Goal: Information Seeking & Learning: Learn about a topic

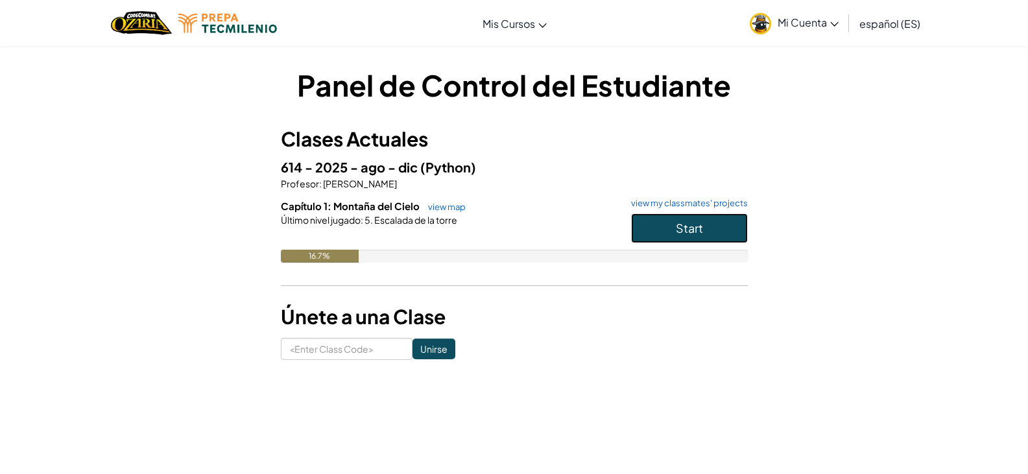
click at [672, 227] on button "Start" at bounding box center [689, 228] width 117 height 30
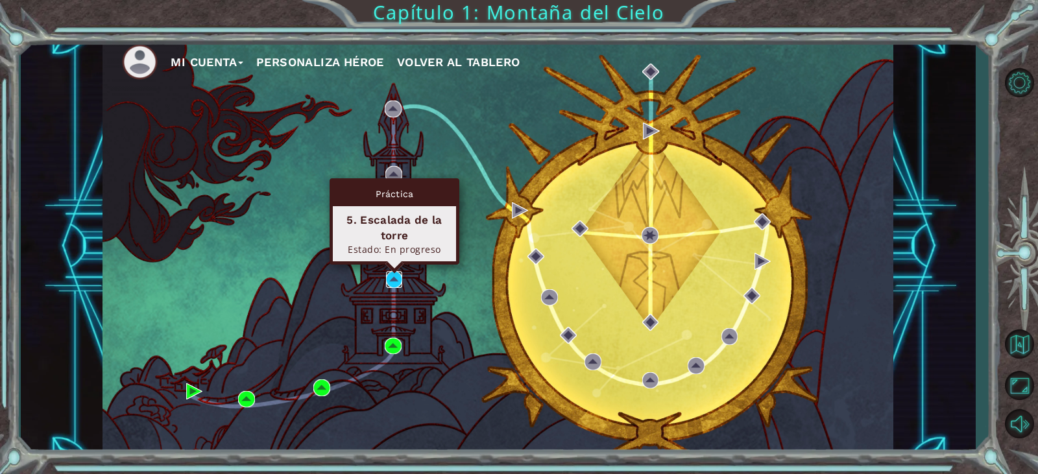
click at [393, 286] on img at bounding box center [394, 279] width 17 height 17
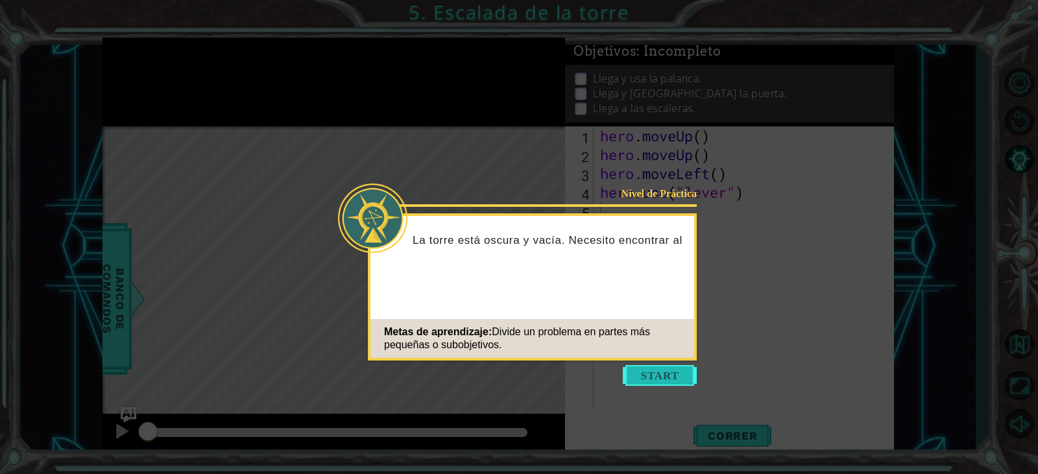
click at [659, 382] on button "Start" at bounding box center [660, 375] width 74 height 21
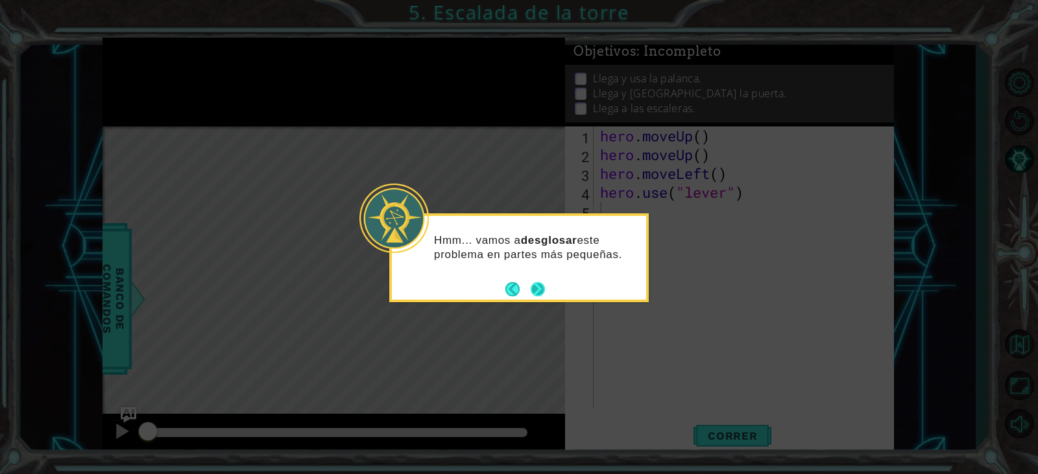
click at [537, 295] on button "Next" at bounding box center [537, 289] width 15 height 15
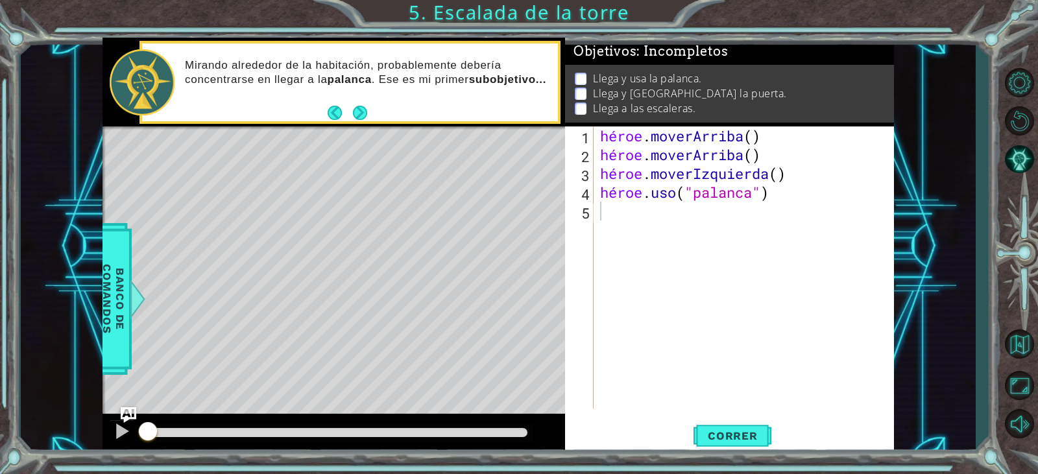
click at [840, 265] on div "héroe . [PERSON_NAME] ( ) héroe . [PERSON_NAME] ( ) héroe . moverIzquierda ( ) …" at bounding box center [747, 287] width 299 height 320
click at [705, 449] on button "Correr" at bounding box center [733, 436] width 78 height 33
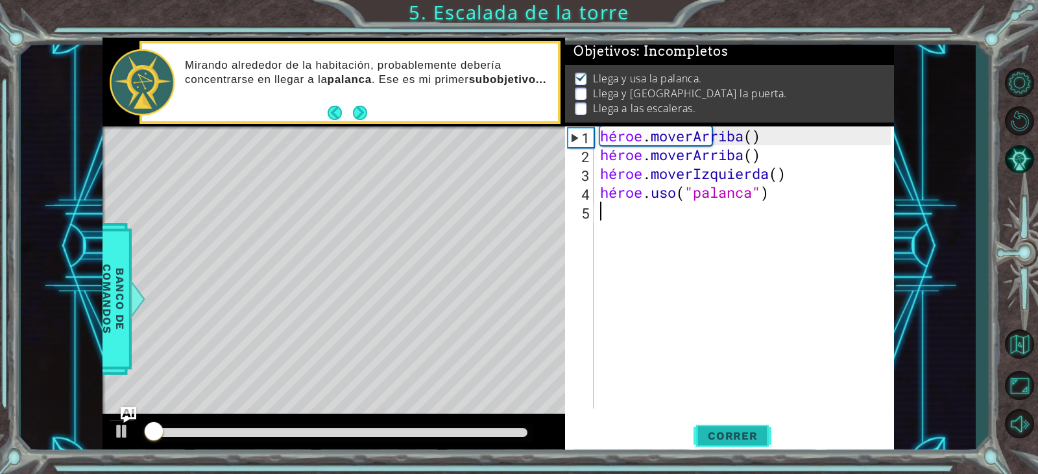
scroll to position [6, 0]
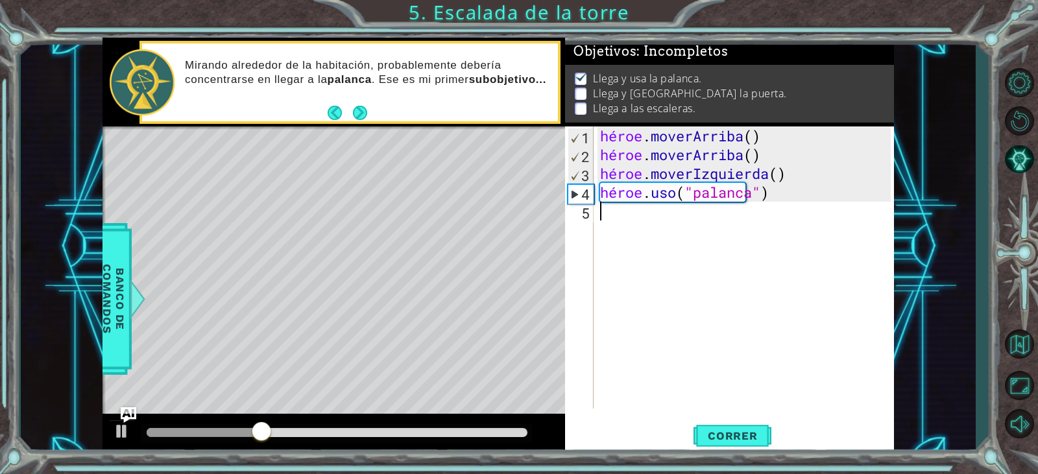
type textarea "H"
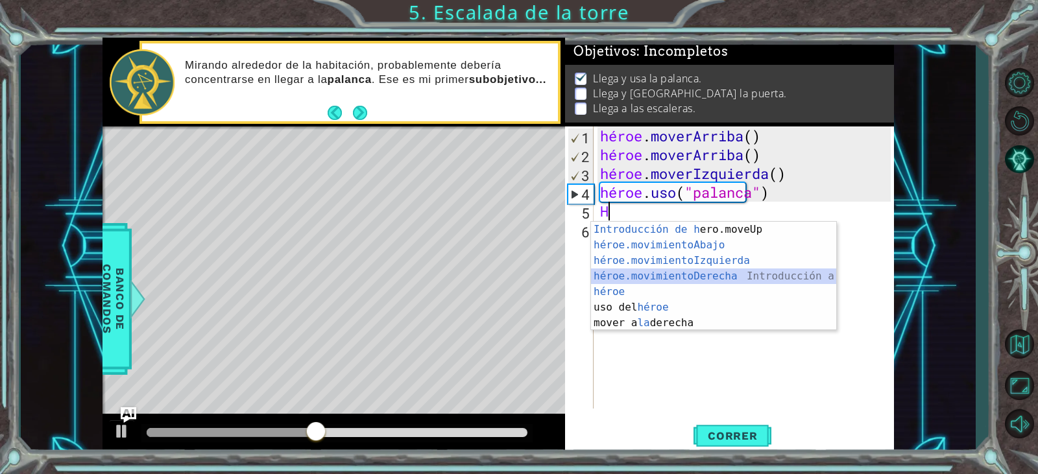
click at [686, 273] on div "Introducción de [PERSON_NAME].moveUp Presiona héroe.movimientoAbajo ​ Introducc…" at bounding box center [713, 292] width 245 height 140
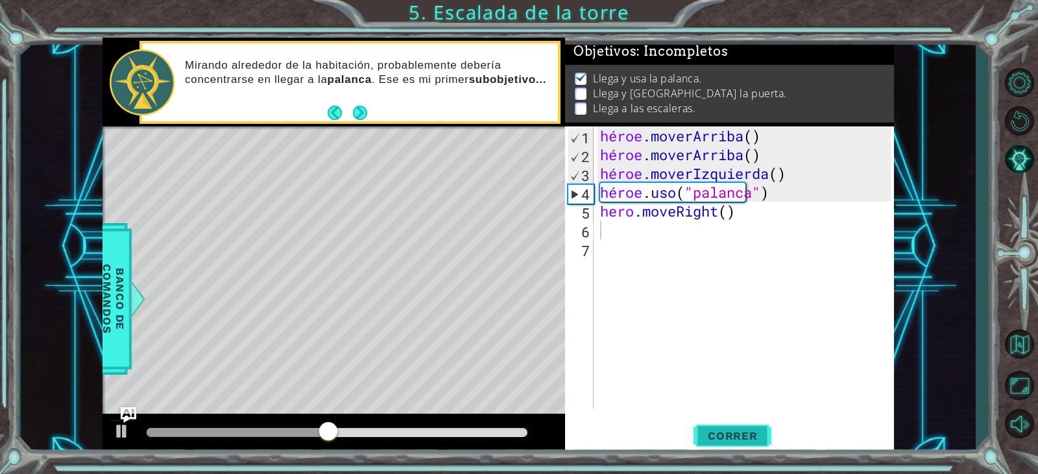
click at [722, 437] on font "Correr" at bounding box center [733, 436] width 50 height 13
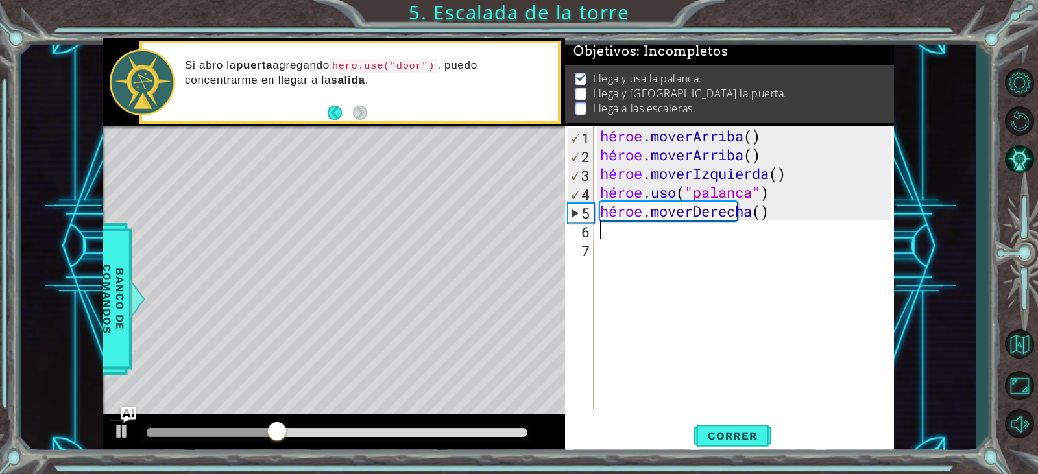
type textarea "H"
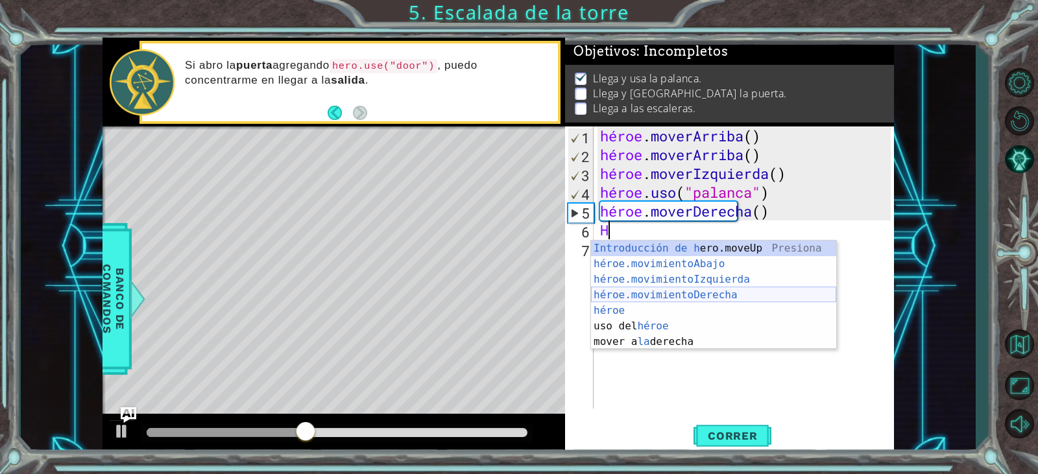
click at [721, 298] on div "Introducción de [PERSON_NAME].moveUp Presiona héroe.movimientoAbajo ​ Introducc…" at bounding box center [713, 311] width 245 height 140
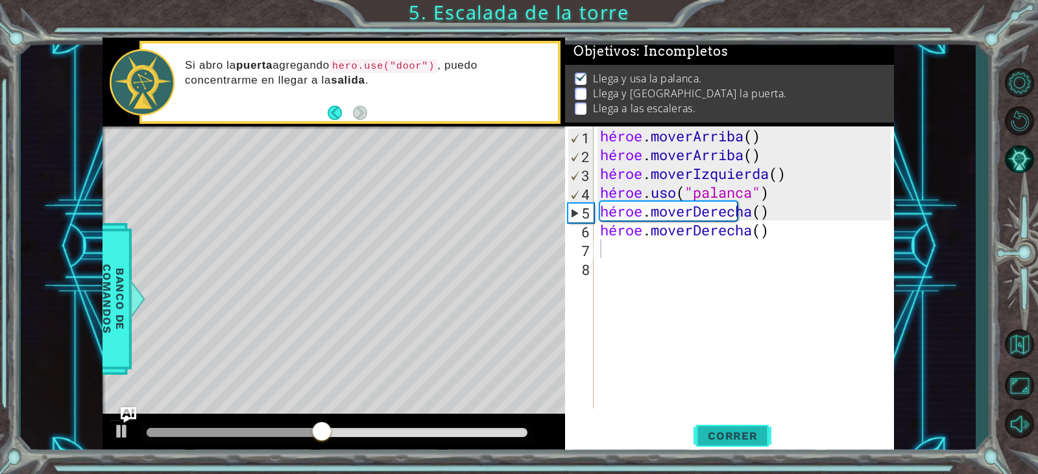
click at [725, 438] on font "Correr" at bounding box center [733, 436] width 50 height 13
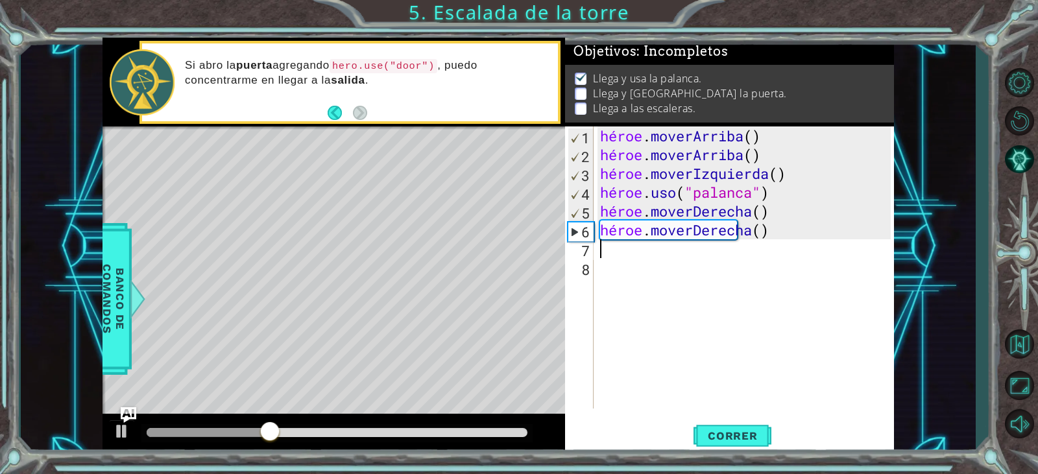
type textarea "H"
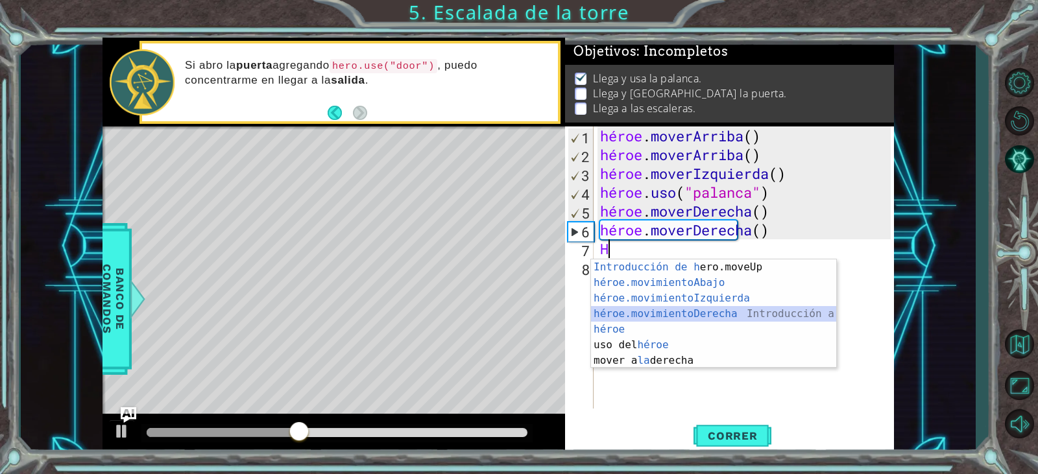
click at [640, 312] on div "Introducción de [PERSON_NAME].moveUp Presiona héroe.movimientoAbajo ​ Introducc…" at bounding box center [713, 330] width 245 height 140
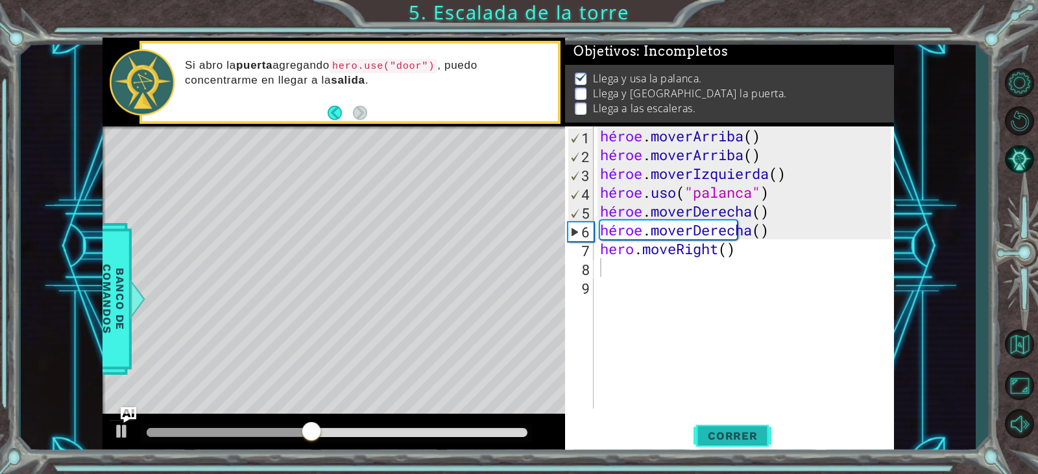
click at [710, 432] on font "Correr" at bounding box center [733, 436] width 50 height 13
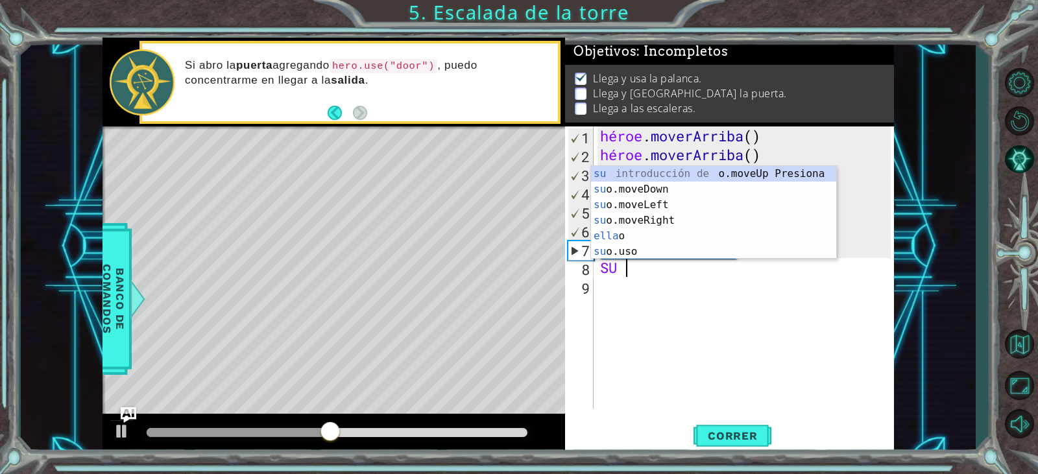
scroll to position [0, 0]
type textarea "H"
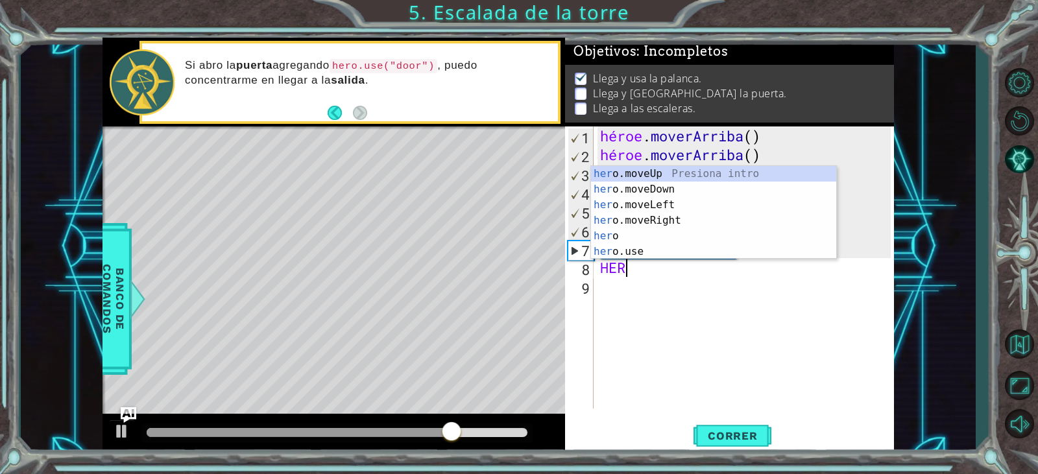
scroll to position [0, 1]
click at [648, 267] on div "héroe . [PERSON_NAME] ( ) héroe . [PERSON_NAME] ( ) héroe . moverIzquierda ( ) …" at bounding box center [747, 287] width 299 height 320
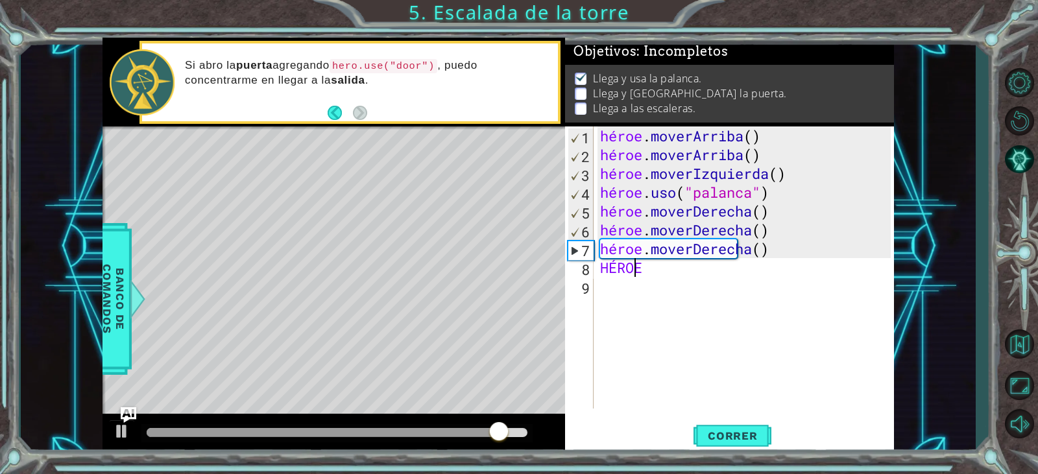
click at [648, 267] on div "héroe . [PERSON_NAME] ( ) héroe . [PERSON_NAME] ( ) héroe . moverIzquierda ( ) …" at bounding box center [747, 287] width 299 height 320
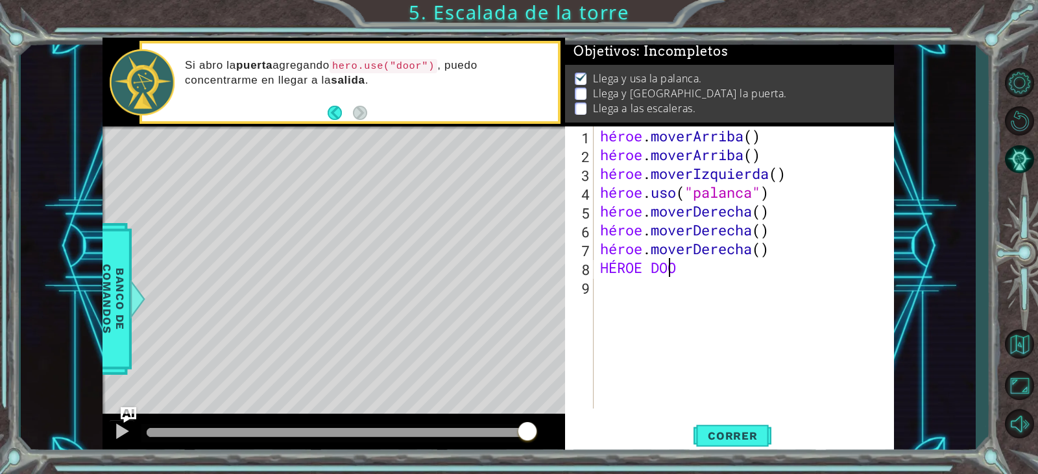
scroll to position [0, 2]
click at [714, 263] on div "héroe . [PERSON_NAME] ( ) héroe . [PERSON_NAME] ( ) héroe . moverIzquierda ( ) …" at bounding box center [747, 287] width 299 height 320
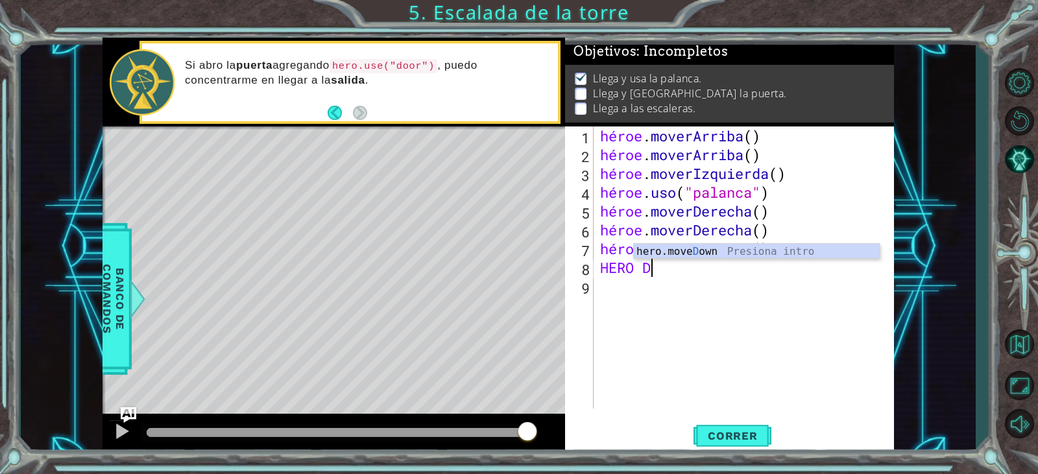
type textarea "HERO"
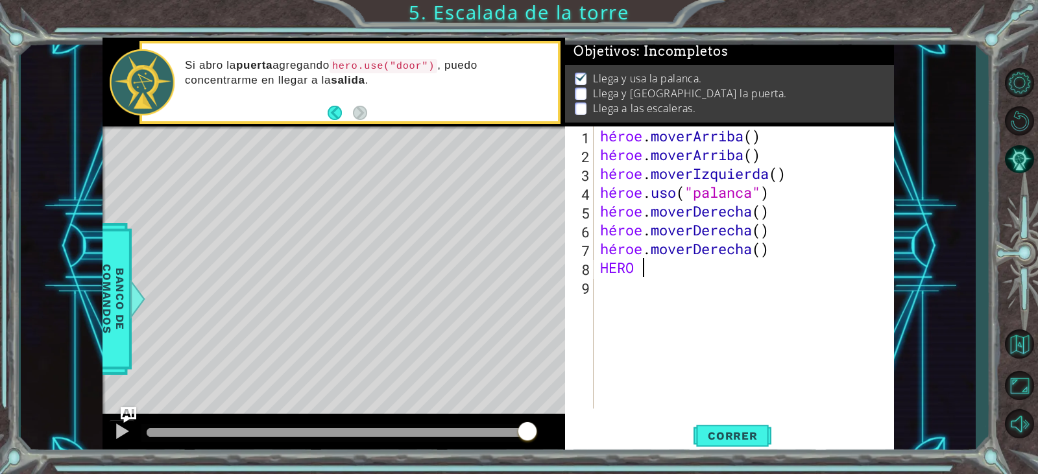
scroll to position [0, 1]
click at [662, 281] on div "héroe . [PERSON_NAME] ( ) héroe . [PERSON_NAME] ( ) héroe . moverIzquierda ( ) …" at bounding box center [747, 287] width 299 height 320
click at [670, 278] on div "héroe . [PERSON_NAME] ( ) héroe . [PERSON_NAME] ( ) héroe . moverIzquierda ( ) …" at bounding box center [747, 287] width 299 height 320
click at [623, 273] on div "héroe . [PERSON_NAME] ( ) héroe . [PERSON_NAME] ( ) héroe . moverIzquierda ( ) …" at bounding box center [747, 287] width 299 height 320
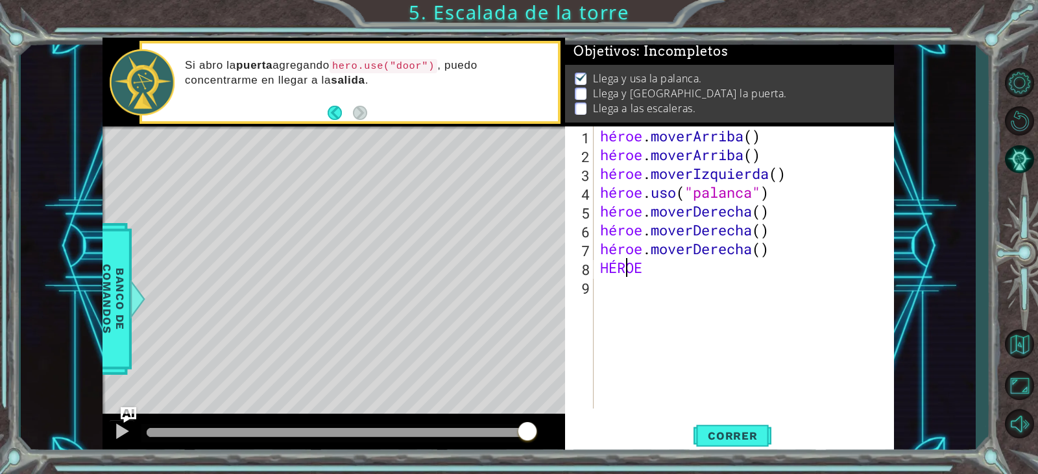
click at [644, 267] on div "héroe . [PERSON_NAME] ( ) héroe . [PERSON_NAME] ( ) héroe . moverIzquierda ( ) …" at bounding box center [747, 287] width 299 height 320
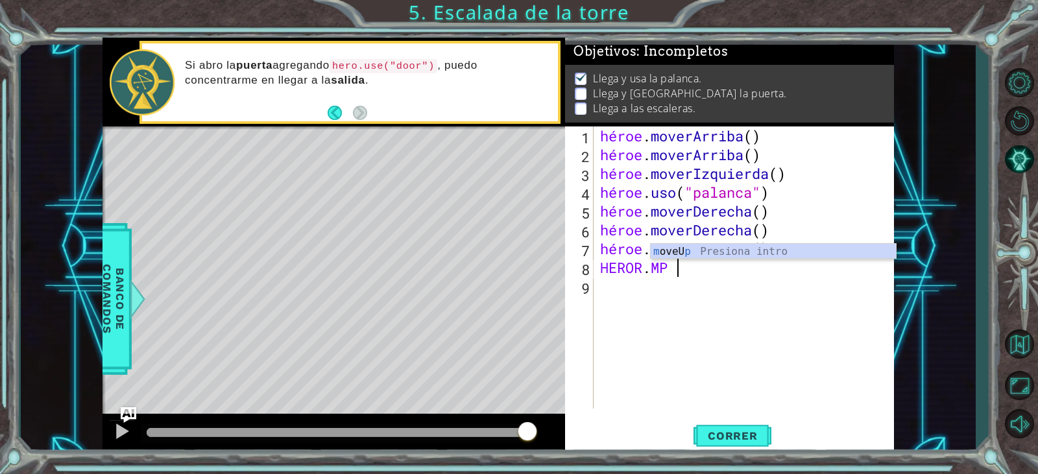
scroll to position [0, 3]
type textarea "HEROR. M"
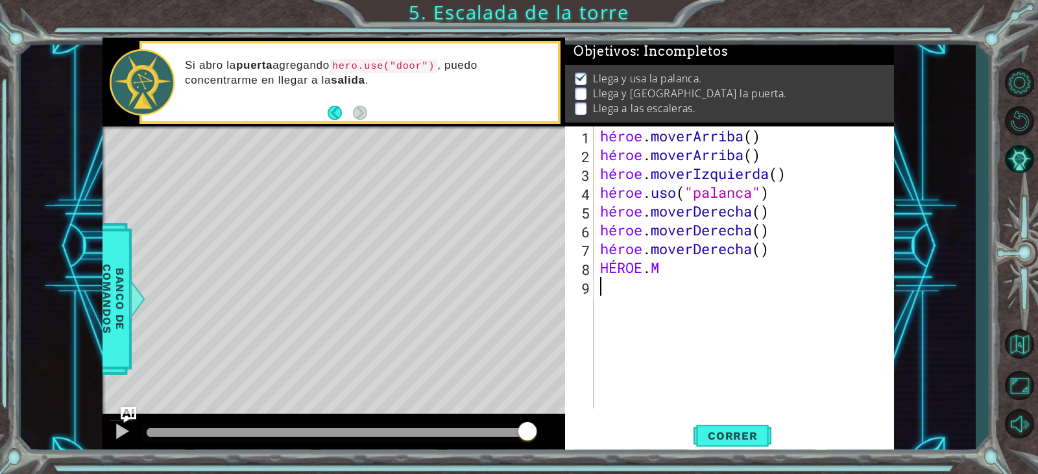
click at [701, 280] on div "héroe . [PERSON_NAME] ( ) héroe . [PERSON_NAME] ( ) héroe . moverIzquierda ( ) …" at bounding box center [747, 287] width 299 height 320
click at [681, 268] on div "héroe . [PERSON_NAME] ( ) héroe . [PERSON_NAME] ( ) héroe . moverIzquierda ( ) …" at bounding box center [747, 287] width 299 height 320
click at [683, 268] on div "héroe . [PERSON_NAME] ( ) héroe . [PERSON_NAME] ( ) héroe . moverIzquierda ( ) …" at bounding box center [747, 287] width 299 height 320
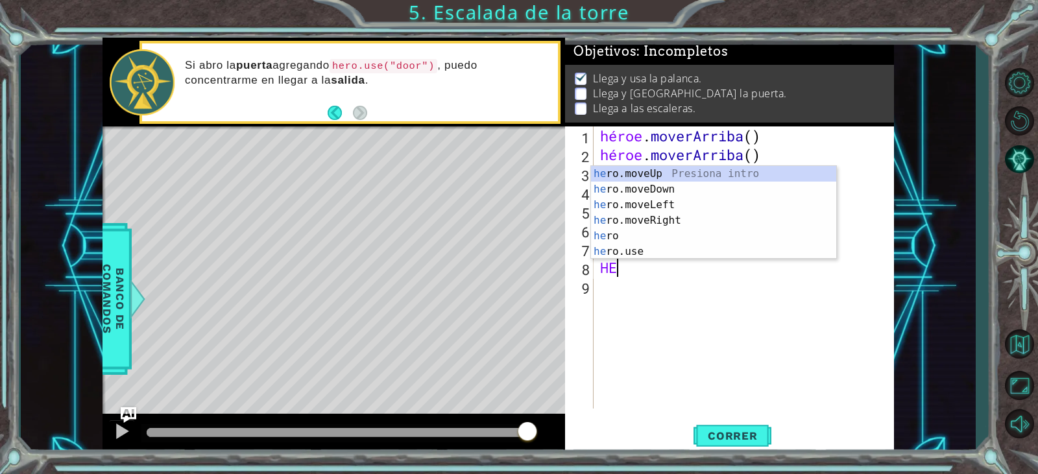
type textarea "H"
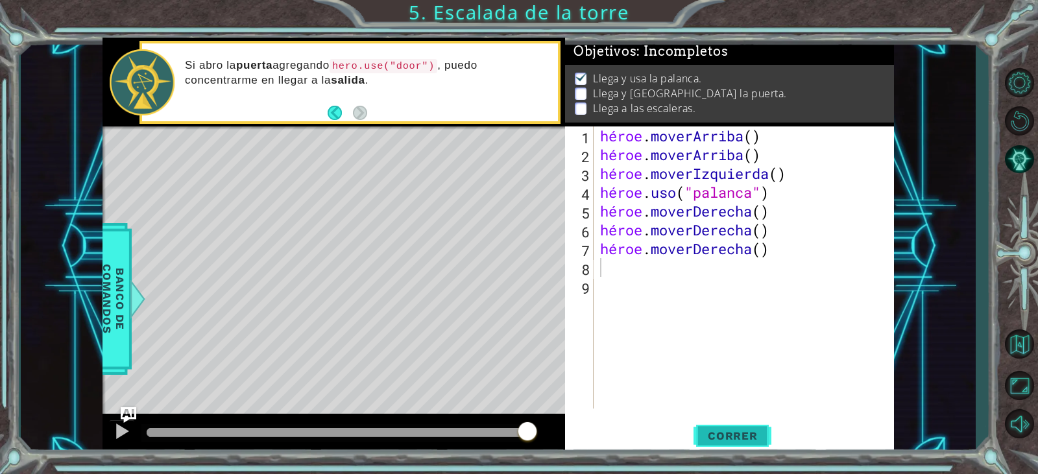
click at [727, 435] on font "Correr" at bounding box center [733, 436] width 50 height 13
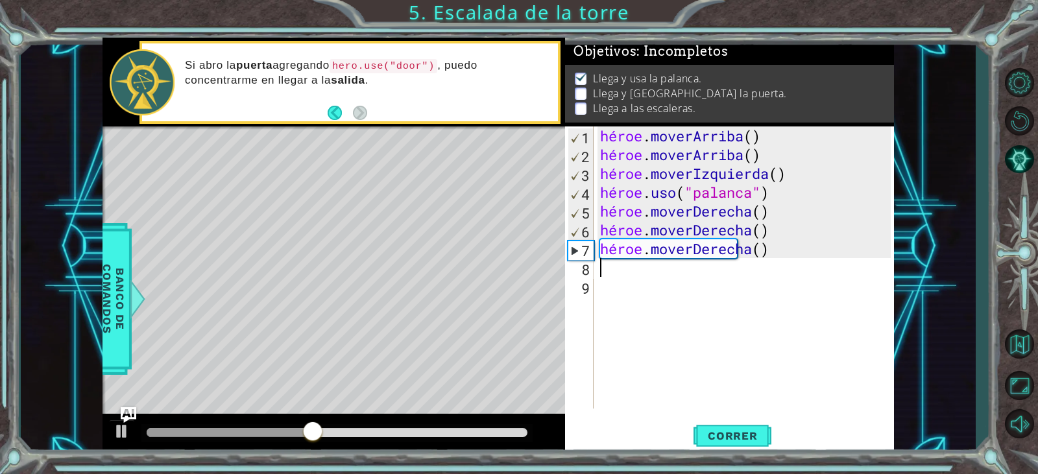
click at [622, 272] on div "héroe . [PERSON_NAME] ( ) héroe . [PERSON_NAME] ( ) héroe . moverIzquierda ( ) …" at bounding box center [747, 287] width 299 height 320
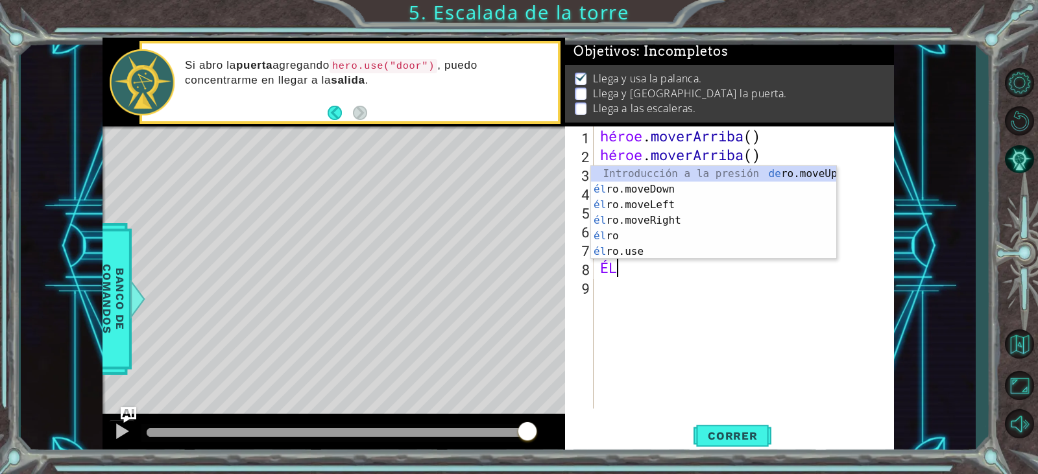
type textarea "H"
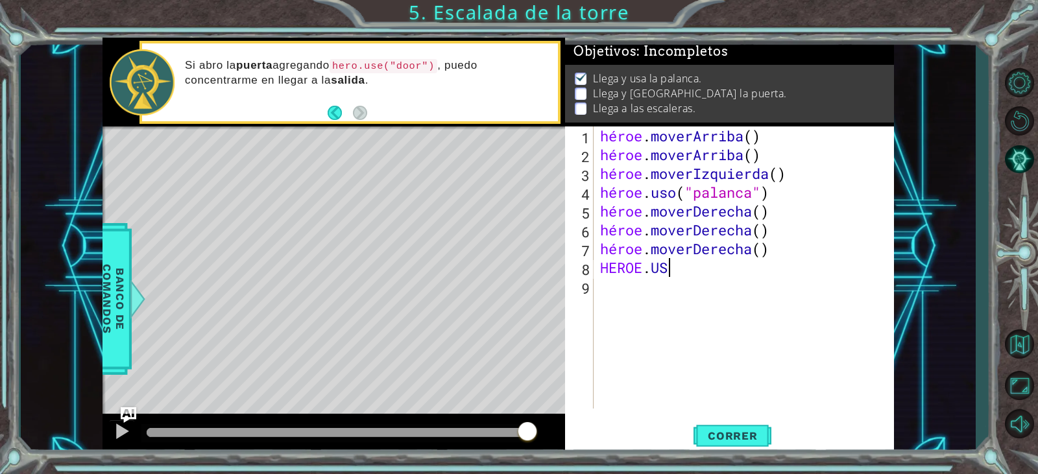
scroll to position [0, 3]
click at [706, 272] on div "héroe . [PERSON_NAME] ( ) héroe . [PERSON_NAME] ( ) héroe . moverIzquierda ( ) …" at bounding box center [747, 287] width 299 height 320
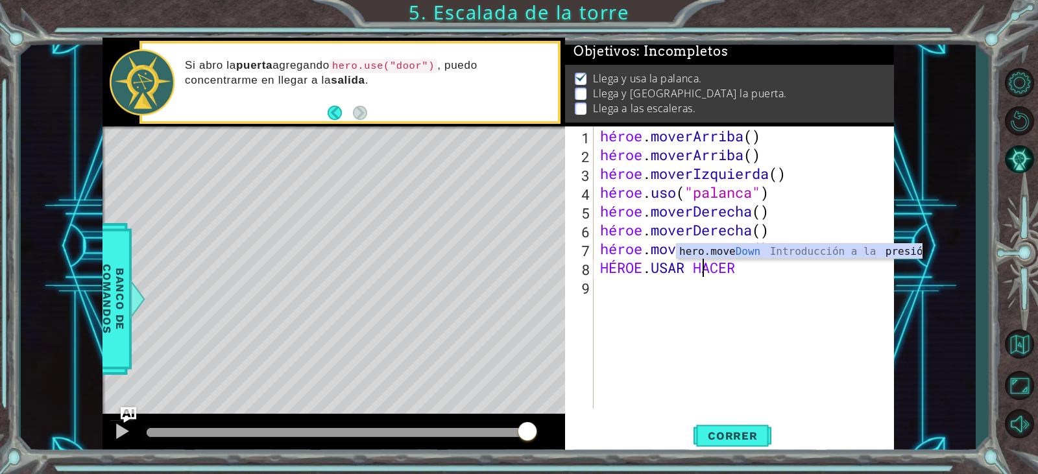
scroll to position [0, 5]
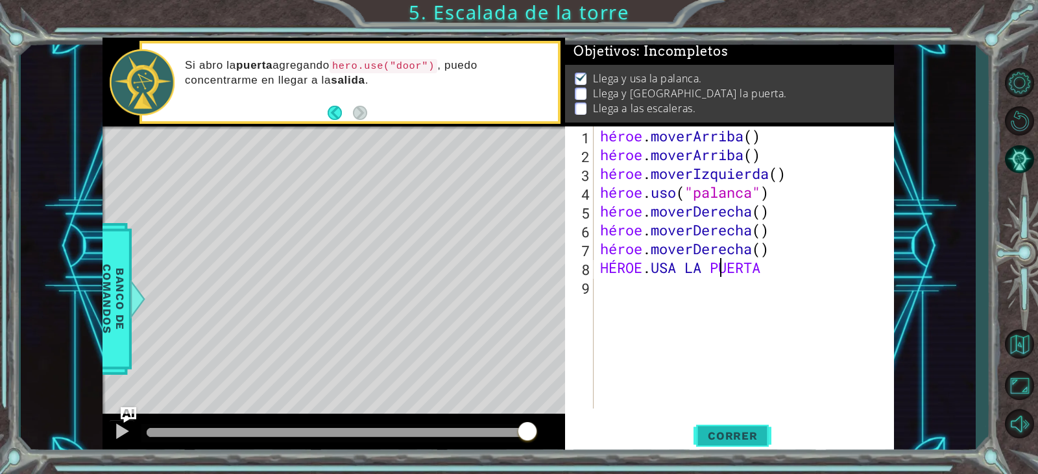
click at [736, 437] on font "Correr" at bounding box center [733, 436] width 50 height 13
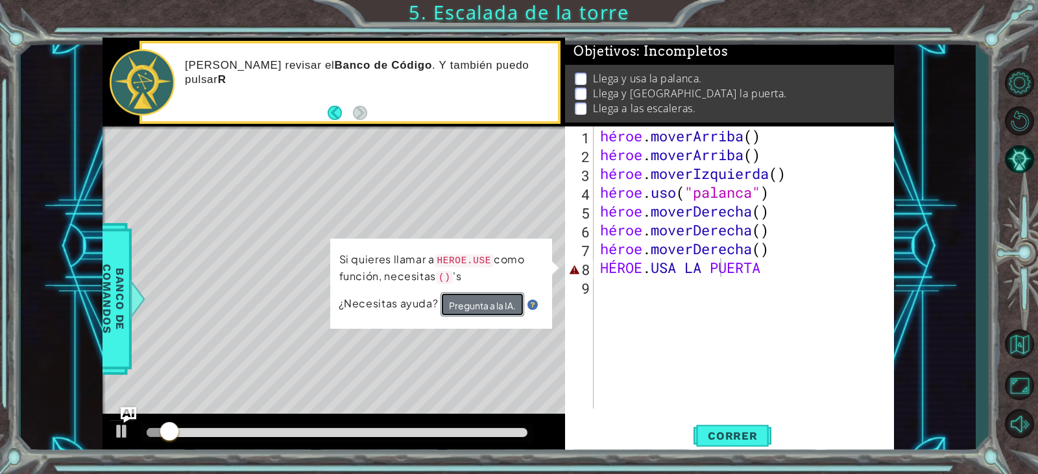
click at [509, 301] on font "Pregunta a la IA." at bounding box center [482, 306] width 67 height 12
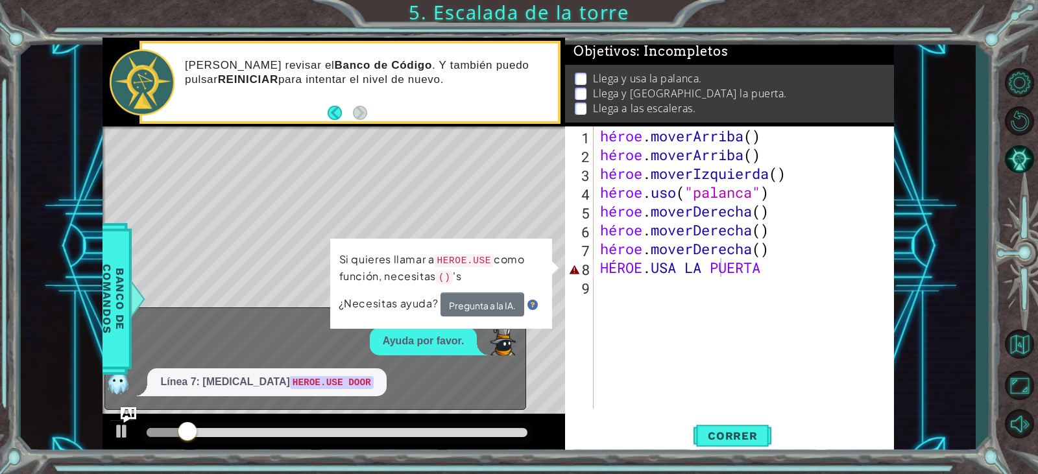
click at [873, 267] on div "héroe . [PERSON_NAME] ( ) héroe . [PERSON_NAME] ( ) héroe . moverIzquierda ( ) …" at bounding box center [747, 287] width 299 height 320
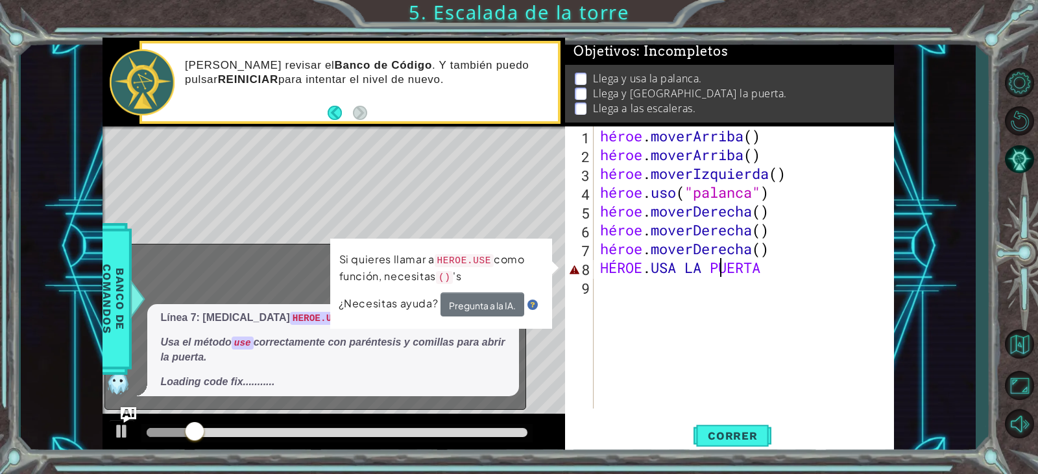
drag, startPoint x: 836, startPoint y: 263, endPoint x: 825, endPoint y: 267, distance: 11.5
click at [831, 264] on div "héroe . [PERSON_NAME] ( ) héroe . [PERSON_NAME] ( ) héroe . moverIzquierda ( ) …" at bounding box center [747, 287] width 299 height 320
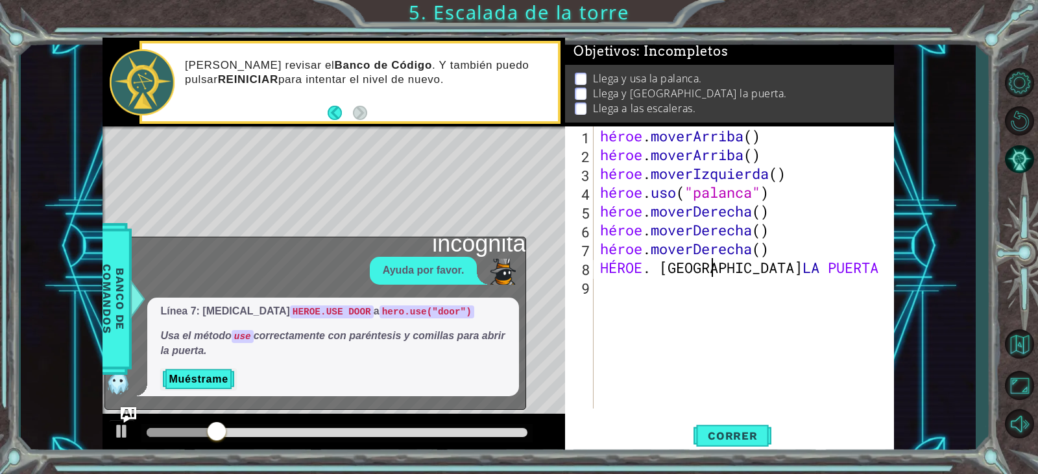
click at [796, 265] on div "héroe . [PERSON_NAME] ( ) héroe . [PERSON_NAME] ( ) héroe . moverIzquierda ( ) …" at bounding box center [747, 287] width 299 height 320
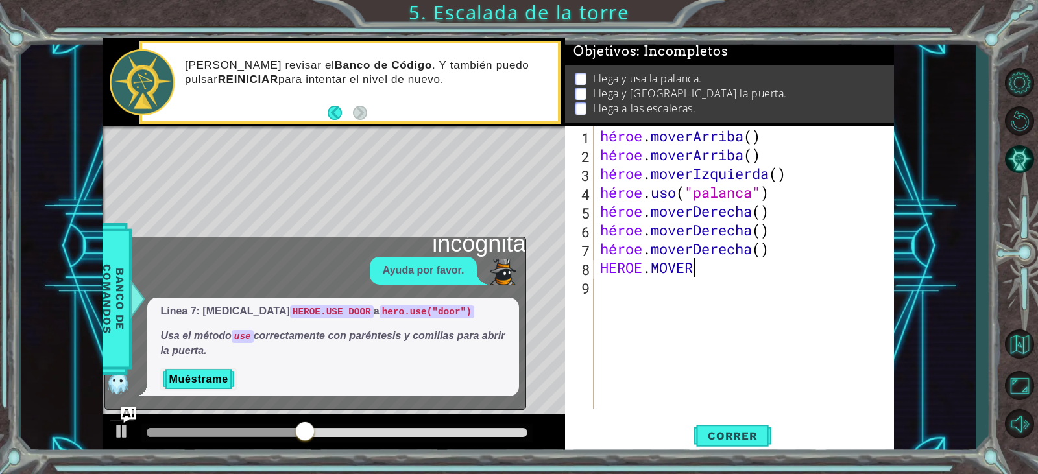
scroll to position [0, 4]
type textarea "HEROE.MOVER"
click at [186, 378] on font "Muéstrame" at bounding box center [198, 379] width 59 height 11
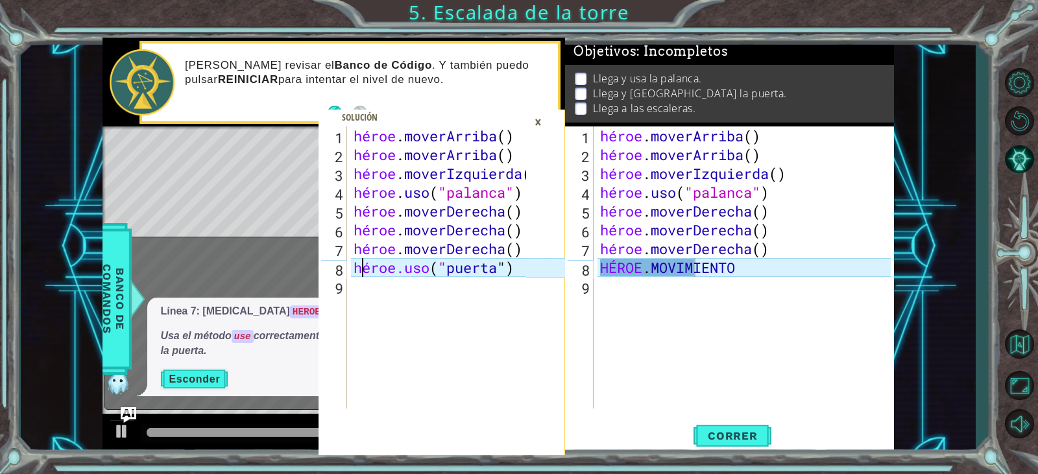
click at [365, 270] on div "héroe . [PERSON_NAME] ( ) héroe . [PERSON_NAME] ( ) héroe . moverIzquierda ( ) …" at bounding box center [442, 287] width 182 height 320
drag, startPoint x: 365, startPoint y: 270, endPoint x: 505, endPoint y: 292, distance: 141.2
click at [505, 292] on div "héroe . [PERSON_NAME] ( ) héroe . [PERSON_NAME] ( ) héroe . moverIzquierda ( ) …" at bounding box center [442, 287] width 182 height 320
type textarea "hero.use("door")"
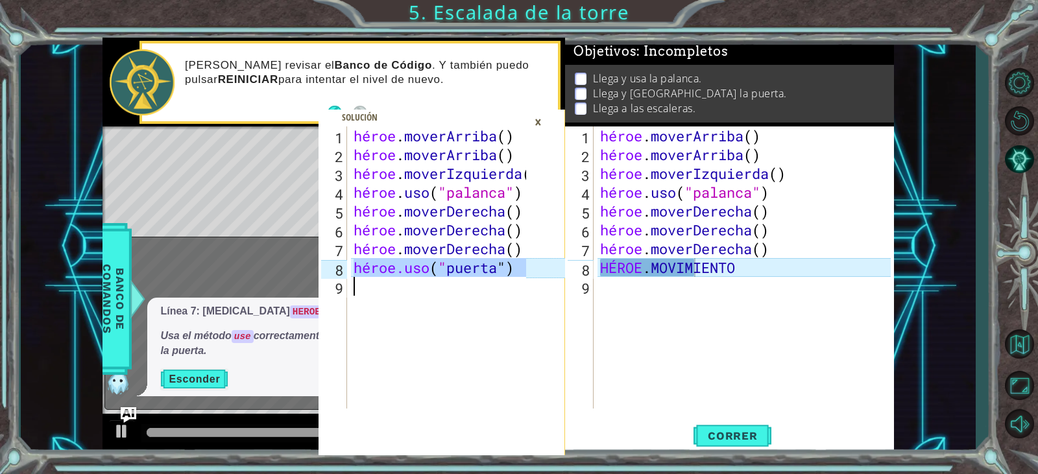
click at [720, 280] on div "héroe . [PERSON_NAME] ( ) héroe . [PERSON_NAME] ( ) héroe . moverIzquierda ( ) …" at bounding box center [747, 287] width 299 height 320
click at [744, 271] on div "héroe . [PERSON_NAME] ( ) héroe . [PERSON_NAME] ( ) héroe . moverIzquierda ( ) …" at bounding box center [747, 287] width 299 height 320
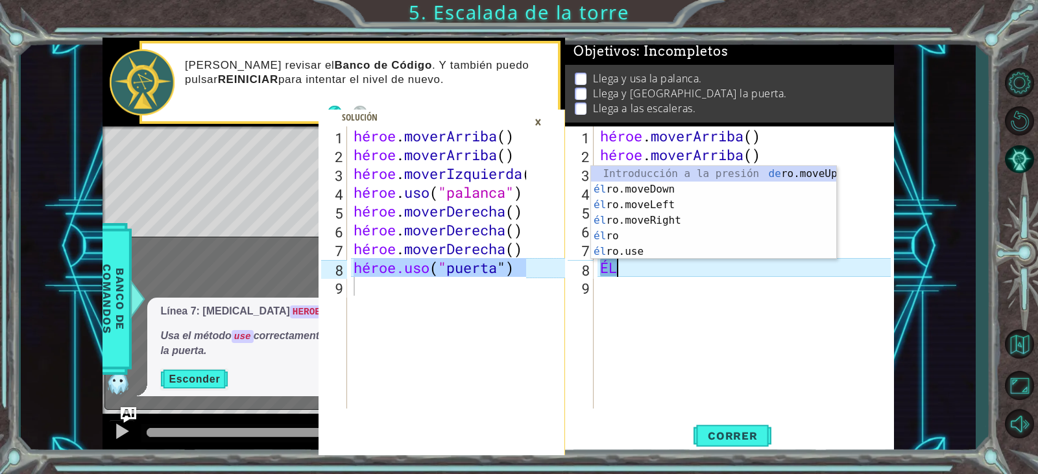
type textarea "H"
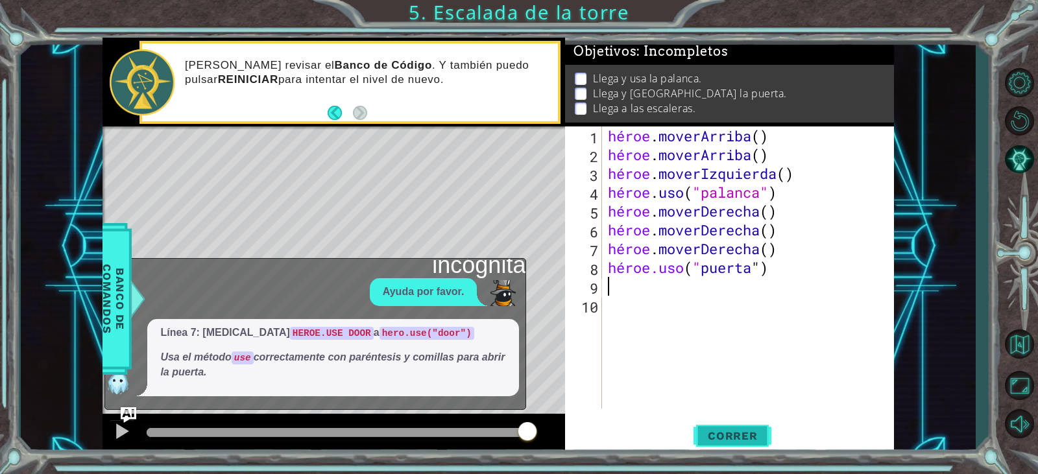
click at [733, 430] on font "Correr" at bounding box center [733, 436] width 50 height 13
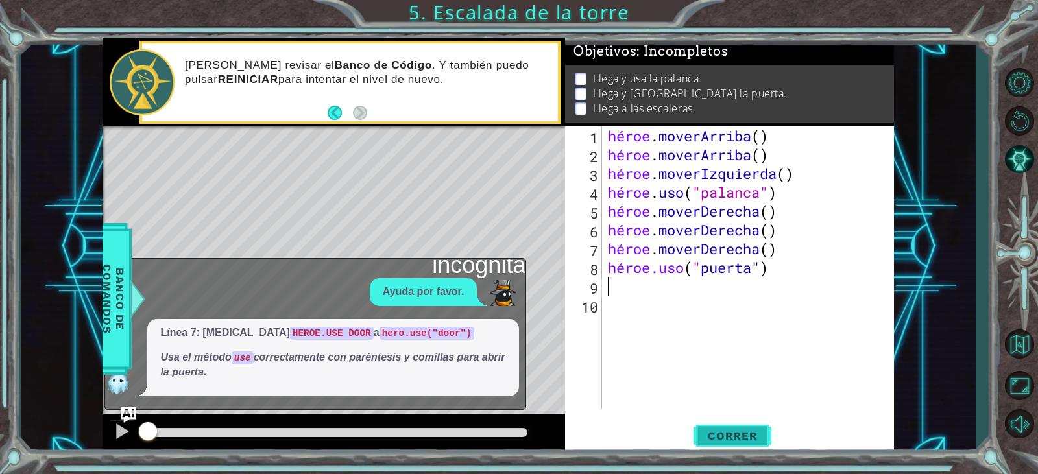
scroll to position [6, 0]
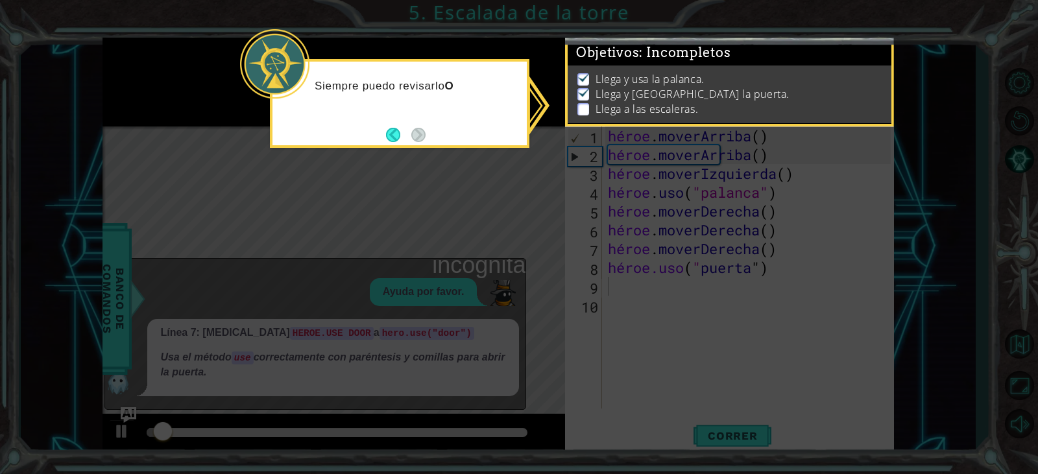
click at [638, 102] on font "Llega a las escaleras." at bounding box center [647, 109] width 103 height 14
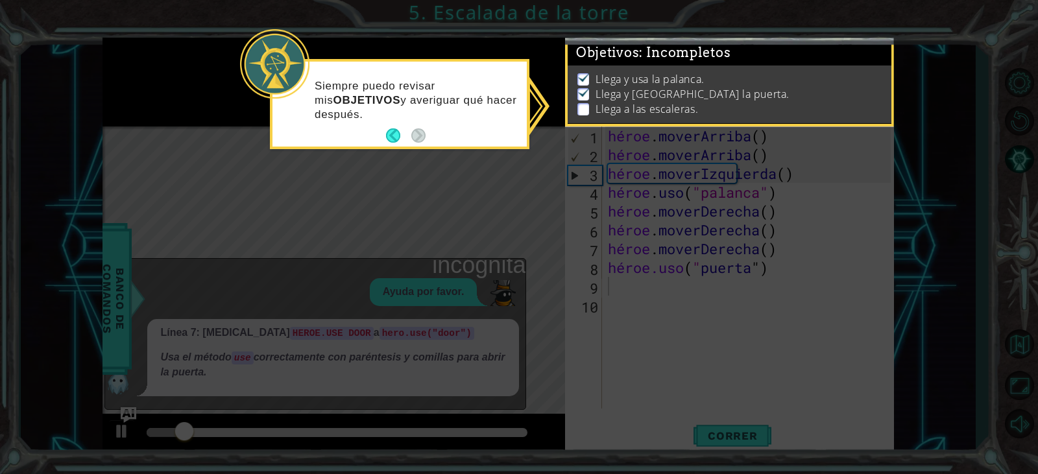
click at [466, 157] on icon at bounding box center [519, 237] width 1038 height 474
click at [393, 127] on footer at bounding box center [406, 135] width 40 height 19
click at [392, 141] on button "Atrás" at bounding box center [398, 135] width 25 height 14
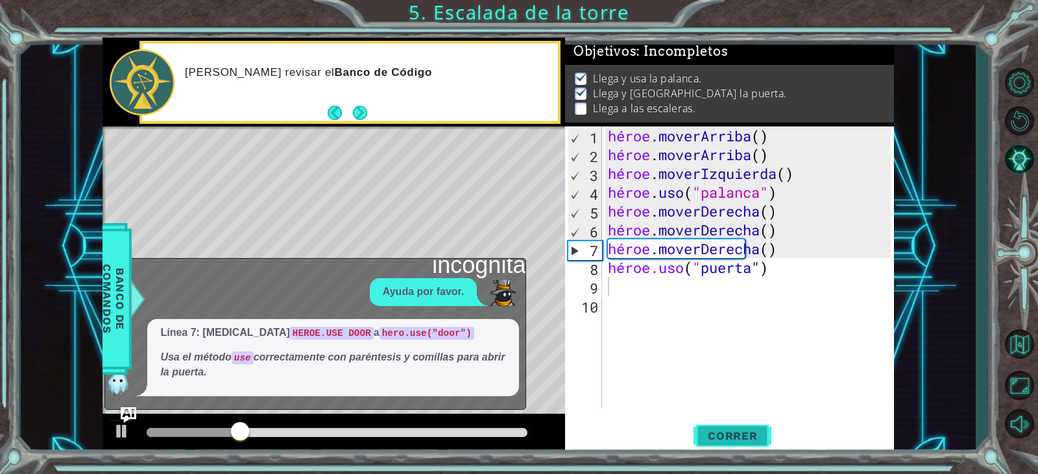
click at [718, 434] on font "Correr" at bounding box center [733, 436] width 50 height 13
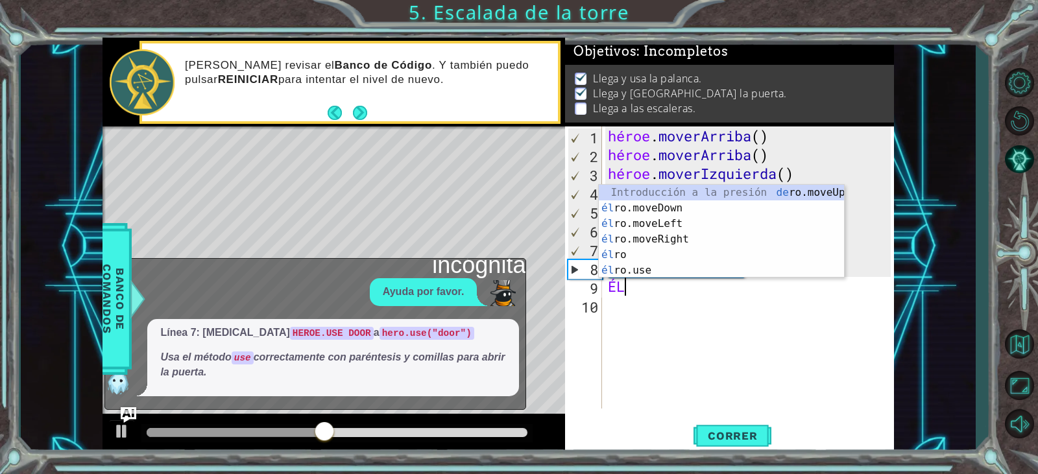
scroll to position [0, 1]
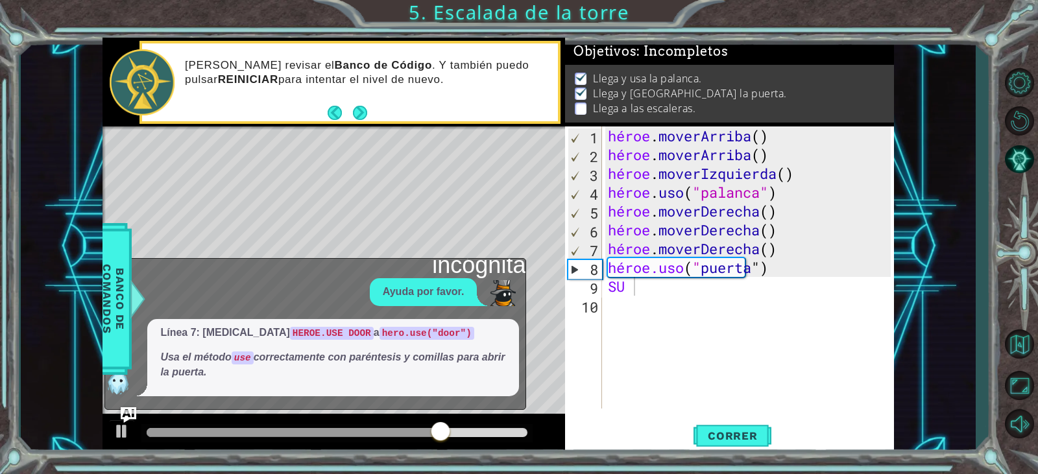
click at [636, 295] on div "héroe . [PERSON_NAME] ( ) héroe . [PERSON_NAME] ( ) héroe . moverIzquierda ( ) …" at bounding box center [750, 287] width 291 height 320
click at [630, 289] on div "héroe . [PERSON_NAME] ( ) héroe . [PERSON_NAME] ( ) héroe . moverIzquierda ( ) …" at bounding box center [750, 287] width 291 height 320
type textarea "HER"
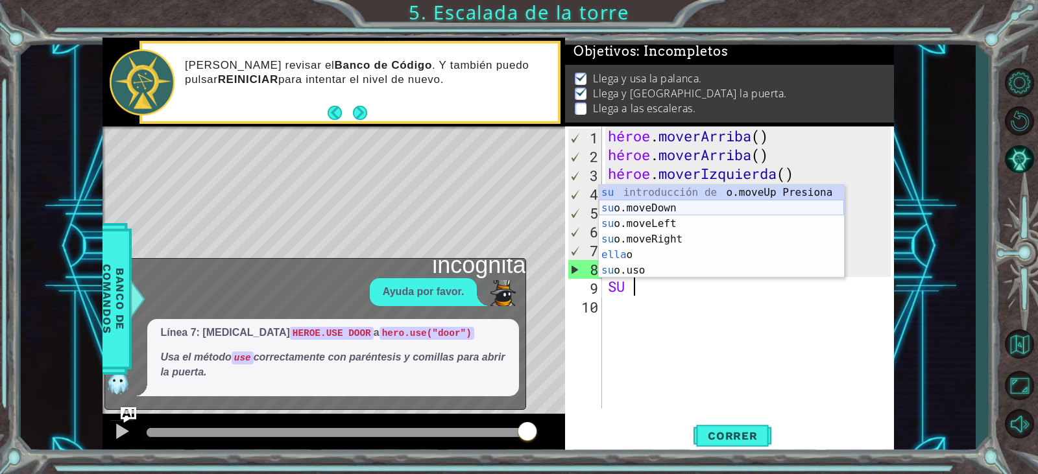
click at [660, 215] on div "su introducción de o.moveUp Presiona su o.moveDown Introducción a la presión su…" at bounding box center [721, 247] width 245 height 125
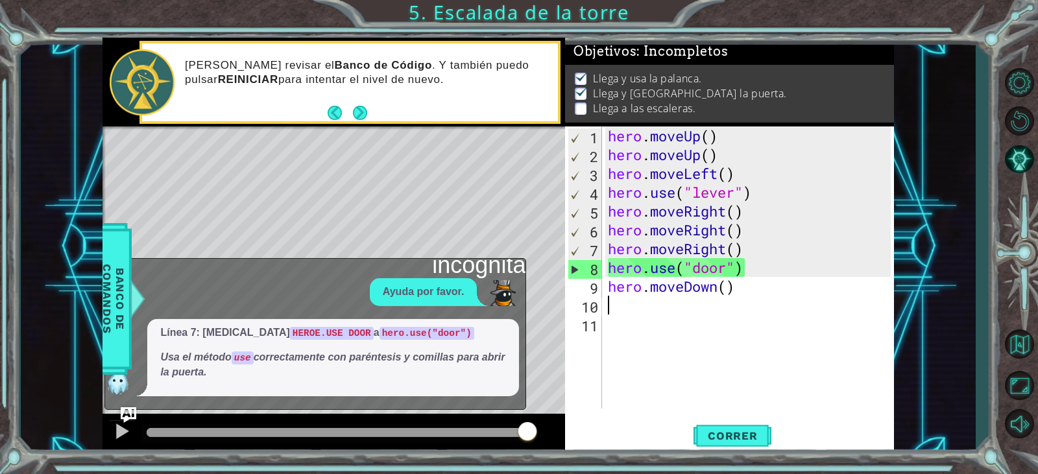
scroll to position [0, 0]
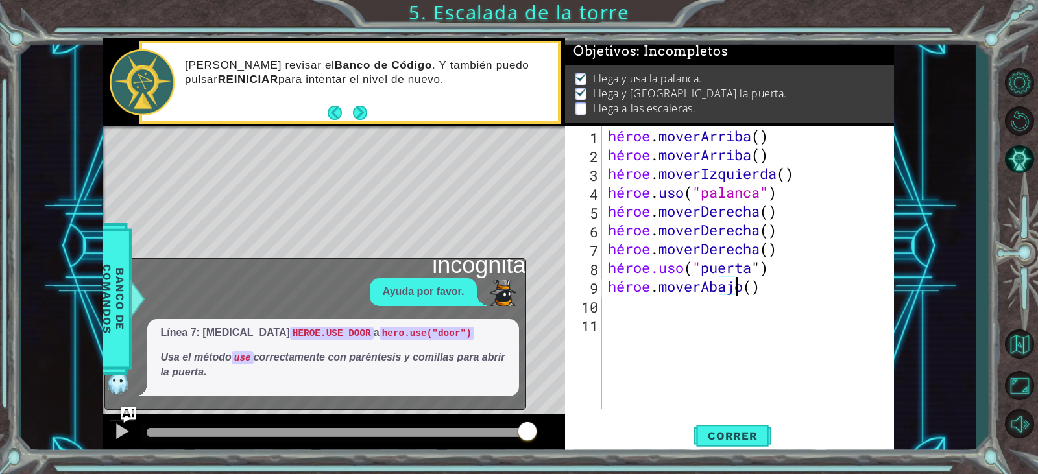
click at [749, 293] on div "héroe . [PERSON_NAME] ( ) héroe . [PERSON_NAME] ( ) héroe . moverIzquierda ( ) …" at bounding box center [750, 287] width 291 height 320
click at [758, 290] on div "héroe . [PERSON_NAME] ( ) héroe . [PERSON_NAME] ( ) héroe . moverIzquierda ( ) …" at bounding box center [750, 287] width 291 height 320
click at [764, 288] on div "héroe . [PERSON_NAME] ( ) héroe . [PERSON_NAME] ( ) héroe . moverIzquierda ( ) …" at bounding box center [750, 287] width 291 height 320
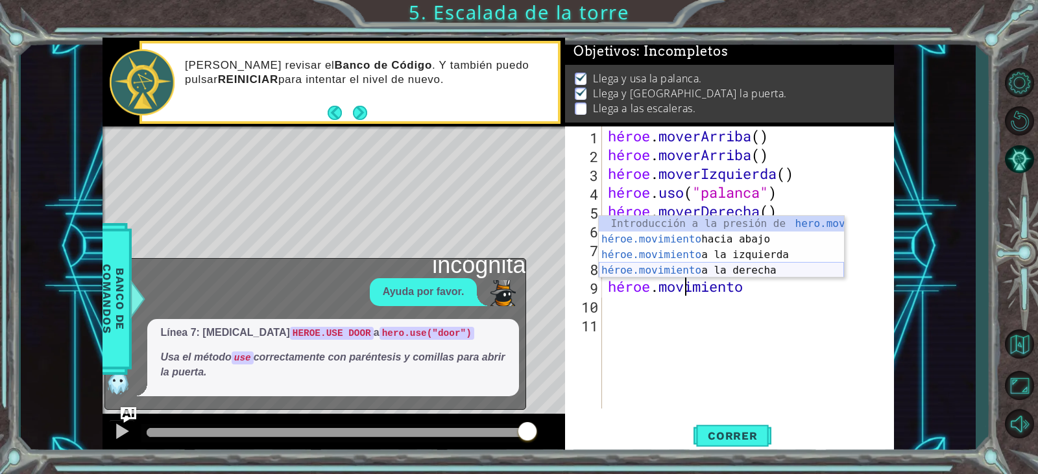
type textarea "hero.mov"
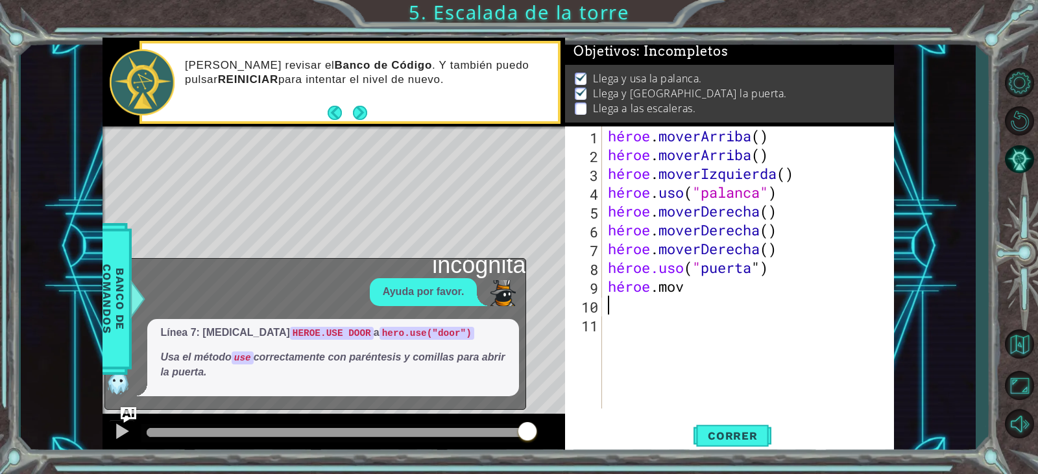
click at [726, 297] on div "héroe . [PERSON_NAME] ( ) héroe . [PERSON_NAME] ( ) héroe . moverIzquierda ( ) …" at bounding box center [750, 287] width 291 height 320
click at [693, 308] on div "héroe . [PERSON_NAME] ( ) héroe . [PERSON_NAME] ( ) héroe . moverIzquierda ( ) …" at bounding box center [750, 287] width 291 height 320
click at [697, 284] on div "héroe . [PERSON_NAME] ( ) héroe . [PERSON_NAME] ( ) héroe . moverIzquierda ( ) …" at bounding box center [750, 287] width 291 height 320
click at [706, 432] on span "Correr" at bounding box center [733, 436] width 76 height 13
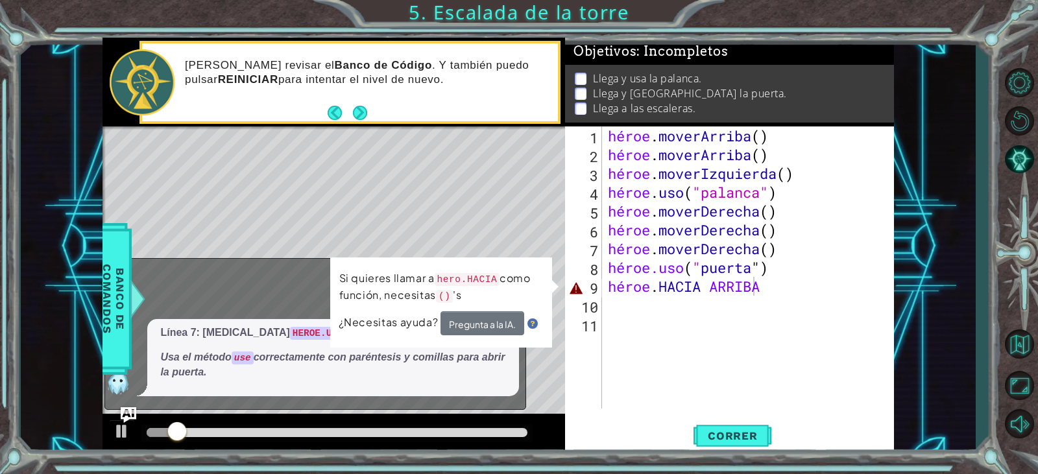
click at [535, 320] on img at bounding box center [532, 324] width 10 height 10
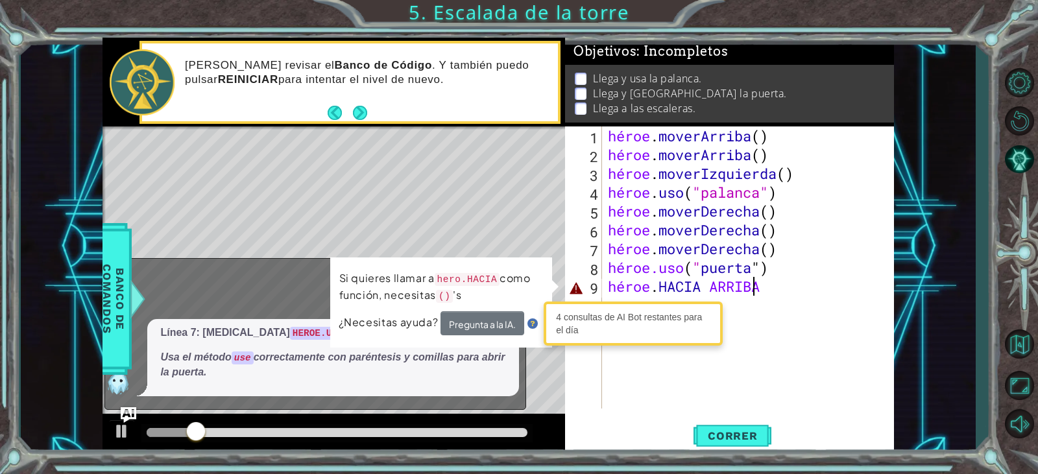
click at [527, 323] on div "¿Necesitas ayuda? Pregunta a la IA." at bounding box center [441, 323] width 205 height 24
click at [468, 315] on button "Pregunta a la IA." at bounding box center [483, 323] width 84 height 24
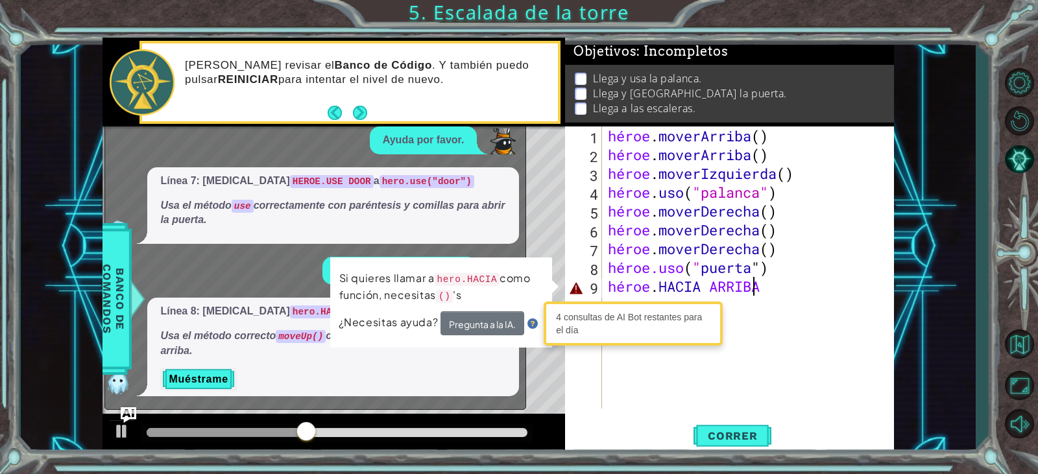
click at [531, 327] on img at bounding box center [532, 324] width 10 height 10
click at [532, 321] on img at bounding box center [532, 324] width 10 height 10
click at [632, 323] on div "4 consultas de AI Bot restantes para el día" at bounding box center [633, 324] width 173 height 38
click at [727, 287] on div "héroe . [PERSON_NAME] ( ) héroe . [PERSON_NAME] ( ) héroe . moverIzquierda ( ) …" at bounding box center [750, 287] width 291 height 320
click at [795, 291] on div "héroe . [PERSON_NAME] ( ) héroe . [PERSON_NAME] ( ) héroe . moverIzquierda ( ) …" at bounding box center [750, 287] width 291 height 320
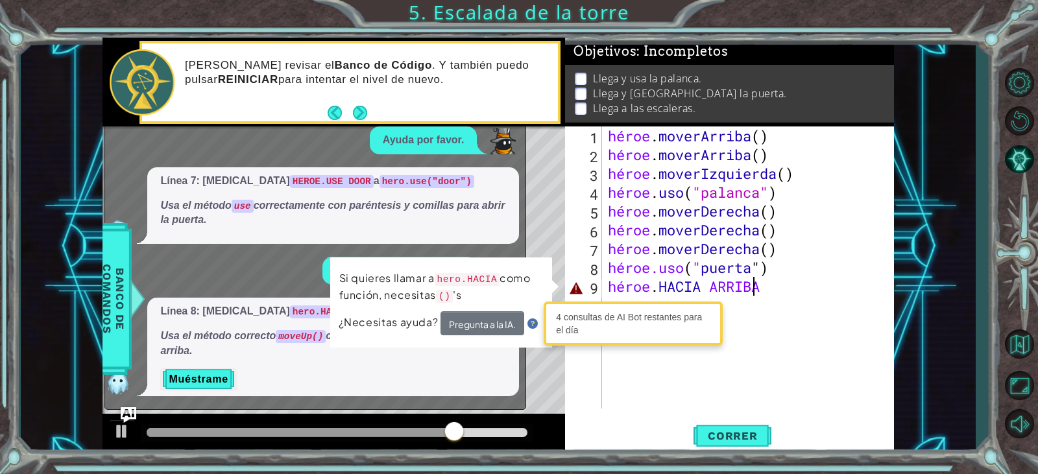
click at [787, 295] on div "héroe . [PERSON_NAME] ( ) héroe . [PERSON_NAME] ( ) héroe . moverIzquierda ( ) …" at bounding box center [750, 287] width 291 height 320
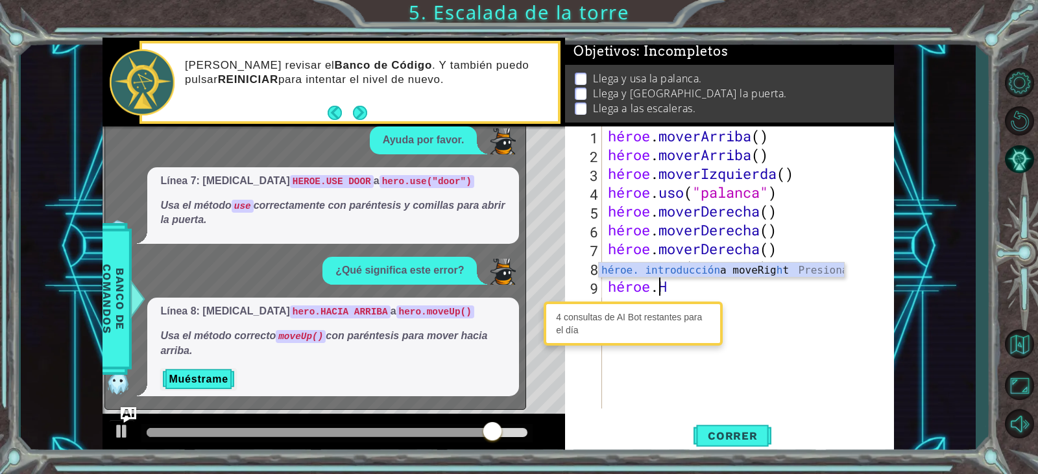
type textarea "hero."
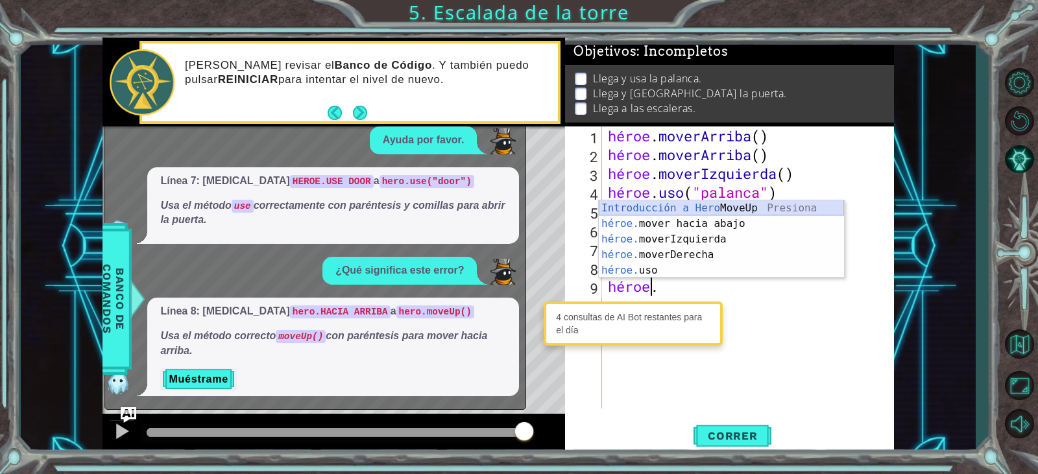
click at [699, 208] on div "Introducción a Hero MoveUp Presiona héroe. mover hacia abajo Introducción a la …" at bounding box center [721, 254] width 245 height 109
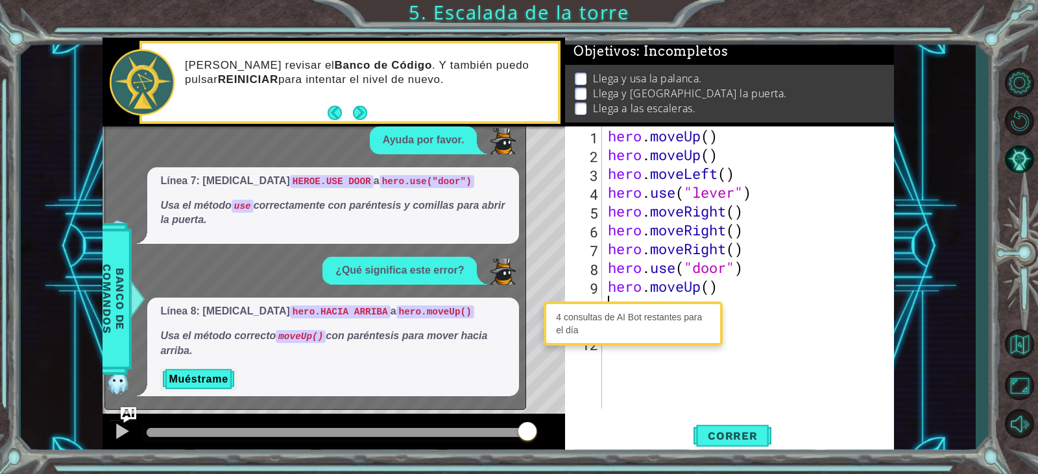
scroll to position [0, 0]
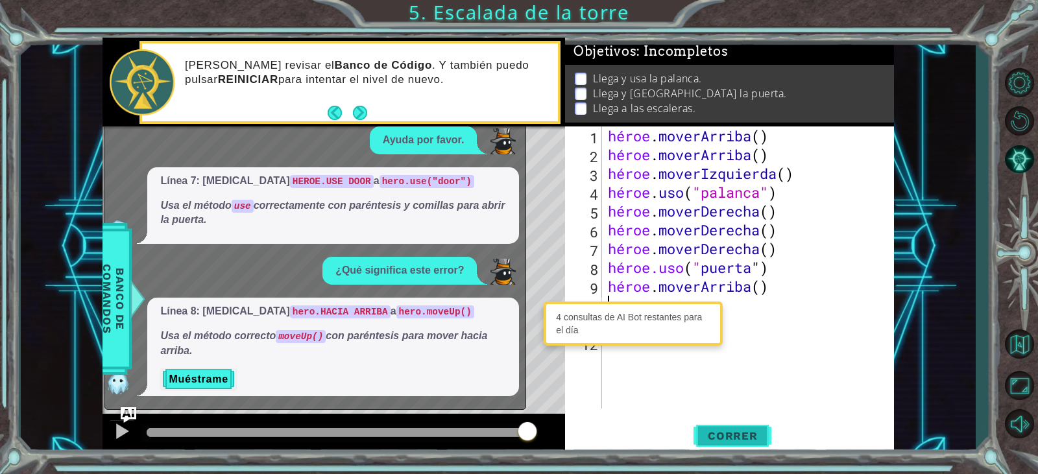
click at [754, 442] on font "Correr" at bounding box center [733, 436] width 50 height 13
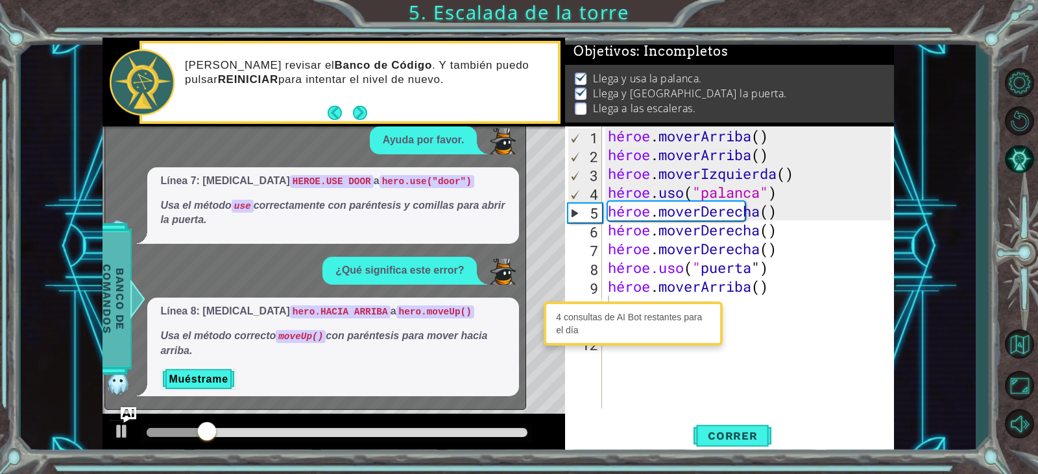
click at [119, 347] on span "Banco de comandos" at bounding box center [114, 299] width 34 height 134
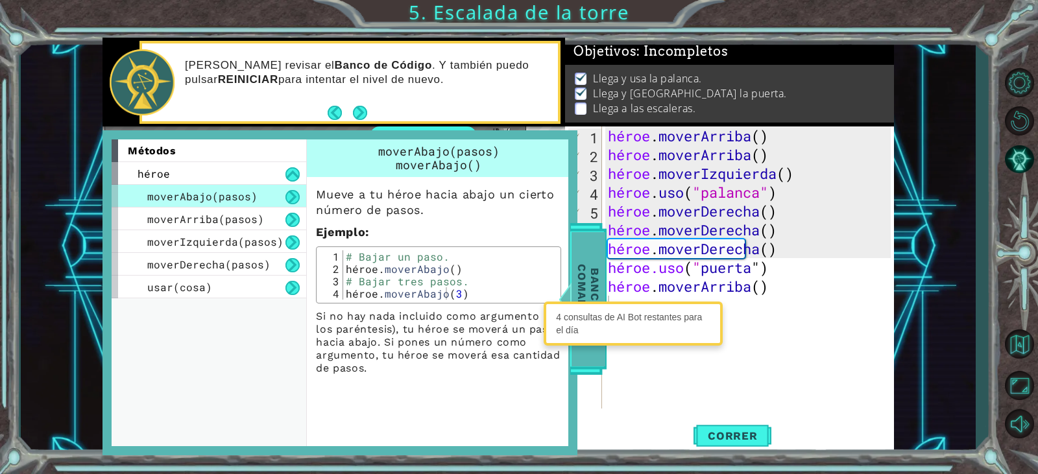
click at [592, 274] on font "Banco de comandos" at bounding box center [589, 299] width 26 height 69
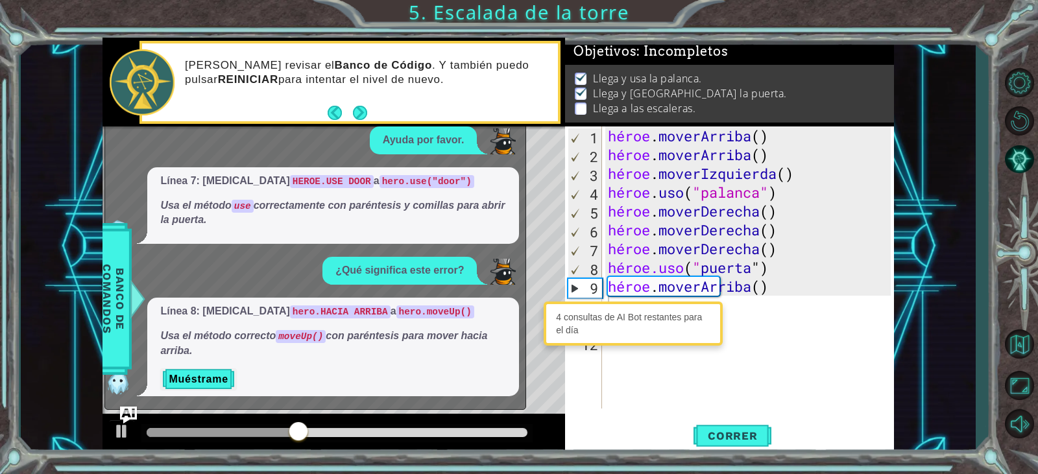
click at [128, 411] on img "Pregúntale a la IA" at bounding box center [128, 415] width 17 height 17
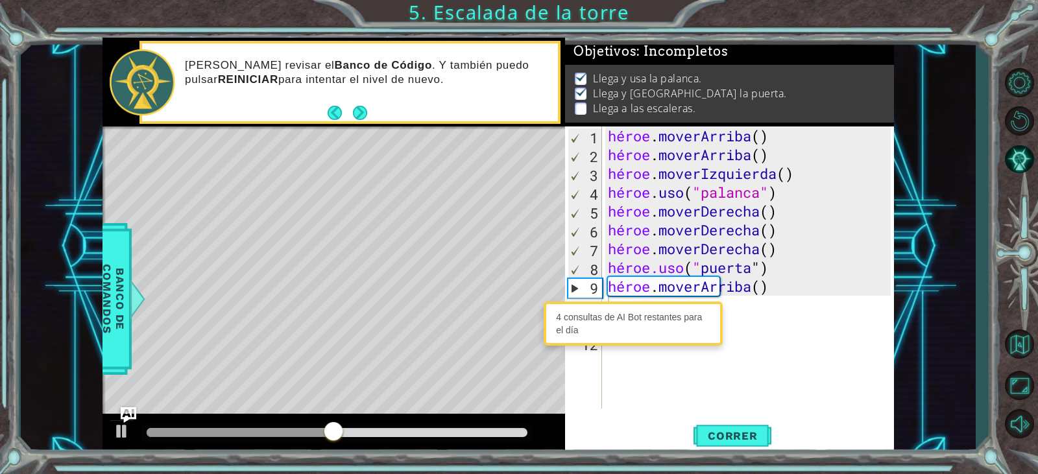
click at [668, 314] on font "4 consultas de AI Bot restantes para el día" at bounding box center [629, 323] width 146 height 23
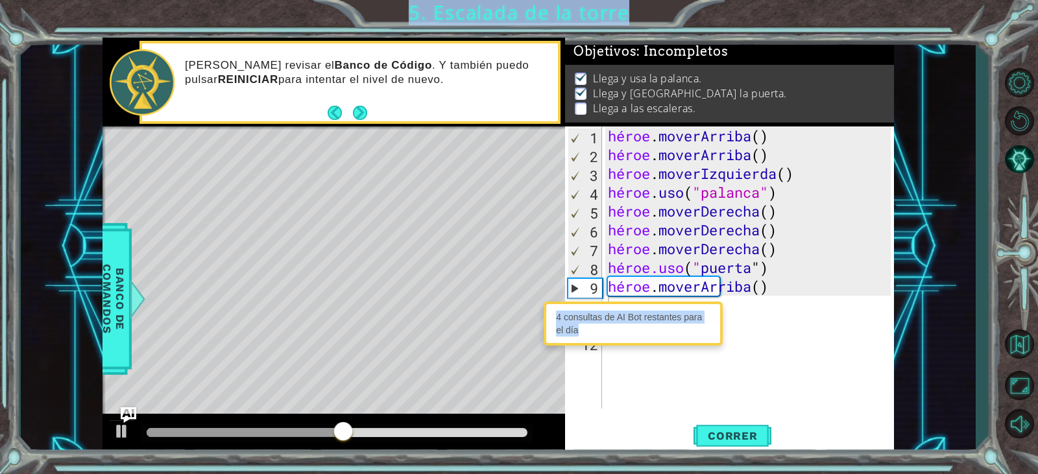
drag, startPoint x: 613, startPoint y: 341, endPoint x: 625, endPoint y: 348, distance: 13.4
click at [625, 348] on body "hero.use("door") 1 2 3 4 5 6 7 8 9 10 hero . moveUp ( ) hero . moveUp ( ) hero …" at bounding box center [519, 237] width 1038 height 474
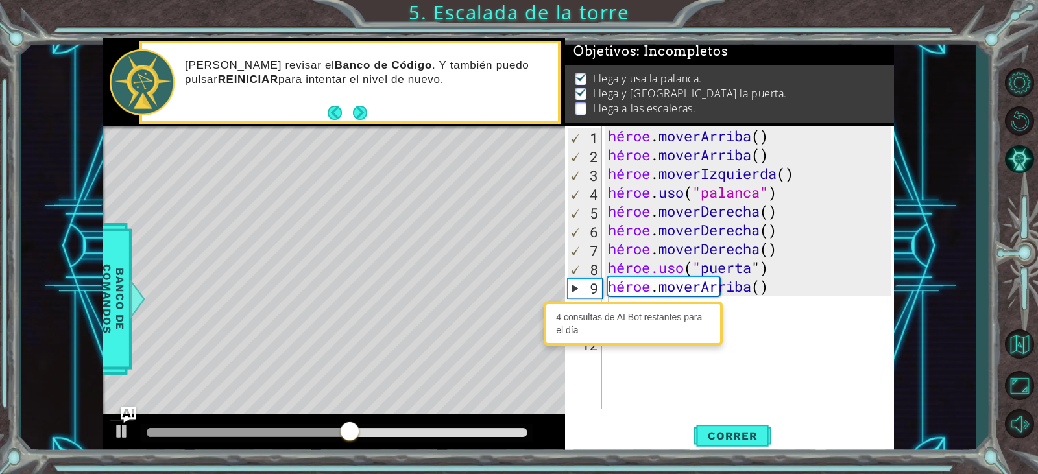
click at [626, 353] on div "héroe . [PERSON_NAME] ( ) héroe . [PERSON_NAME] ( ) héroe . moverIzquierda ( ) …" at bounding box center [750, 287] width 291 height 320
click at [612, 317] on font "4 consultas de AI Bot restantes para el día" at bounding box center [629, 323] width 146 height 23
click at [617, 311] on div "4 consultas de AI Bot restantes para el día" at bounding box center [633, 324] width 173 height 38
click at [641, 341] on div "4 consultas de AI Bot restantes para el día" at bounding box center [633, 324] width 173 height 38
click at [594, 349] on font "12" at bounding box center [589, 344] width 17 height 19
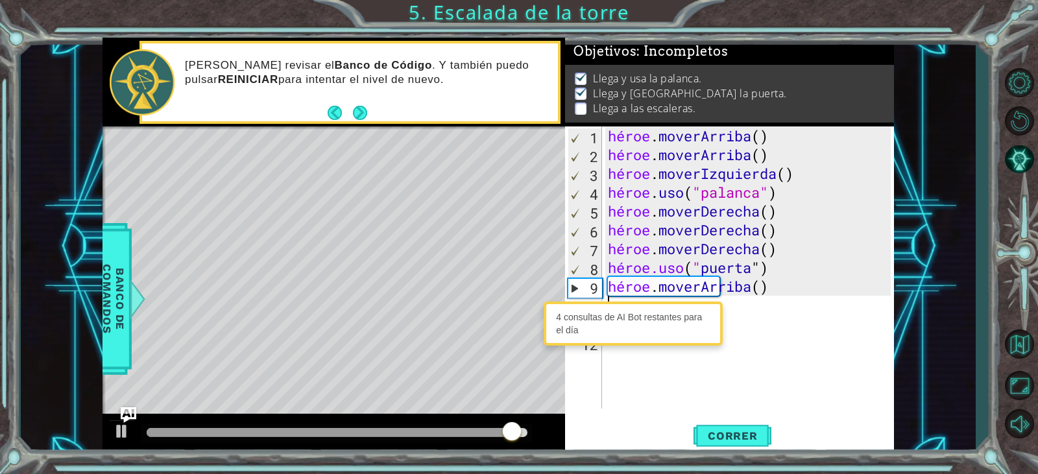
drag, startPoint x: 809, startPoint y: 312, endPoint x: 773, endPoint y: 403, distance: 97.8
click at [806, 319] on div "héroe . [PERSON_NAME] ( ) héroe . [PERSON_NAME] ( ) héroe . moverIzquierda ( ) …" at bounding box center [750, 287] width 291 height 320
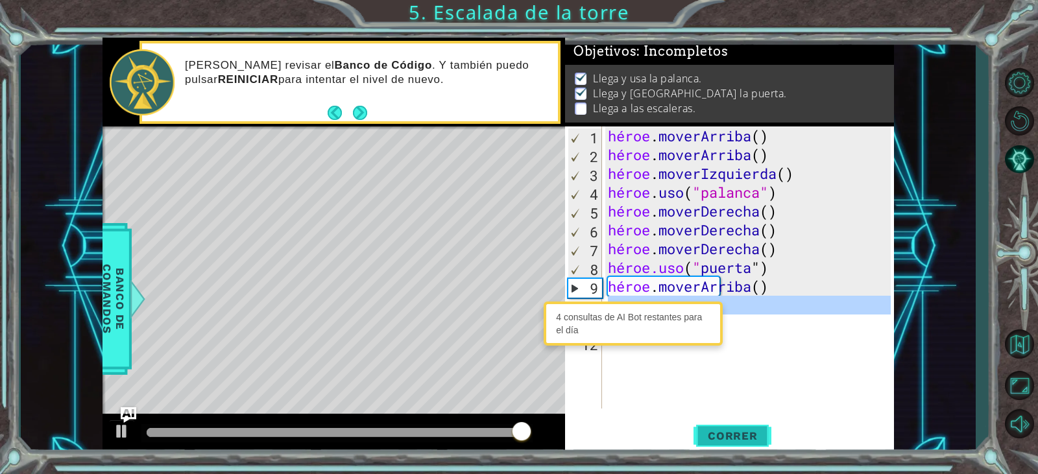
click at [753, 443] on button "Correr" at bounding box center [733, 436] width 78 height 33
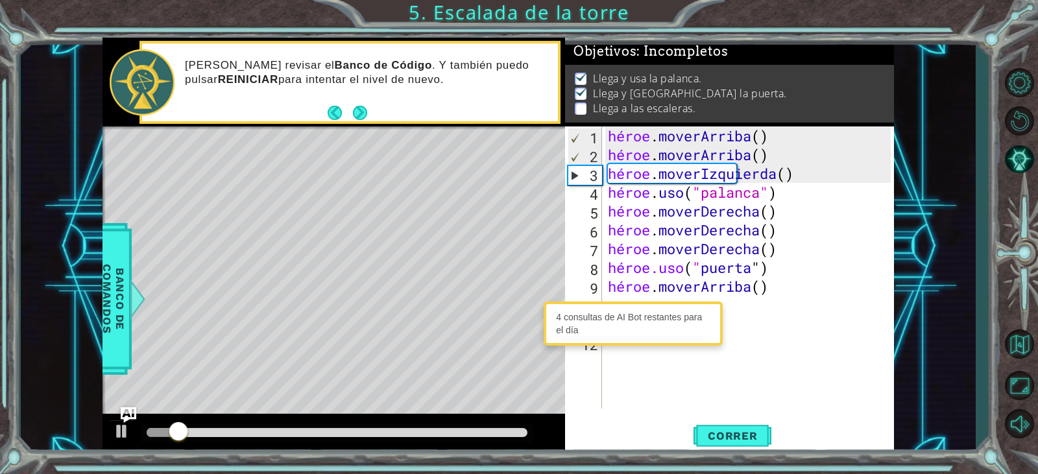
click at [644, 325] on div "4 consultas de AI Bot restantes para el día" at bounding box center [633, 324] width 173 height 38
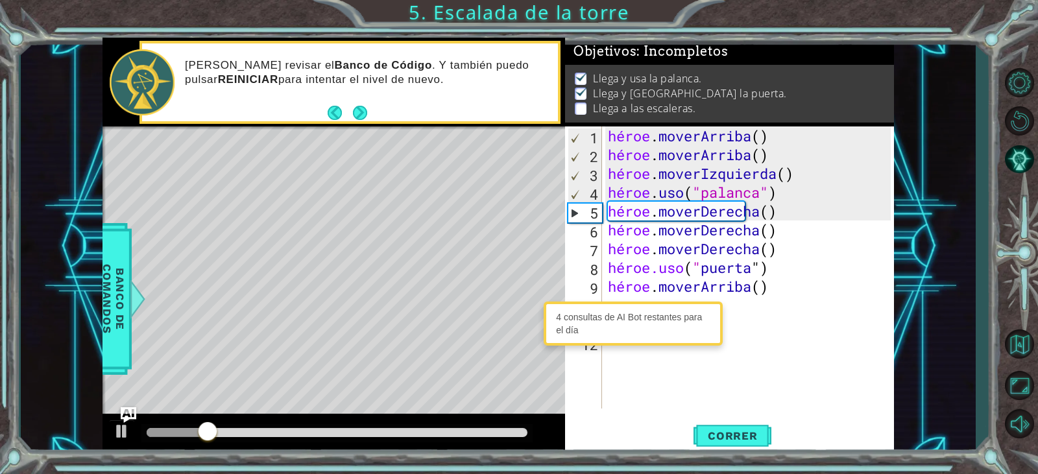
click at [622, 298] on div "héroe . [PERSON_NAME] ( ) héroe . [PERSON_NAME] ( ) héroe . moverIzquierda ( ) …" at bounding box center [750, 287] width 291 height 320
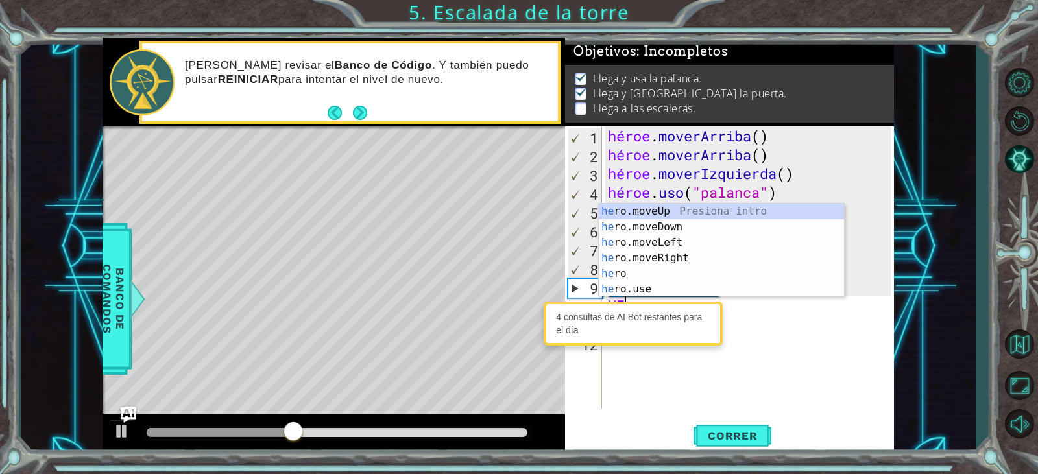
scroll to position [0, 1]
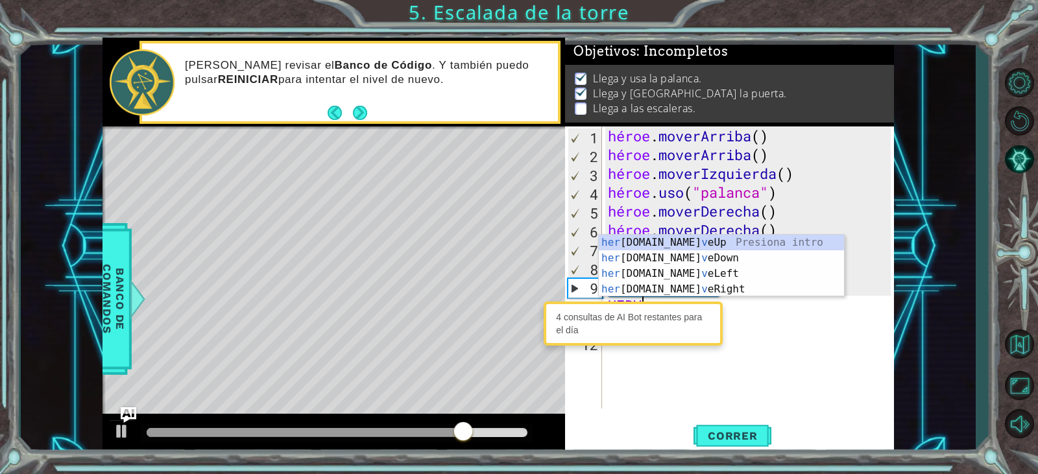
type textarea "[PERSON_NAME]"
click at [670, 243] on div "su [DOMAIN_NAME] ve Up Presiona intro su [DOMAIN_NAME] ve Abajo Introducción a …" at bounding box center [721, 281] width 245 height 93
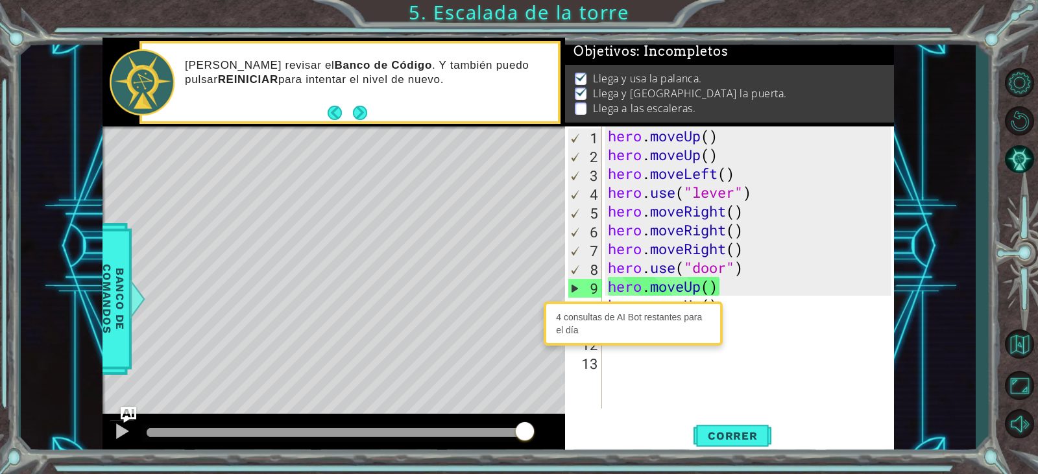
scroll to position [0, 0]
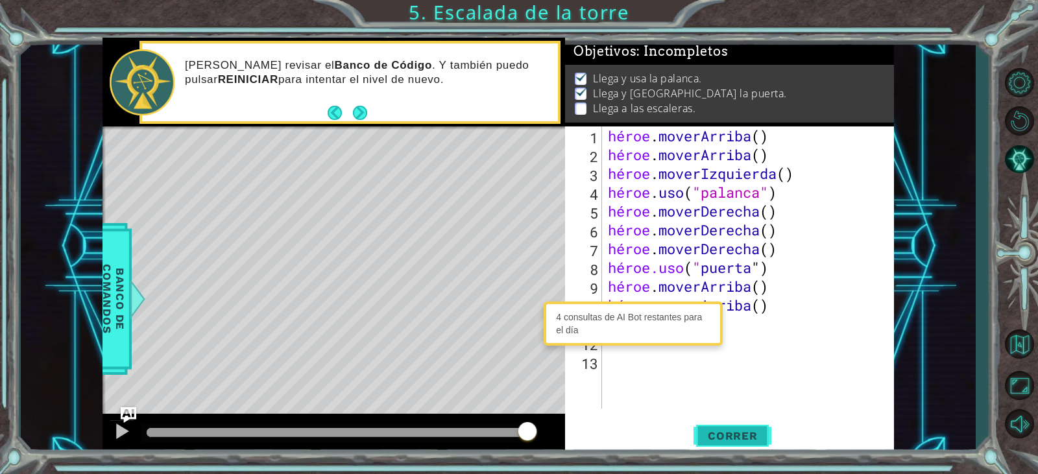
drag, startPoint x: 736, startPoint y: 431, endPoint x: 727, endPoint y: 433, distance: 8.7
click at [727, 433] on font "Correr" at bounding box center [733, 436] width 50 height 13
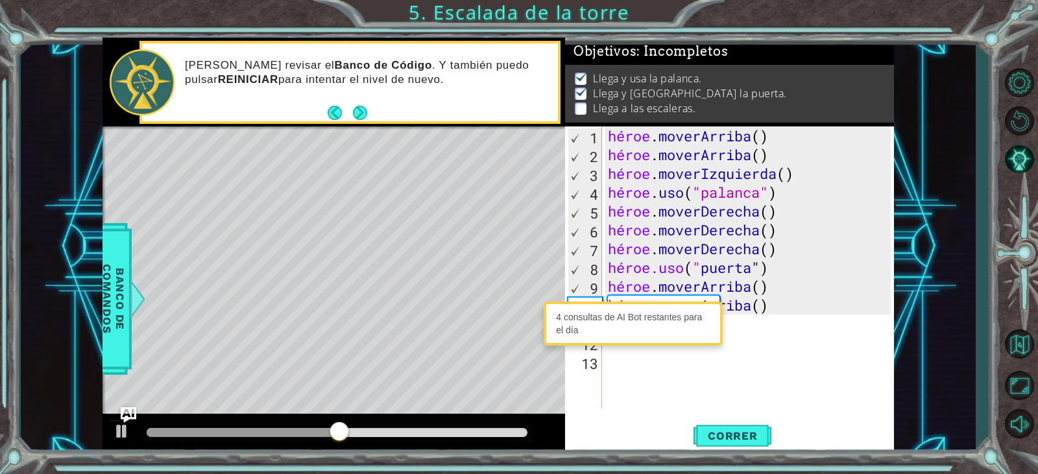
click at [735, 317] on div "héroe . [PERSON_NAME] ( ) héroe . [PERSON_NAME] ( ) héroe . moverIzquierda ( ) …" at bounding box center [750, 287] width 291 height 320
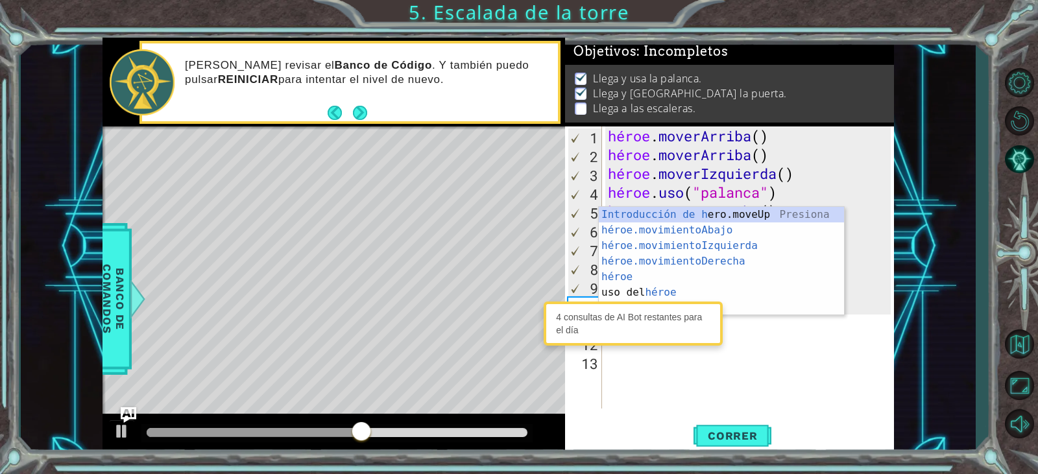
type textarea "HE"
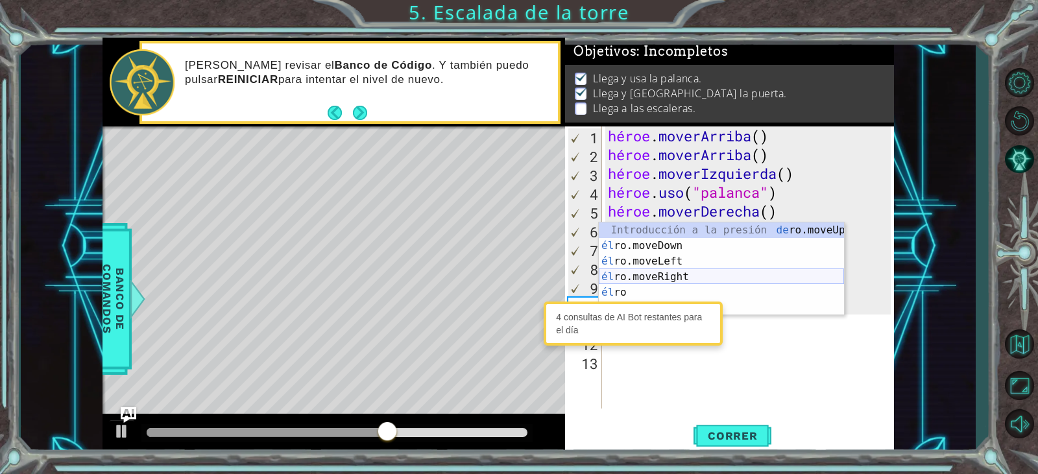
click at [656, 271] on div "Introducción a la presión de [PERSON_NAME].moveUp él ro.moveDown Introducción a…" at bounding box center [721, 285] width 245 height 125
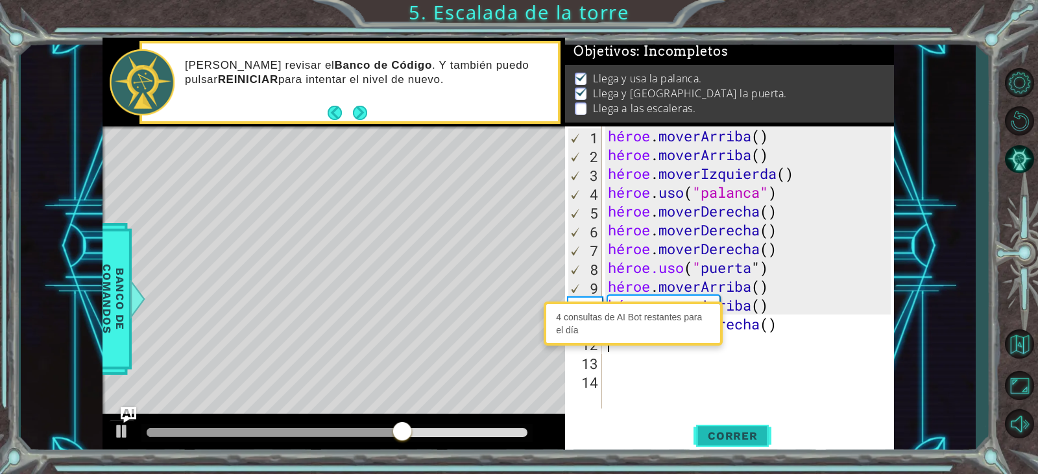
click at [716, 432] on font "Correr" at bounding box center [733, 436] width 50 height 13
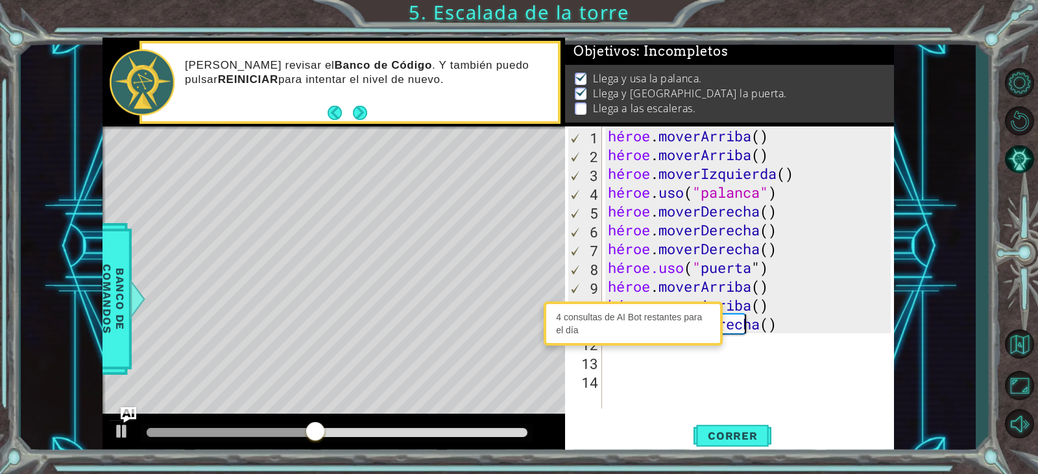
click at [758, 328] on div "héroe . [PERSON_NAME] ( ) héroe . [PERSON_NAME] ( ) héroe . moverIzquierda ( ) …" at bounding box center [750, 287] width 291 height 320
drag, startPoint x: 744, startPoint y: 331, endPoint x: 733, endPoint y: 334, distance: 10.9
click at [733, 334] on div "héroe . [PERSON_NAME] ( ) héroe . [PERSON_NAME] ( ) héroe . moverIzquierda ( ) …" at bounding box center [750, 287] width 291 height 320
click at [782, 325] on div "héroe . [PERSON_NAME] ( ) héroe . [PERSON_NAME] ( ) héroe . moverIzquierda ( ) …" at bounding box center [750, 287] width 291 height 320
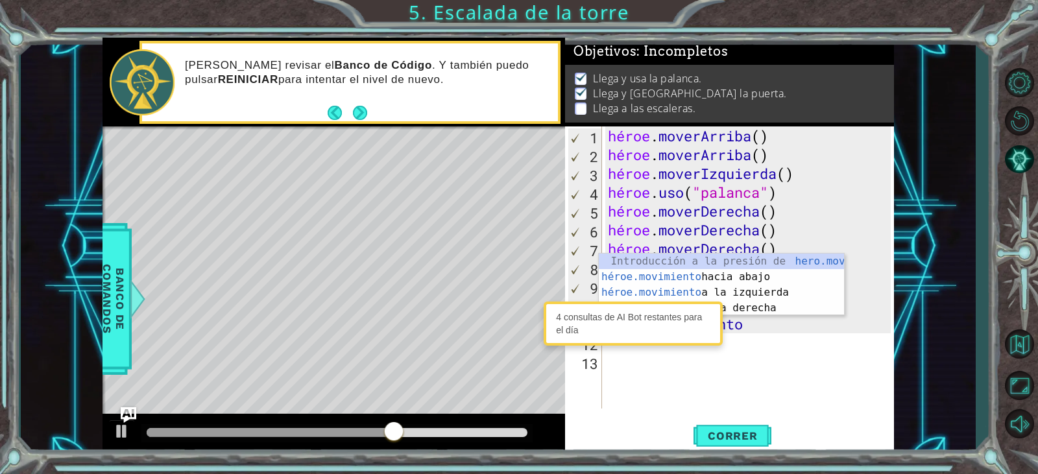
type textarea "hero.mov"
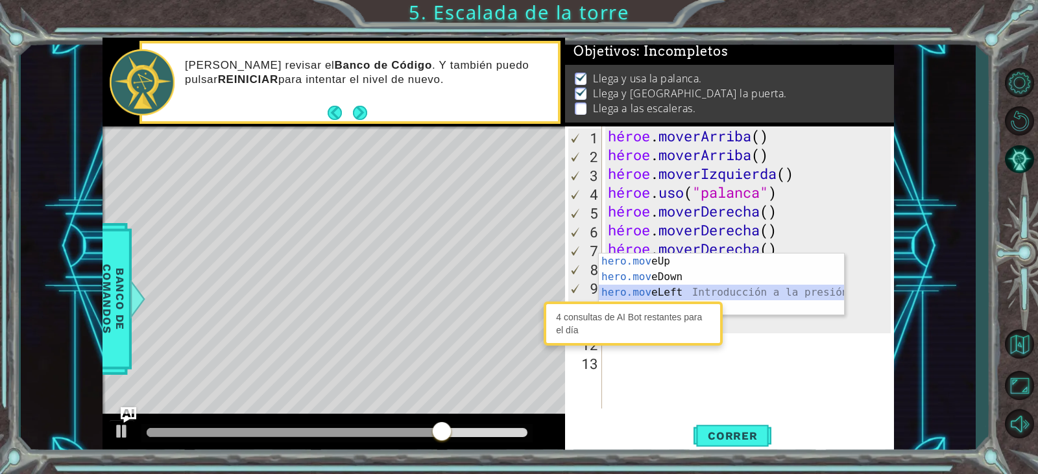
click at [653, 290] on div "Introducción a la presión de hero.mov eUp hero.mov eDown Introducción a la pres…" at bounding box center [721, 300] width 245 height 93
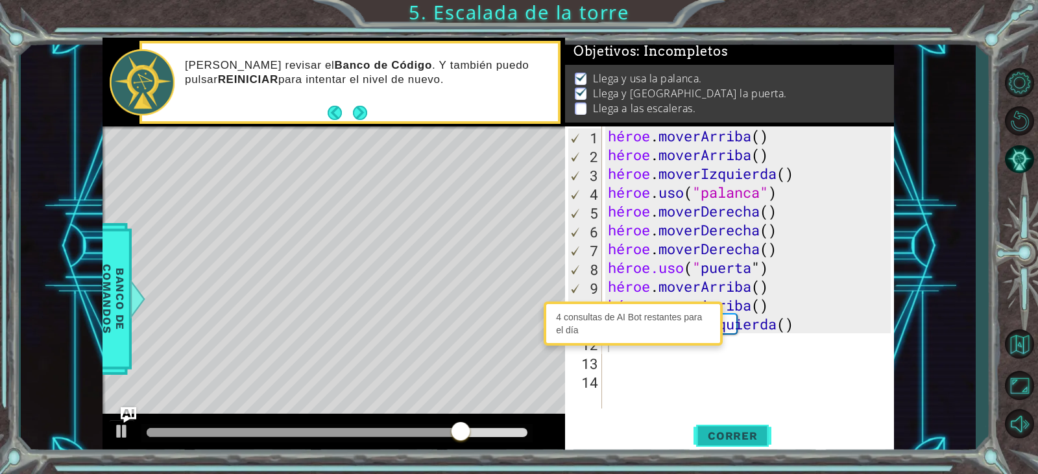
click at [716, 432] on font "Correr" at bounding box center [733, 436] width 50 height 13
type textarea "M"
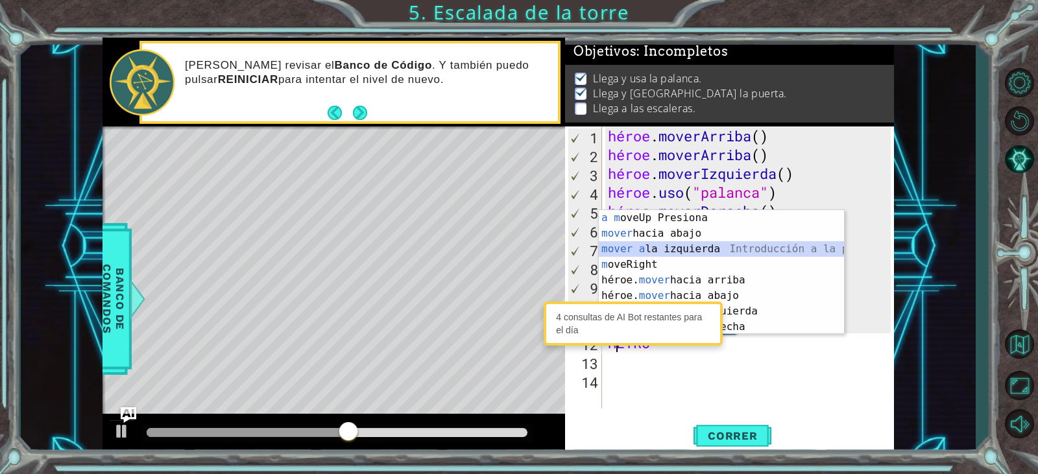
click at [709, 255] on div "Introducción a m oveUp Presiona mover hacia abajo Introducción a la presión mov…" at bounding box center [721, 288] width 245 height 156
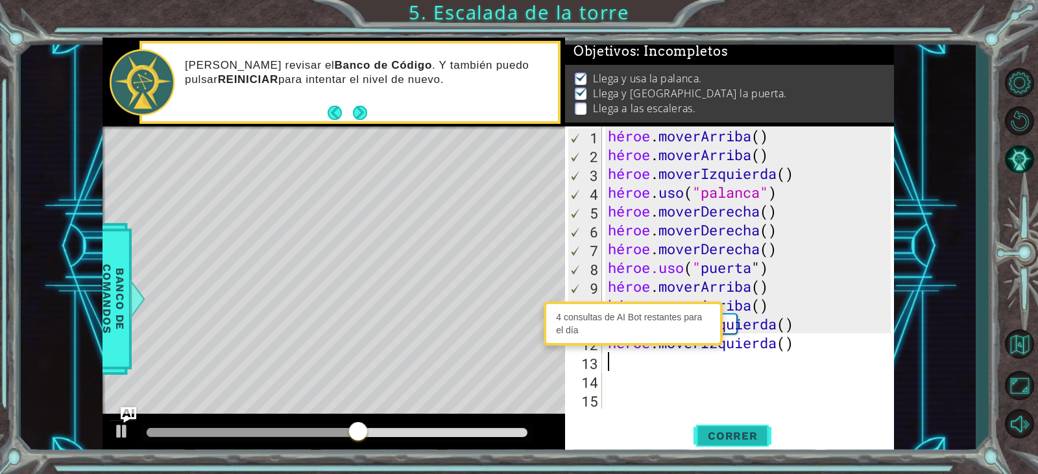
click at [721, 428] on button "Correr" at bounding box center [733, 436] width 78 height 33
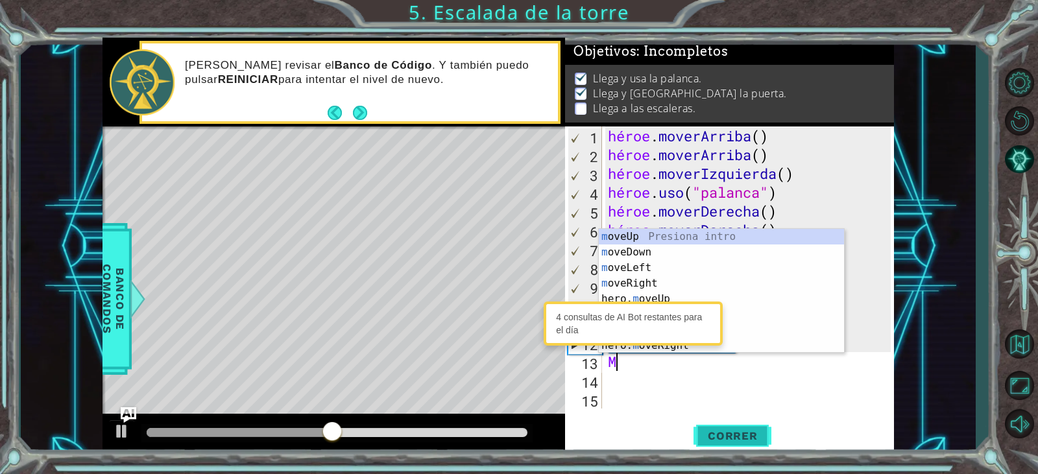
type textarea "MO"
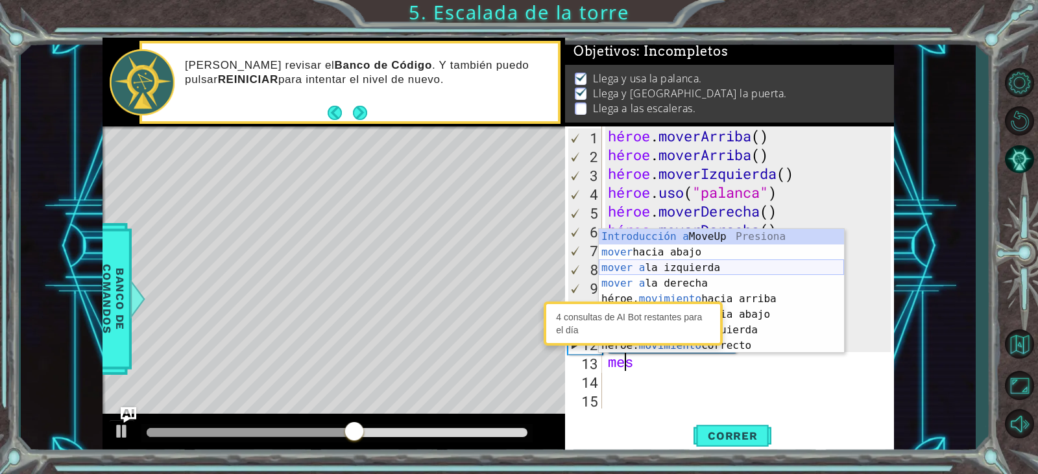
click at [721, 274] on div "Introducción a MoveUp Presiona mover hacia abajo Introducción a la presión move…" at bounding box center [721, 307] width 245 height 156
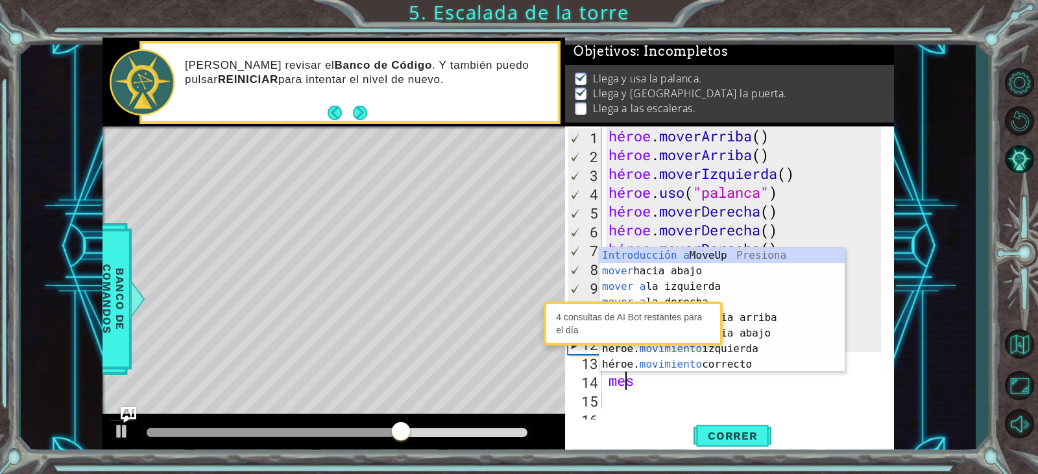
scroll to position [0, 1]
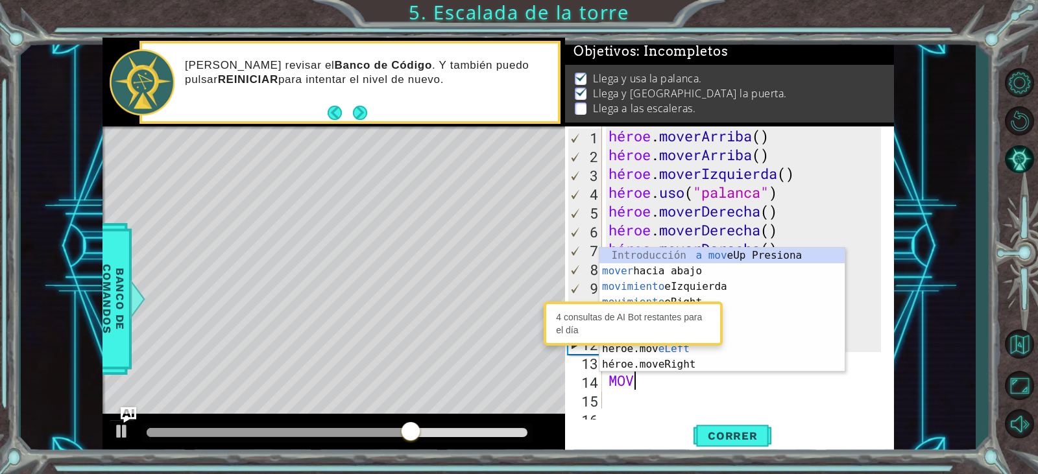
type textarea "MOVE"
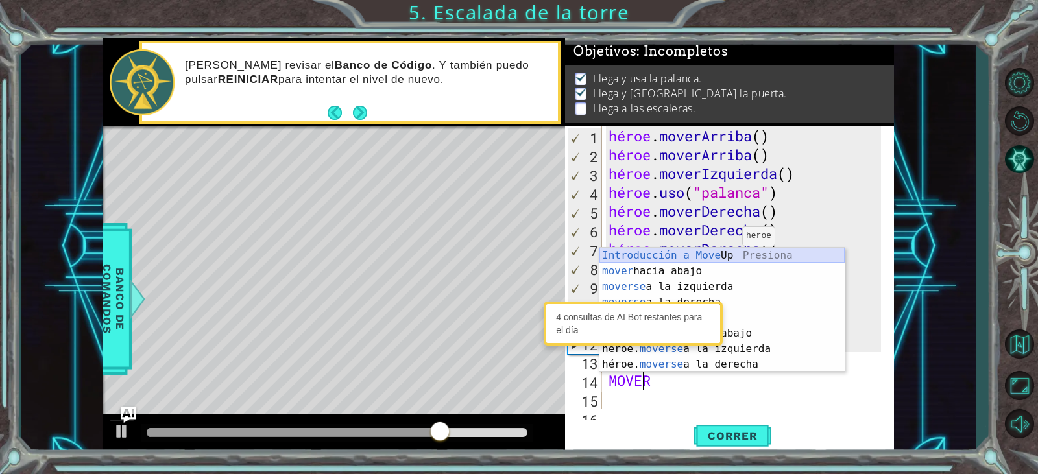
click at [721, 254] on div "Introducción a Move Up Presiona mover hacia abajo Introducción a la presión mov…" at bounding box center [722, 326] width 245 height 156
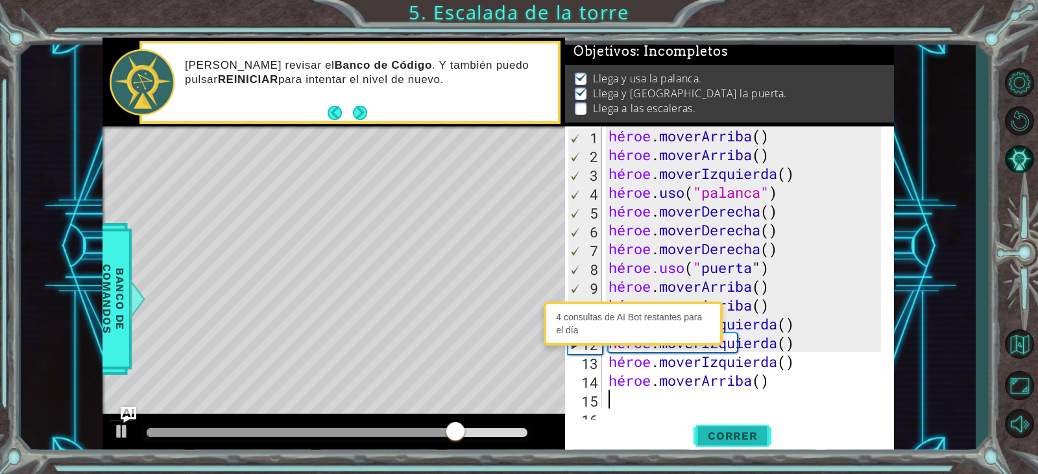
click at [710, 446] on button "Correr" at bounding box center [733, 436] width 78 height 33
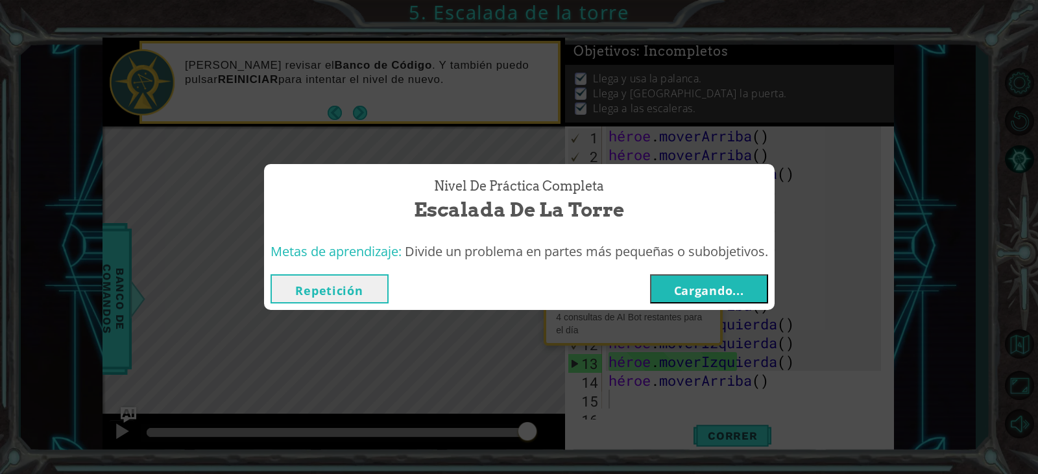
click at [712, 290] on font "Cargando..." at bounding box center [709, 291] width 70 height 16
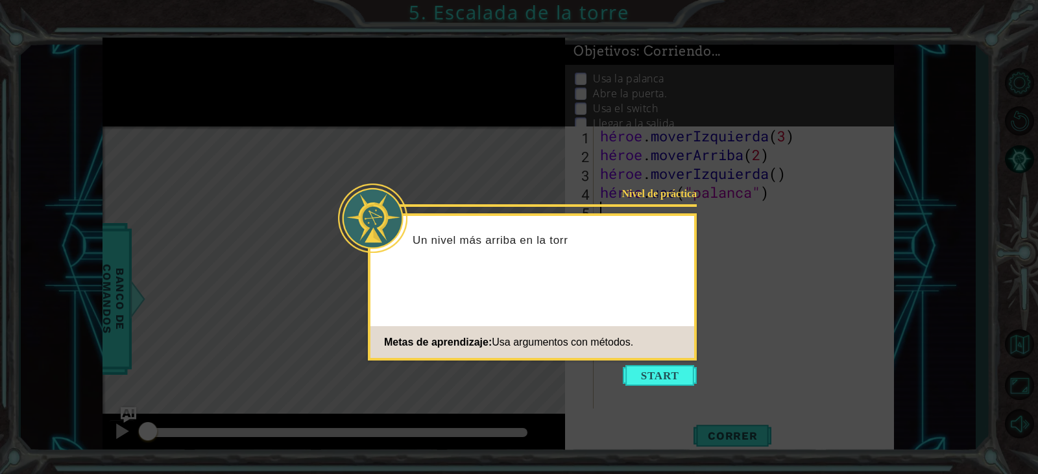
click at [668, 372] on button "Comenzar" at bounding box center [660, 375] width 74 height 21
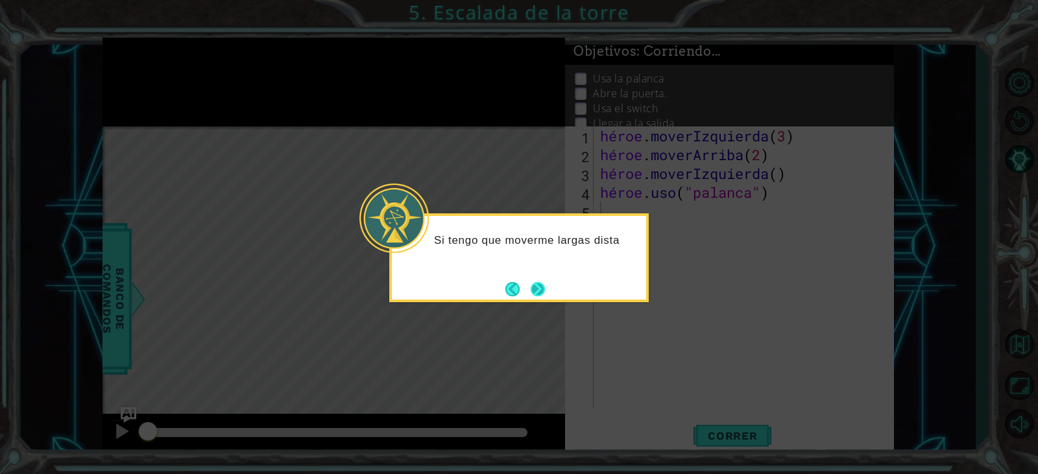
click at [537, 287] on button "Próximo" at bounding box center [538, 289] width 23 height 23
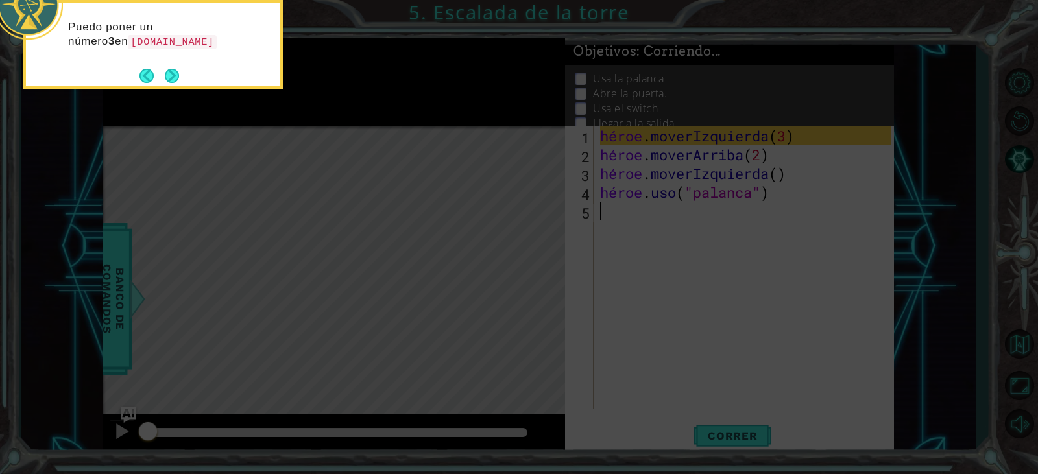
click at [168, 62] on div "Puedo poner un número 3 en [DOMAIN_NAME]" at bounding box center [153, 41] width 254 height 66
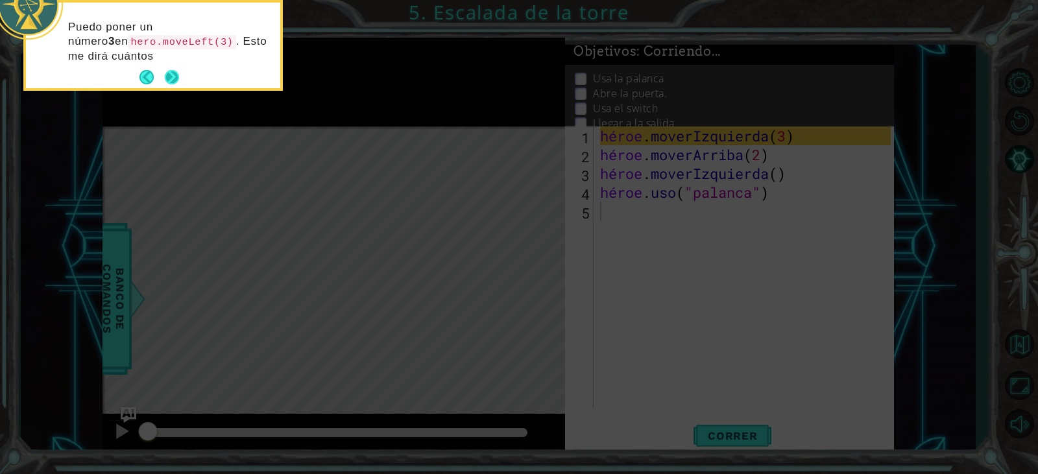
click at [169, 70] on button "Próximo" at bounding box center [172, 77] width 15 height 15
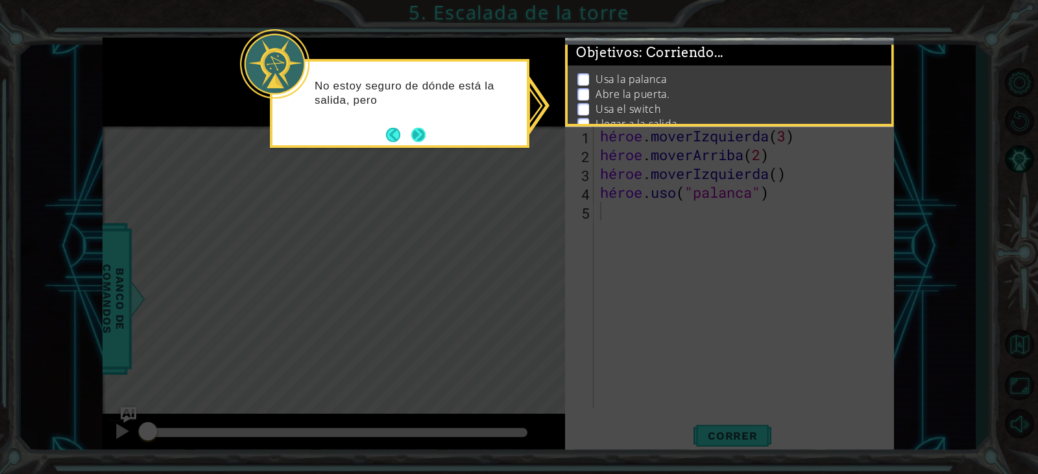
click at [413, 134] on button "Próximo" at bounding box center [418, 134] width 21 height 21
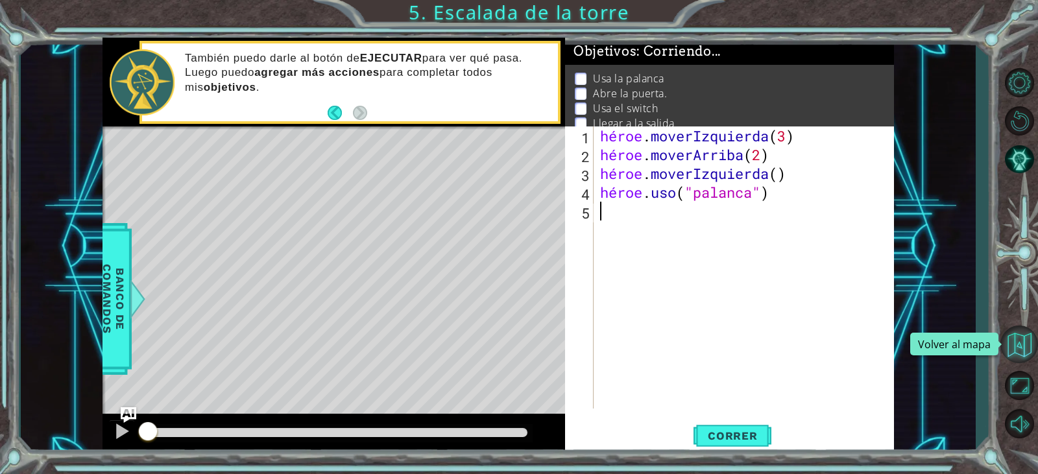
click at [1026, 350] on button "Volver al mapa" at bounding box center [1019, 345] width 38 height 38
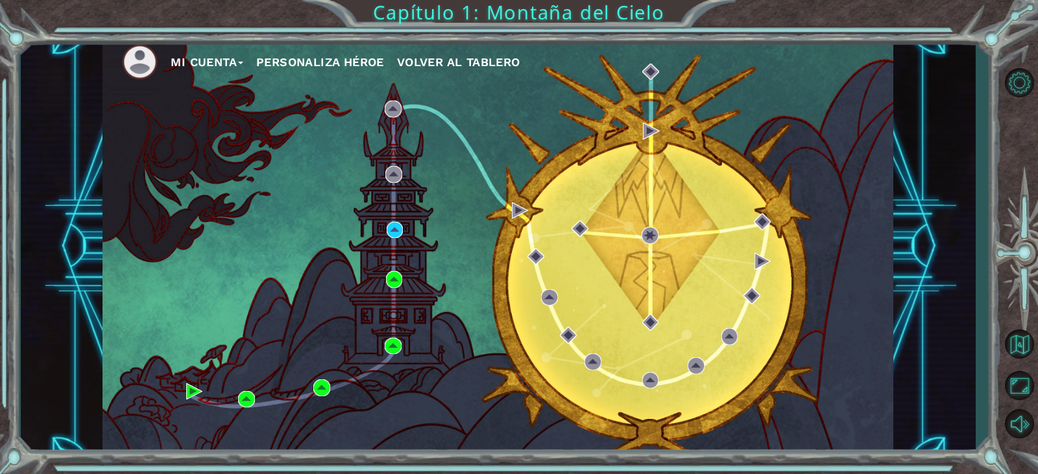
click at [546, 274] on div "Mi Cuenta Personaliza Héroe Volver al tablero" at bounding box center [498, 246] width 791 height 417
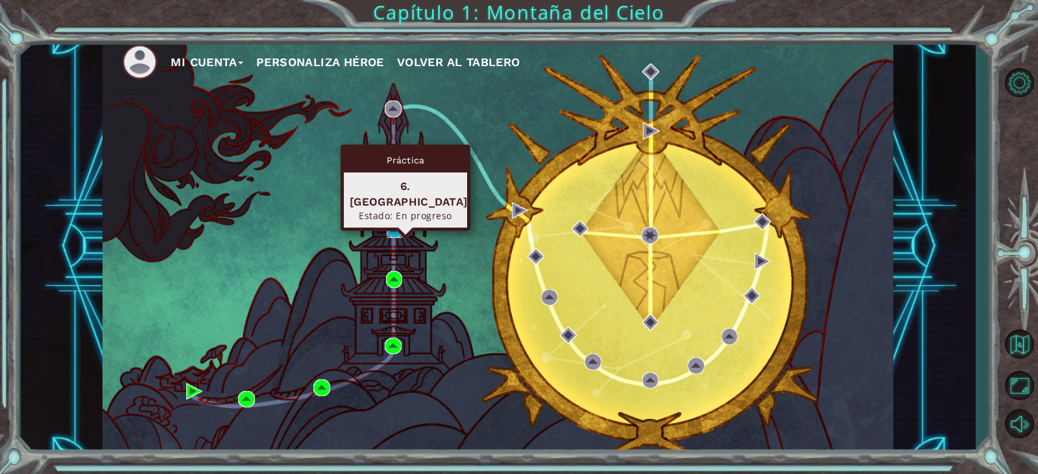
click at [396, 228] on img at bounding box center [395, 230] width 17 height 17
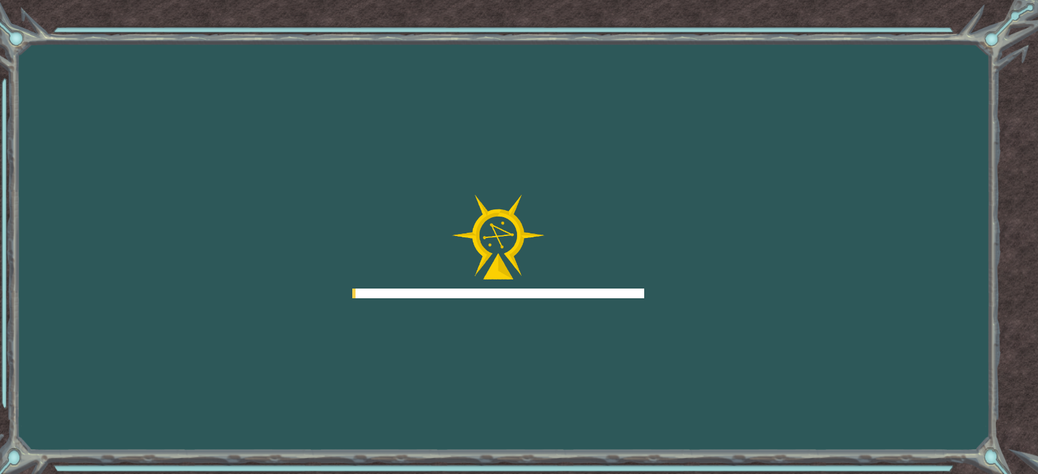
click at [396, 228] on div at bounding box center [498, 247] width 292 height 104
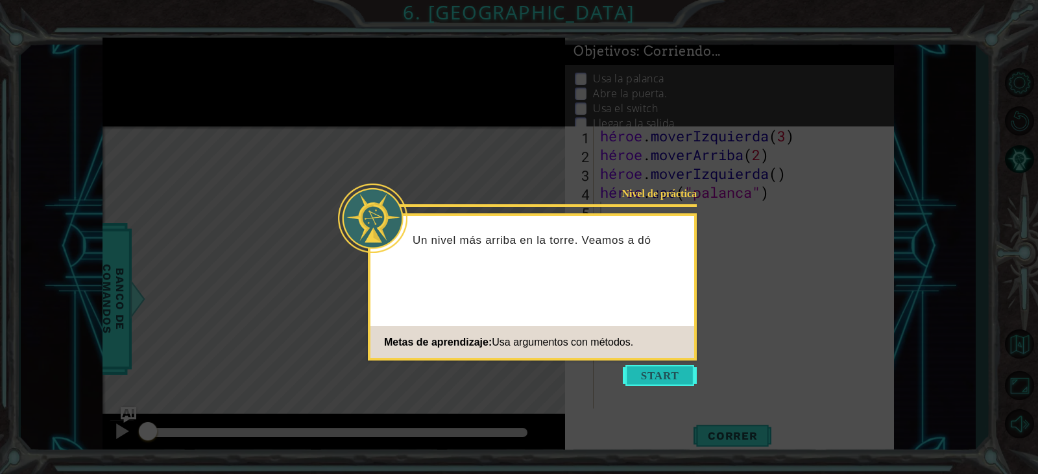
click at [623, 366] on button "Comenzar" at bounding box center [660, 375] width 74 height 21
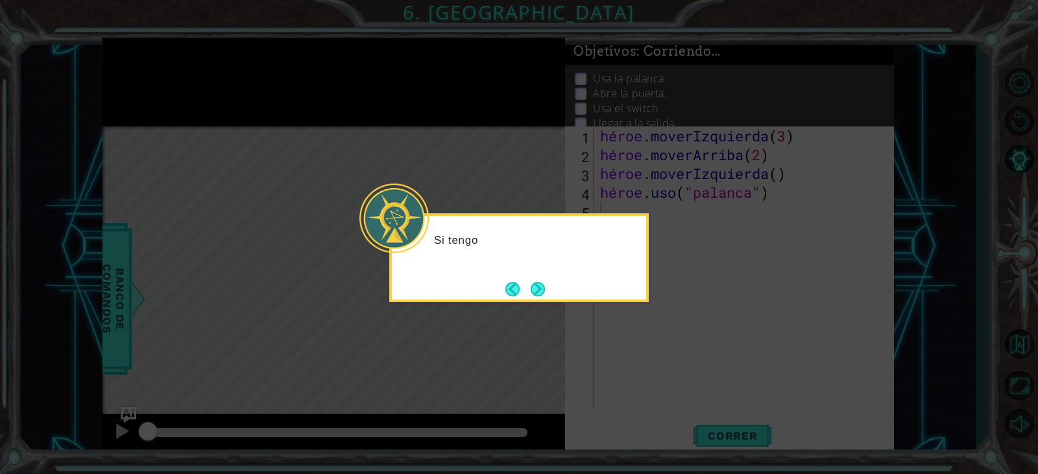
drag, startPoint x: 642, startPoint y: 330, endPoint x: 583, endPoint y: 299, distance: 65.9
click at [629, 321] on icon at bounding box center [519, 237] width 1038 height 474
click at [535, 287] on button "Próximo" at bounding box center [537, 289] width 16 height 16
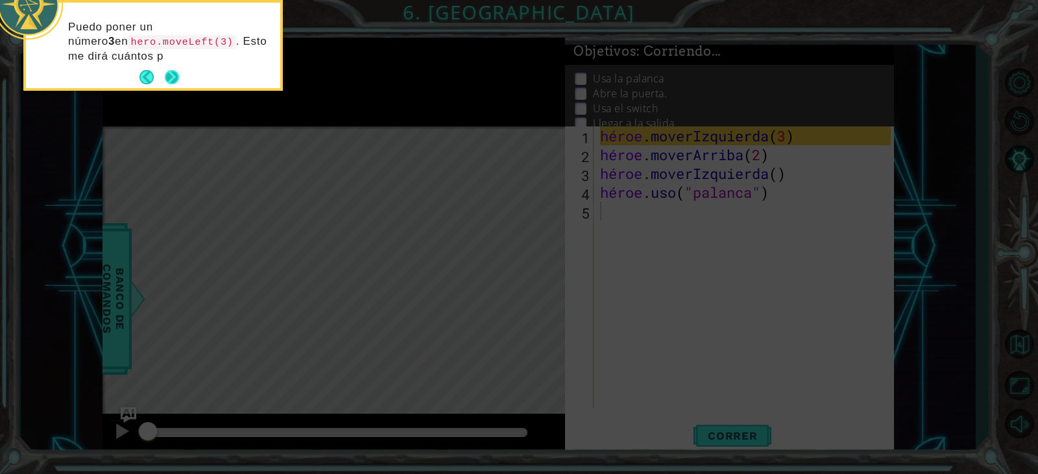
click at [171, 77] on button "Próximo" at bounding box center [172, 78] width 24 height 24
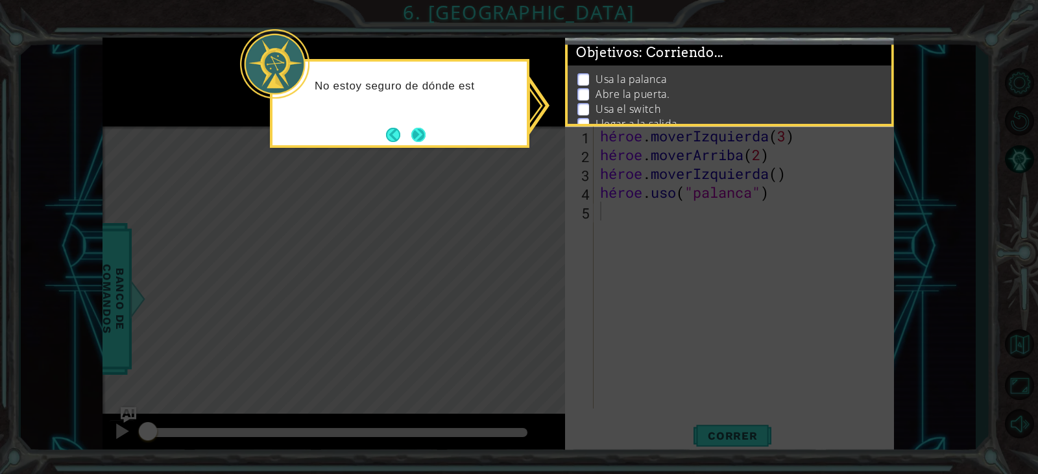
click at [417, 133] on button "Próximo" at bounding box center [418, 135] width 18 height 18
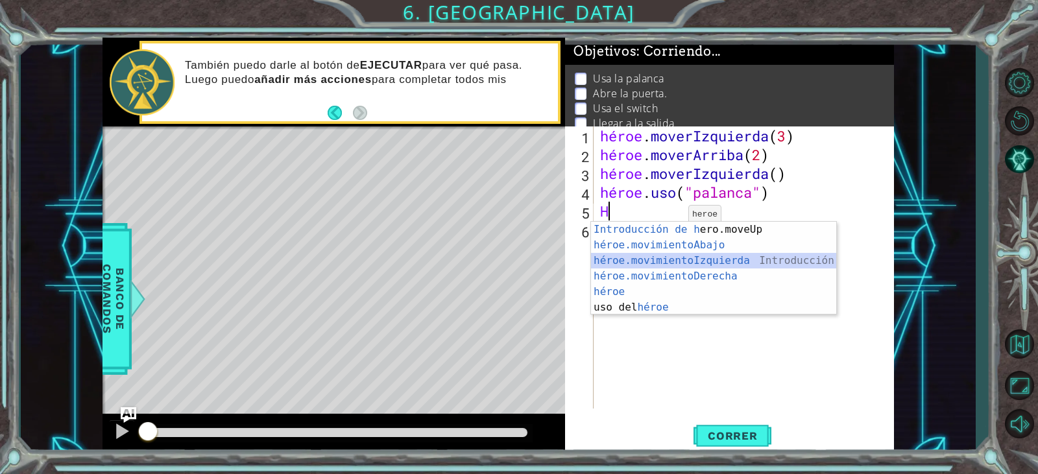
click at [672, 258] on div "Introducción de [PERSON_NAME].moveUp Presiona héroe.movimientoAbajo ​ Introducc…" at bounding box center [713, 284] width 245 height 125
type textarea "hero.moveLeft(1)"
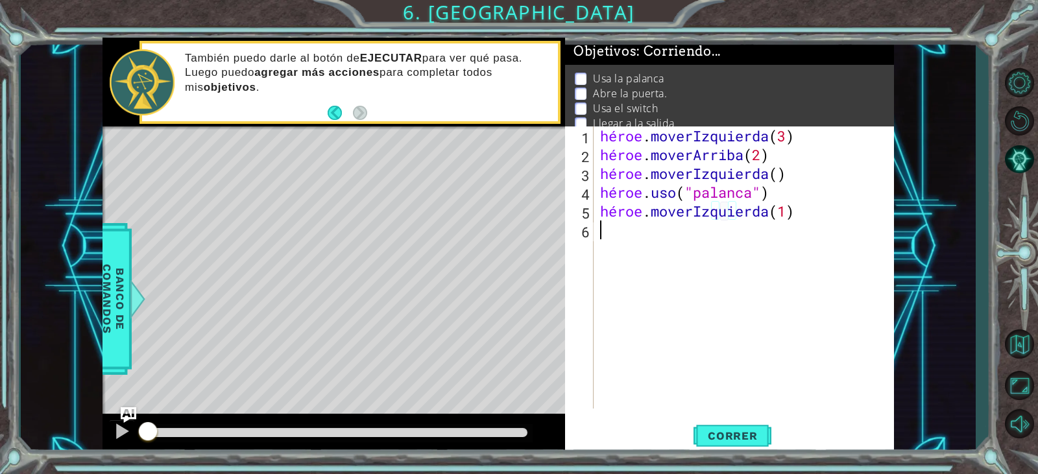
click at [665, 260] on div "héroe . moverIzquierda ( 3 ) héroe . moverArriba ( 2 ) héroe . moverIzquierda (…" at bounding box center [747, 287] width 299 height 320
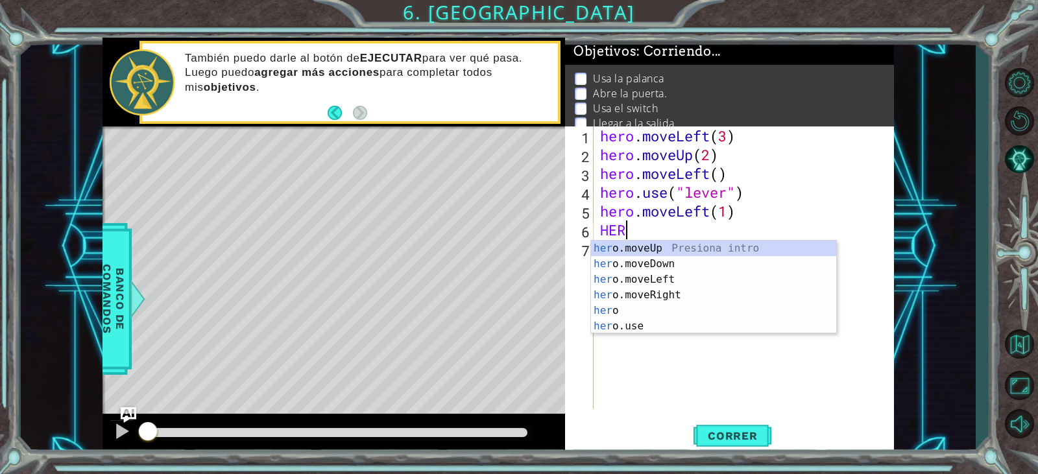
scroll to position [0, 1]
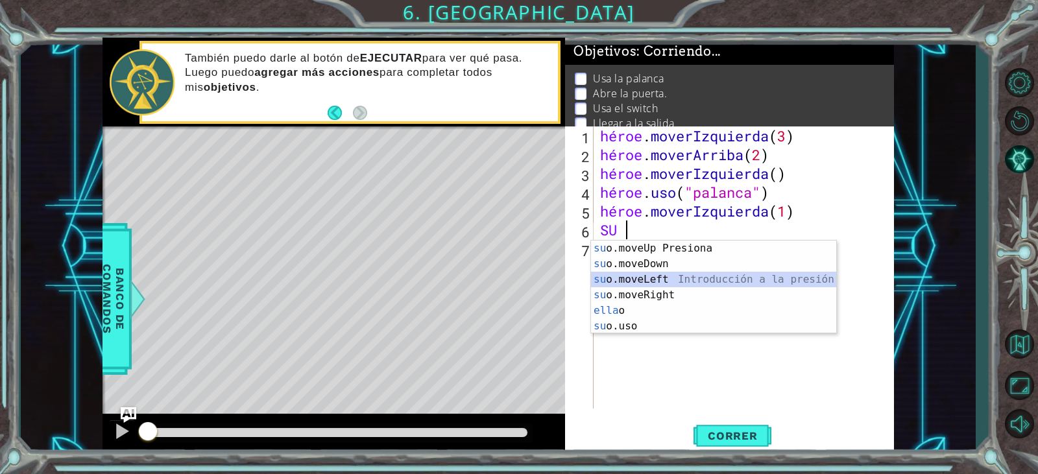
click at [675, 282] on div "su introducción de o.moveUp Presiona su o.moveDown Introducción a la presión su…" at bounding box center [713, 303] width 245 height 125
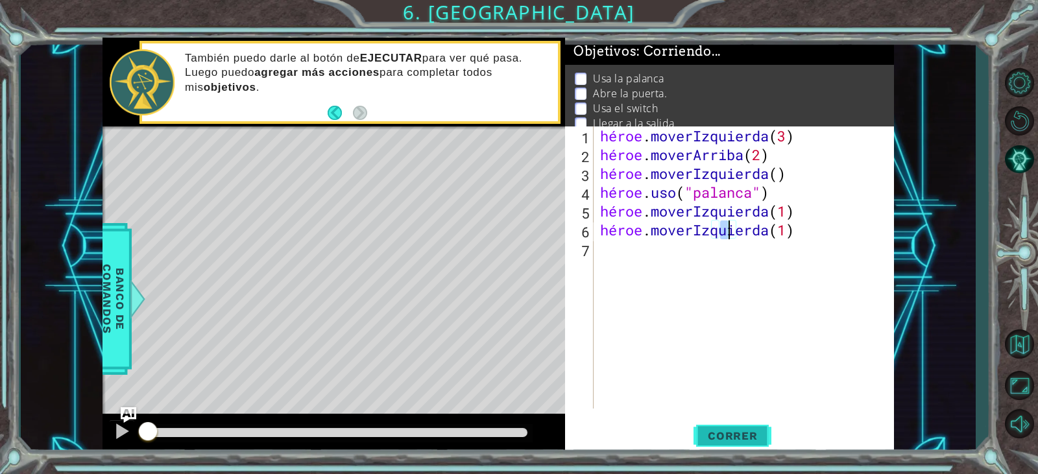
type textarea "hero.moveLeft(1)"
click at [706, 439] on span "Correr" at bounding box center [733, 436] width 76 height 13
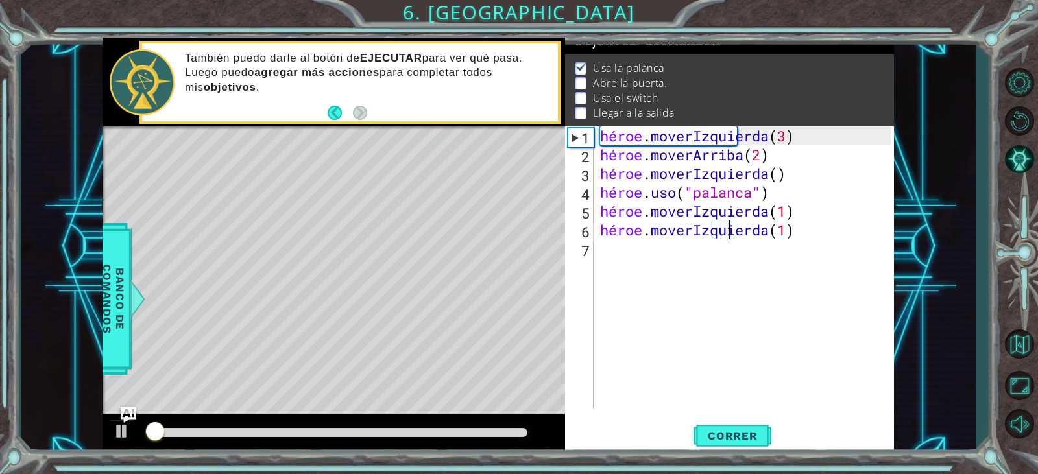
scroll to position [14, 0]
click at [672, 276] on div "héroe . moverIzquierda ( 3 ) héroe . moverArriba ( 2 ) héroe . moverIzquierda (…" at bounding box center [747, 287] width 299 height 320
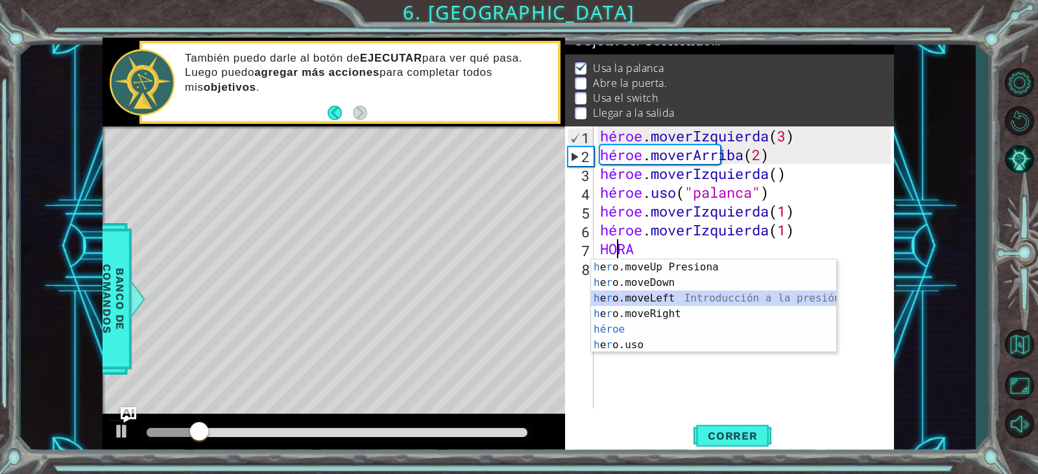
click at [670, 305] on div "Introducción de h e r o.moveUp Presiona h e r o.moveDown Introducción a la pres…" at bounding box center [713, 322] width 245 height 125
type textarea "hero.moveLeft(1)"
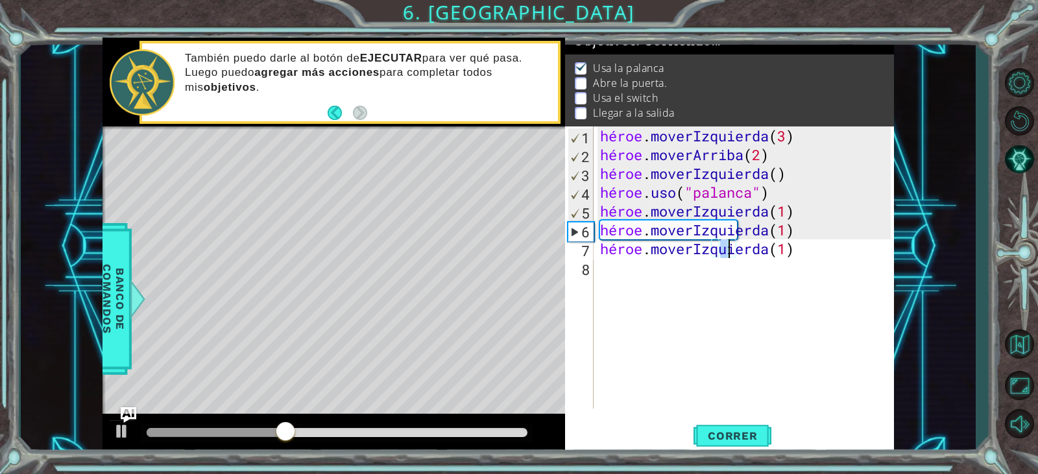
click at [725, 272] on div "héroe . moverIzquierda ( 3 ) héroe . moverArriba ( 2 ) héroe . moverIzquierda (…" at bounding box center [747, 287] width 299 height 320
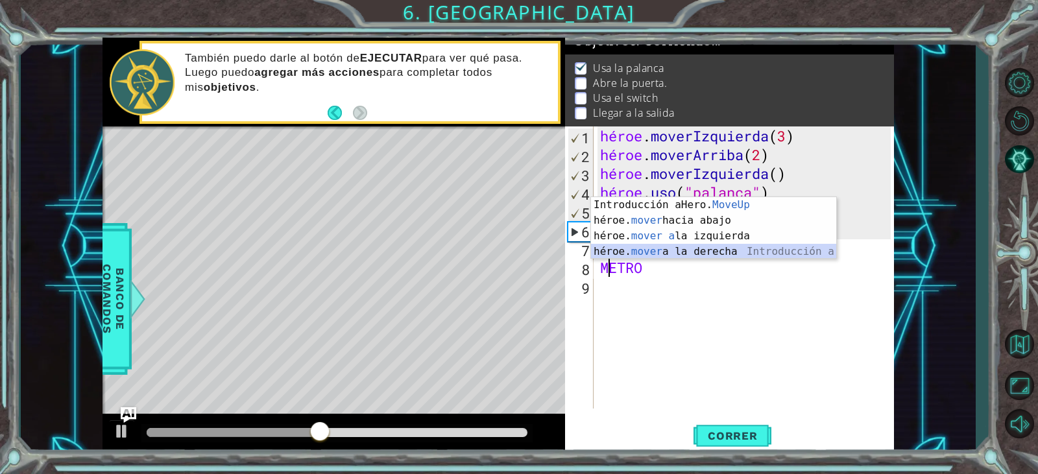
click at [716, 247] on div "Introducción a Hero. MoveUp Presiona héroe. mover hacia abajo Introducción a la…" at bounding box center [713, 243] width 245 height 93
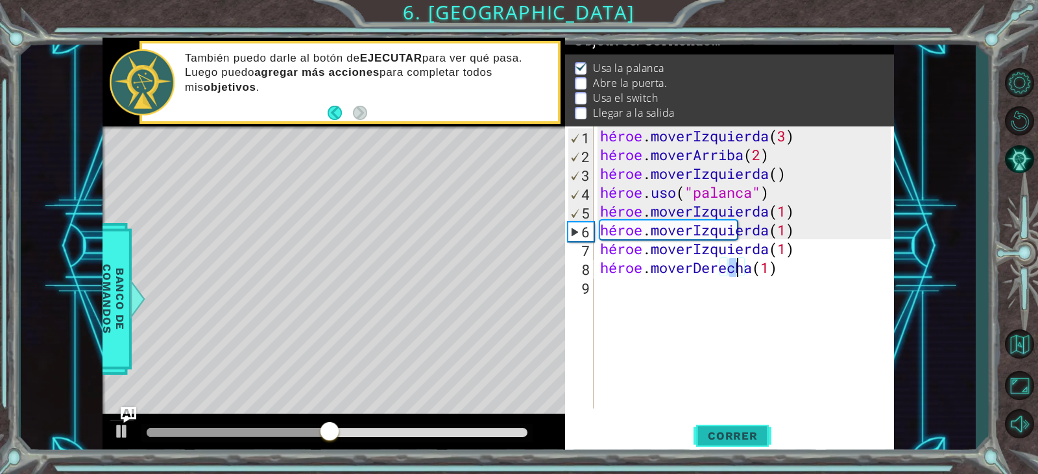
type textarea "hero.moveRight(1)"
click at [713, 420] on button "Correr" at bounding box center [733, 436] width 78 height 33
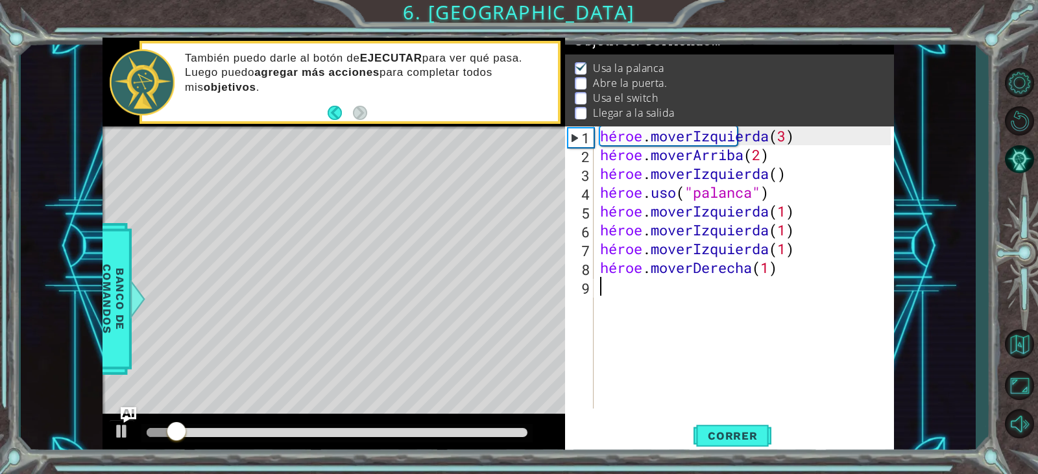
drag, startPoint x: 710, startPoint y: 309, endPoint x: 714, endPoint y: 295, distance: 14.8
click at [714, 295] on div "héroe . moverIzquierda ( 3 ) héroe . moverArriba ( 2 ) héroe . moverIzquierda (…" at bounding box center [747, 287] width 299 height 320
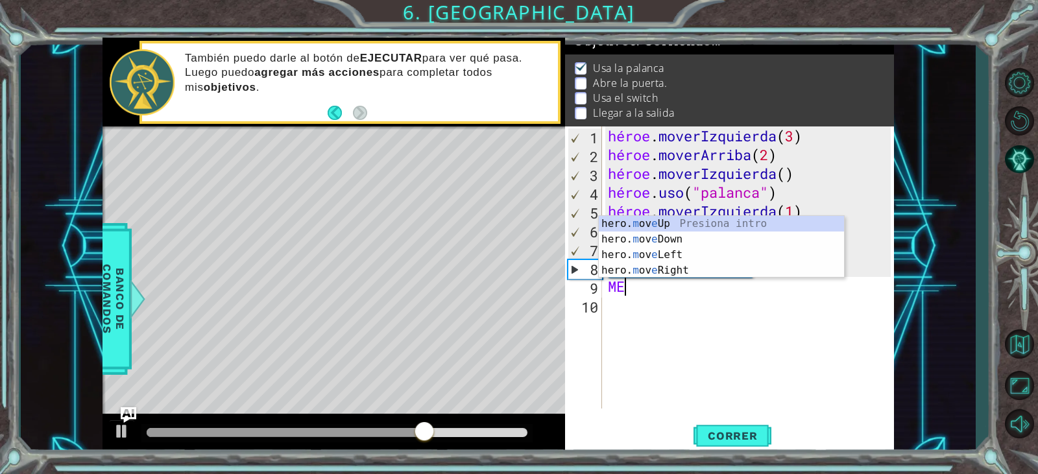
type textarea "M"
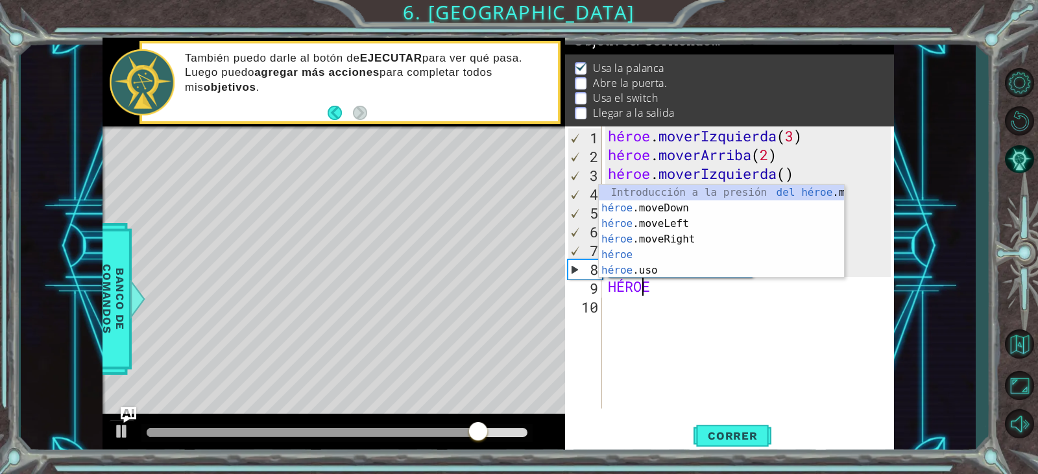
scroll to position [0, 1]
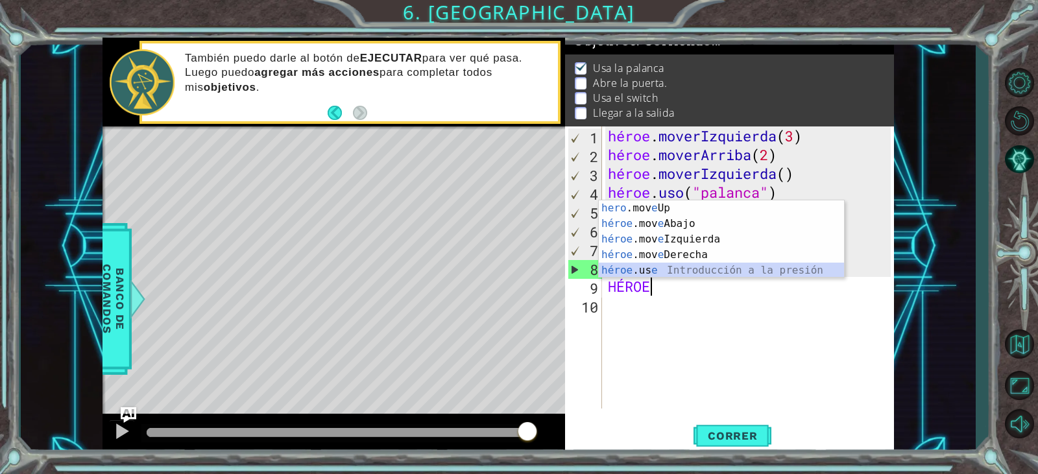
click at [653, 273] on div "hero .mov e Up Presiona intro héroe .mov e Abajo Introducción a la presión héro…" at bounding box center [721, 254] width 245 height 109
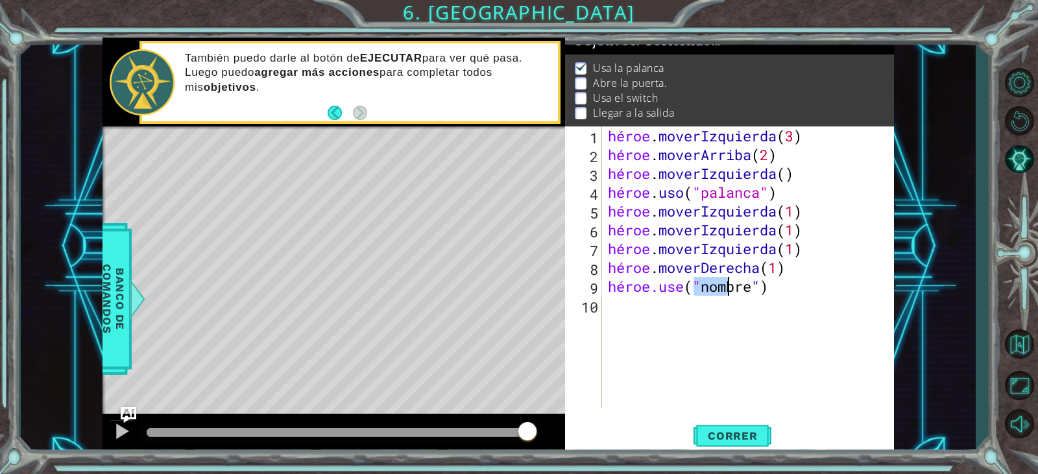
click at [759, 295] on div "héroe . moverIzquierda ( 3 ) héroe . moverArriba ( 2 ) héroe . moverIzquierda (…" at bounding box center [750, 287] width 291 height 320
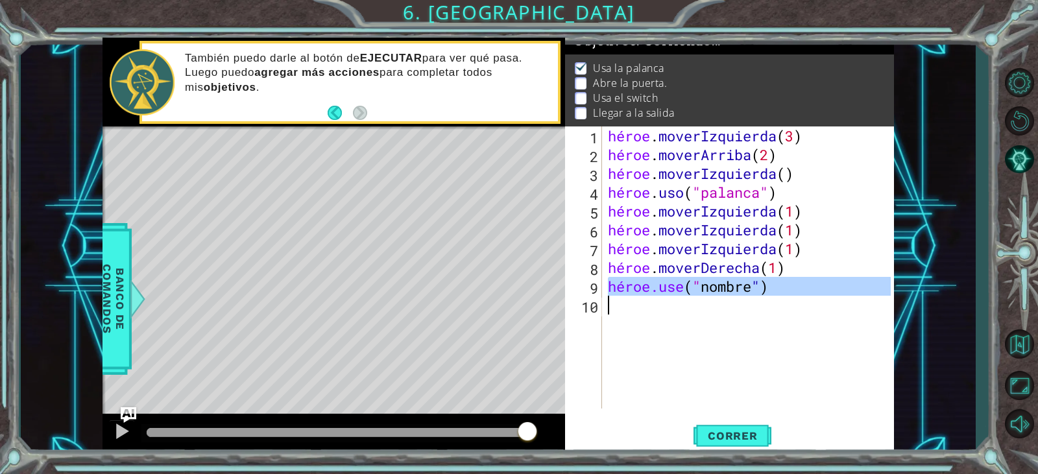
click at [759, 295] on div "héroe . moverIzquierda ( 3 ) héroe . moverArriba ( 2 ) héroe . moverIzquierda (…" at bounding box center [747, 268] width 285 height 282
type textarea "hero.use("name")"
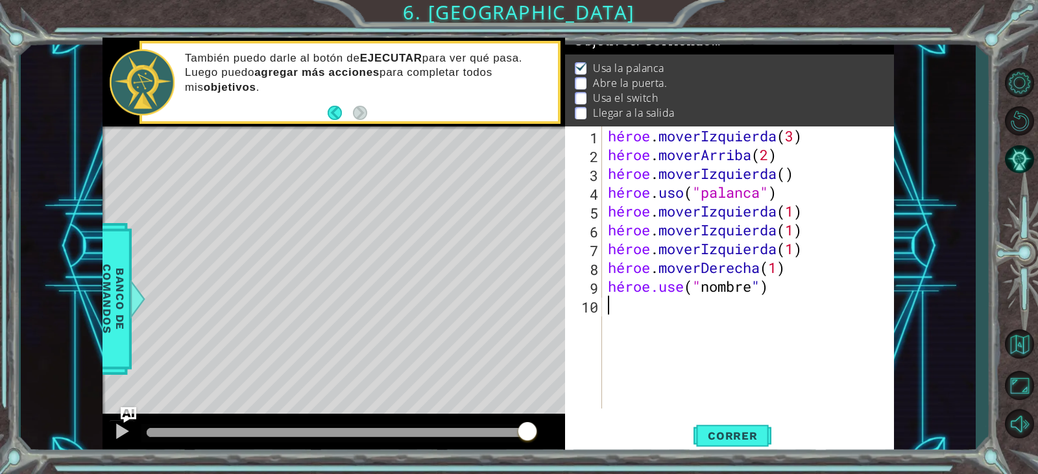
click at [786, 297] on div "héroe . moverIzquierda ( 3 ) héroe . moverArriba ( 2 ) héroe . moverIzquierda (…" at bounding box center [750, 287] width 291 height 320
click at [745, 279] on div "héroe . moverIzquierda ( 3 ) héroe . moverArriba ( 2 ) héroe . moverIzquierda (…" at bounding box center [750, 287] width 291 height 320
type textarea "hero.use(""
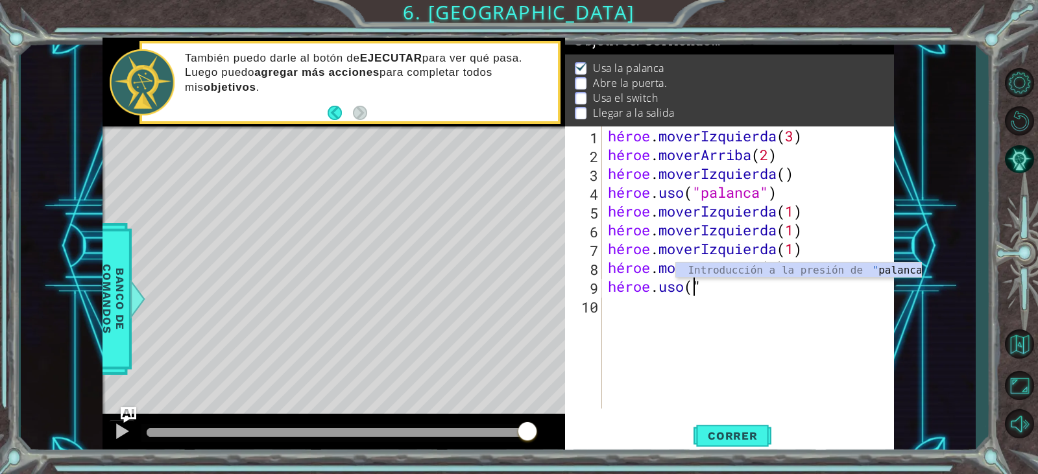
click at [751, 297] on div "héroe . moverIzquierda ( 3 ) héroe . moverArriba ( 2 ) héroe . moverIzquierda (…" at bounding box center [750, 287] width 291 height 320
click at [727, 288] on div "héroe . moverIzquierda ( 3 ) héroe . moverArriba ( 2 ) héroe . moverIzquierda (…" at bounding box center [750, 287] width 291 height 320
type textarea "hero.use("
click at [731, 299] on div "héroe . moverIzquierda ( 3 ) héroe . moverArriba ( 2 ) héroe . moverIzquierda (…" at bounding box center [750, 287] width 291 height 320
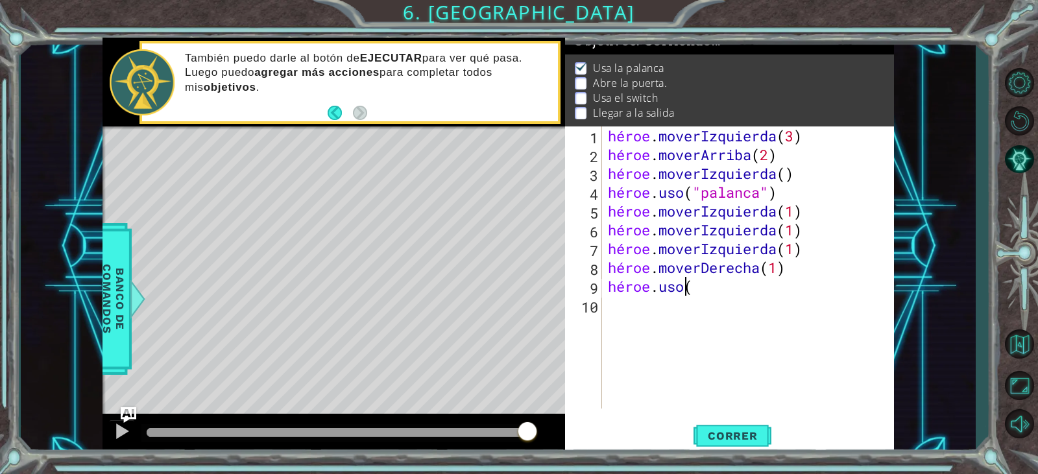
click at [730, 284] on div "héroe . moverIzquierda ( 3 ) héroe . moverArriba ( 2 ) héroe . moverIzquierda (…" at bounding box center [750, 287] width 291 height 320
type textarea "hero.use(DOOR"
click at [771, 298] on div "héroe . moverIzquierda ( 3 ) héroe . moverArriba ( 2 ) héroe . moverIzquierda (…" at bounding box center [750, 287] width 291 height 320
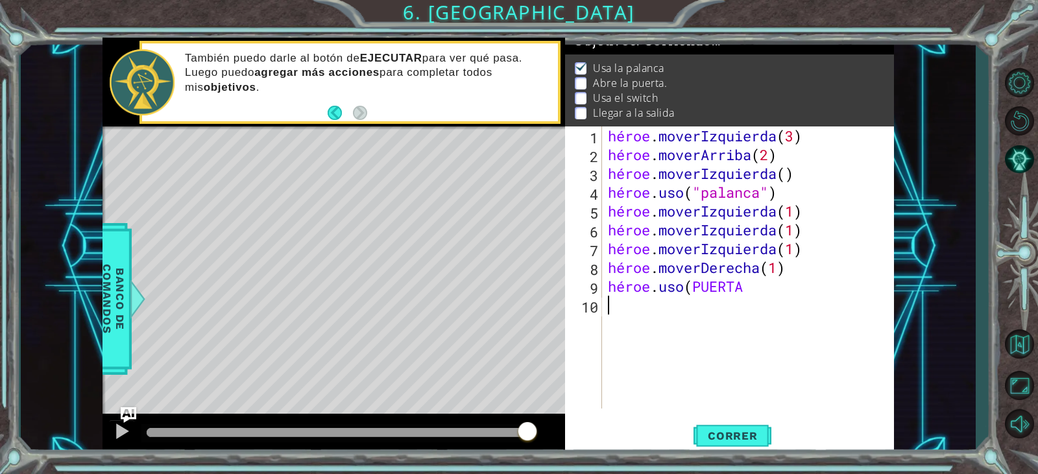
scroll to position [0, 0]
click at [782, 287] on div "héroe . moverIzquierda ( 3 ) héroe . moverArriba ( 2 ) héroe . moverIzquierda (…" at bounding box center [750, 287] width 291 height 320
click at [786, 287] on div "héroe . moverIzquierda ( 3 ) héroe . moverArriba ( 2 ) héroe . moverIzquierda (…" at bounding box center [750, 287] width 291 height 320
type textarea "hero.use(DOOR)"
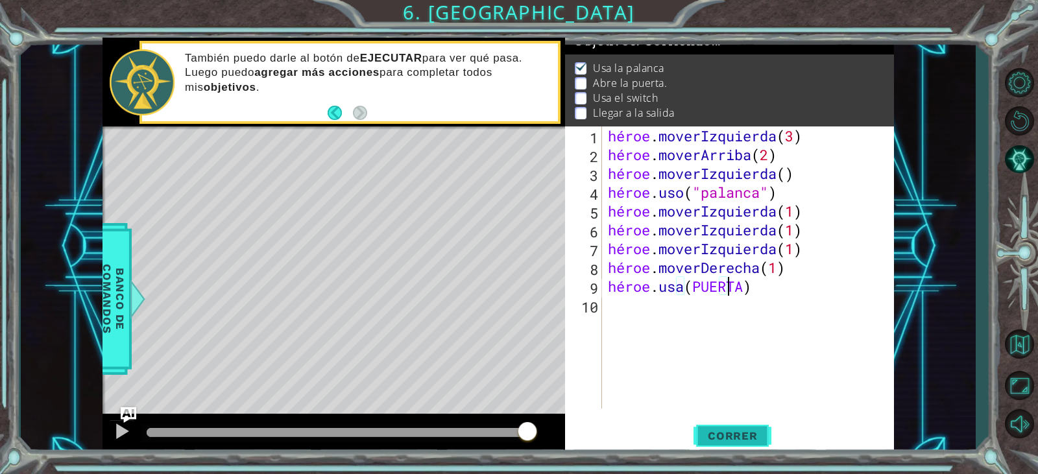
click at [736, 435] on font "Correr" at bounding box center [733, 436] width 50 height 13
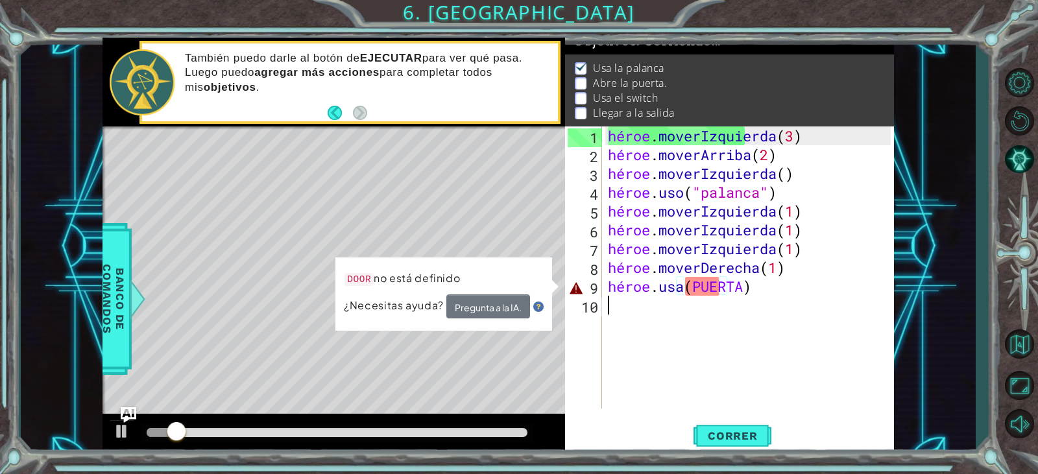
click at [669, 298] on div "héroe . moverIzquierda ( 3 ) héroe . moverArriba ( 2 ) héroe . moverIzquierda (…" at bounding box center [750, 287] width 291 height 320
click at [675, 298] on div "héroe . moverIzquierda ( 3 ) héroe . moverArriba ( 2 ) héroe . moverIzquierda (…" at bounding box center [750, 287] width 291 height 320
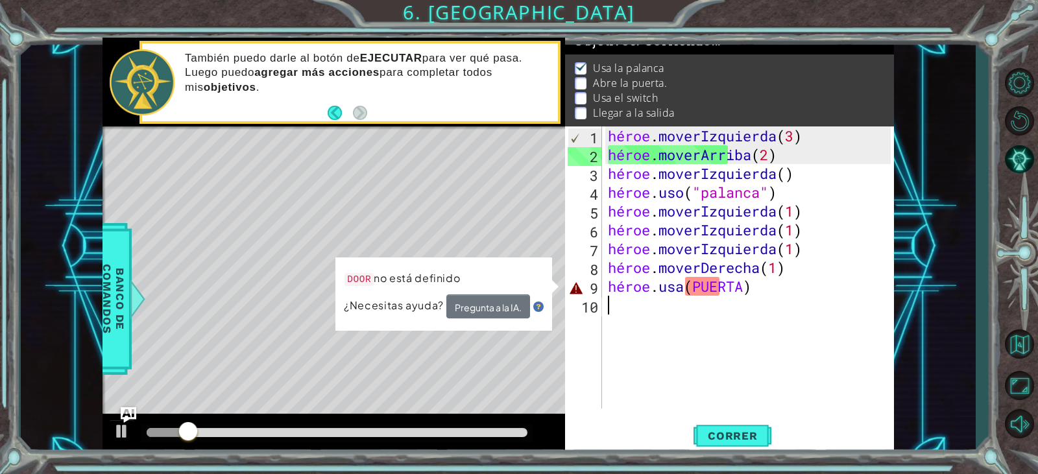
click at [709, 287] on div "héroe . moverIzquierda ( 3 ) héroe . moverArriba ( 2 ) héroe . moverIzquierda (…" at bounding box center [750, 287] width 291 height 320
click at [718, 283] on div "héroe . moverIzquierda ( 3 ) héroe . moverArriba ( 2 ) héroe . moverIzquierda (…" at bounding box center [750, 287] width 291 height 320
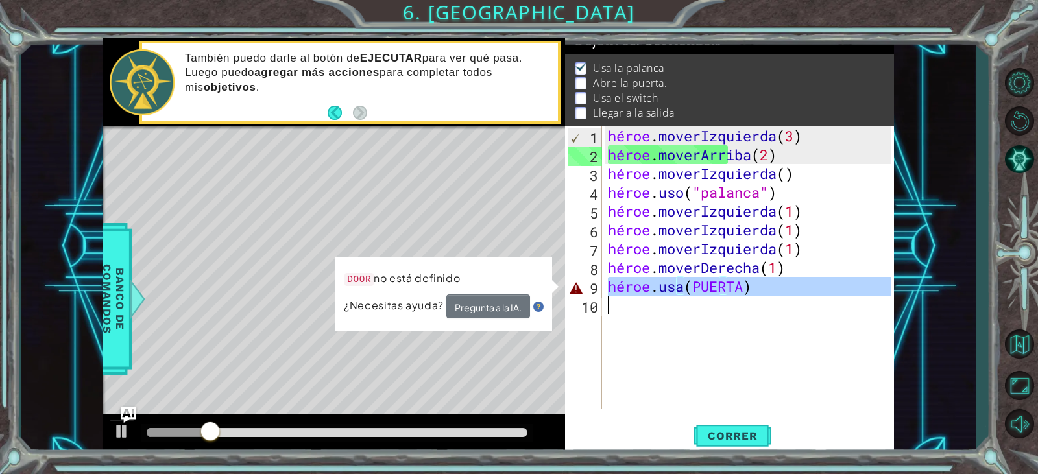
click at [718, 283] on div "héroe . moverIzquierda ( 3 ) héroe . moverArriba ( 2 ) héroe . moverIzquierda (…" at bounding box center [750, 287] width 291 height 320
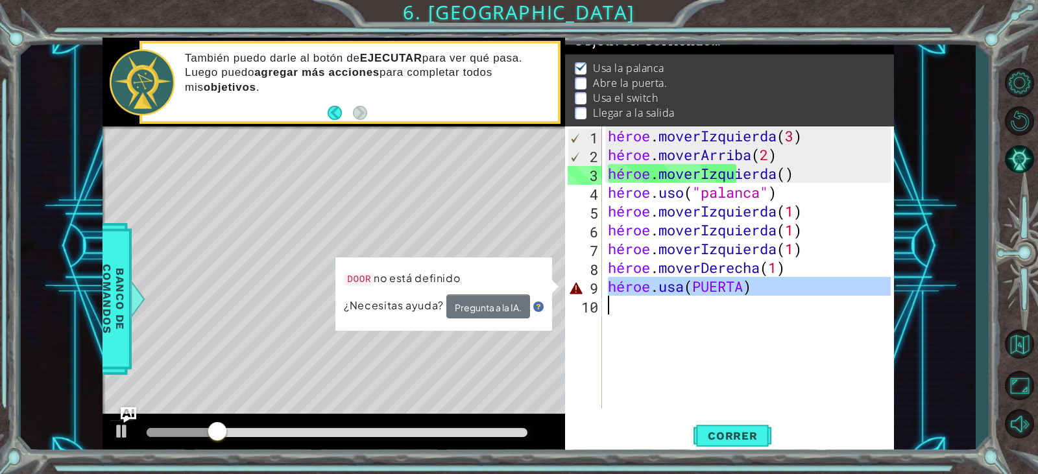
type textarea "hero.use(DOOR)"
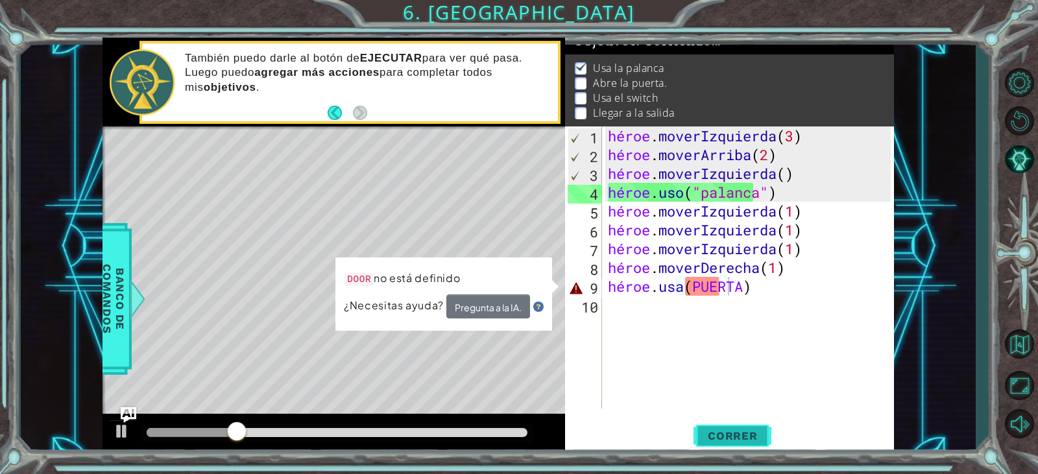
click at [731, 441] on font "Correr" at bounding box center [733, 436] width 50 height 13
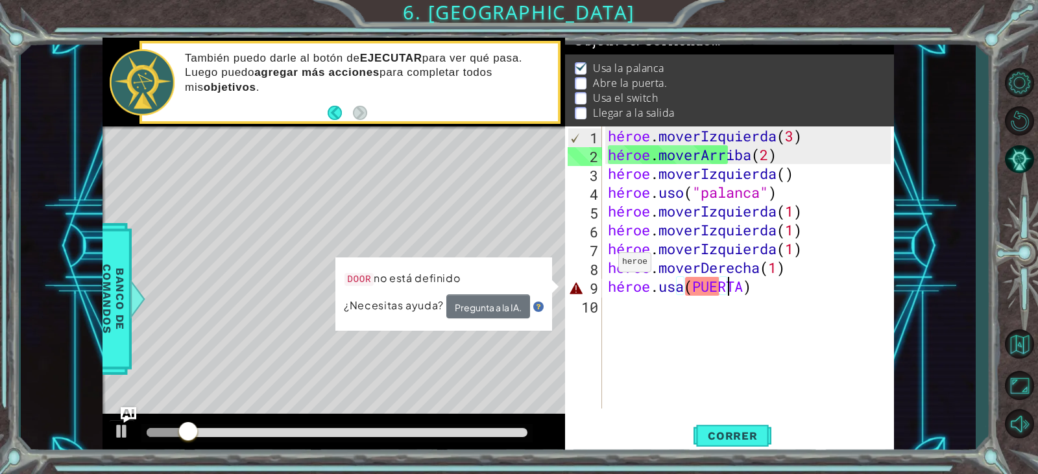
click at [359, 279] on code "DOOR" at bounding box center [359, 279] width 29 height 13
click at [694, 311] on div "héroe . moverIzquierda ( 3 ) héroe . moverArriba ( 2 ) héroe . moverIzquierda (…" at bounding box center [750, 287] width 291 height 320
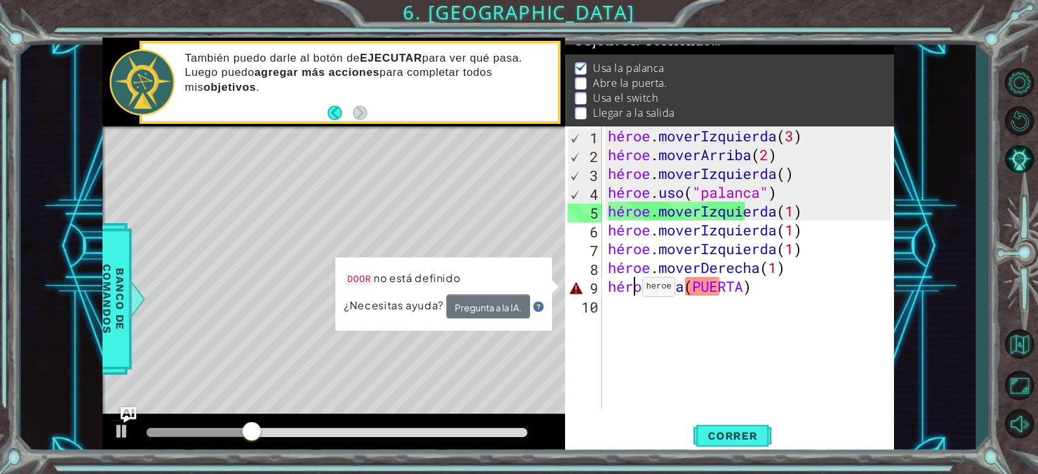
click at [631, 290] on div "héroe . moverIzquierda ( 3 ) héroe . moverArriba ( 2 ) héroe . moverIzquierda (…" at bounding box center [750, 287] width 291 height 320
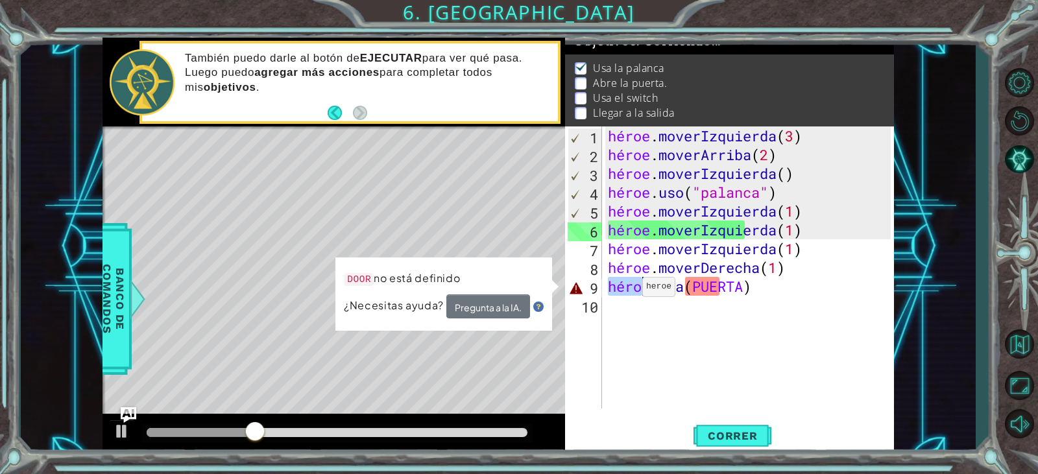
click at [631, 290] on div "héroe . moverIzquierda ( 3 ) héroe . moverArriba ( 2 ) héroe . moverIzquierda (…" at bounding box center [750, 287] width 291 height 320
type textarea "hero.use(DOOR)"
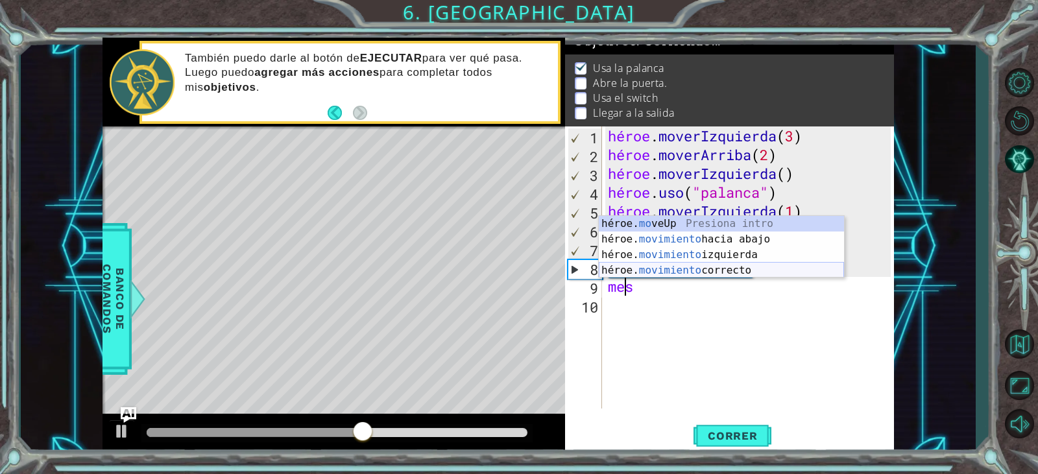
click at [708, 267] on div "héroe. mo veUp Presiona intro héroe. movimiento hacia abajo Introducción a la p…" at bounding box center [721, 262] width 245 height 93
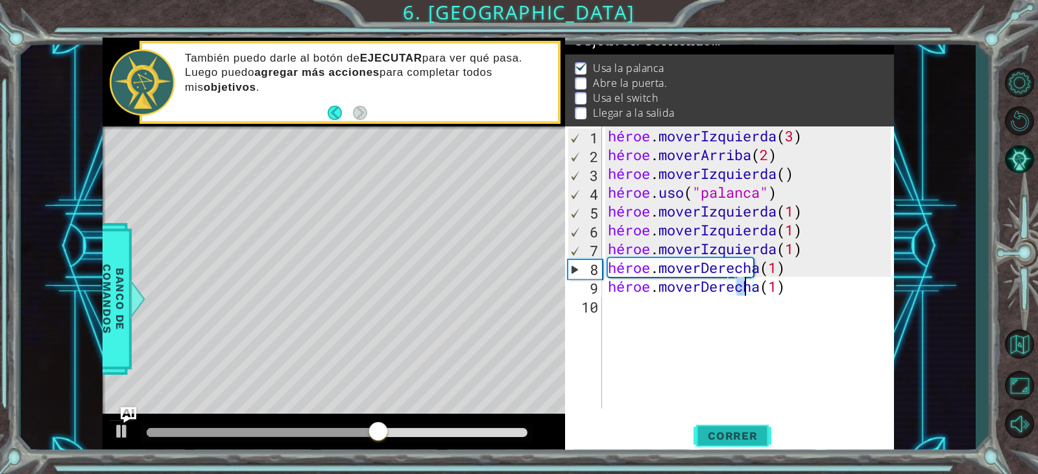
click at [712, 446] on button "Correr" at bounding box center [733, 436] width 78 height 33
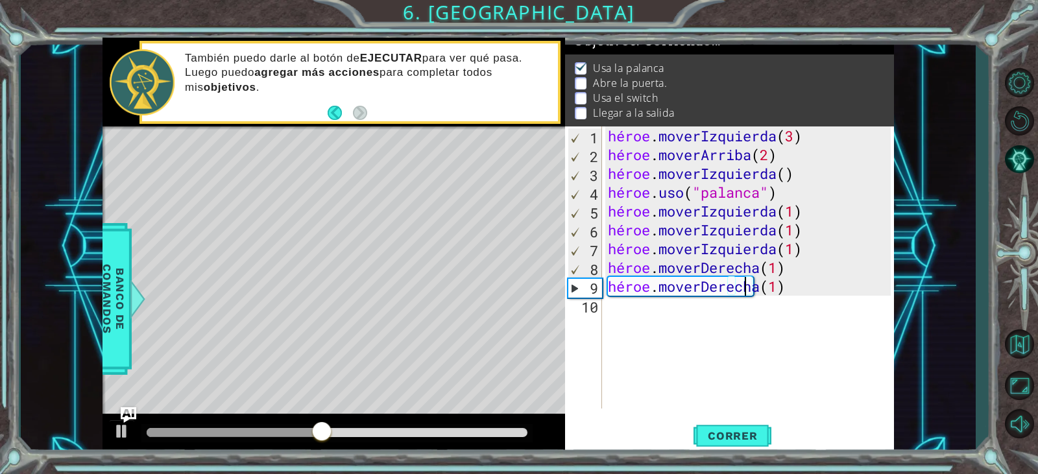
click at [755, 293] on div "héroe . moverIzquierda ( 3 ) héroe . moverArriba ( 2 ) héroe . moverIzquierda (…" at bounding box center [750, 287] width 291 height 320
type textarea "hero.moveRight(1)"
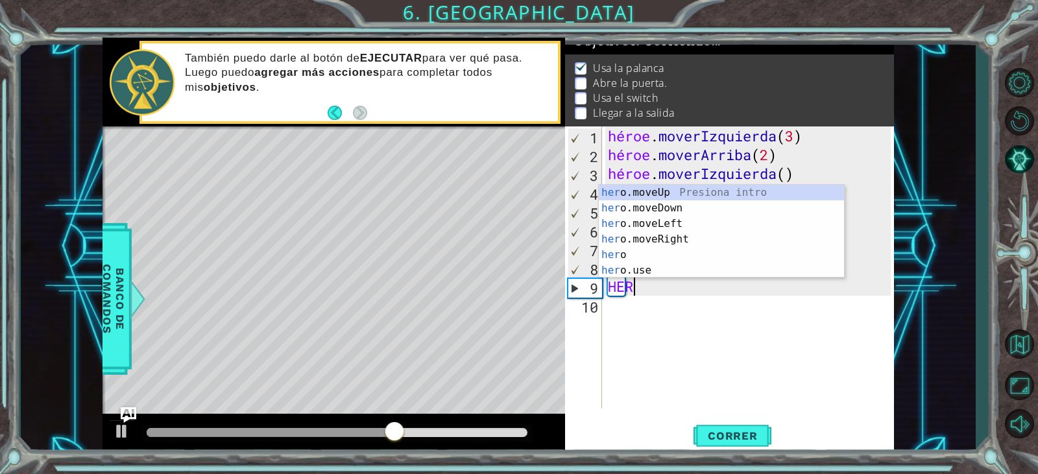
scroll to position [0, 1]
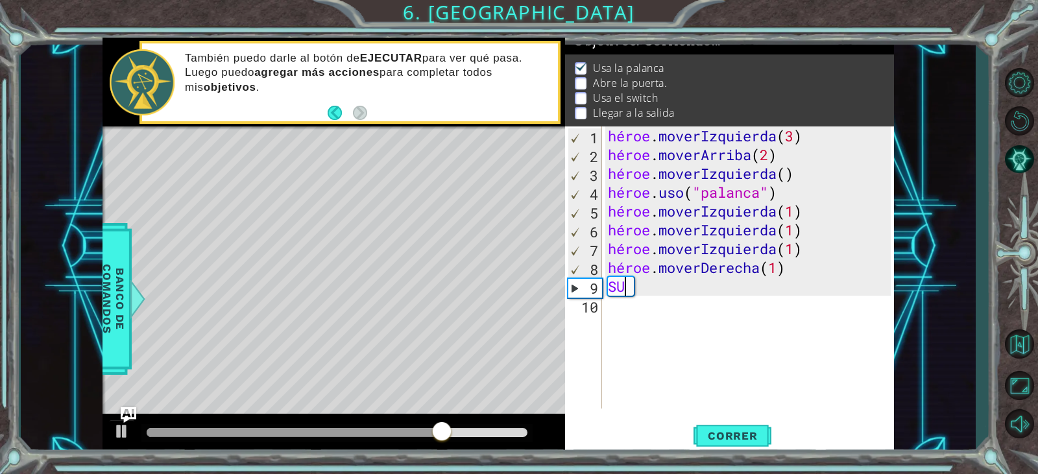
click at [624, 290] on div "héroe . moverIzquierda ( 3 ) héroe . moverArriba ( 2 ) héroe . moverIzquierda (…" at bounding box center [750, 287] width 291 height 320
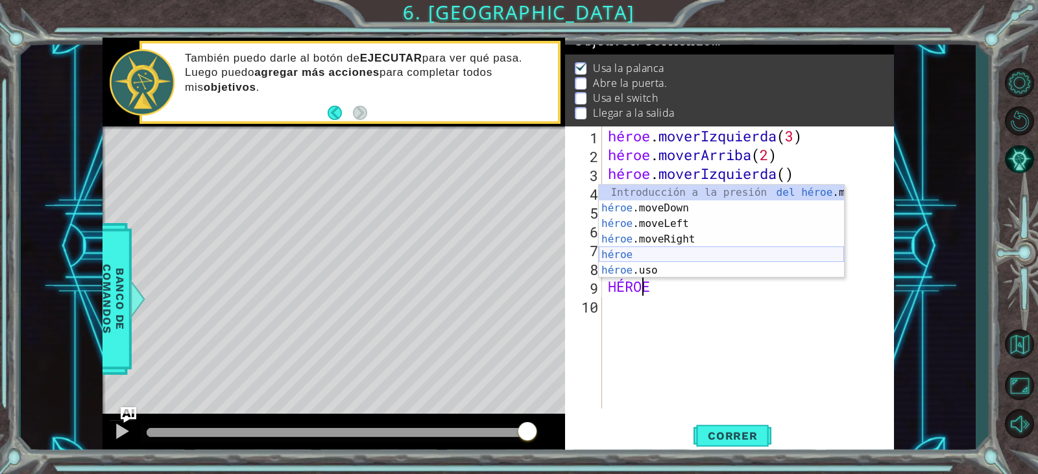
scroll to position [0, 2]
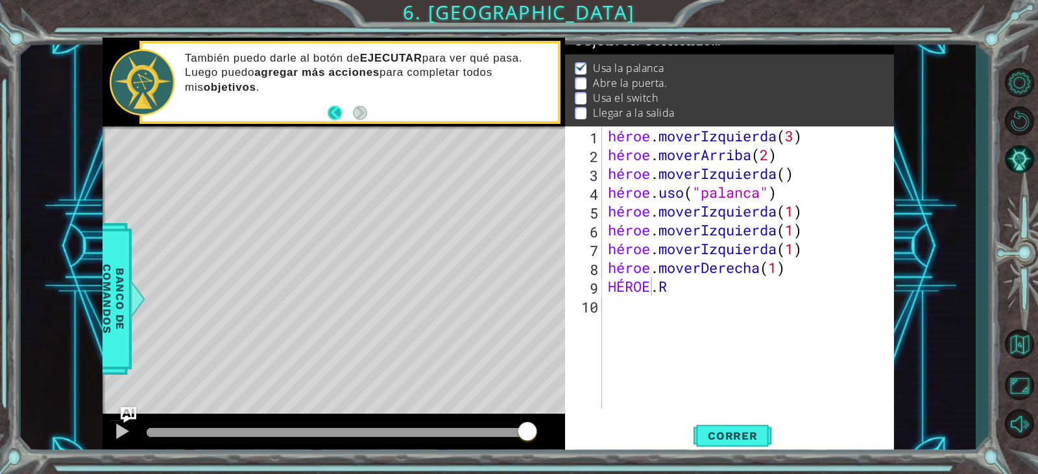
click at [329, 108] on button "Atrás" at bounding box center [340, 113] width 25 height 14
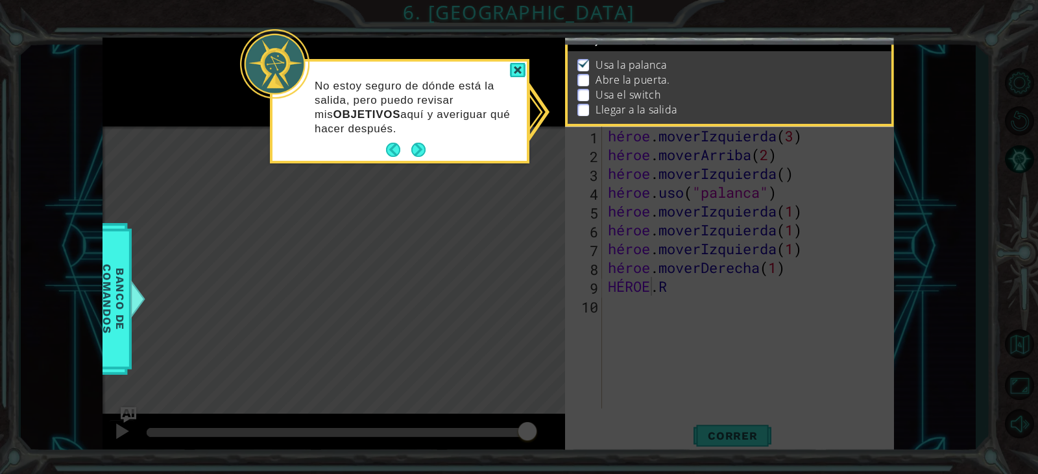
drag, startPoint x: 390, startPoint y: 151, endPoint x: 415, endPoint y: 145, distance: 26.0
click at [404, 147] on button "Atrás" at bounding box center [398, 150] width 25 height 14
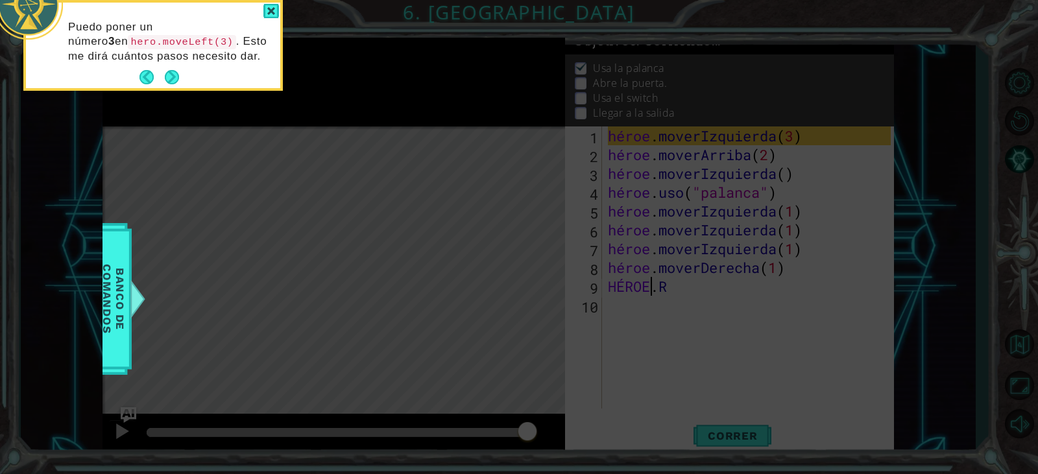
scroll to position [14, 0]
click at [169, 73] on button "Próximo" at bounding box center [172, 77] width 15 height 15
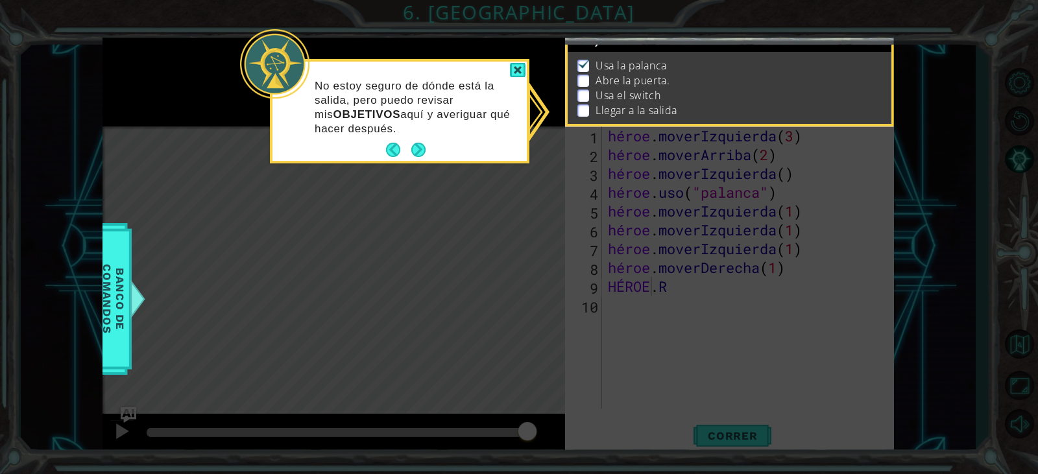
scroll to position [16, 0]
click at [421, 151] on button "Próximo" at bounding box center [418, 150] width 15 height 15
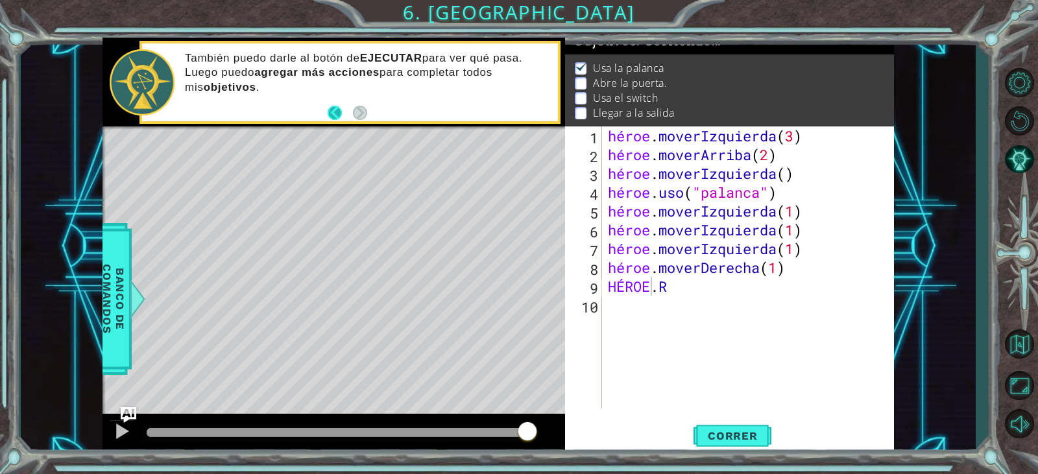
click at [340, 116] on button "Atrás" at bounding box center [340, 113] width 25 height 14
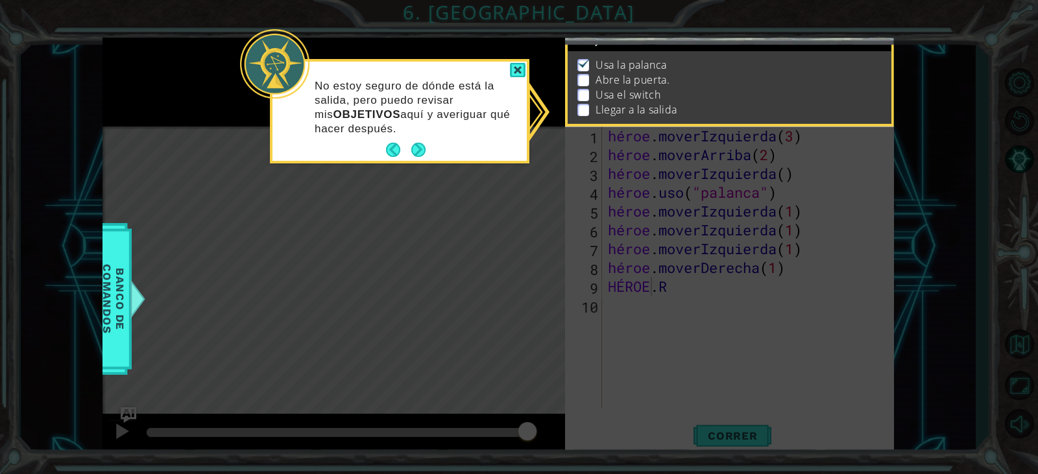
click at [410, 163] on div "No estoy seguro de dónde está la salida, pero puedo revisar mis OBJETIVOS aquí …" at bounding box center [400, 111] width 260 height 104
click at [416, 160] on div "No estoy seguro de dónde está la salida, pero puedo revisar mis OBJETIVOS aquí …" at bounding box center [400, 111] width 260 height 104
click at [517, 75] on div at bounding box center [518, 70] width 16 height 15
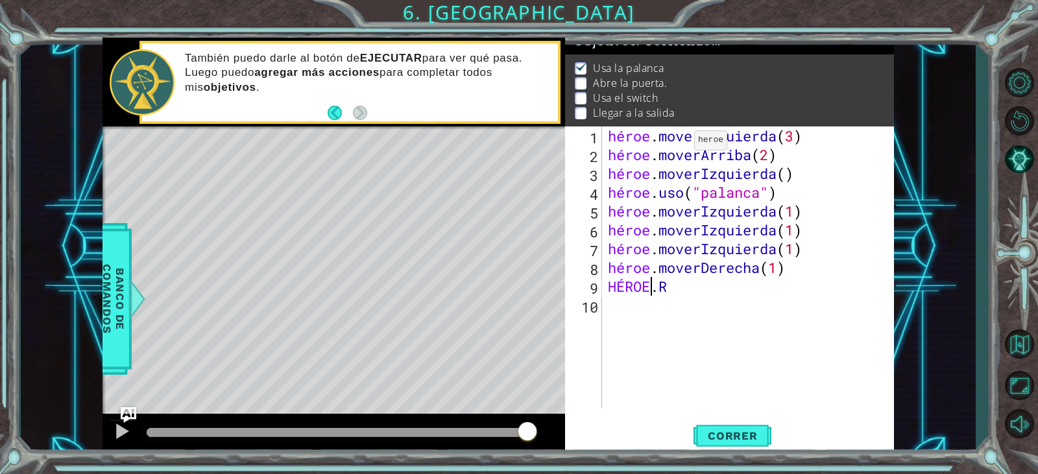
drag, startPoint x: 707, startPoint y: 174, endPoint x: 679, endPoint y: 196, distance: 35.6
click at [679, 196] on div "héroe . moverIzquierda ( 3 ) héroe . moverArriba ( 2 ) héroe . moverIzquierda (…" at bounding box center [750, 287] width 291 height 320
type textarea "hero.moveLeft() hero.use("lever")"
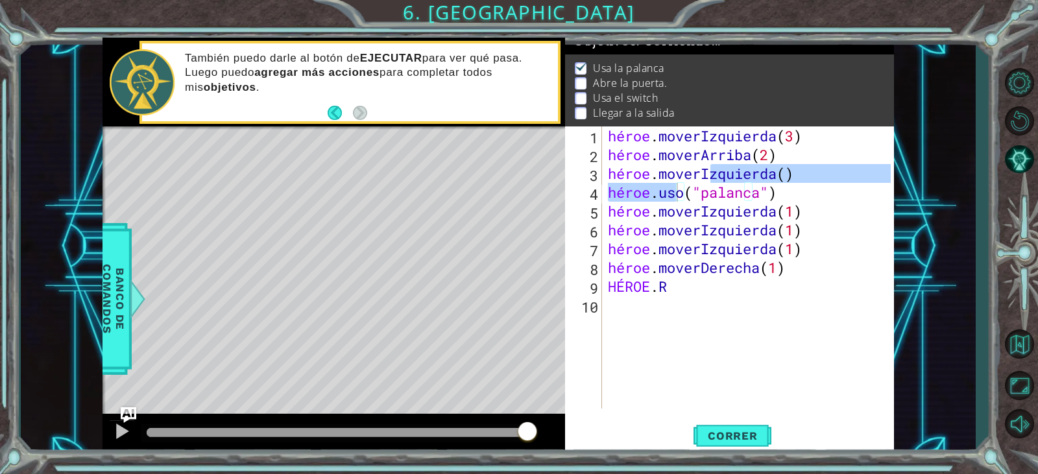
click at [552, 337] on div "Mapa de niveles" at bounding box center [403, 318] width 600 height 382
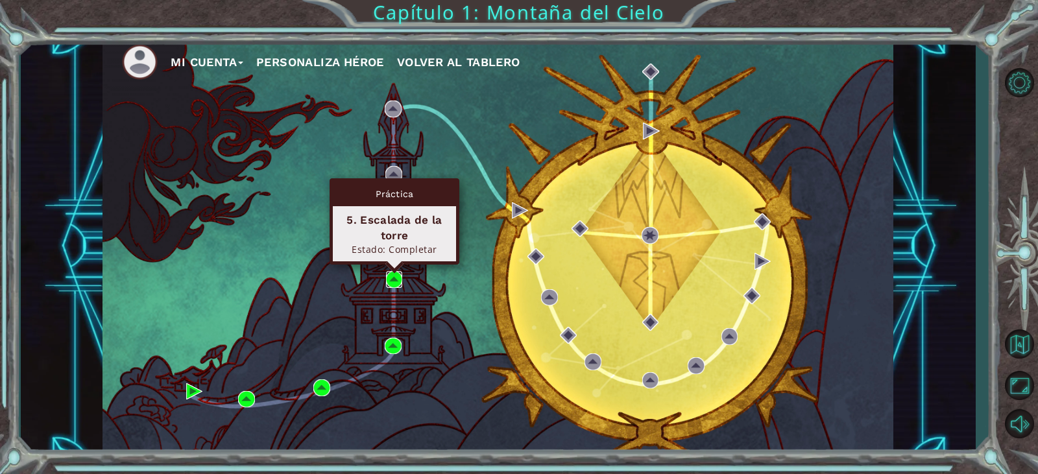
click at [391, 273] on img at bounding box center [394, 279] width 17 height 17
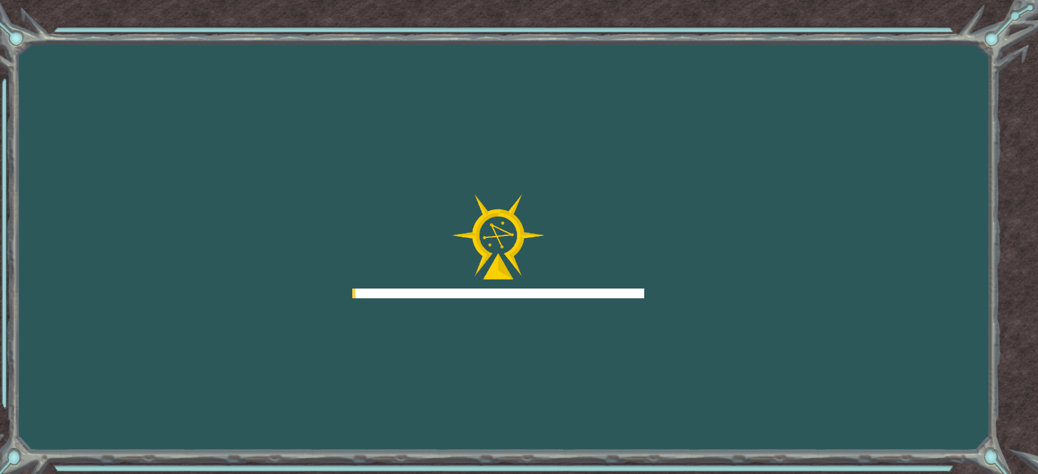
click at [391, 273] on div at bounding box center [498, 247] width 292 height 104
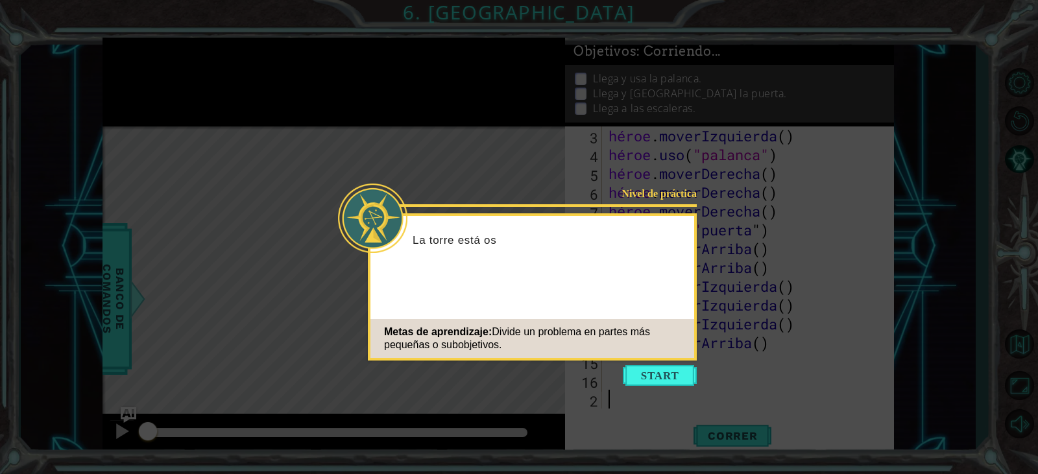
scroll to position [38, 0]
click at [670, 372] on button "Comenzar" at bounding box center [660, 375] width 74 height 21
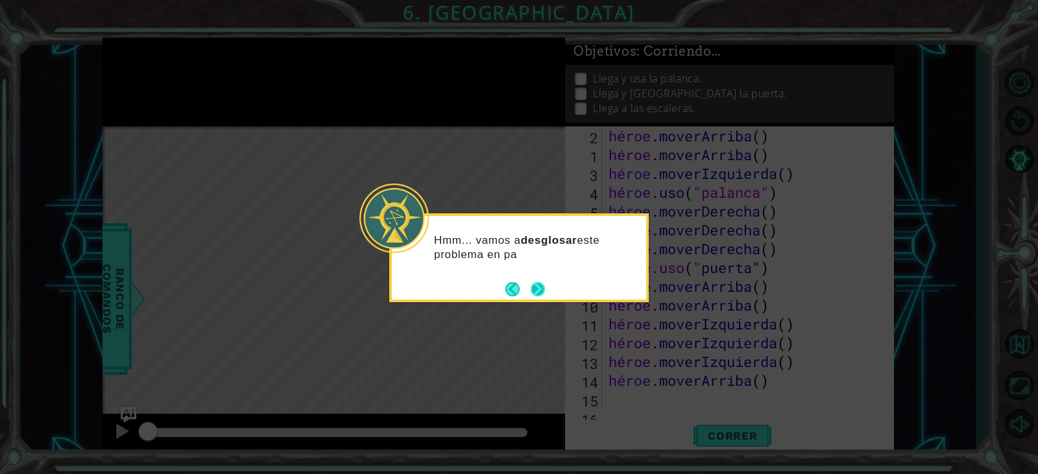
click at [546, 301] on div "Hmm... vamos a desglosar este problema en pa" at bounding box center [519, 257] width 260 height 89
click at [534, 278] on div "Hmm... vamos a desglosar este problema en partes más pequeñas." at bounding box center [519, 254] width 254 height 66
click at [537, 284] on button "Próximo" at bounding box center [538, 289] width 18 height 18
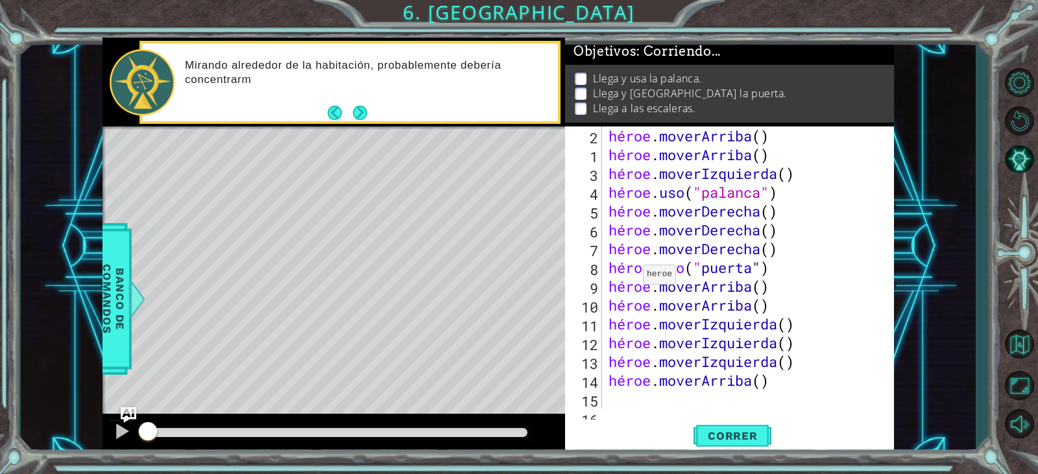
click at [632, 278] on div "héroe . [PERSON_NAME] ( ) héroe . [PERSON_NAME] ( ) héroe . moverIzquierda ( ) …" at bounding box center [746, 287] width 281 height 320
click at [634, 266] on div "héroe . [PERSON_NAME] ( ) héroe . [PERSON_NAME] ( ) héroe . moverIzquierda ( ) …" at bounding box center [746, 287] width 281 height 320
type textarea "hero.use("door") hero.moveUp()"
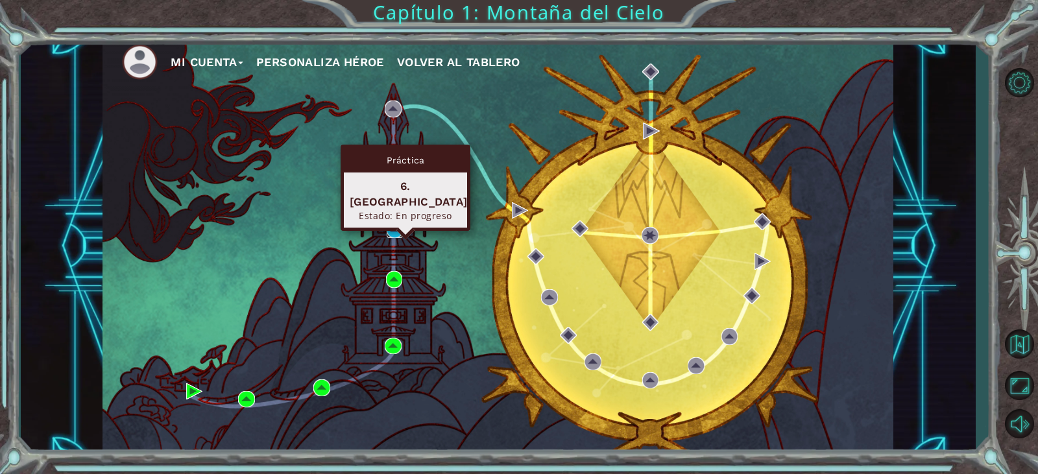
click at [389, 223] on img at bounding box center [395, 230] width 17 height 17
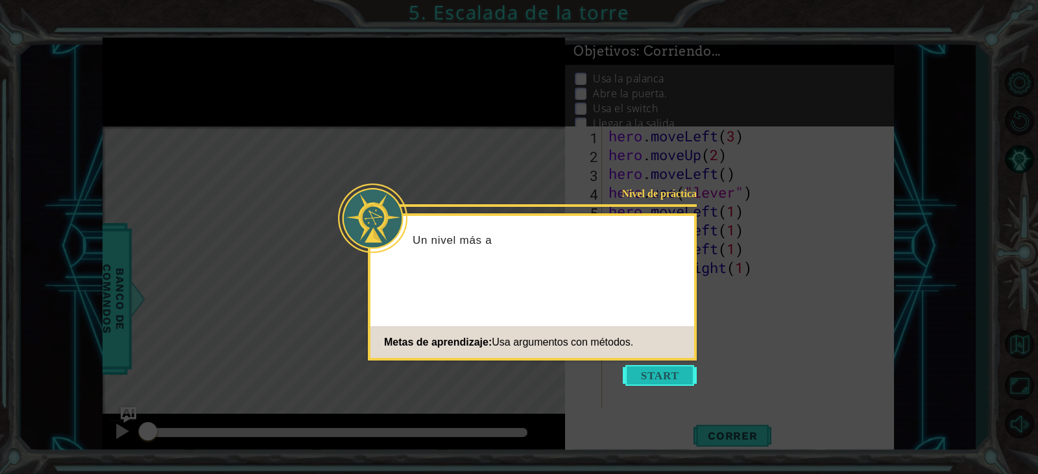
click at [646, 374] on button "Comenzar" at bounding box center [660, 375] width 74 height 21
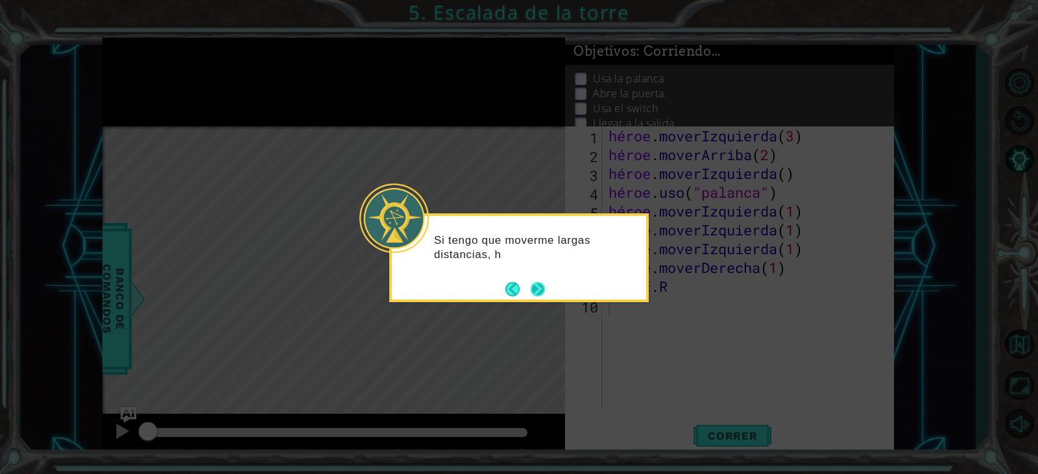
click at [538, 293] on button "Próximo" at bounding box center [537, 289] width 15 height 15
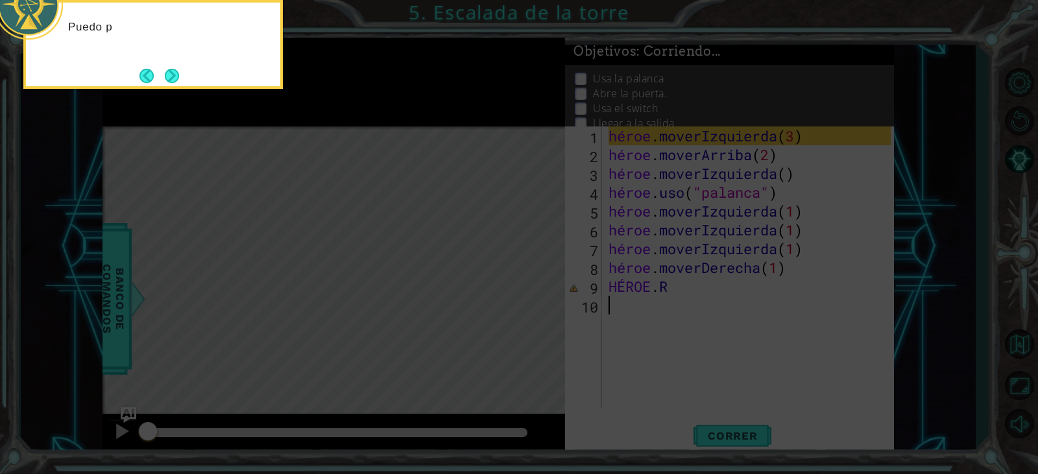
click at [640, 275] on icon at bounding box center [519, 71] width 1038 height 806
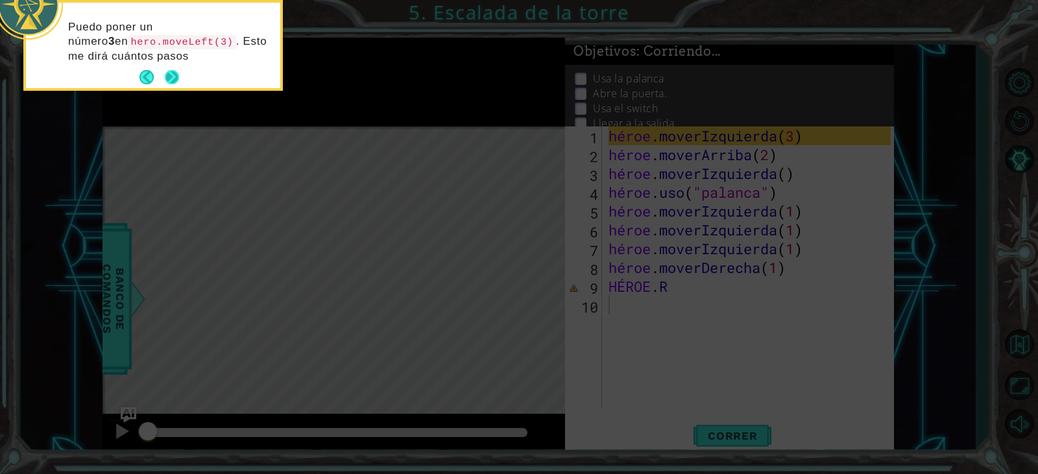
click at [177, 75] on button "Próximo" at bounding box center [172, 77] width 15 height 15
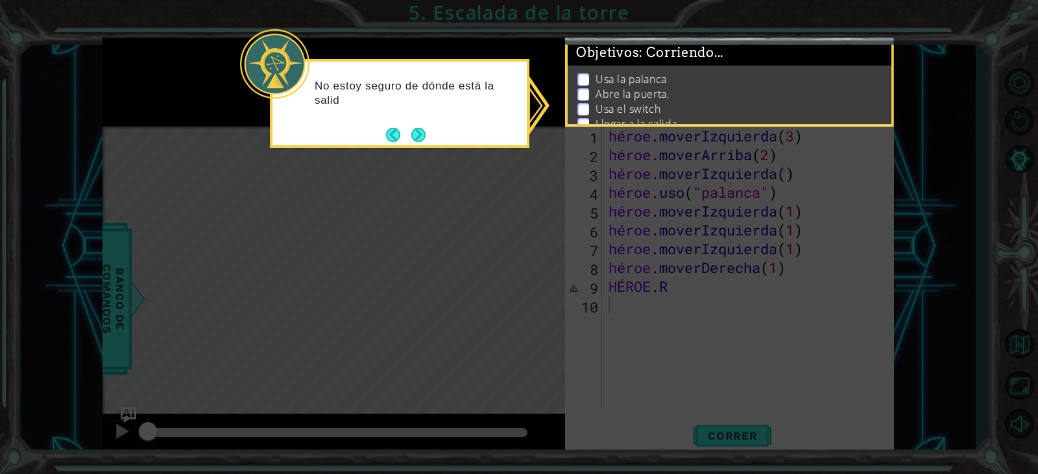
click at [400, 153] on icon at bounding box center [519, 237] width 1038 height 474
click at [414, 148] on icon at bounding box center [519, 237] width 1038 height 474
click at [414, 148] on div "No estoy seguro de dónde está la salida, pero puedo revisar mis OBJETIVOS aquí …" at bounding box center [400, 104] width 260 height 90
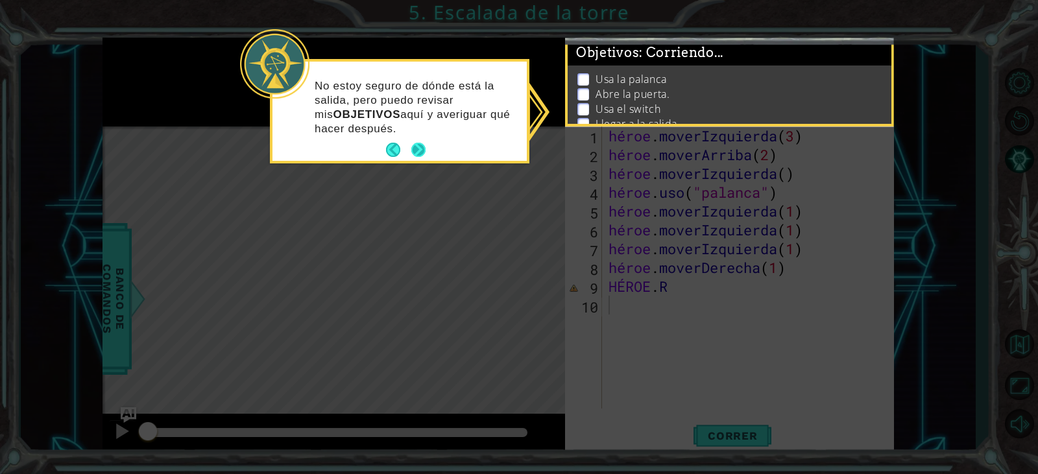
click at [412, 151] on button "Próximo" at bounding box center [418, 150] width 14 height 14
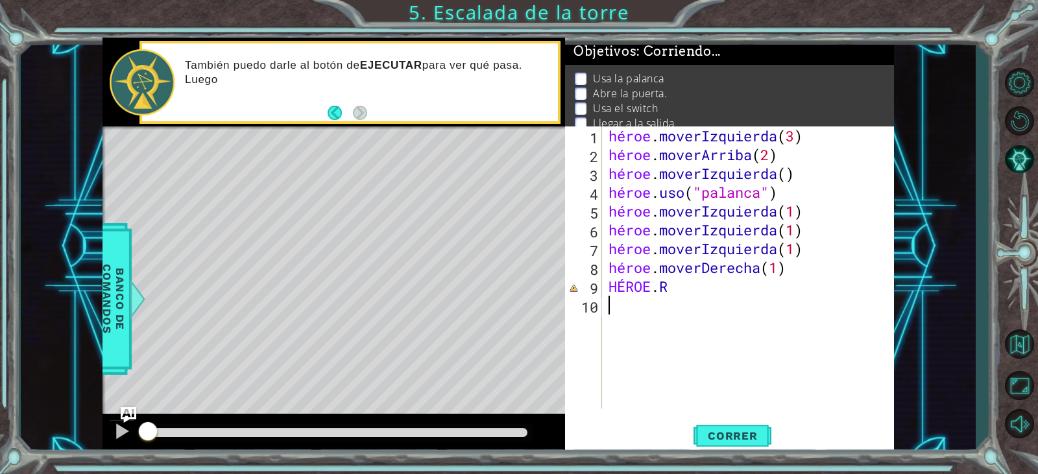
click at [703, 305] on div "héroe . moverIzquierda ( 3 ) héroe . moverArriba ( 2 ) héroe . moverIzquierda (…" at bounding box center [751, 287] width 291 height 320
click at [693, 286] on div "héroe . moverIzquierda ( 3 ) héroe . moverArriba ( 2 ) héroe . moverIzquierda (…" at bounding box center [751, 287] width 291 height 320
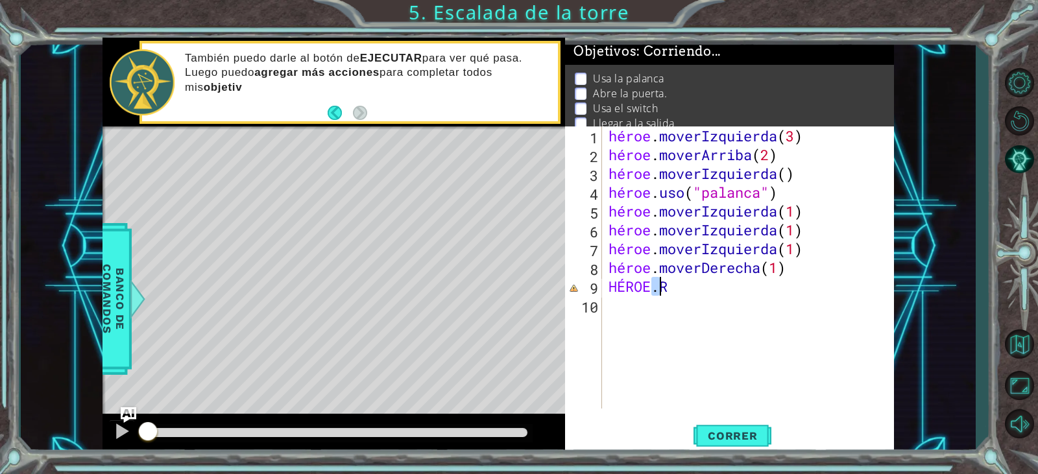
click at [693, 286] on div "héroe . moverIzquierda ( 3 ) héroe . moverArriba ( 2 ) héroe . moverIzquierda (…" at bounding box center [751, 287] width 291 height 320
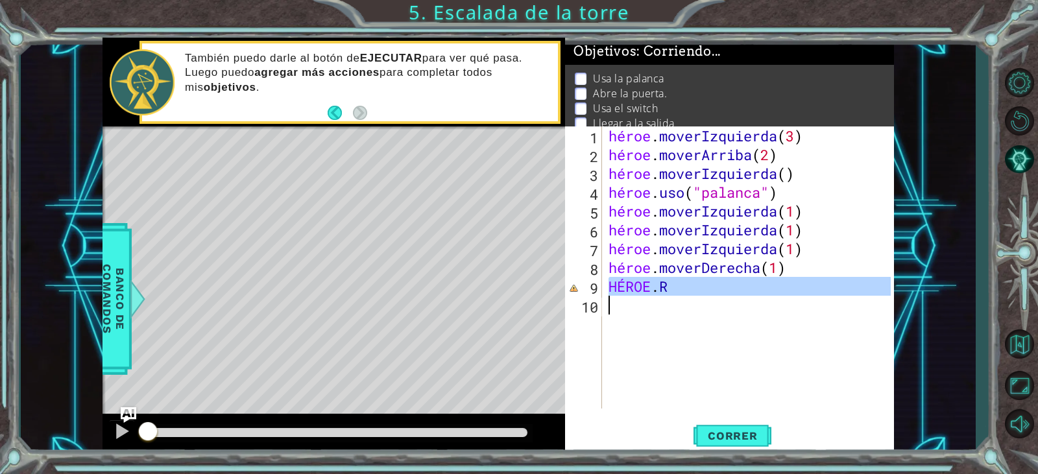
click at [693, 286] on div "héroe . moverIzquierda ( 3 ) héroe . moverArriba ( 2 ) héroe . moverIzquierda (…" at bounding box center [751, 287] width 291 height 320
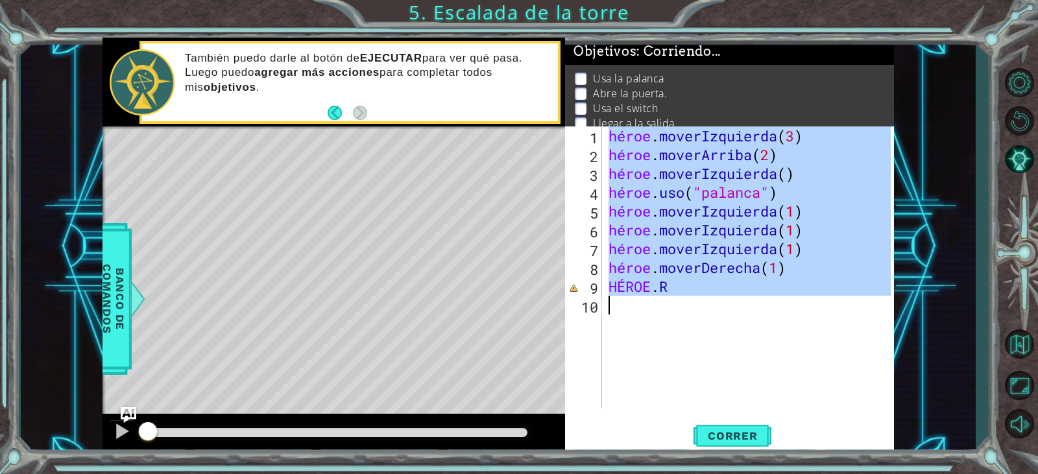
click at [693, 286] on div "héroe . moverIzquierda ( 3 ) héroe . moverArriba ( 2 ) héroe . moverIzquierda (…" at bounding box center [748, 268] width 284 height 282
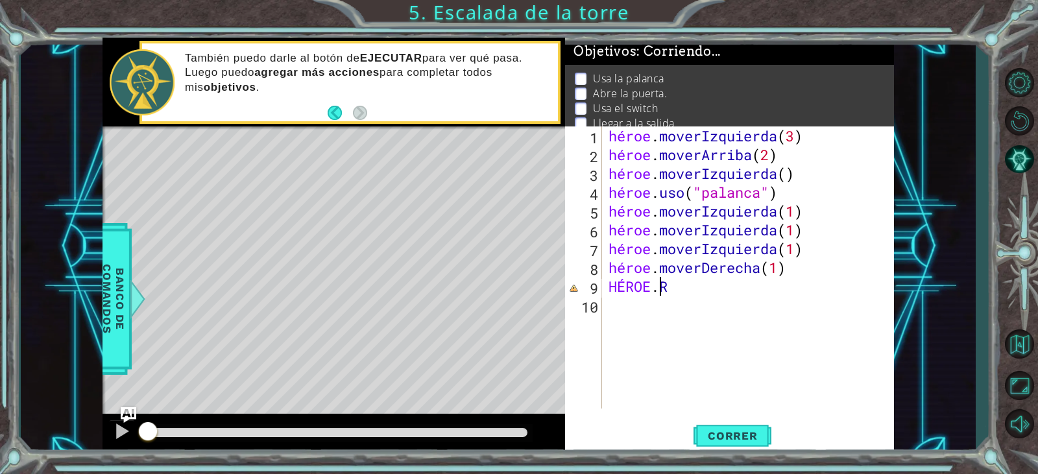
click at [693, 286] on div "héroe . moverIzquierda ( 3 ) héroe . moverArriba ( 2 ) héroe . moverIzquierda (…" at bounding box center [751, 287] width 291 height 320
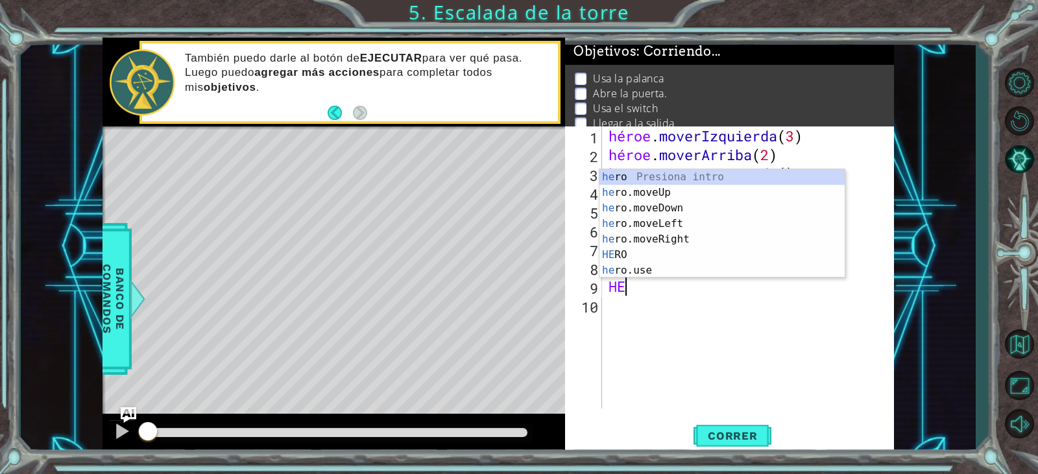
type textarea "H"
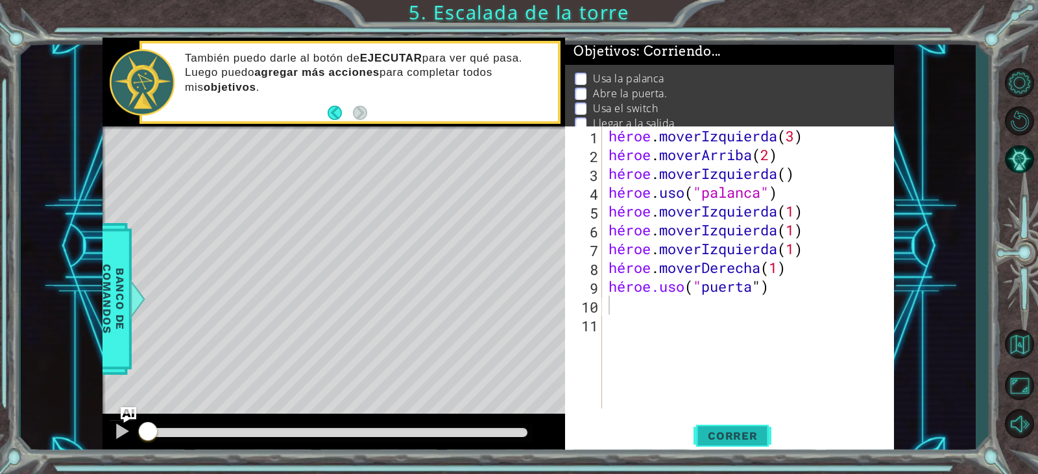
click at [733, 429] on button "Correr" at bounding box center [733, 436] width 78 height 33
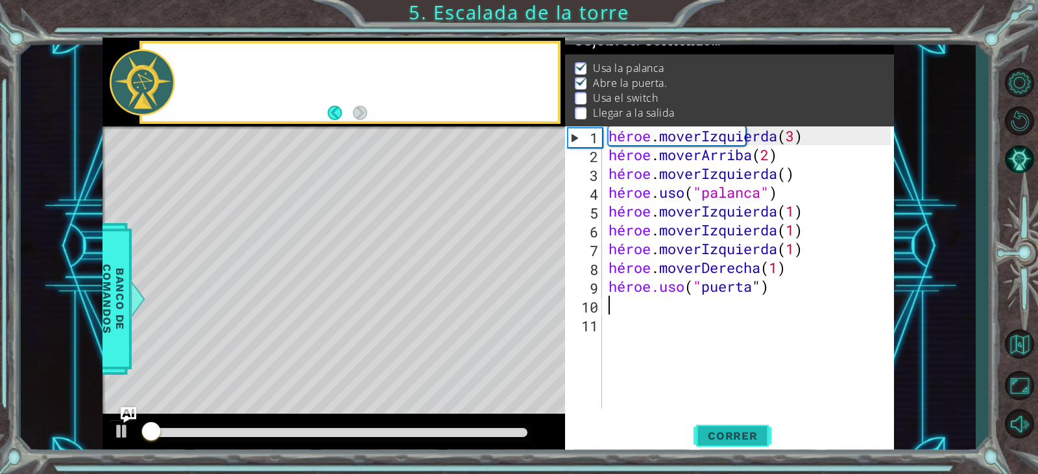
scroll to position [14, 0]
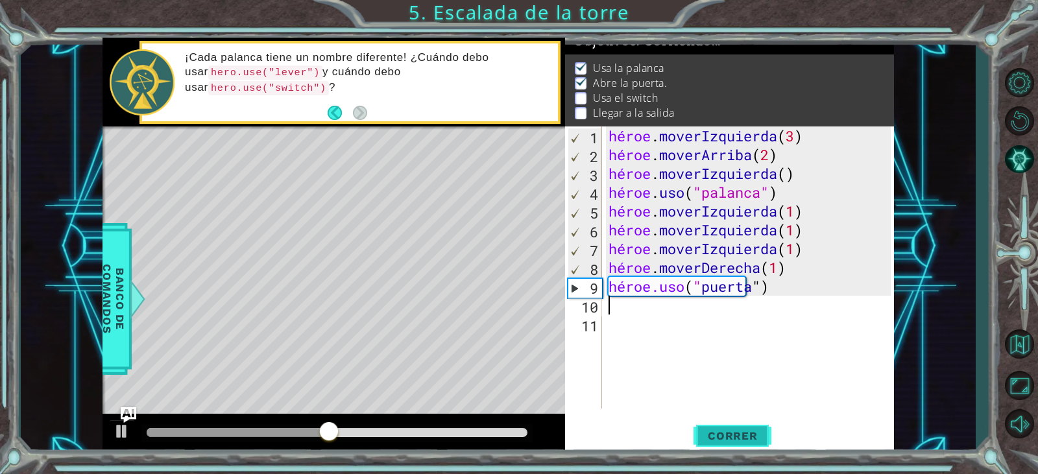
type textarea "M"
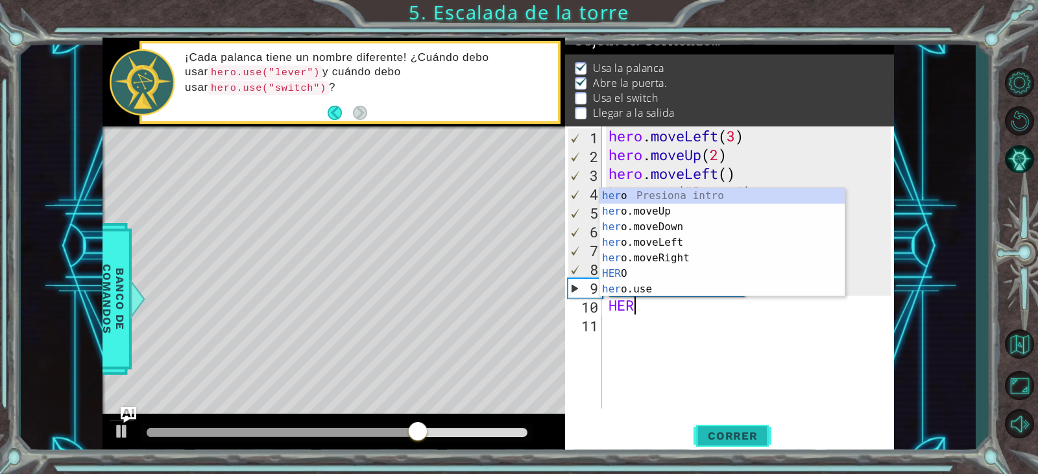
scroll to position [0, 1]
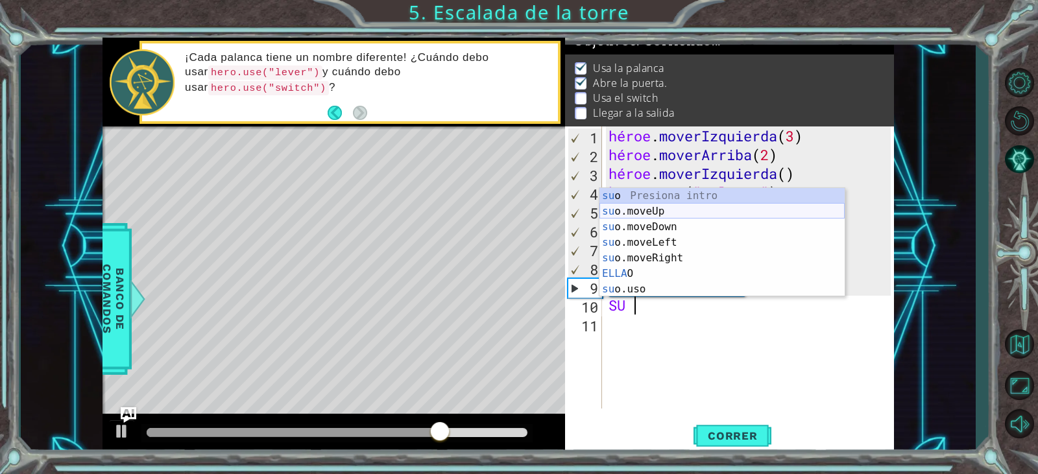
click at [645, 207] on div "su o Presiona intro su o.moveUp Introducción a la presión su o.moveDown Introdu…" at bounding box center [722, 258] width 245 height 140
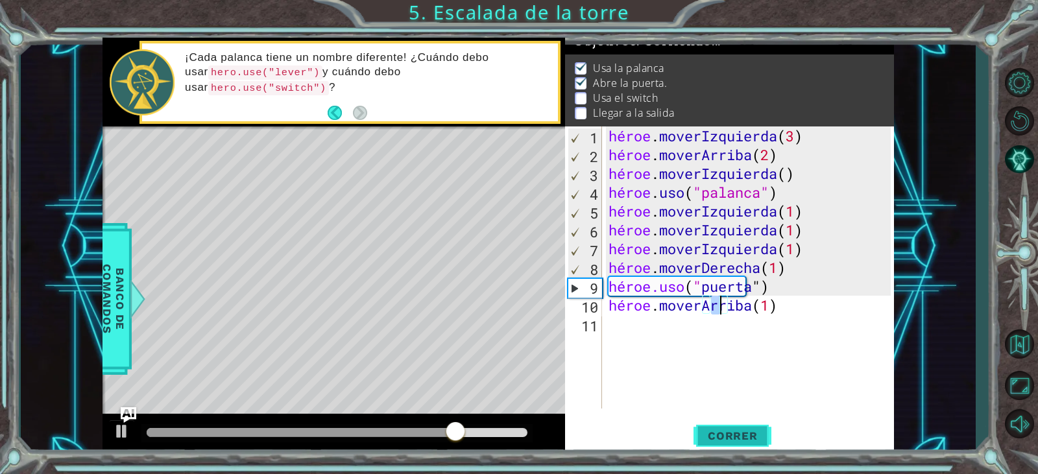
type textarea "hero.moveUp(1)"
click at [720, 432] on font "Correr" at bounding box center [733, 436] width 50 height 13
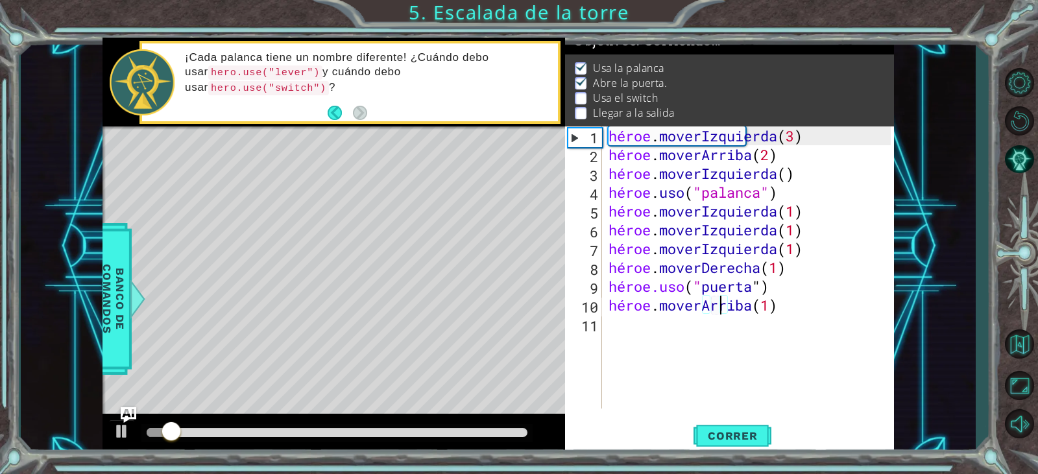
click at [659, 325] on div "héroe . moverIzquierda ( 3 ) héroe . moverArriba ( 2 ) héroe . moverIzquierda (…" at bounding box center [751, 287] width 291 height 320
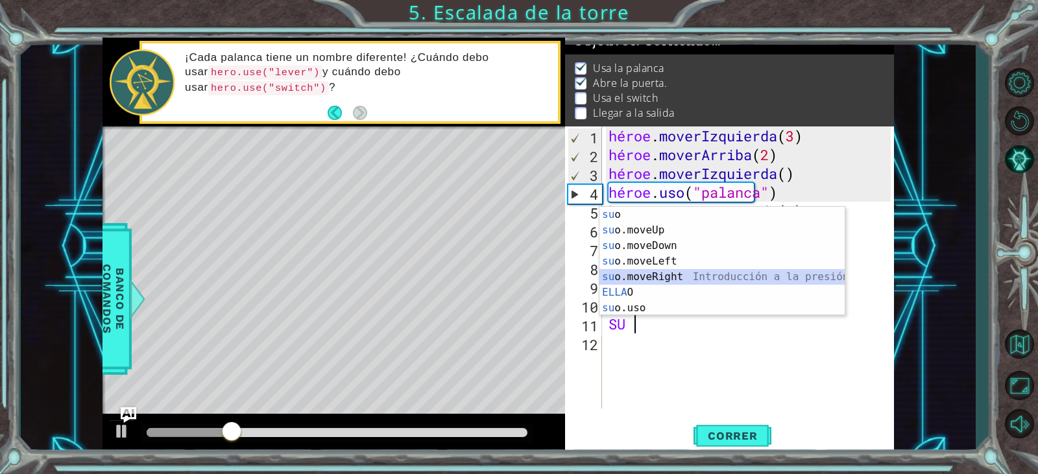
click at [665, 276] on div "su o Presiona intro su o.moveUp Introducción a la presión su o.moveDown Introdu…" at bounding box center [722, 277] width 245 height 140
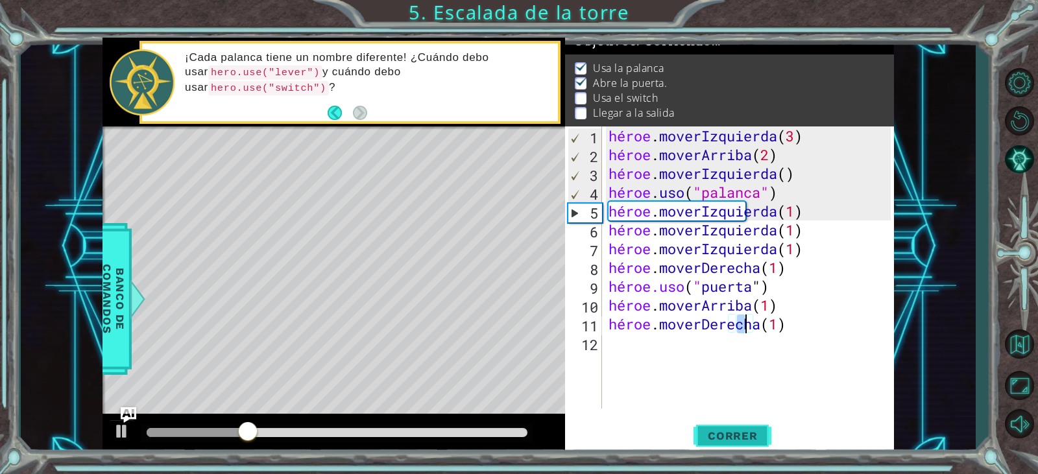
type textarea "hero.moveRight(1)"
click at [712, 437] on font "Correr" at bounding box center [733, 436] width 50 height 13
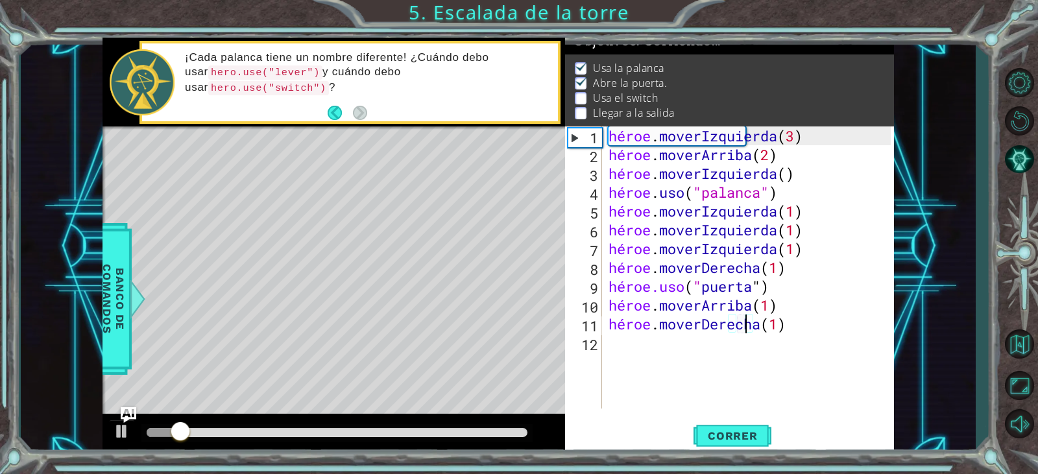
drag, startPoint x: 686, startPoint y: 370, endPoint x: 682, endPoint y: 357, distance: 14.2
click at [685, 370] on div "héroe . moverIzquierda ( 3 ) héroe . moverArriba ( 2 ) héroe . moverIzquierda (…" at bounding box center [751, 287] width 291 height 320
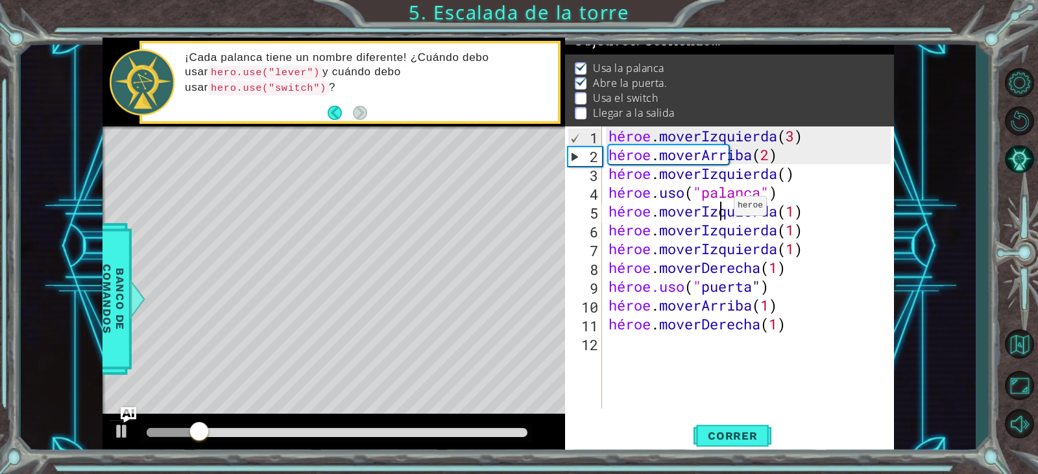
click at [723, 209] on div "héroe . moverIzquierda ( 3 ) héroe . moverArriba ( 2 ) héroe . moverIzquierda (…" at bounding box center [751, 287] width 291 height 320
click at [725, 192] on div "héroe . moverIzquierda ( 3 ) héroe . moverArriba ( 2 ) héroe . moverIzquierda (…" at bounding box center [751, 287] width 291 height 320
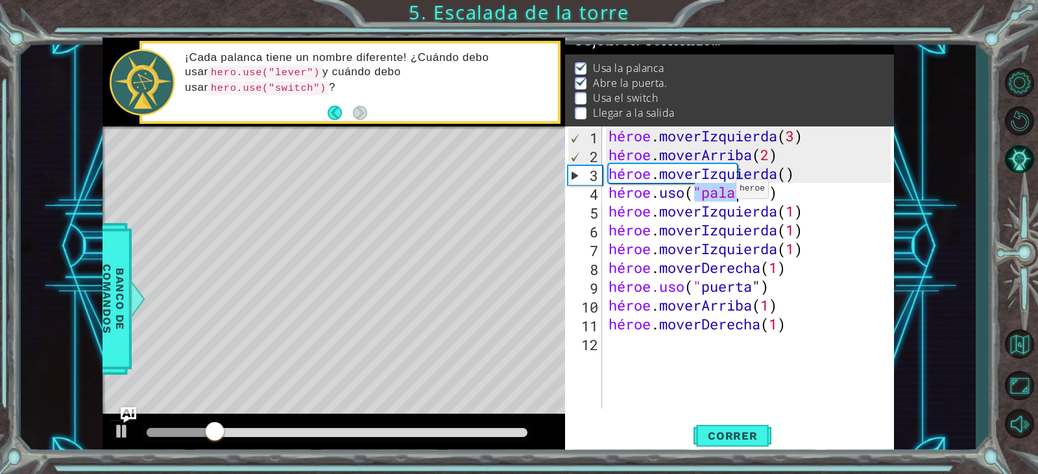
click at [725, 192] on div "héroe . moverIzquierda ( 3 ) héroe . moverArriba ( 2 ) héroe . moverIzquierda (…" at bounding box center [751, 287] width 291 height 320
type textarea "hero.use("lever") hero.moveLeft(1)"
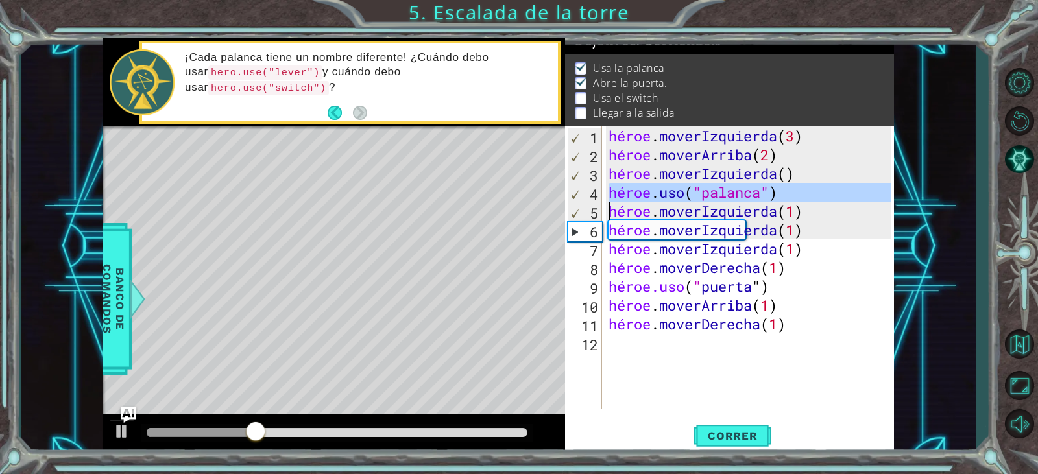
click at [683, 346] on div "héroe . moverIzquierda ( 3 ) héroe . moverArriba ( 2 ) héroe . moverIzquierda (…" at bounding box center [751, 287] width 291 height 320
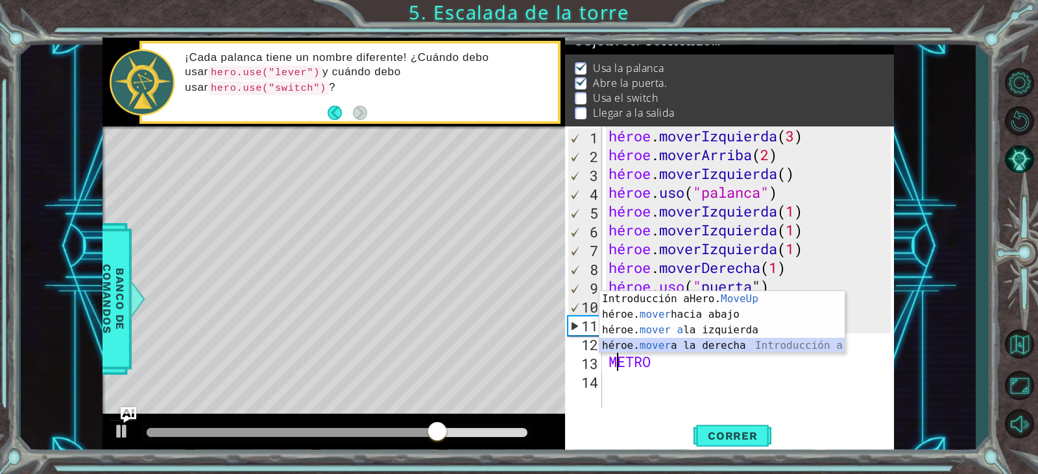
click at [725, 346] on div "Introducción a Hero. MoveUp Presiona héroe. mover hacia abajo Introducción a la…" at bounding box center [722, 337] width 245 height 93
type textarea "hero.moveRight(1)"
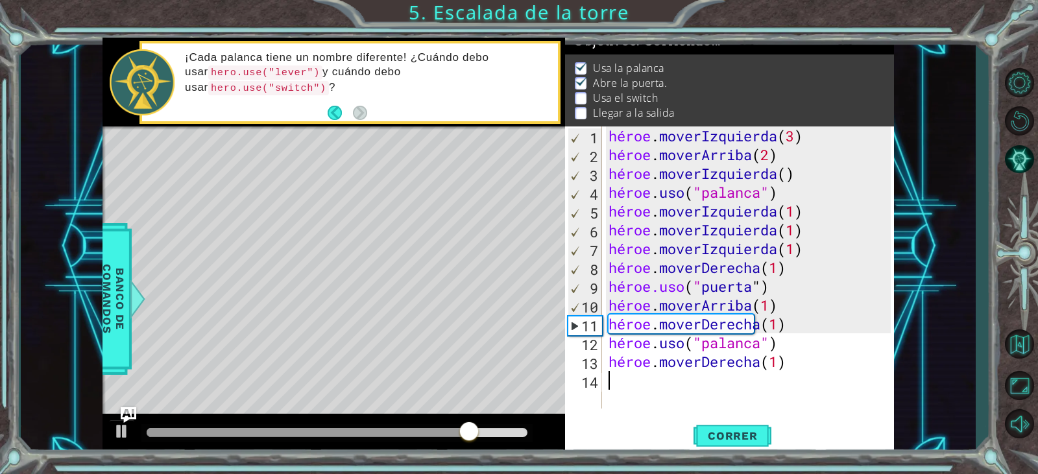
click at [637, 382] on div "héroe . moverIzquierda ( 3 ) héroe . moverArriba ( 2 ) héroe . moverIzquierda (…" at bounding box center [751, 287] width 291 height 320
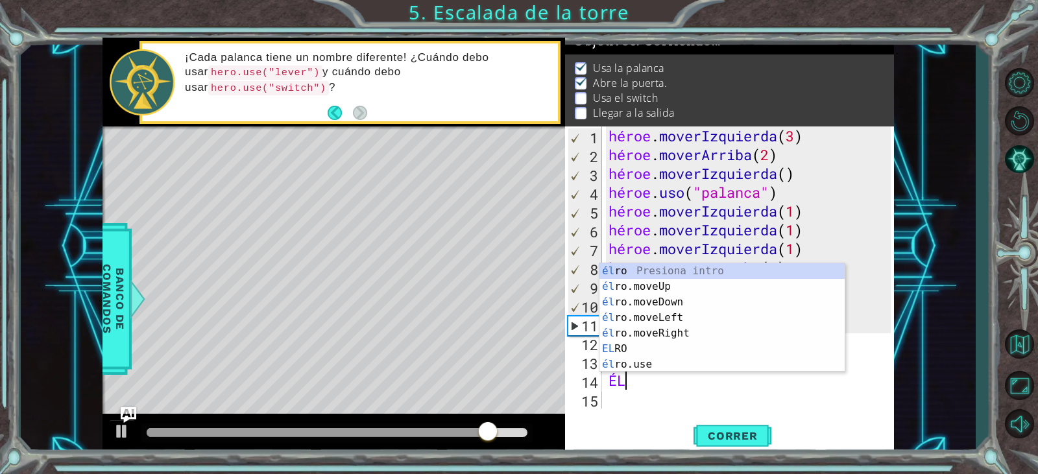
scroll to position [0, 1]
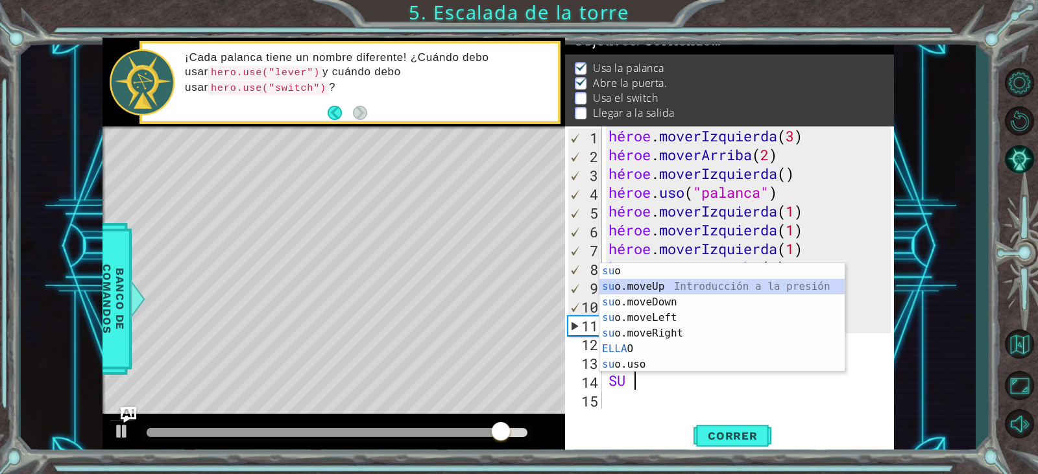
click at [644, 284] on div "su o Presiona intro su o.moveUp Introducción a la presión su o.moveDown Introdu…" at bounding box center [722, 333] width 245 height 140
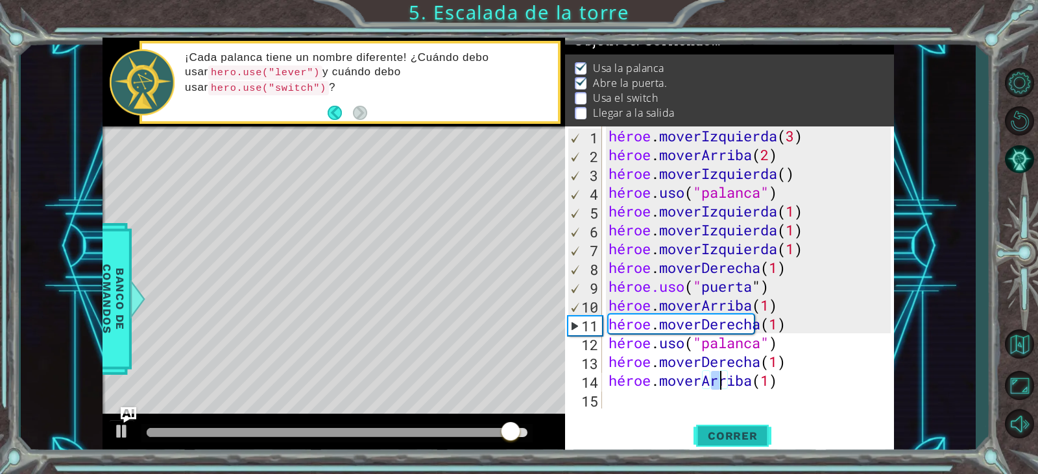
type textarea "hero.moveUp(1)"
click at [721, 445] on button "Correr" at bounding box center [733, 436] width 78 height 33
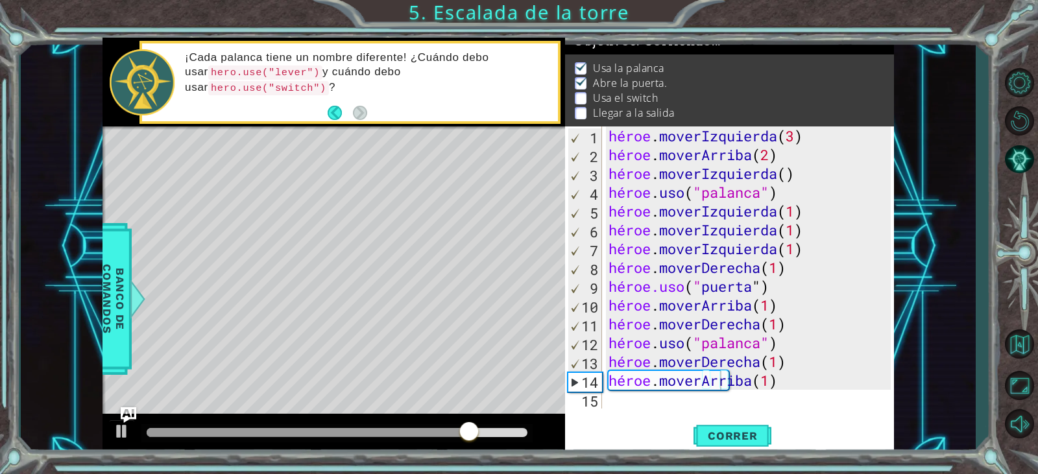
click at [612, 415] on div "hero.moveUp(1) 1 2 3 4 5 6 7 8 9 10 11 12 13 14 15 héroe . moverIzquierda ( 3 )…" at bounding box center [729, 291] width 329 height 328
click at [616, 392] on div "héroe . moverIzquierda ( 3 ) héroe . moverArriba ( 2 ) héroe . moverIzquierda (…" at bounding box center [751, 287] width 291 height 320
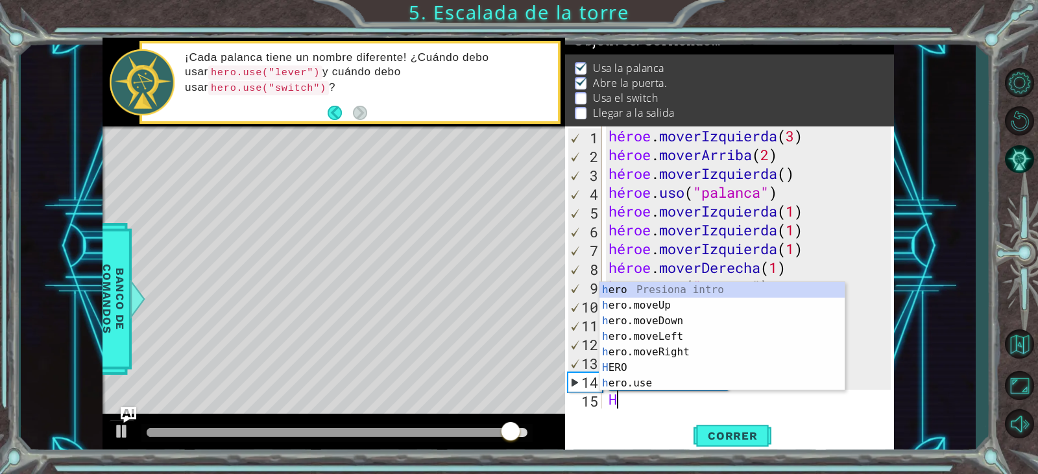
scroll to position [19, 0]
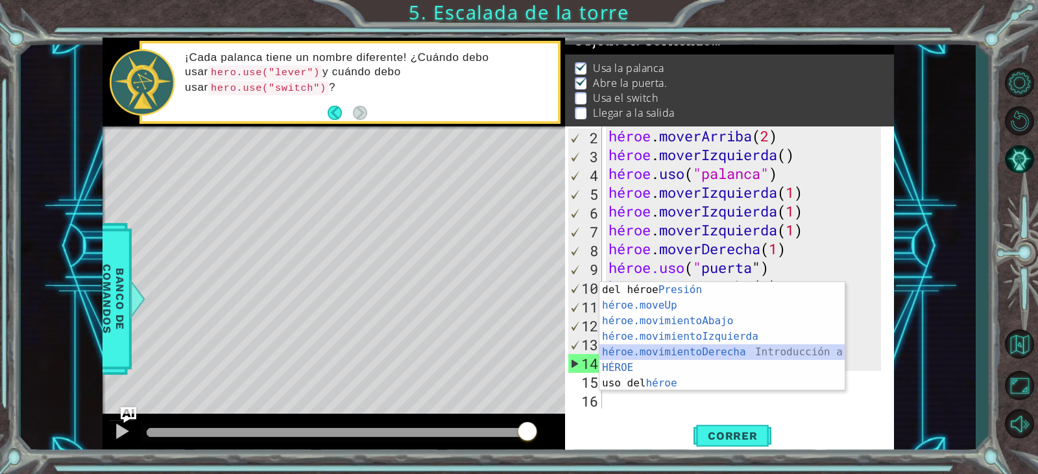
click at [712, 359] on div "Introducción del héroe Presión héroe.moveUp ​ Introducción a la presión héroe.m…" at bounding box center [722, 352] width 245 height 140
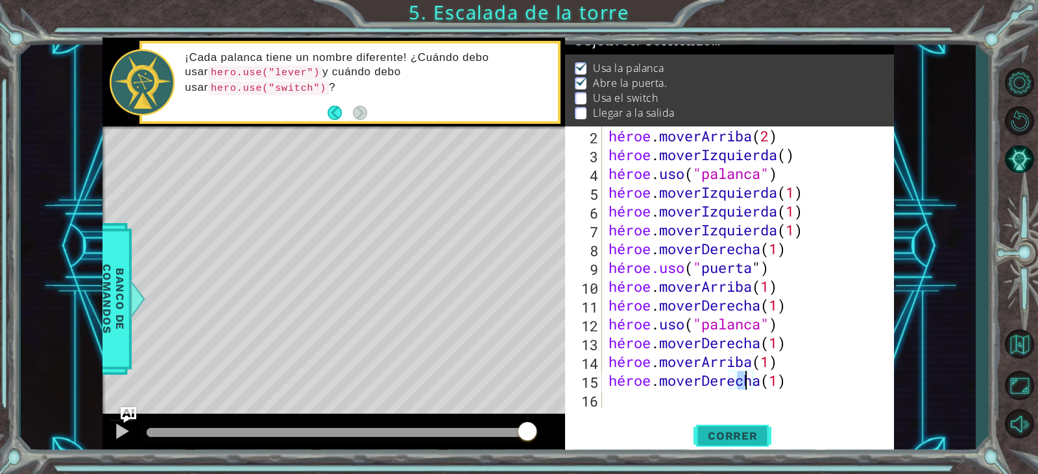
click at [719, 443] on button "Correr" at bounding box center [733, 436] width 78 height 33
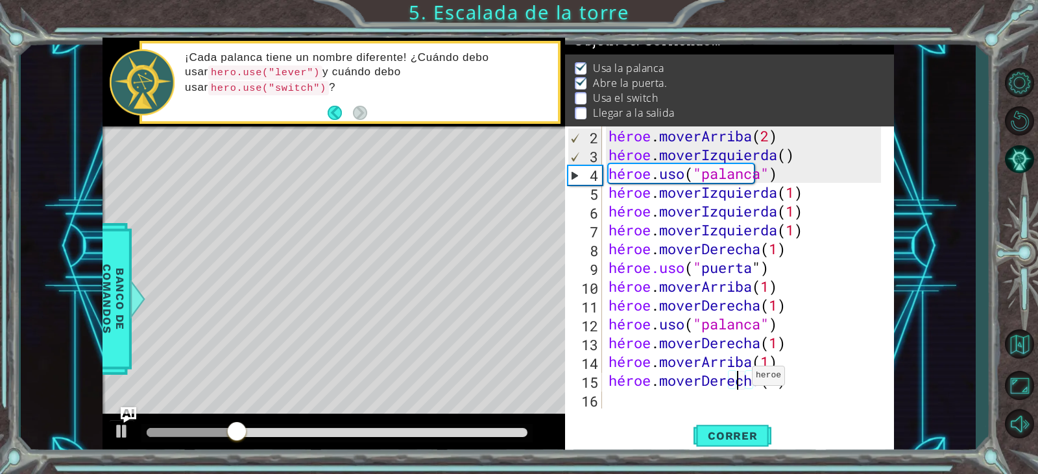
click at [741, 379] on div "héroe . moverArriba ( 2 ) héroe . moverIzquierda ( ) héroe . uso ( "palanca" ) …" at bounding box center [746, 287] width 281 height 320
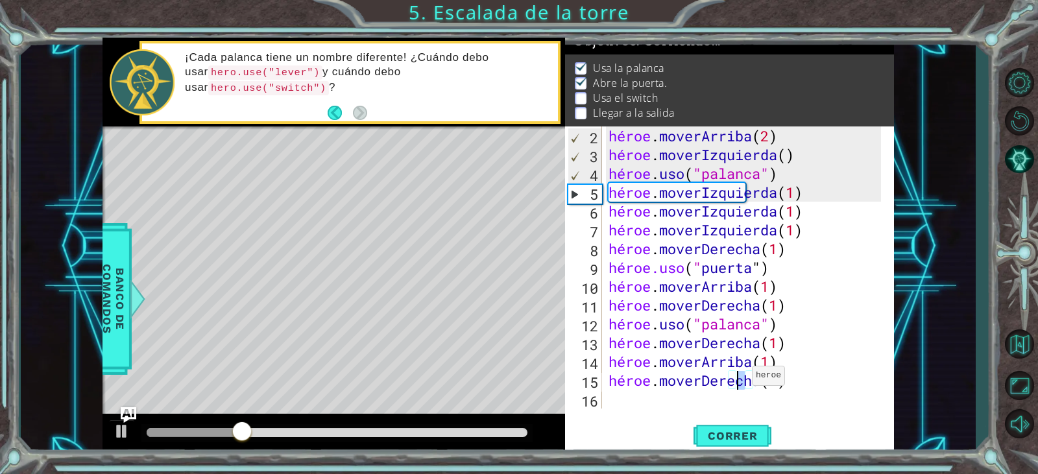
click at [741, 379] on div "héroe . moverArriba ( 2 ) héroe . moverIzquierda ( ) héroe . uso ( "palanca" ) …" at bounding box center [746, 287] width 281 height 320
type textarea "hero.moveRight(1)"
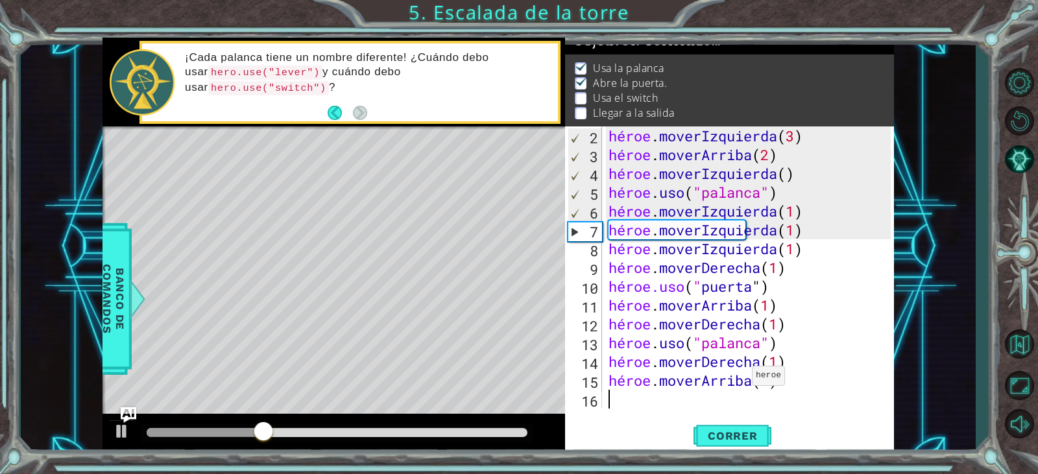
click at [741, 379] on div "héroe . moverIzquierda ( 3 ) héroe . moverArriba ( 2 ) héroe . moverIzquierda (…" at bounding box center [751, 287] width 291 height 320
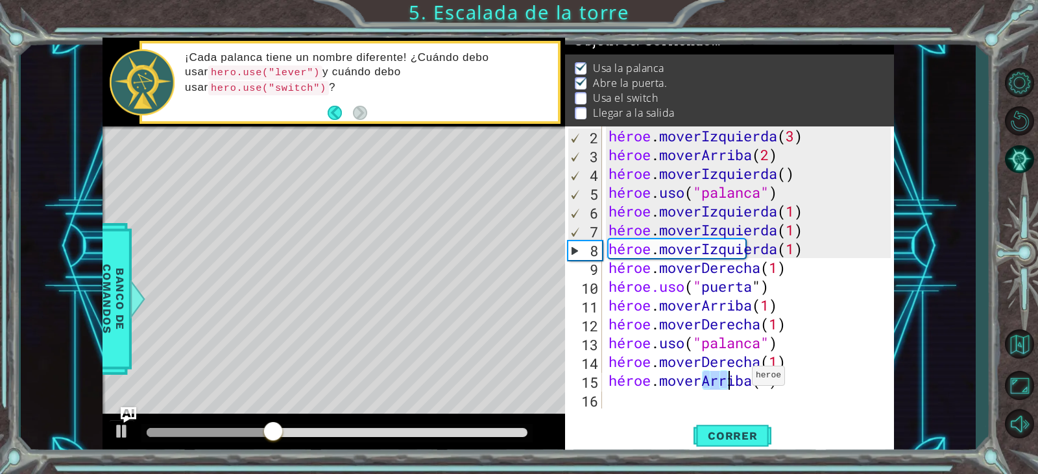
click at [741, 379] on div "héroe . moverIzquierda ( 3 ) héroe . moverArriba ( 2 ) héroe . moverIzquierda (…" at bounding box center [751, 287] width 291 height 320
type textarea "hero.moveUp(1)"
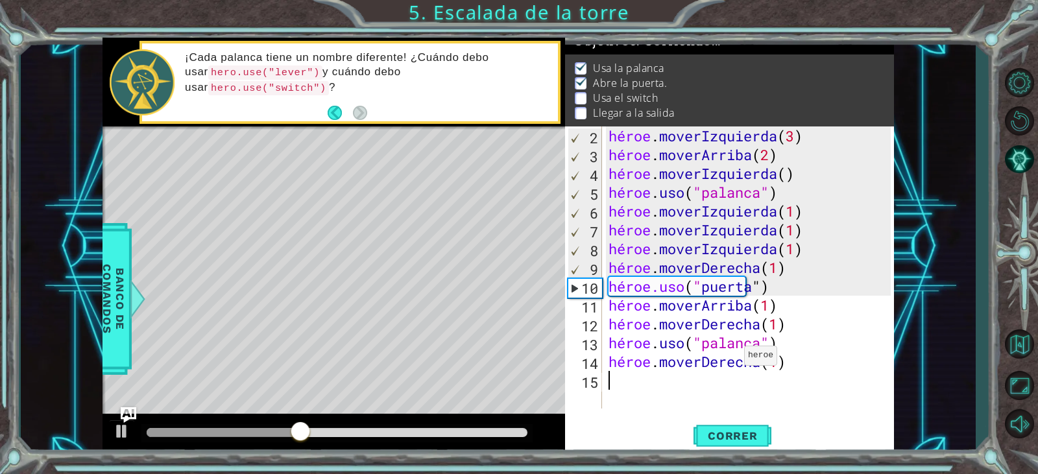
click at [733, 359] on div "héroe . moverIzquierda ( 3 ) héroe . moverArriba ( 2 ) héroe . moverIzquierda (…" at bounding box center [751, 287] width 291 height 320
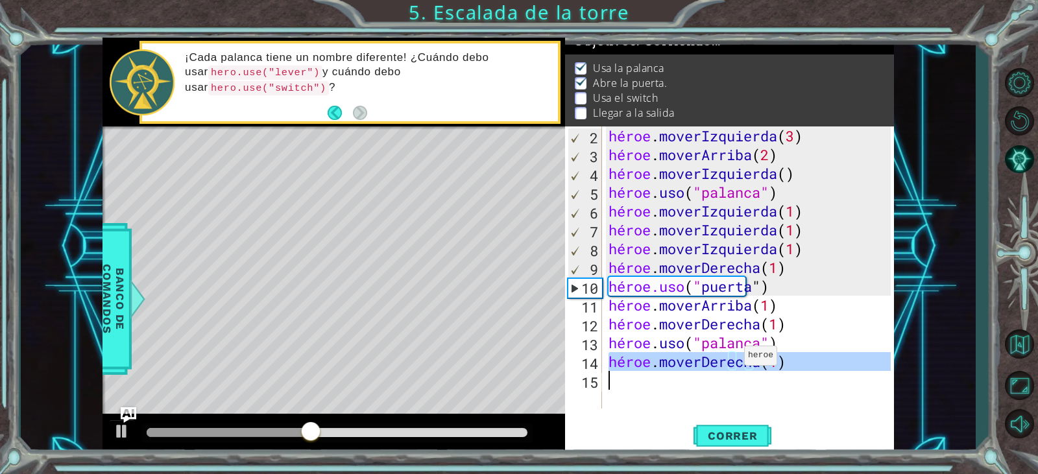
type textarea "hero.moveRight(1)"
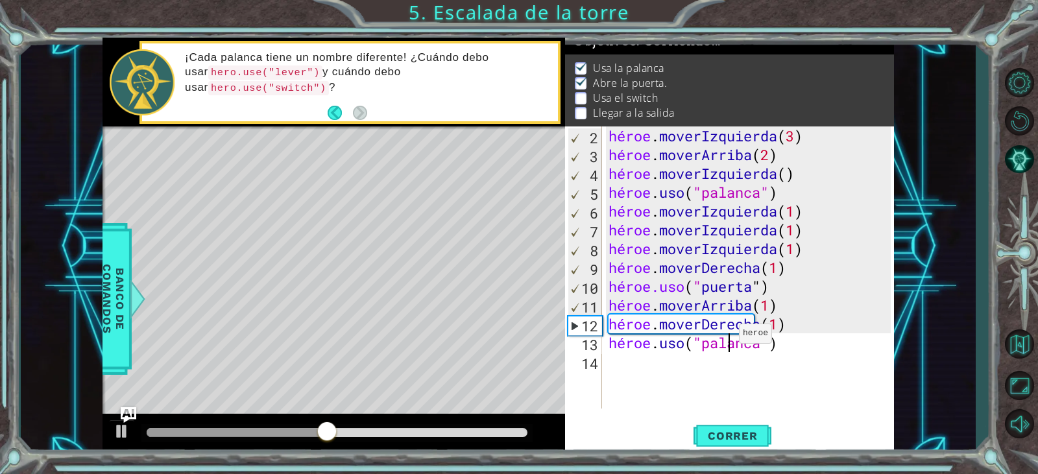
click at [728, 337] on div "héroe . moverIzquierda ( 3 ) héroe . moverArriba ( 2 ) héroe . moverIzquierda (…" at bounding box center [751, 287] width 291 height 320
type textarea "hero.use("lever")"
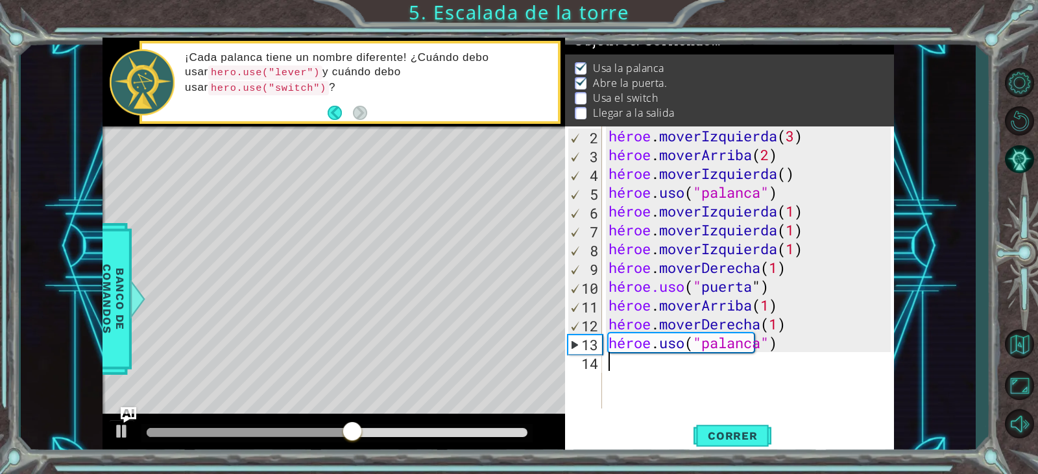
click at [725, 359] on div "héroe . moverIzquierda ( 3 ) héroe . moverArriba ( 2 ) héroe . moverIzquierda (…" at bounding box center [751, 287] width 291 height 320
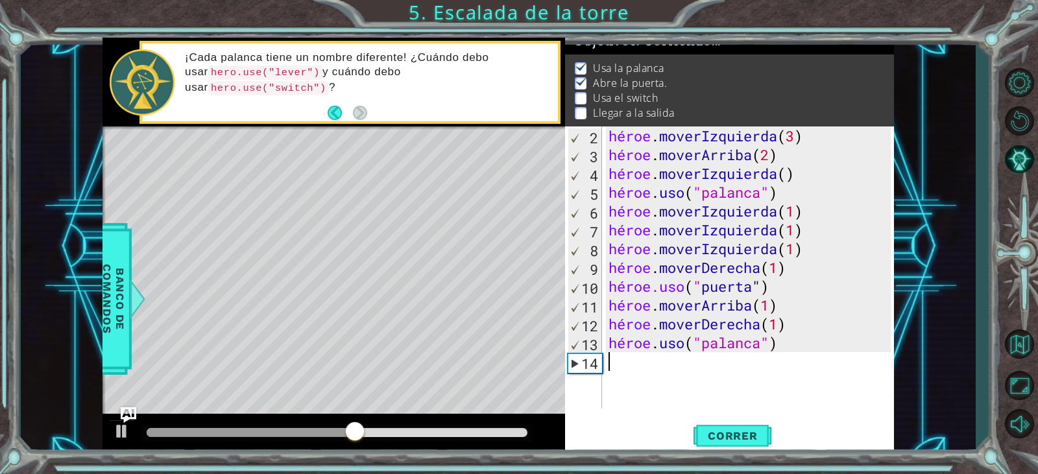
click at [725, 359] on div "héroe . moverIzquierda ( 3 ) héroe . moverArriba ( 2 ) héroe . moverIzquierda (…" at bounding box center [751, 287] width 291 height 320
click at [731, 342] on div "héroe . moverIzquierda ( 3 ) héroe . moverArriba ( 2 ) héroe . moverIzquierda (…" at bounding box center [751, 287] width 291 height 320
type textarea "hero.use("")"
click at [721, 356] on div "héroe . moverIzquierda ( 3 ) héroe . moverArriba ( 2 ) héroe . moverIzquierda (…" at bounding box center [751, 287] width 291 height 320
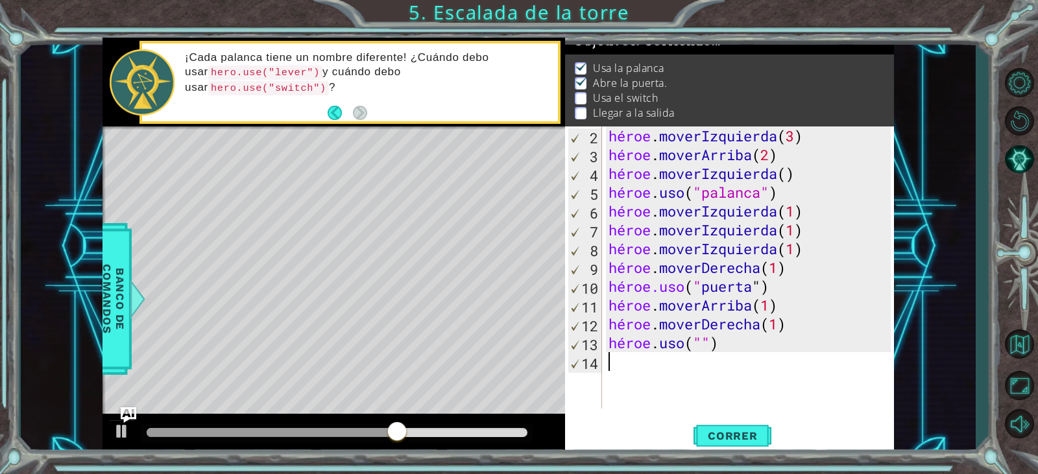
click at [722, 346] on div "héroe . moverIzquierda ( 3 ) héroe . moverArriba ( 2 ) héroe . moverIzquierda (…" at bounding box center [751, 287] width 291 height 320
type textarea "hero.use("")"
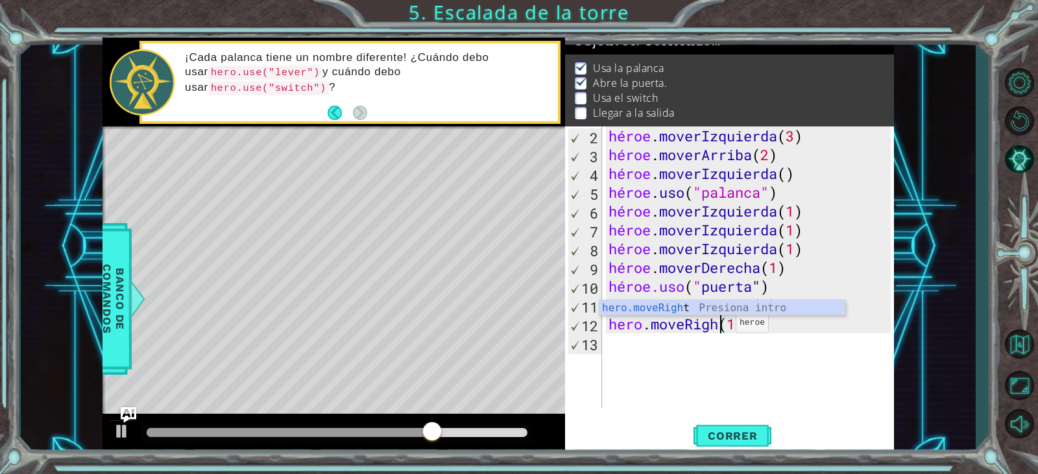
click at [725, 326] on div "héroe . moverIzquierda ( 3 ) héroe . moverArriba ( 2 ) héroe . moverIzquierda (…" at bounding box center [751, 287] width 291 height 320
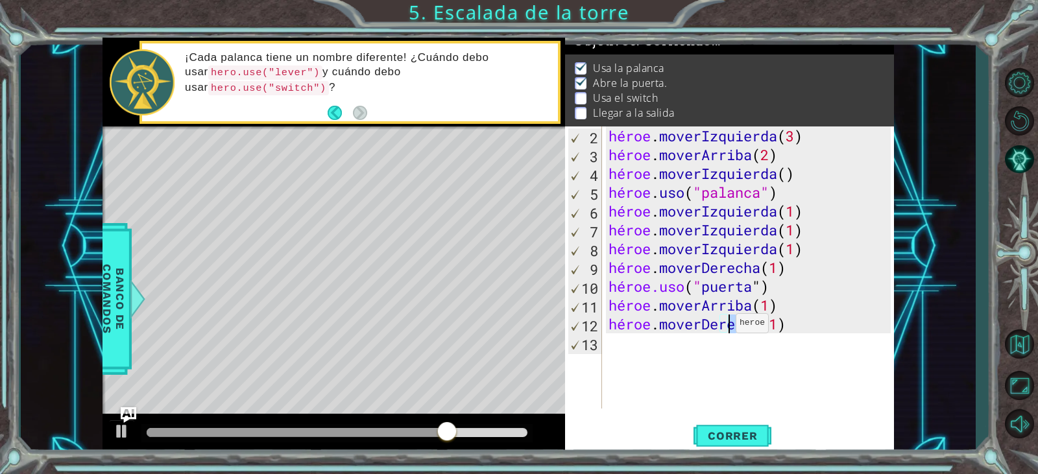
click at [725, 326] on div "héroe . moverIzquierda ( 3 ) héroe . moverArriba ( 2 ) héroe . moverIzquierda (…" at bounding box center [748, 268] width 284 height 282
click at [725, 326] on div "héroe . moverIzquierda ( 3 ) héroe . moverArriba ( 2 ) héroe . moverIzquierda (…" at bounding box center [751, 287] width 291 height 320
type textarea "hero.moveRigh(1)"
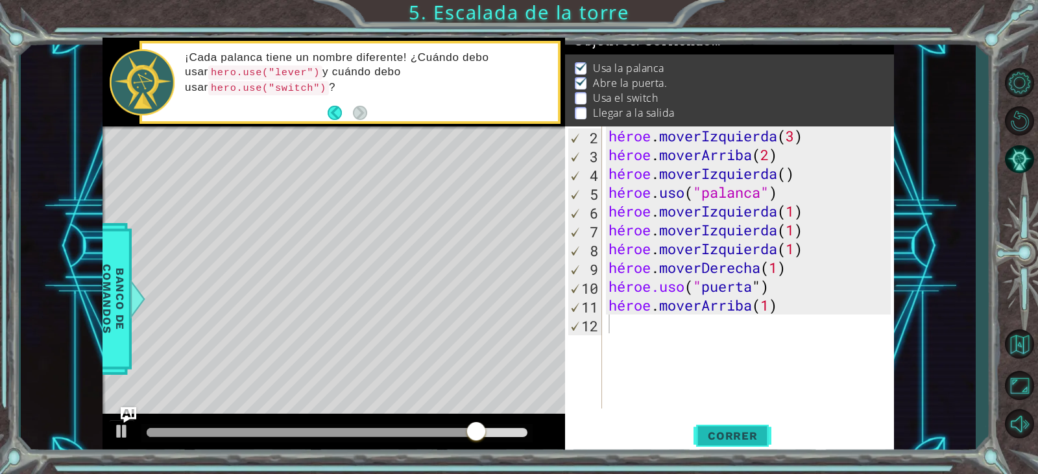
click at [738, 428] on button "Correr" at bounding box center [733, 436] width 78 height 33
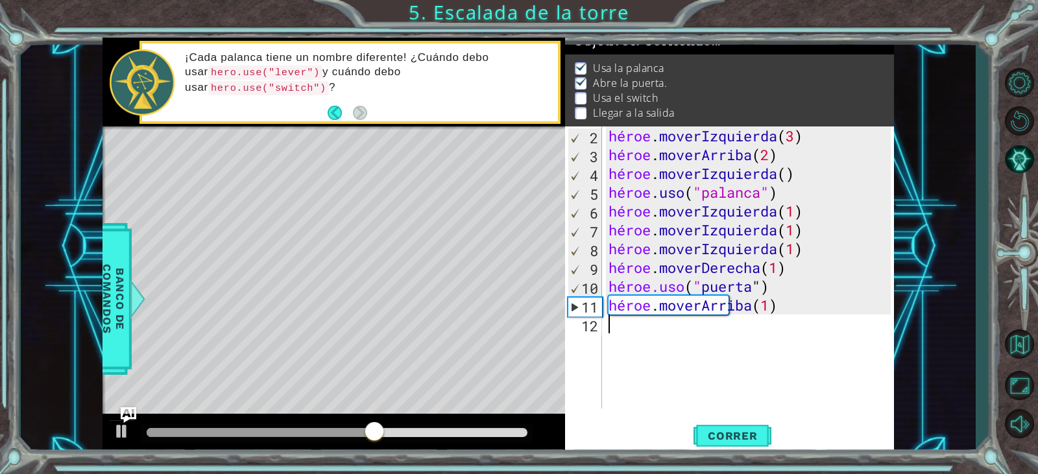
click at [761, 269] on div "héroe . moverIzquierda ( 3 ) héroe . moverArriba ( 2 ) héroe . moverIzquierda (…" at bounding box center [751, 287] width 291 height 320
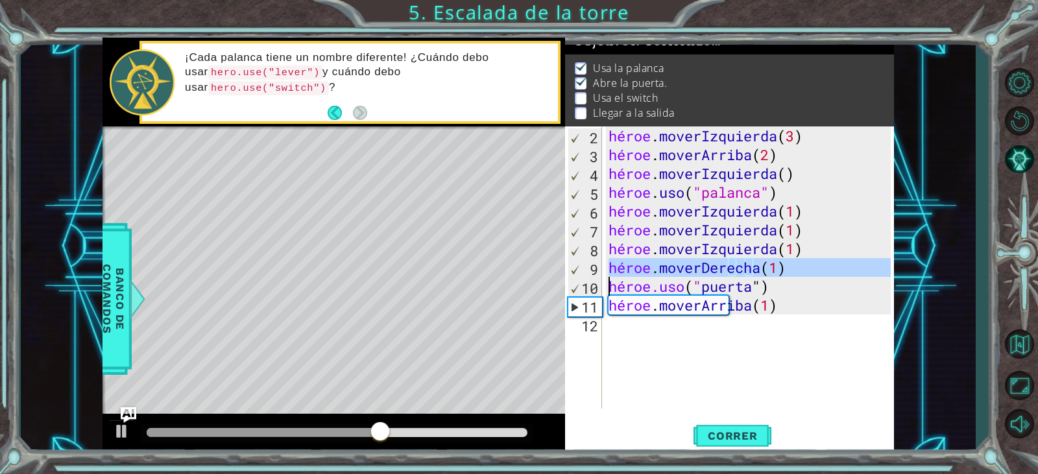
click at [761, 269] on div "héroe . moverIzquierda ( 3 ) héroe . moverArriba ( 2 ) héroe . moverIzquierda (…" at bounding box center [751, 287] width 291 height 320
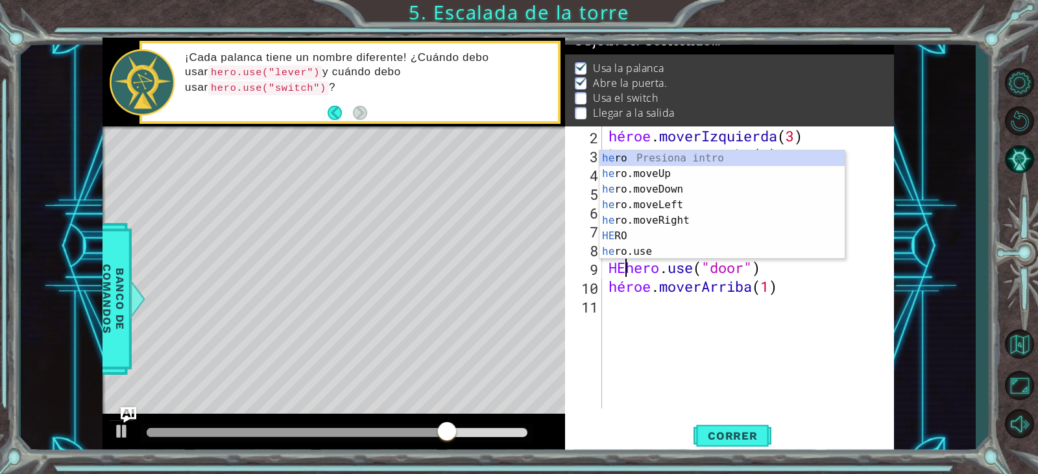
scroll to position [0, 1]
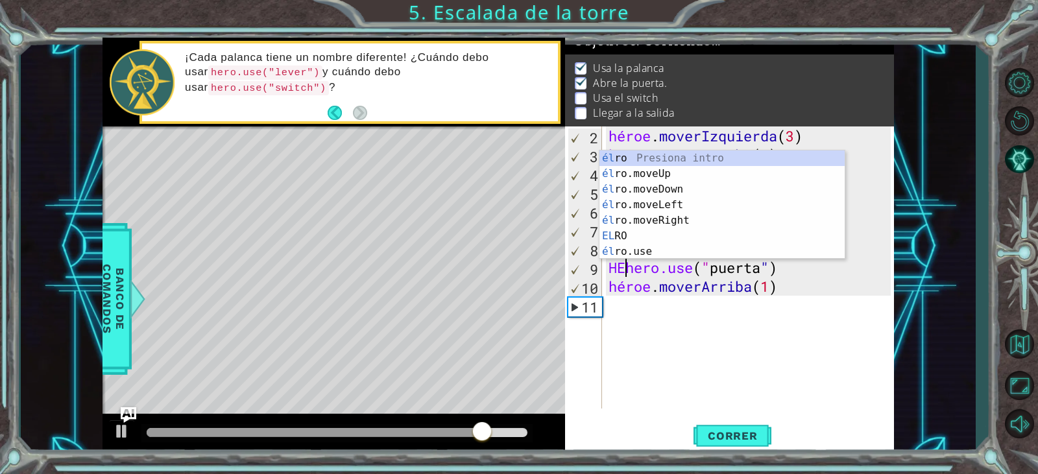
type textarea "Hhero.use("door")"
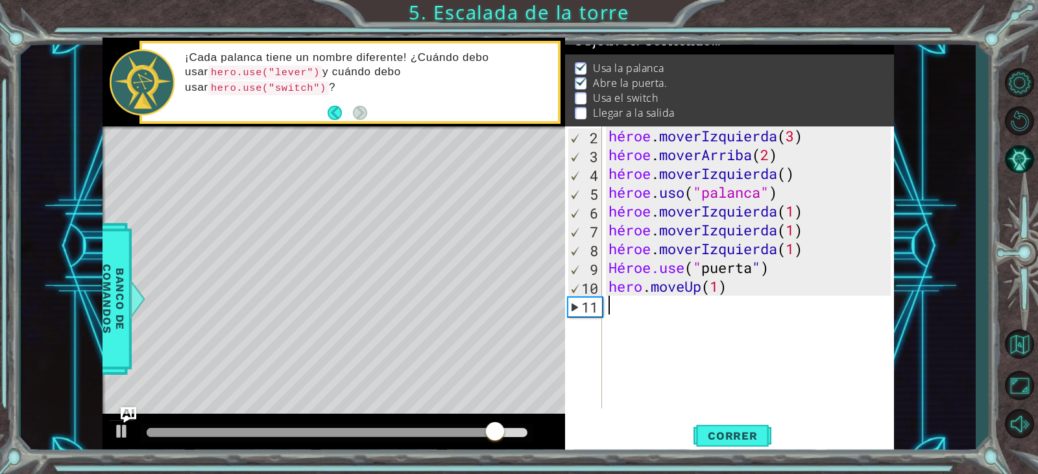
click at [651, 317] on div "héroe . moverIzquierda ( 3 ) héroe . moverArriba ( 2 ) héroe . moverIzquierda (…" at bounding box center [751, 287] width 291 height 320
type textarea "hero.moveUp(1)"
click at [681, 354] on div "héroe . moverIzquierda ( 3 ) héroe . moverArriba ( 2 ) héroe . moverIzquierda (…" at bounding box center [750, 287] width 291 height 320
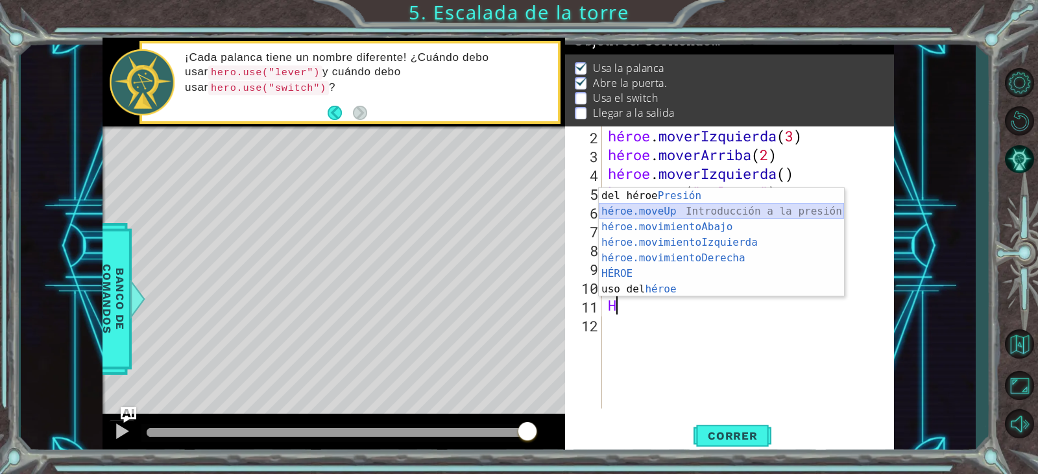
click at [665, 208] on div "Introducción del héroe Presión héroe.moveUp ​ Introducción a la presión héroe.m…" at bounding box center [721, 258] width 245 height 140
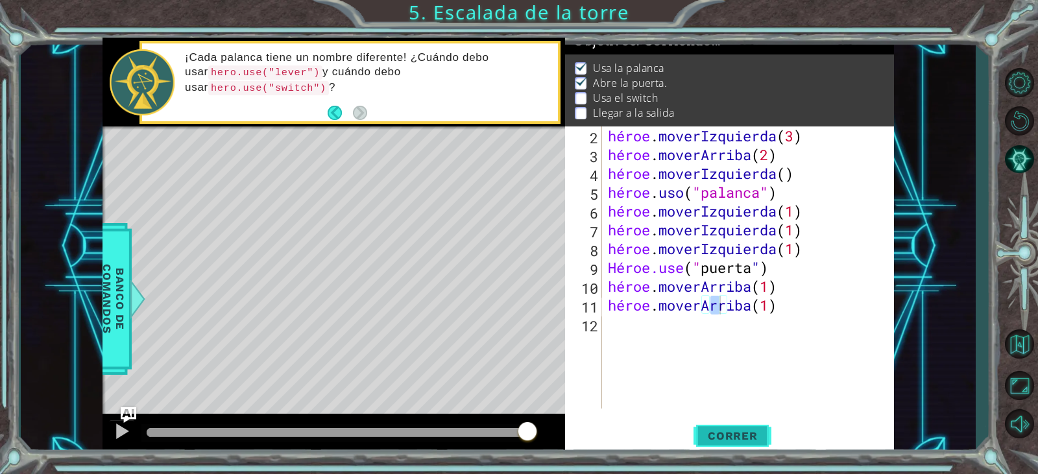
click at [707, 435] on span "Correr" at bounding box center [733, 436] width 76 height 13
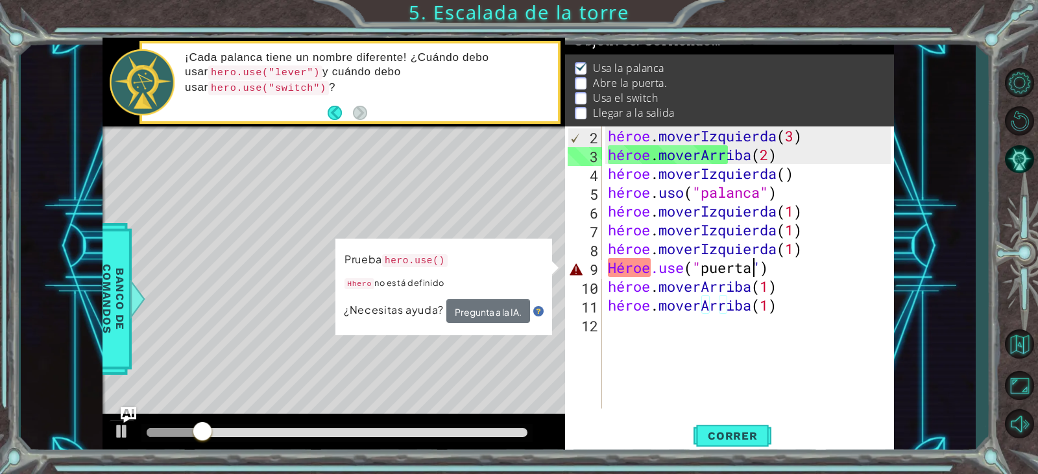
click at [753, 275] on div "héroe . moverIzquierda ( 3 ) héroe . moverArriba ( 2 ) héroe . moverIzquierda (…" at bounding box center [750, 287] width 291 height 320
type textarea "Hhero.use("door")"
click at [753, 275] on div "héroe . moverIzquierda ( 3 ) héroe . moverArriba ( 2 ) héroe . moverIzquierda (…" at bounding box center [750, 287] width 291 height 320
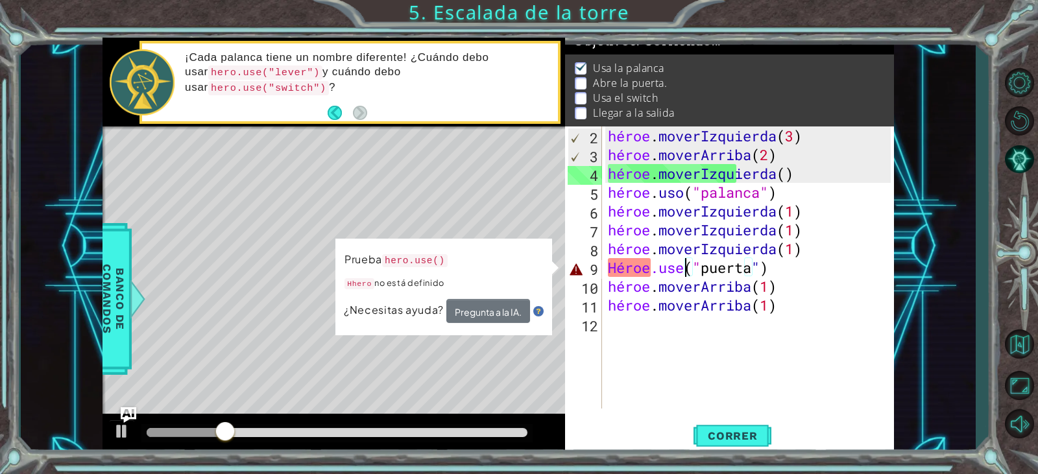
click at [686, 261] on div "héroe . moverIzquierda ( 3 ) héroe . moverArriba ( 2 ) héroe . moverIzquierda (…" at bounding box center [750, 287] width 291 height 320
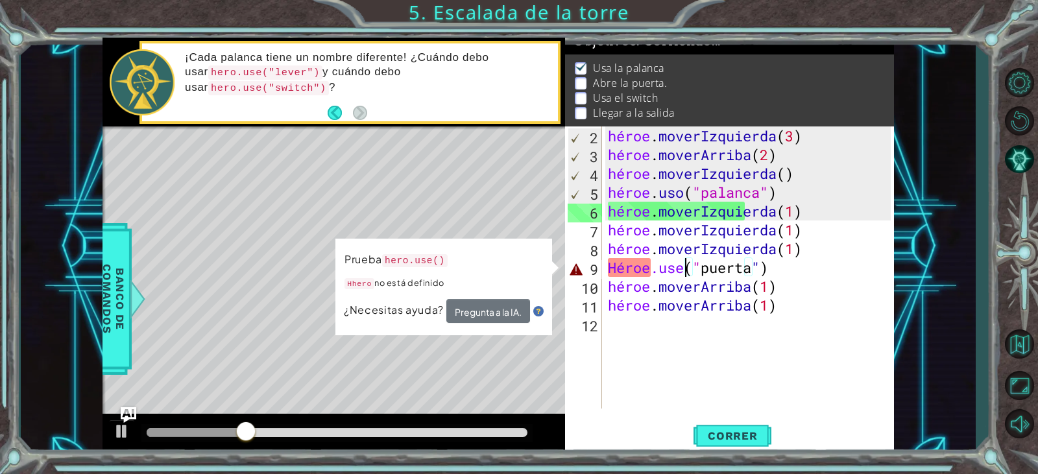
click at [698, 277] on div "héroe . moverIzquierda ( 3 ) héroe . moverArriba ( 2 ) héroe . moverIzquierda (…" at bounding box center [750, 287] width 291 height 320
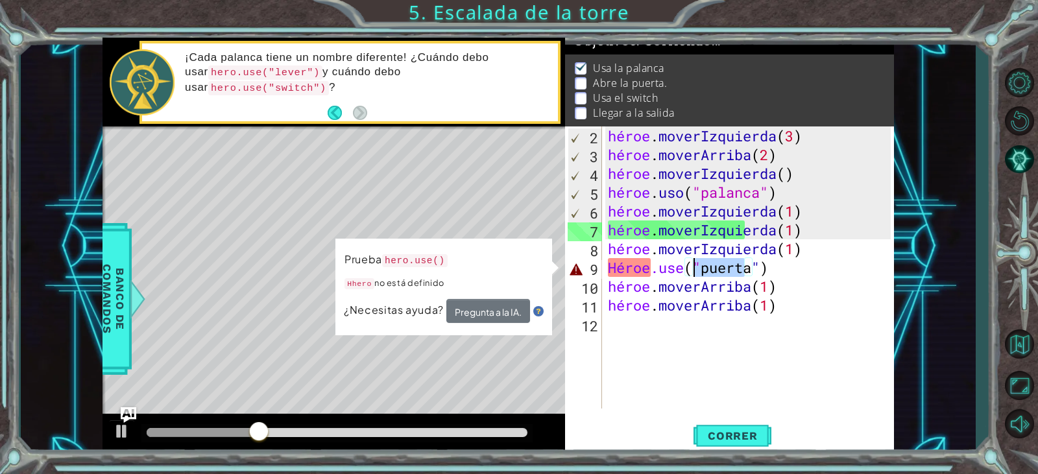
click at [737, 261] on div "héroe . moverIzquierda ( 3 ) héroe . moverArriba ( 2 ) héroe . moverIzquierda (…" at bounding box center [747, 268] width 285 height 282
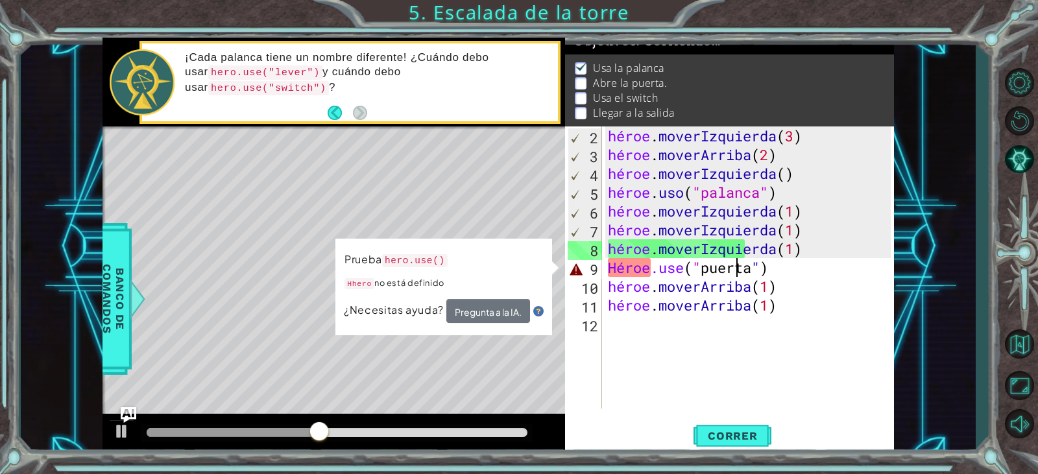
click at [837, 315] on div "héroe . moverIzquierda ( 3 ) héroe . moverArriba ( 2 ) héroe . moverIzquierda (…" at bounding box center [750, 287] width 291 height 320
drag, startPoint x: 826, startPoint y: 312, endPoint x: 819, endPoint y: 313, distance: 7.3
click at [819, 313] on div "héroe . moverIzquierda ( 3 ) héroe . moverArriba ( 2 ) héroe . moverIzquierda (…" at bounding box center [750, 287] width 291 height 320
click at [350, 116] on button "Atrás" at bounding box center [340, 113] width 25 height 14
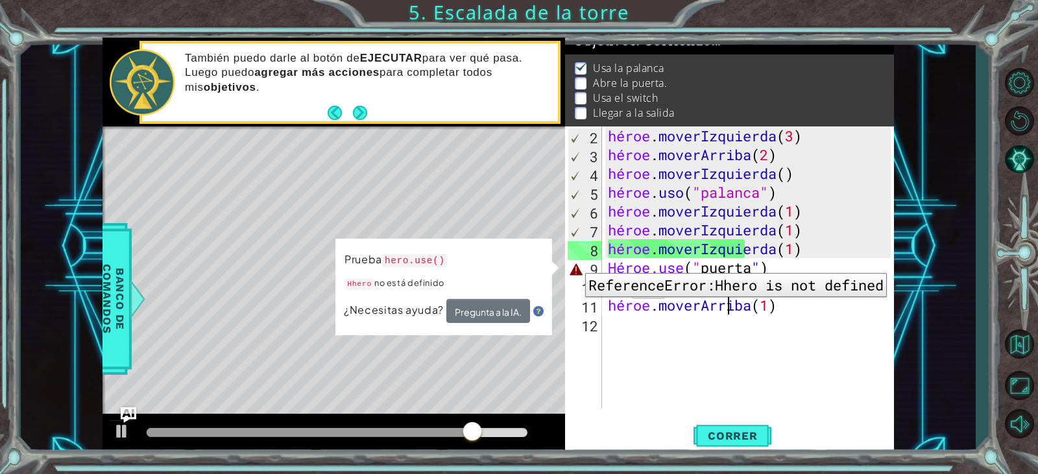
click at [576, 263] on div "9" at bounding box center [585, 269] width 34 height 19
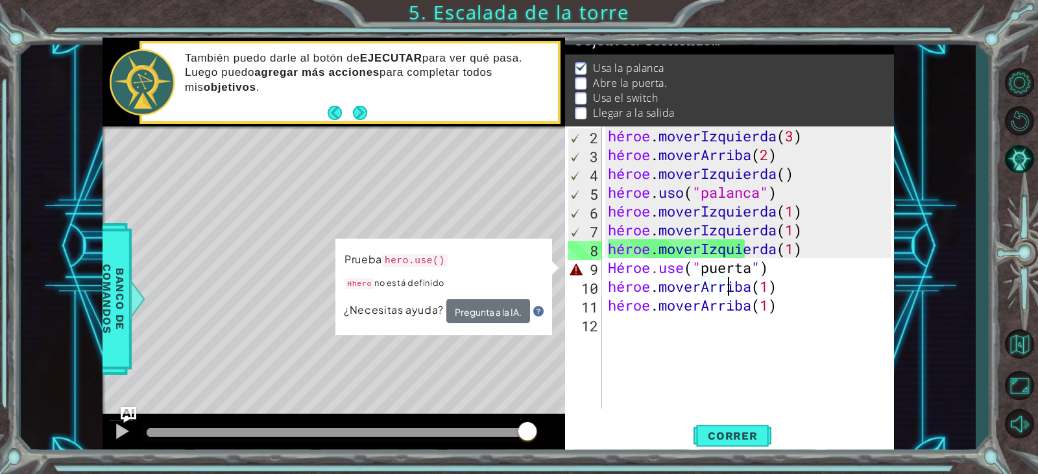
drag, startPoint x: 771, startPoint y: 290, endPoint x: 758, endPoint y: 296, distance: 14.8
click at [769, 291] on div "héroe . moverIzquierda ( 3 ) héroe . moverArriba ( 2 ) héroe . moverIzquierda (…" at bounding box center [750, 287] width 291 height 320
type textarea "hero.moveUp(1)"
click at [782, 319] on div "héroe . moverIzquierda ( 3 ) héroe . moverArriba ( 2 ) héroe . moverIzquierda (…" at bounding box center [750, 287] width 291 height 320
type textarea "H"
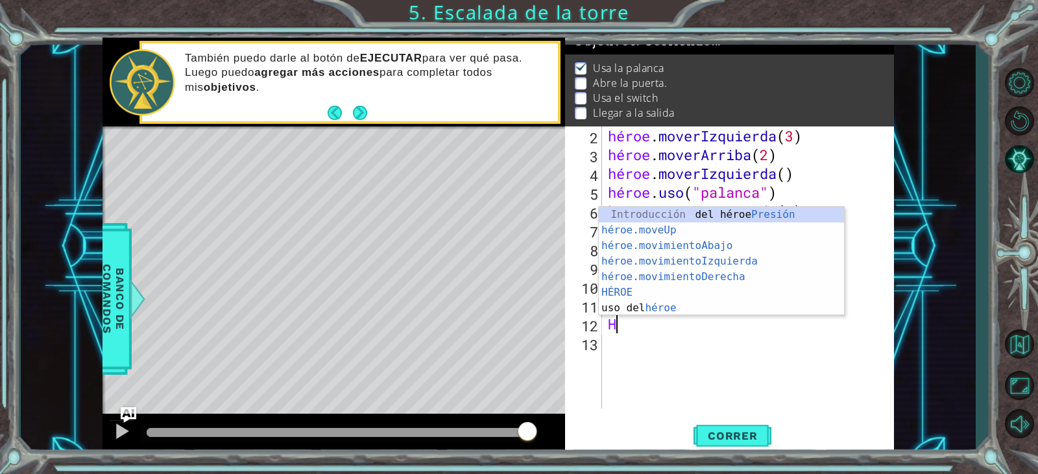
click at [676, 337] on div "héroe . moverIzquierda ( 3 ) héroe . moverArriba ( 2 ) héroe . moverIzquierda (…" at bounding box center [750, 287] width 291 height 320
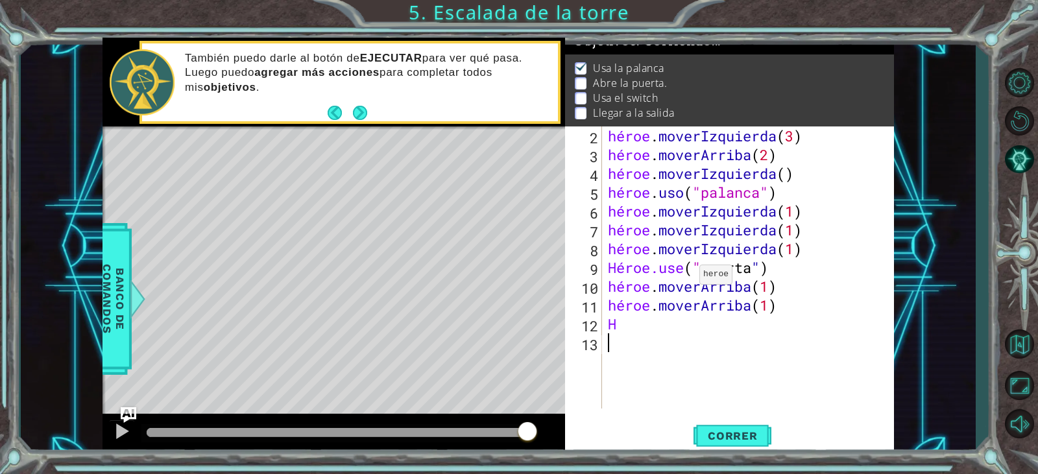
click at [688, 278] on div "héroe . moverIzquierda ( 3 ) héroe . moverArriba ( 2 ) héroe . moverIzquierda (…" at bounding box center [750, 287] width 291 height 320
click at [716, 426] on button "Correr" at bounding box center [733, 436] width 78 height 33
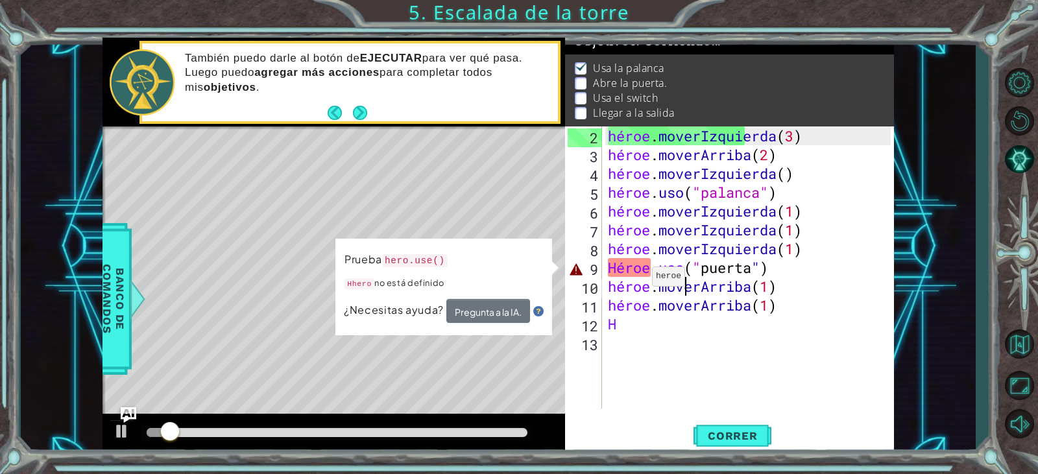
click at [640, 280] on div "héroe . moverIzquierda ( 3 ) héroe . moverArriba ( 2 ) héroe . moverIzquierda (…" at bounding box center [750, 287] width 291 height 320
click at [658, 275] on div "héroe . moverIzquierda ( 3 ) héroe . moverArriba ( 2 ) héroe . moverIzquierda (…" at bounding box center [750, 287] width 291 height 320
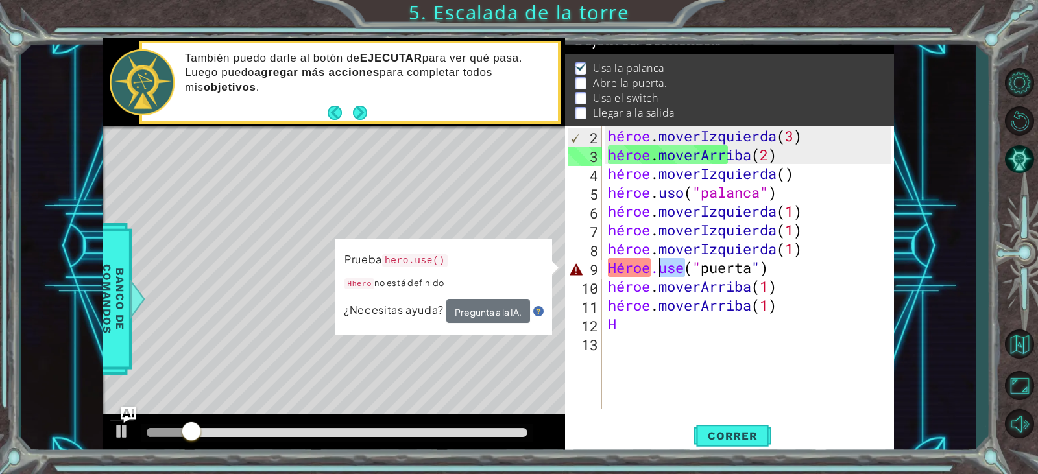
click at [658, 275] on div "héroe . moverIzquierda ( 3 ) héroe . moverArriba ( 2 ) héroe . moverIzquierda (…" at bounding box center [747, 268] width 285 height 282
drag, startPoint x: 724, startPoint y: 279, endPoint x: 731, endPoint y: 276, distance: 7.0
click at [731, 276] on div "héroe . moverIzquierda ( 3 ) héroe . moverArriba ( 2 ) héroe . moverIzquierda (…" at bounding box center [750, 287] width 291 height 320
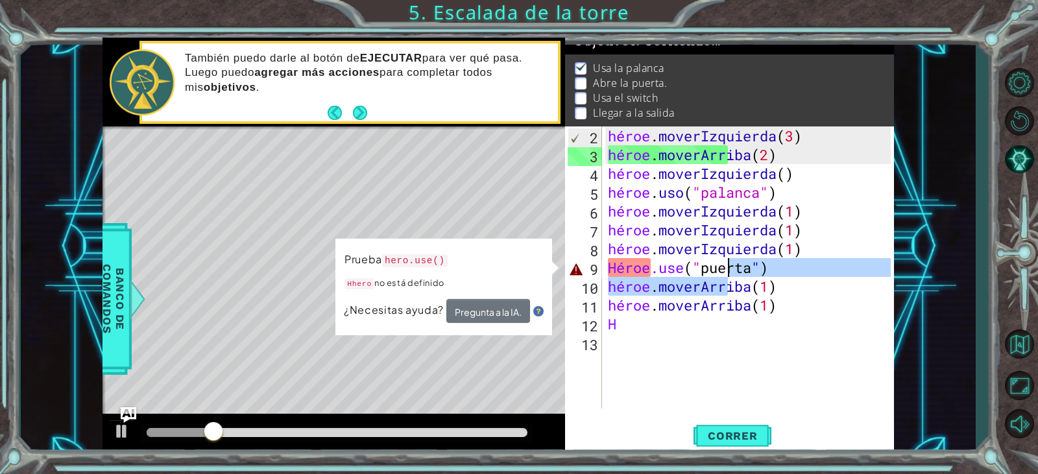
click at [739, 274] on div "héroe . moverIzquierda ( 3 ) héroe . moverArriba ( 2 ) héroe . moverIzquierda (…" at bounding box center [747, 268] width 285 height 282
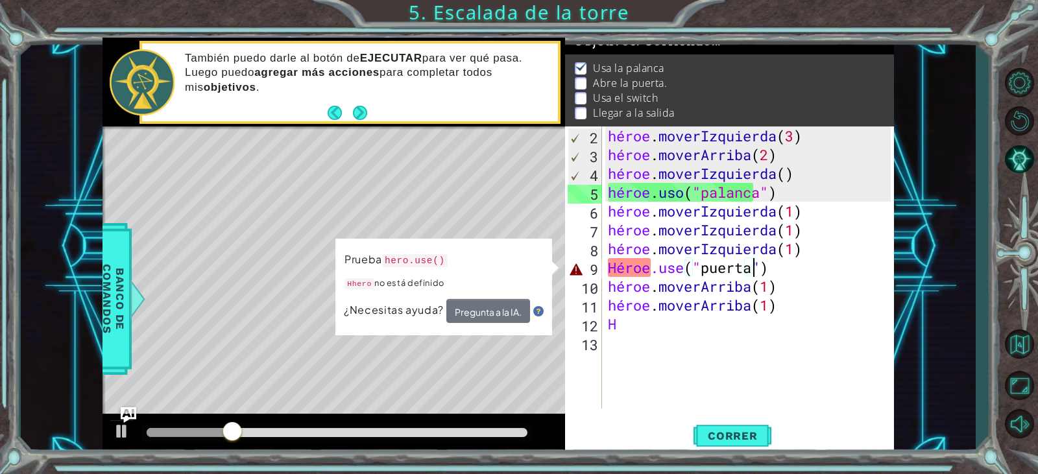
click at [795, 266] on div "héroe . moverIzquierda ( 3 ) héroe . moverArriba ( 2 ) héroe . moverIzquierda (…" at bounding box center [750, 287] width 291 height 320
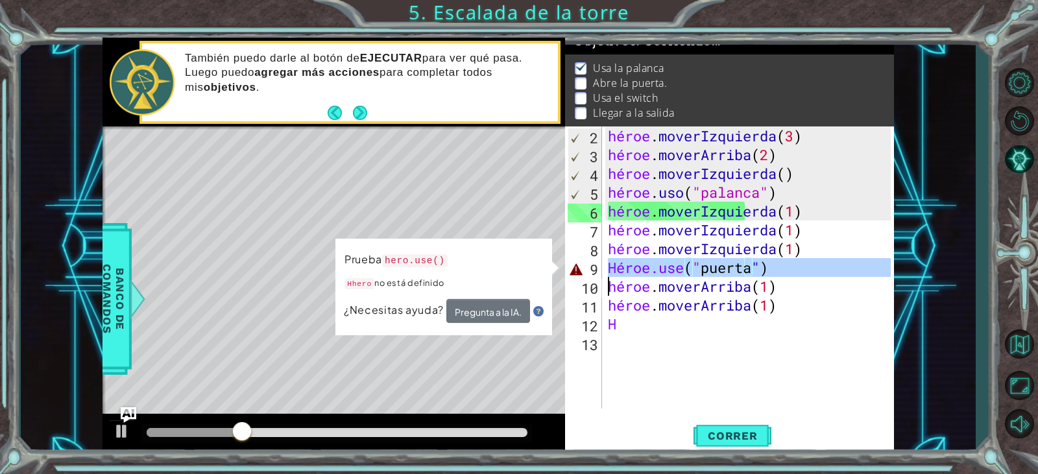
click at [797, 265] on div "héroe . moverIzquierda ( 3 ) héroe . moverArriba ( 2 ) héroe . moverIzquierda (…" at bounding box center [750, 287] width 291 height 320
click at [797, 265] on div "héroe . moverIzquierda ( 3 ) héroe . moverArriba ( 2 ) héroe . moverIzquierda (…" at bounding box center [747, 268] width 285 height 282
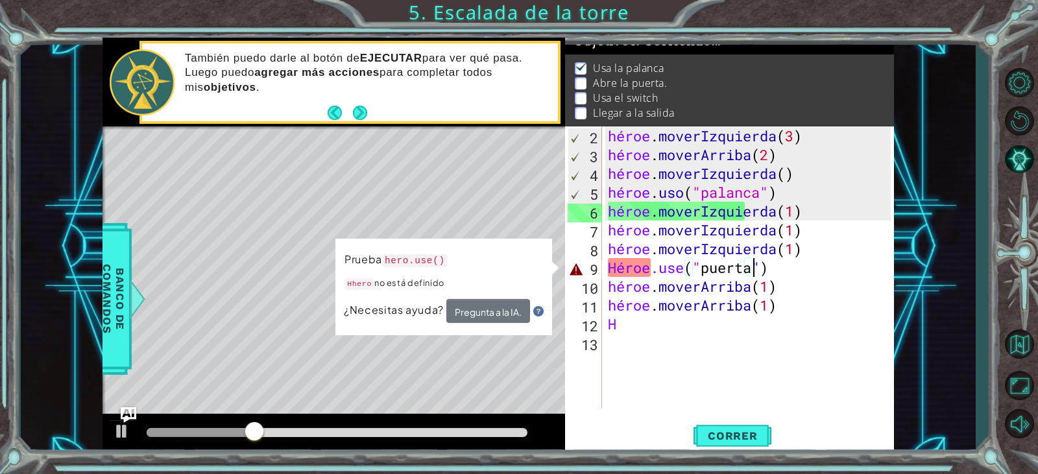
click at [797, 265] on div "héroe . moverIzquierda ( 3 ) héroe . moverArriba ( 2 ) héroe . moverIzquierda (…" at bounding box center [750, 287] width 291 height 320
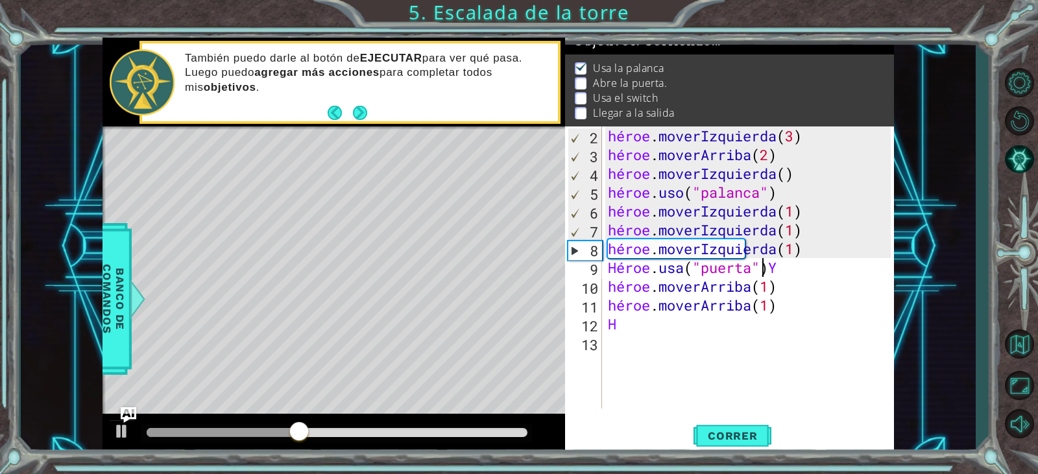
scroll to position [0, 6]
click at [617, 269] on div "héroe . moverIzquierda ( 3 ) héroe . moverArriba ( 2 ) héroe . moverIzquierda (…" at bounding box center [750, 287] width 291 height 320
click at [630, 265] on div "héroe . moverIzquierda ( 3 ) héroe . moverArriba ( 2 ) héroe . moverIzquierda (…" at bounding box center [750, 287] width 291 height 320
click at [630, 265] on div "héroe . moverIzquierda ( 3 ) héroe . moverArriba ( 2 ) héroe . moverIzquierda (…" at bounding box center [747, 268] width 285 height 282
click at [630, 265] on div "héroe . moverIzquierda ( 3 ) héroe . moverArriba ( 2 ) héroe . moverIzquierda (…" at bounding box center [750, 287] width 291 height 320
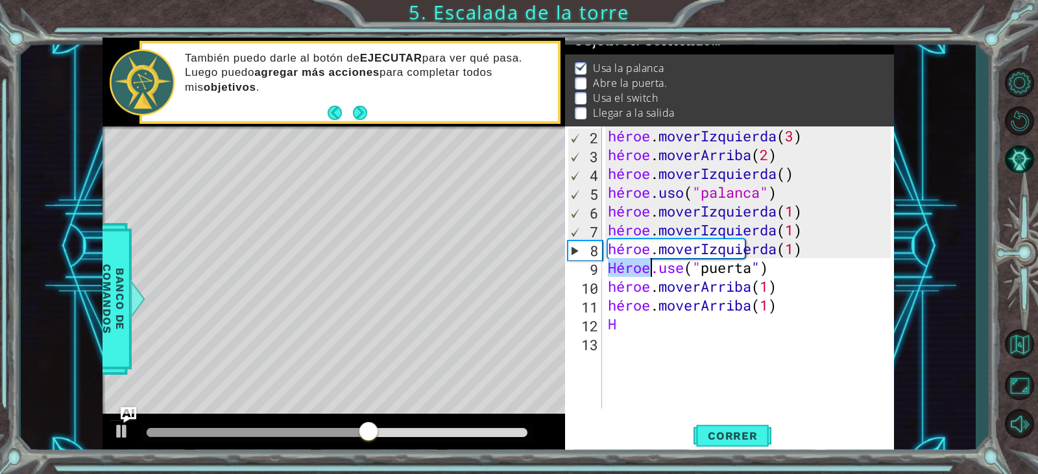
click at [630, 265] on div "héroe . moverIzquierda ( 3 ) héroe . moverArriba ( 2 ) héroe . moverIzquierda (…" at bounding box center [750, 287] width 291 height 320
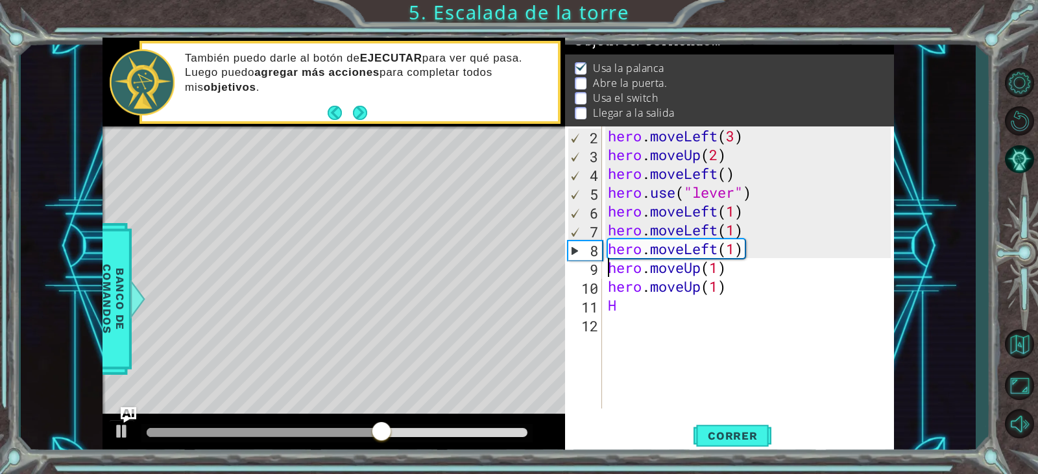
scroll to position [0, 5]
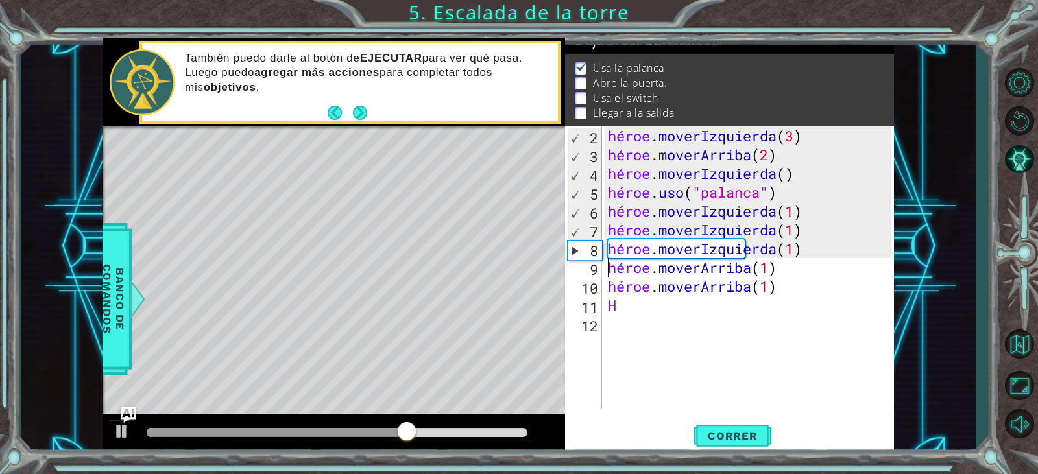
click at [650, 311] on div "héroe . moverIzquierda ( 3 ) héroe . moverArriba ( 2 ) héroe . moverIzquierda (…" at bounding box center [750, 287] width 291 height 320
type textarea "H"
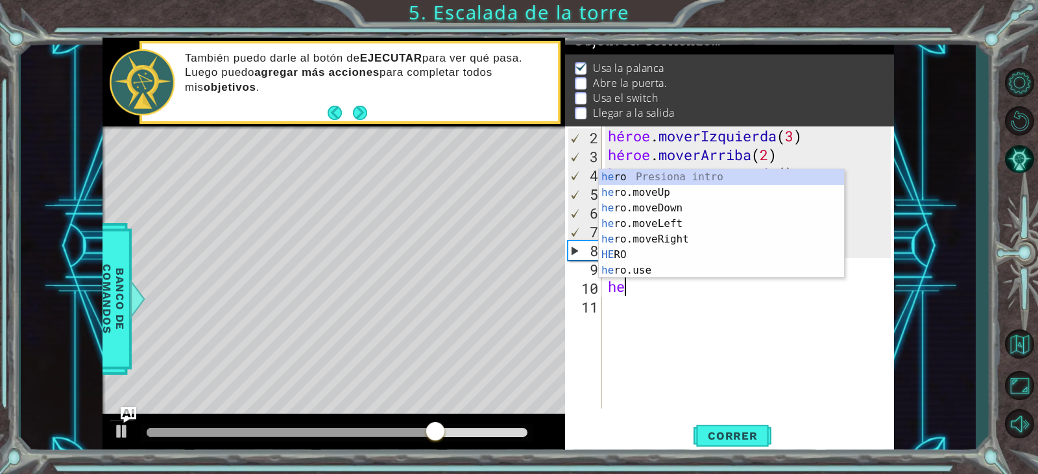
type textarea "h"
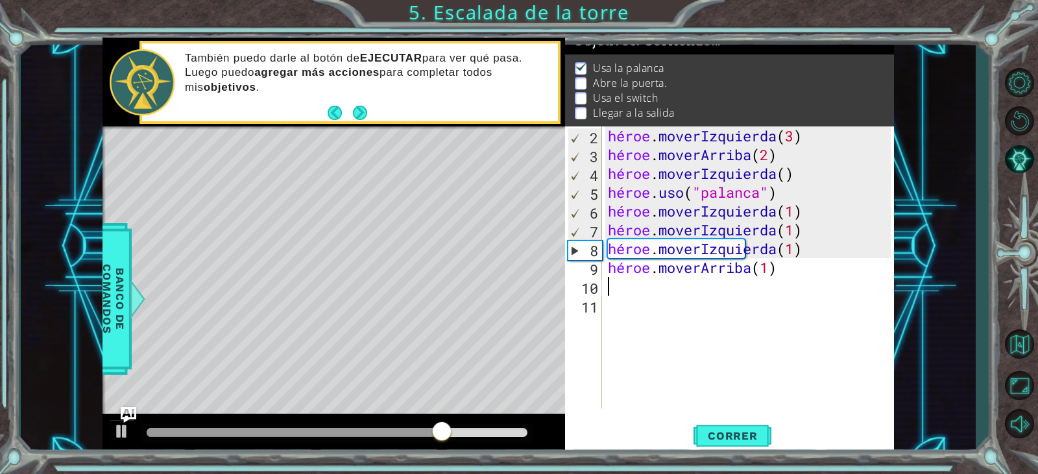
type textarea "hero.moveUp(1)"
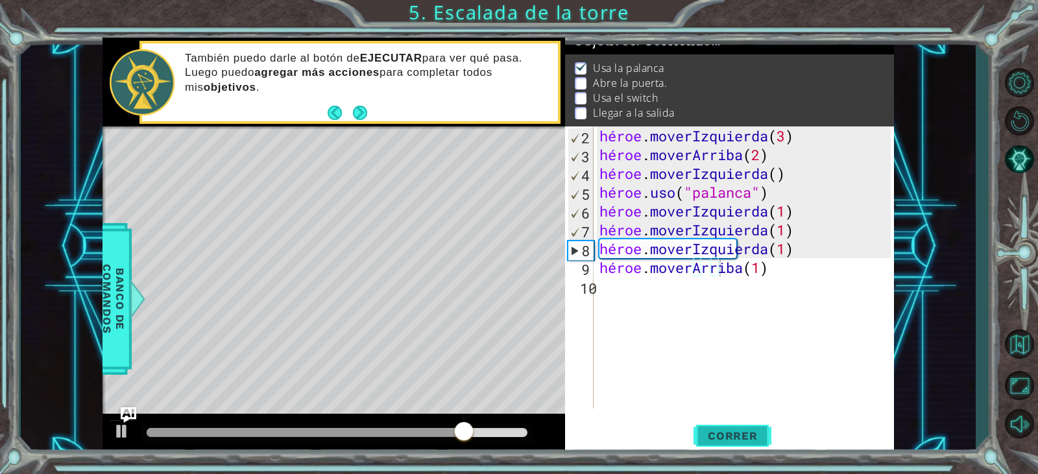
click at [737, 422] on button "Correr" at bounding box center [733, 436] width 78 height 33
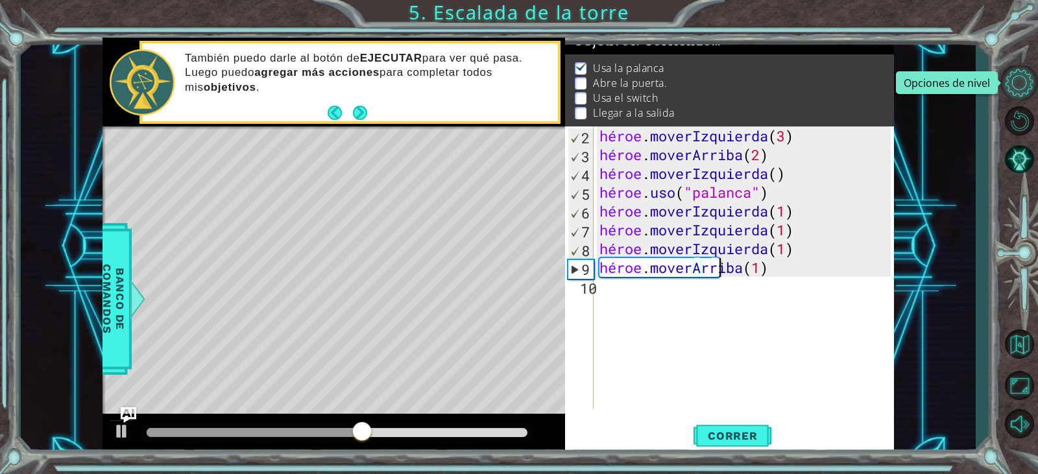
click at [1017, 88] on button "Opciones de nivel" at bounding box center [1019, 83] width 38 height 34
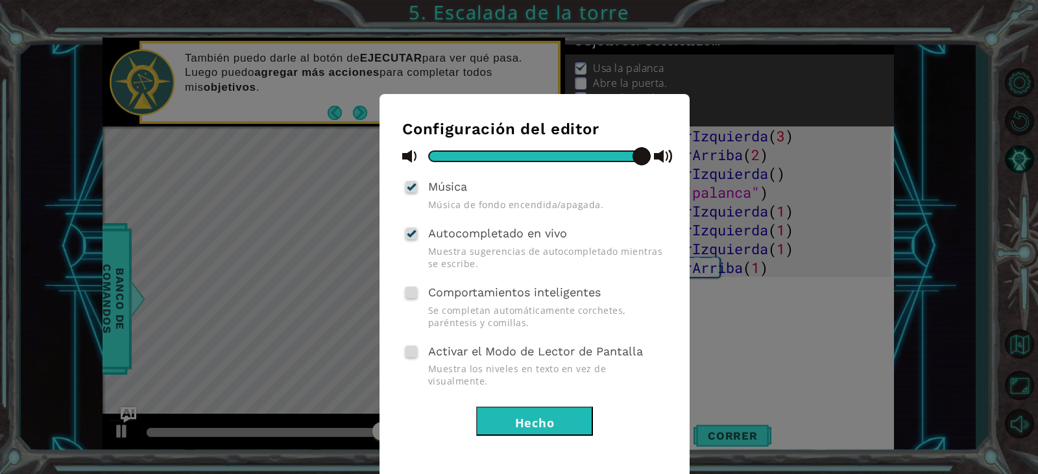
click at [526, 415] on font "Hecho" at bounding box center [535, 423] width 40 height 16
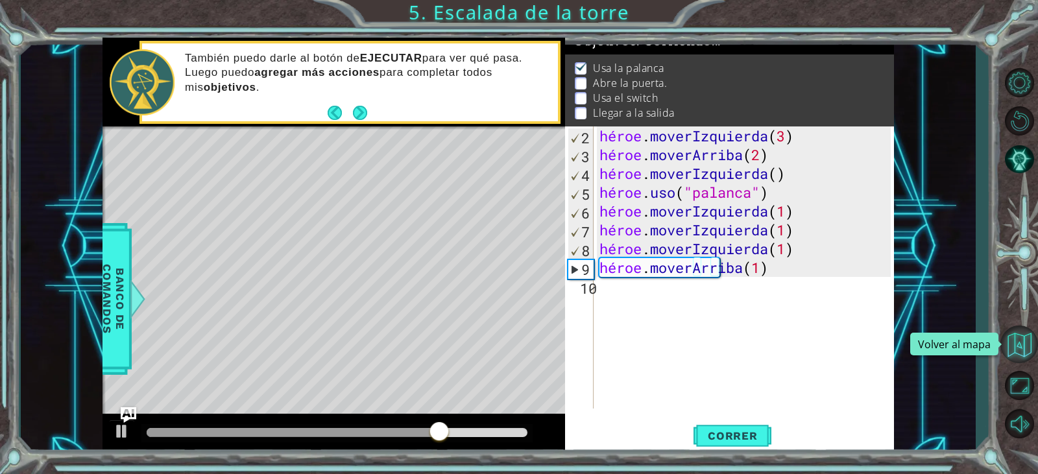
click at [1016, 345] on button "Volver al mapa" at bounding box center [1019, 345] width 38 height 38
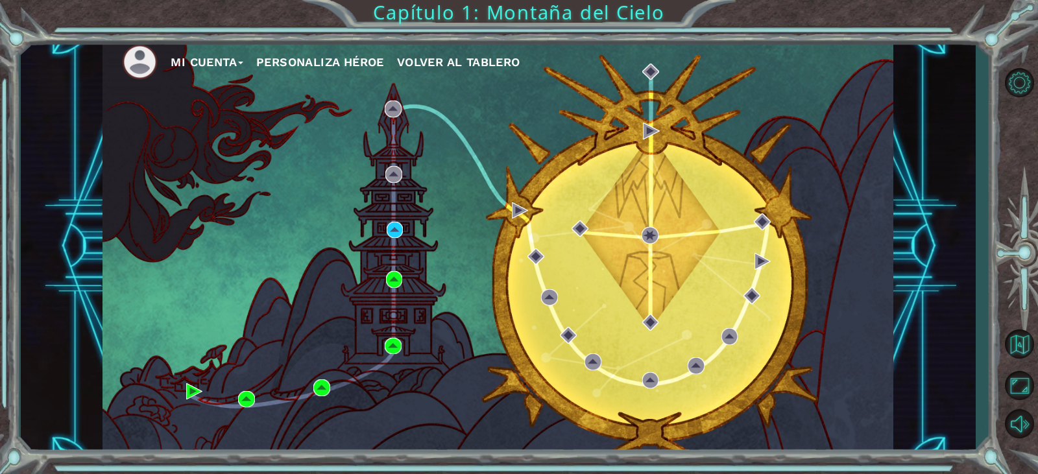
drag, startPoint x: 385, startPoint y: 345, endPoint x: 191, endPoint y: 389, distance: 198.8
click at [191, 389] on div "Mi Cuenta Personaliza Héroe Volver al tablero" at bounding box center [498, 246] width 791 height 417
click at [191, 389] on img at bounding box center [194, 391] width 17 height 17
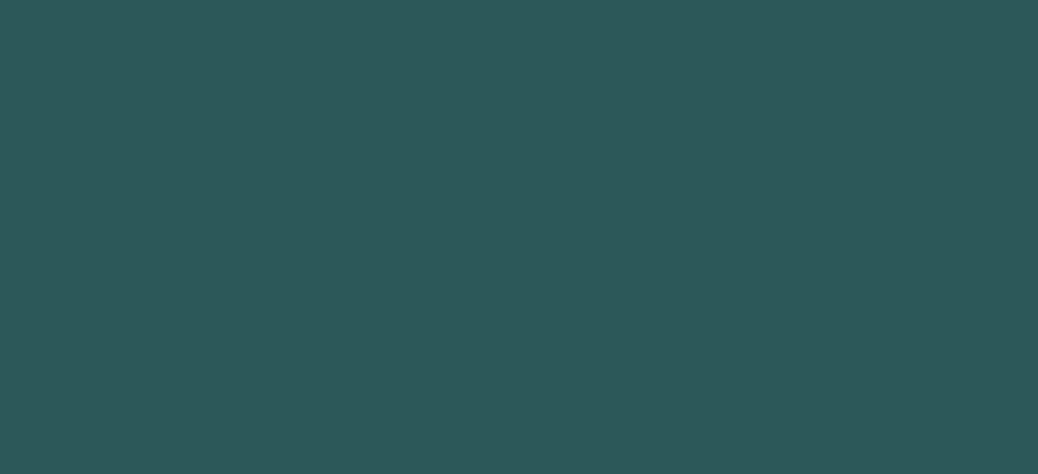
click at [191, 389] on body "Configuración del editor Música Música de fondo encendida/apagada. Autocompleta…" at bounding box center [519, 237] width 1038 height 474
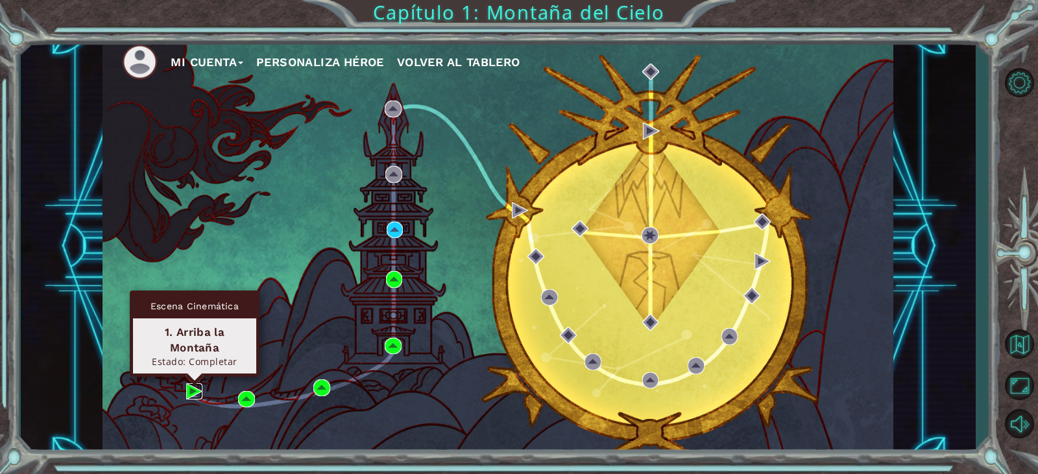
click at [188, 391] on img at bounding box center [194, 391] width 17 height 17
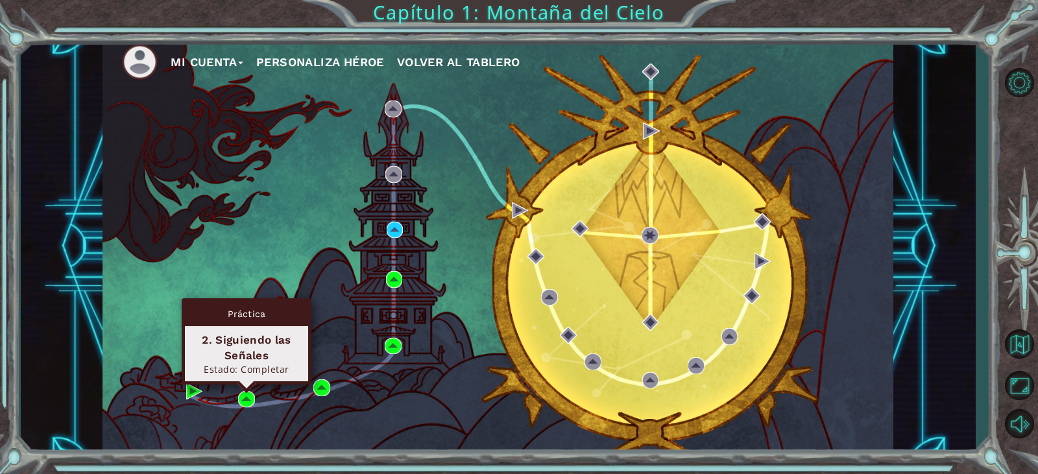
click at [246, 385] on div "Práctica 2. Siguiendo las Señales Estado: Completar" at bounding box center [247, 341] width 130 height 86
click at [251, 398] on img at bounding box center [246, 399] width 17 height 17
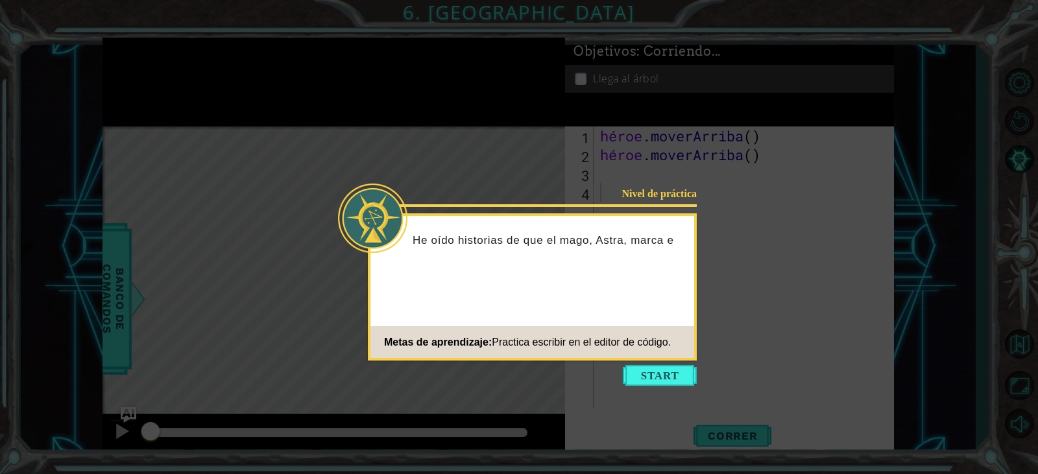
click at [626, 359] on div "Nivel de práctica He oído historias de que el mago, Astra, marca e Metas de apr…" at bounding box center [532, 286] width 329 height 147
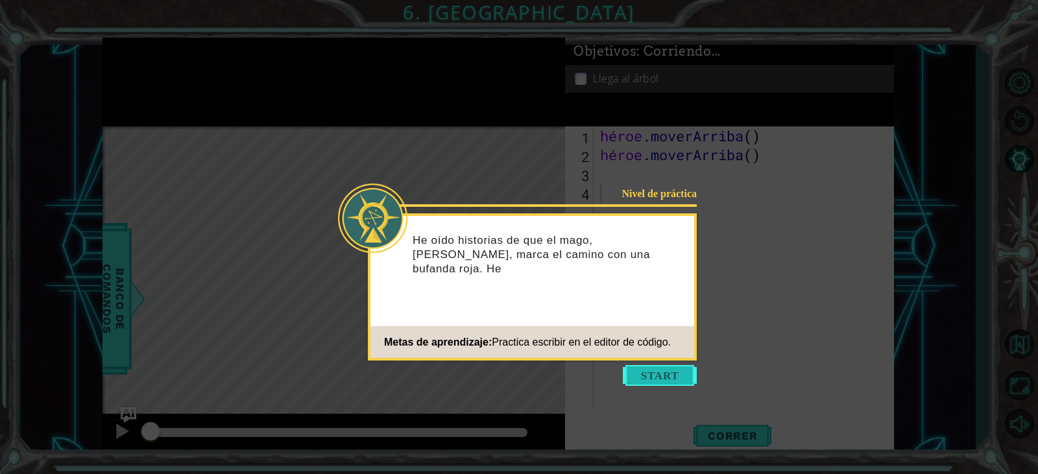
click at [681, 384] on button "Comenzar" at bounding box center [660, 375] width 74 height 21
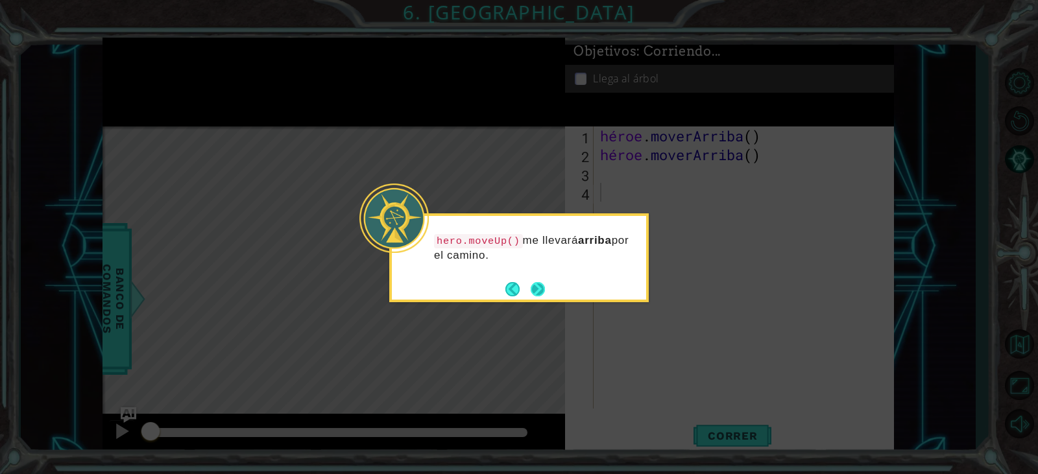
click at [535, 291] on button "Próximo" at bounding box center [538, 289] width 14 height 14
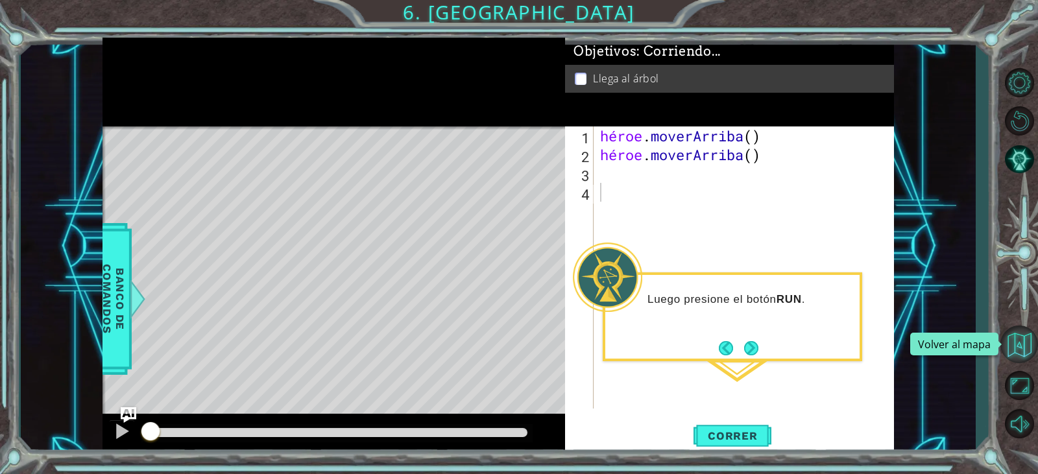
click at [1017, 351] on button "Volver al mapa" at bounding box center [1019, 345] width 38 height 38
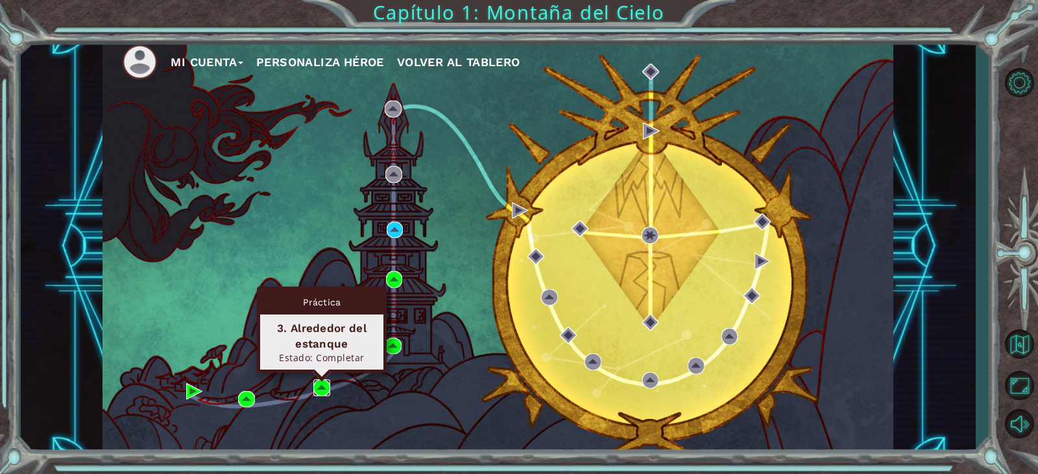
click at [317, 382] on img at bounding box center [321, 388] width 17 height 17
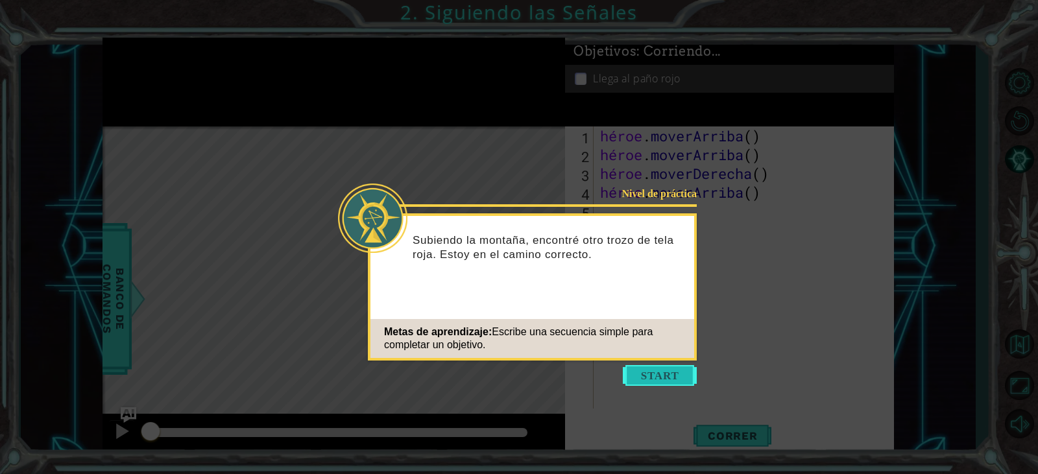
click at [631, 381] on button "Comenzar" at bounding box center [660, 375] width 74 height 21
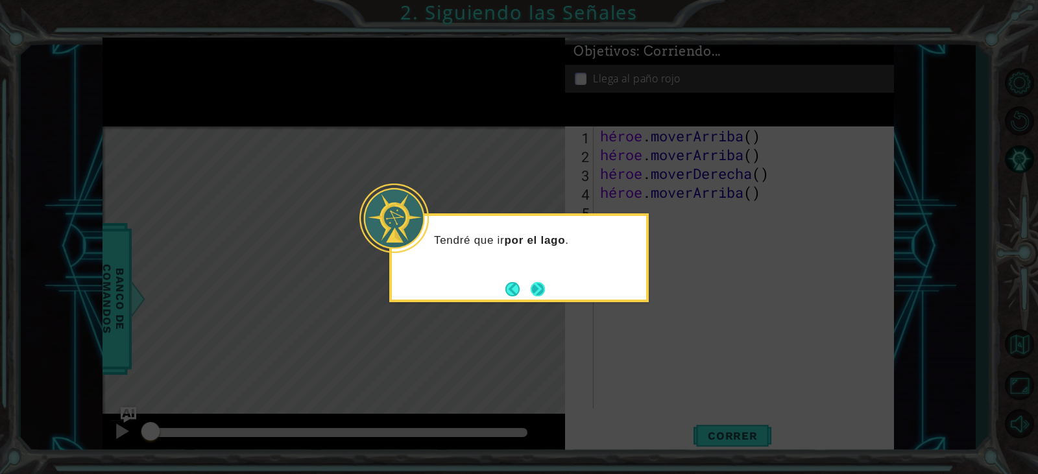
click at [531, 290] on button "Próximo" at bounding box center [538, 289] width 14 height 14
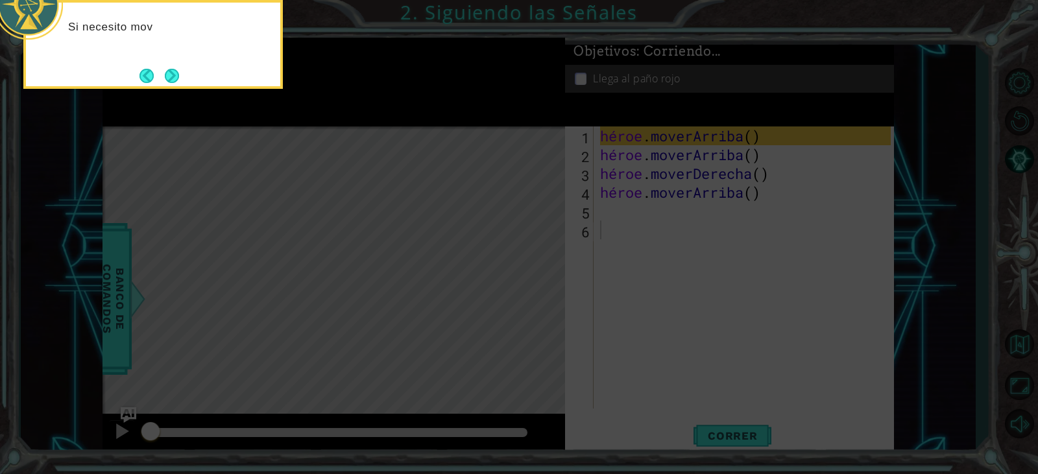
drag, startPoint x: 562, startPoint y: 298, endPoint x: 452, endPoint y: 322, distance: 112.1
click at [473, 324] on icon at bounding box center [519, 71] width 1038 height 806
click at [168, 79] on button "Próximo" at bounding box center [172, 76] width 14 height 14
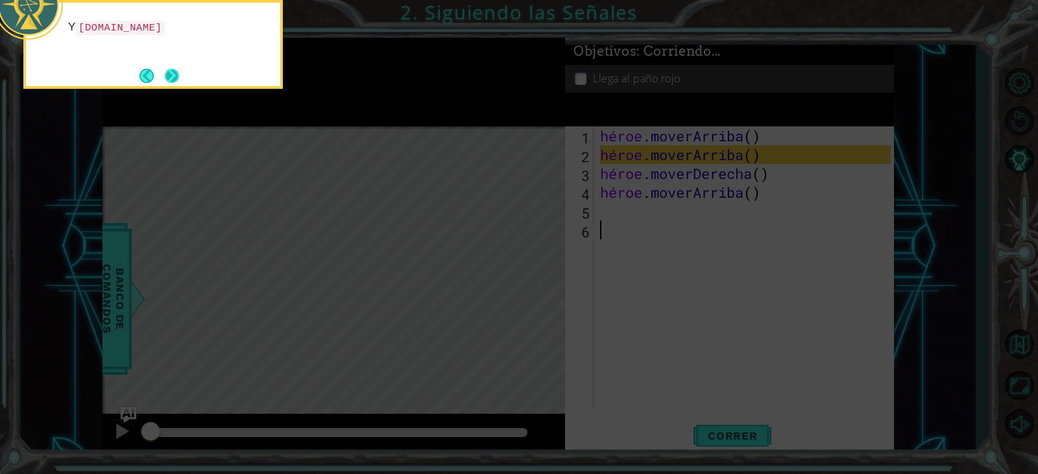
click at [169, 79] on button "Próximo" at bounding box center [172, 76] width 14 height 14
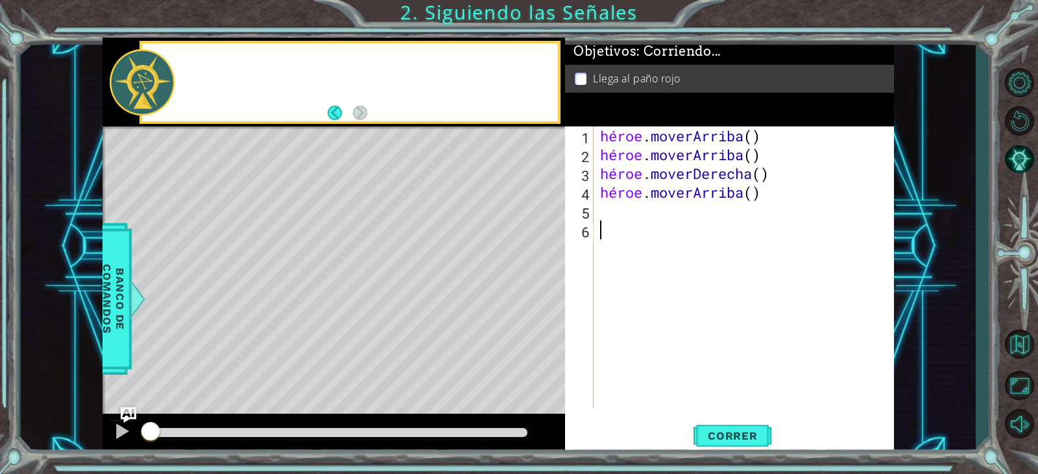
click at [169, 79] on div at bounding box center [142, 82] width 65 height 66
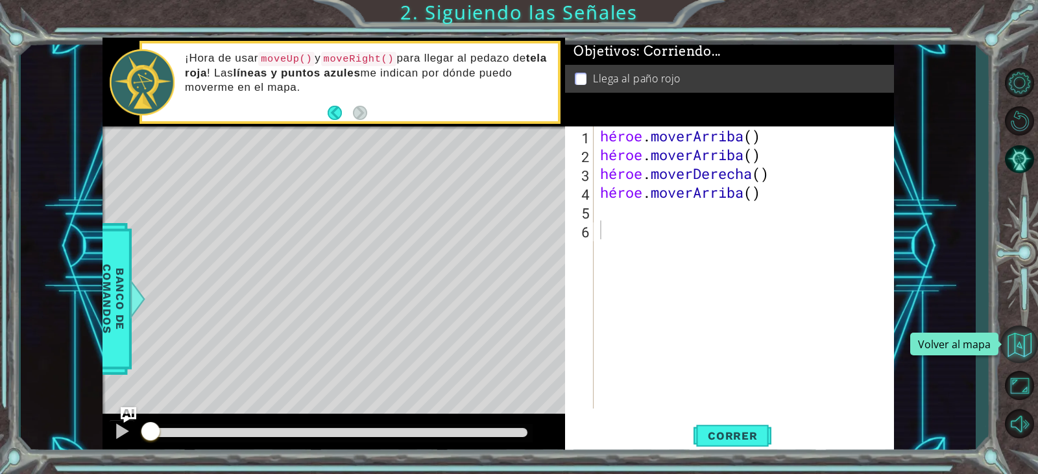
click at [1026, 346] on button "Volver al mapa" at bounding box center [1019, 345] width 38 height 38
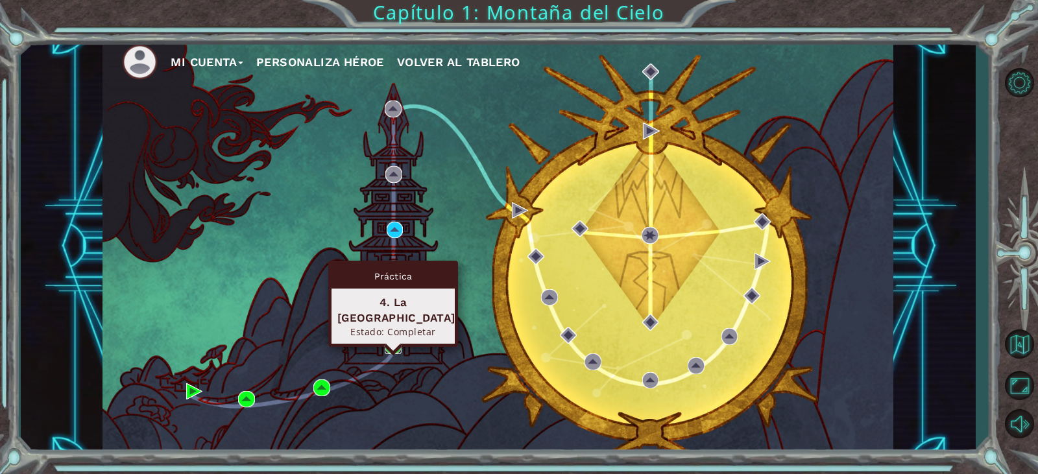
click at [388, 350] on img at bounding box center [393, 346] width 17 height 17
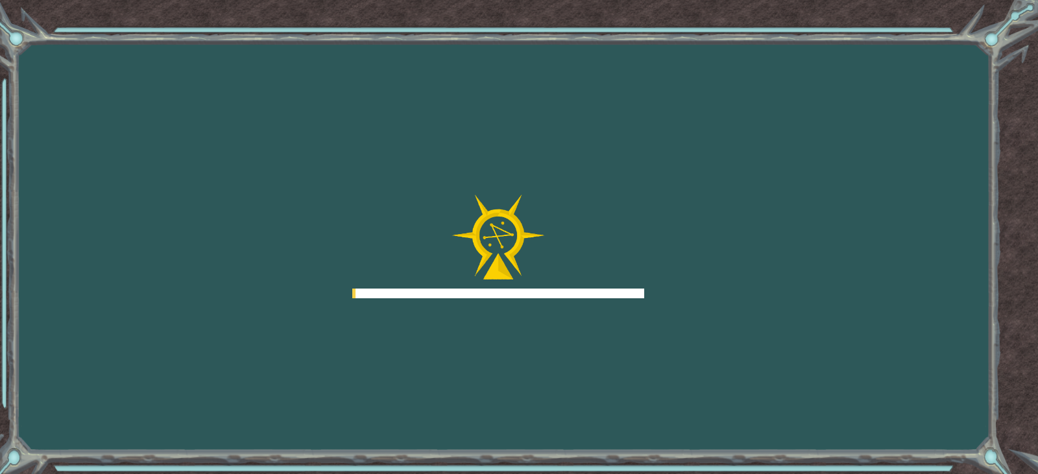
click at [388, 350] on div "Goals Error al cargar desde el servidor. Intenta refrescar la página. Necesitar…" at bounding box center [519, 237] width 1038 height 474
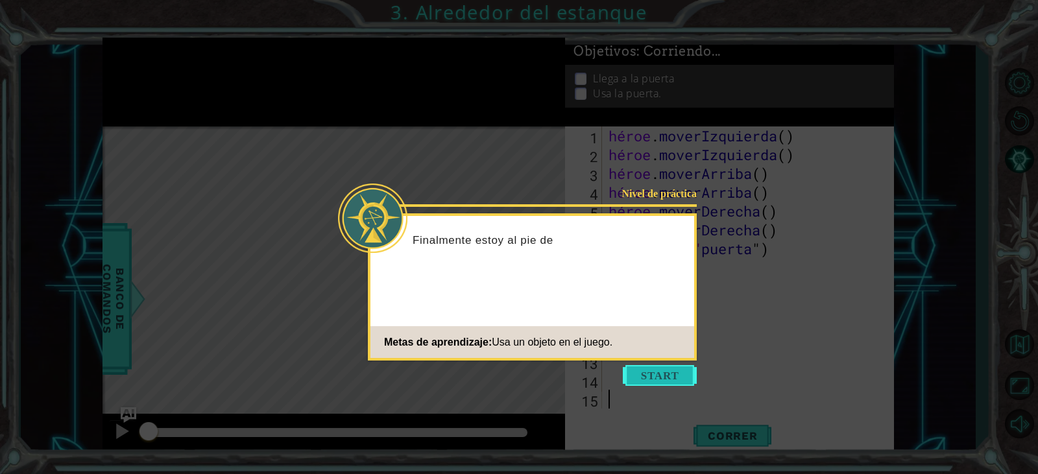
click at [643, 367] on button "Comenzar" at bounding box center [660, 375] width 74 height 21
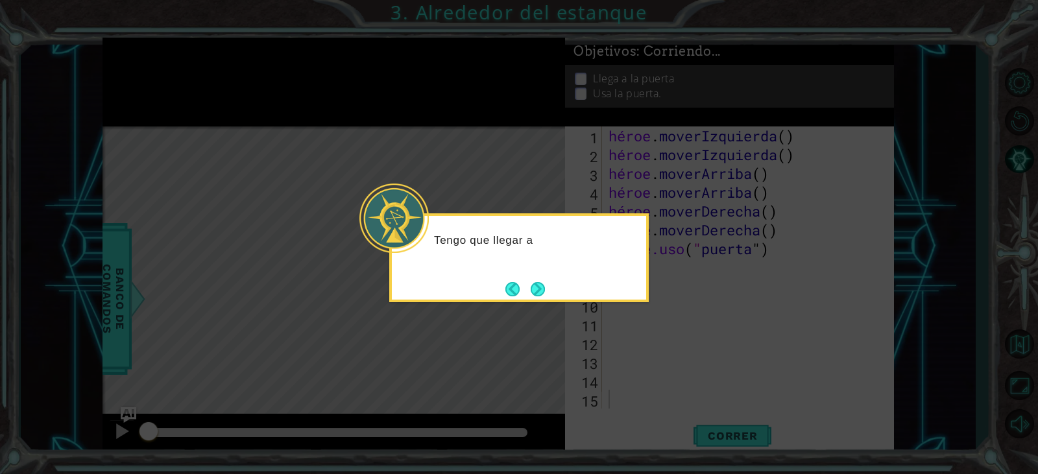
click at [595, 343] on icon at bounding box center [519, 237] width 1038 height 474
click at [546, 294] on button "Próximo" at bounding box center [538, 289] width 15 height 15
click at [544, 295] on button "Próximo" at bounding box center [538, 290] width 16 height 16
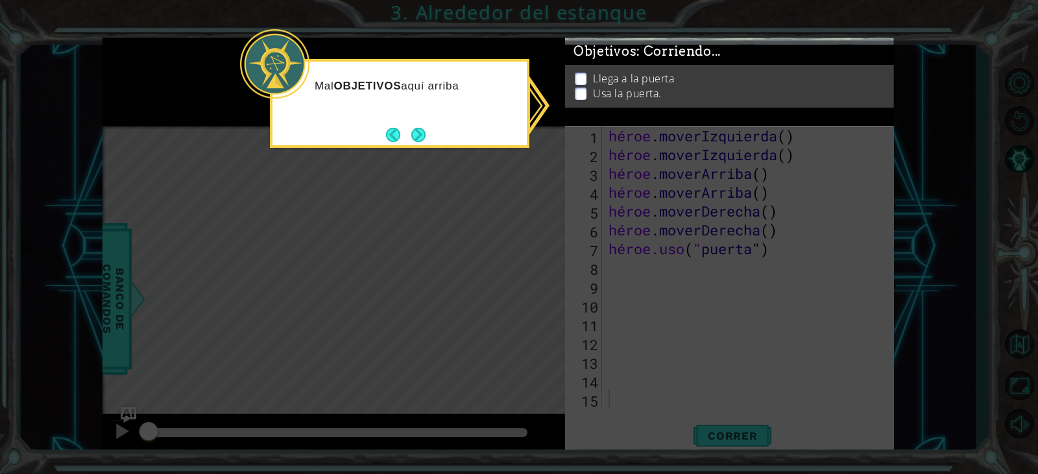
click at [581, 252] on icon at bounding box center [519, 237] width 1038 height 474
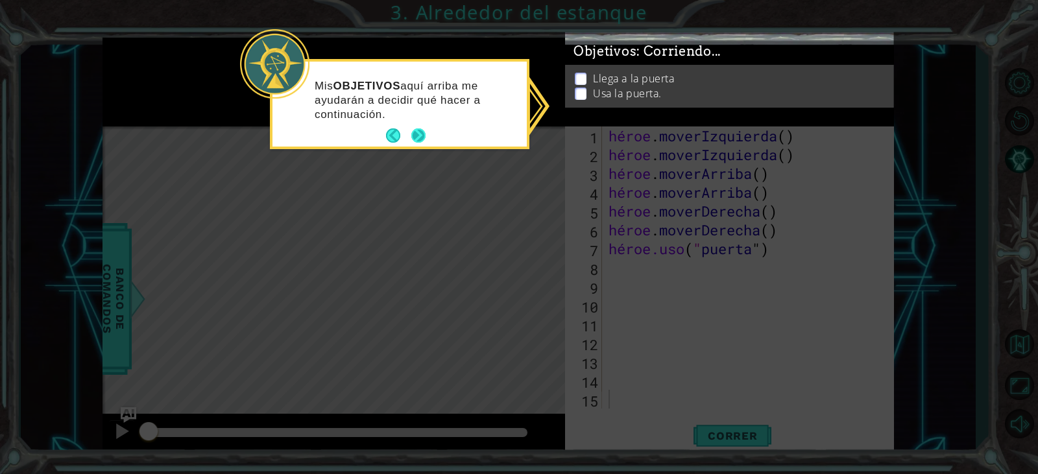
click at [417, 142] on button "Próximo" at bounding box center [418, 135] width 14 height 14
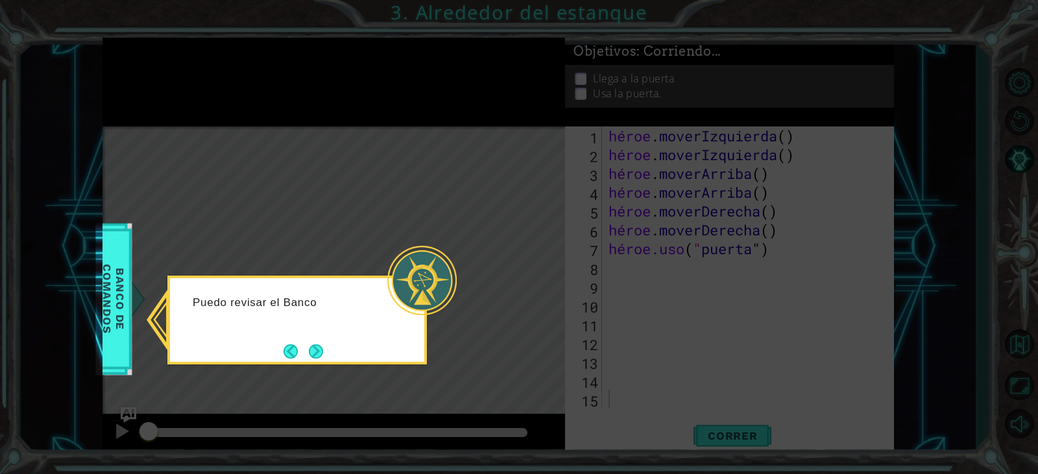
click at [247, 370] on icon at bounding box center [519, 237] width 1038 height 474
click at [313, 343] on footer at bounding box center [304, 351] width 40 height 19
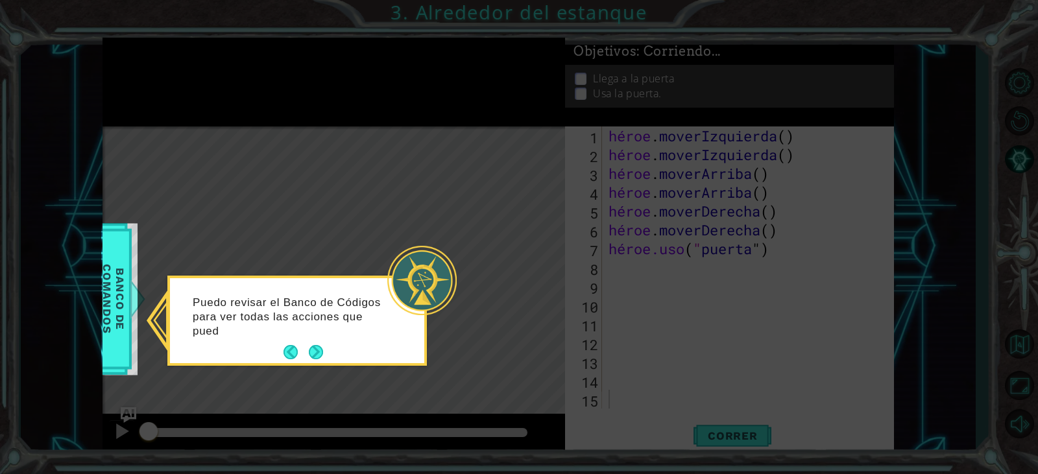
click at [313, 343] on footer at bounding box center [304, 352] width 40 height 19
click at [313, 354] on button "Próximo" at bounding box center [316, 352] width 14 height 14
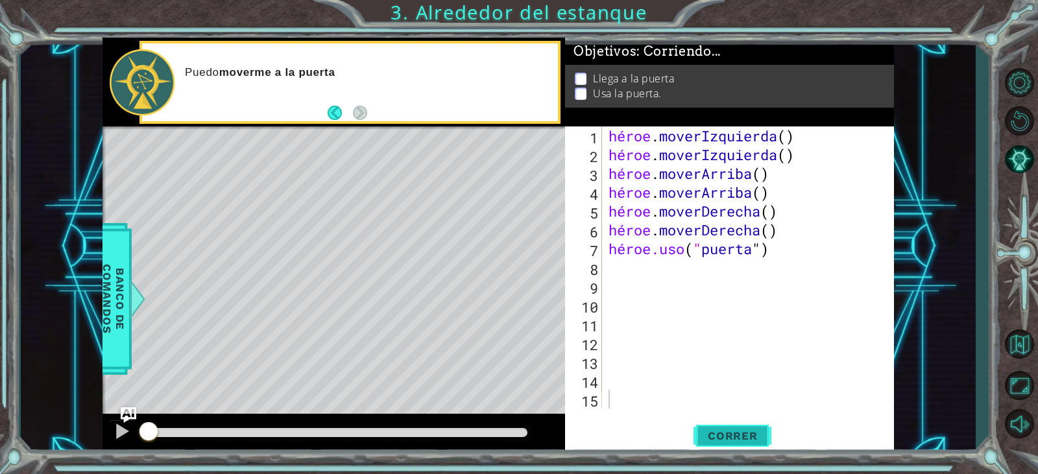
click at [703, 437] on span "Correr" at bounding box center [733, 436] width 76 height 13
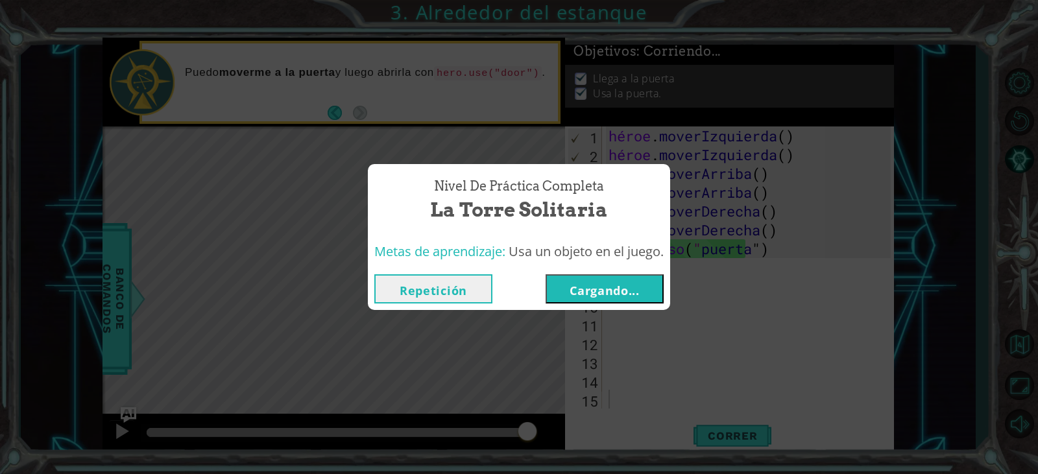
click at [437, 303] on button "Repetición" at bounding box center [433, 288] width 118 height 29
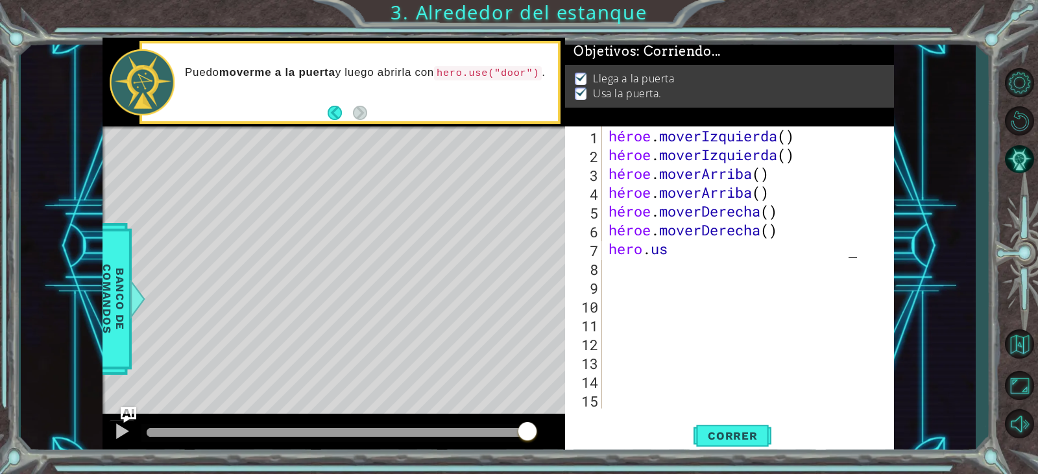
type textarea "[DOMAIN_NAME]"
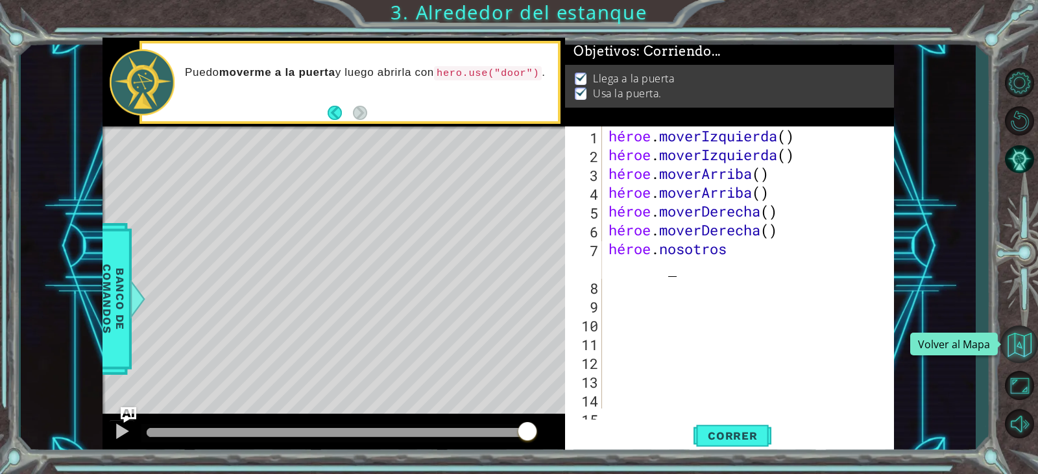
click at [1013, 329] on button "Volver al mapa" at bounding box center [1019, 345] width 38 height 38
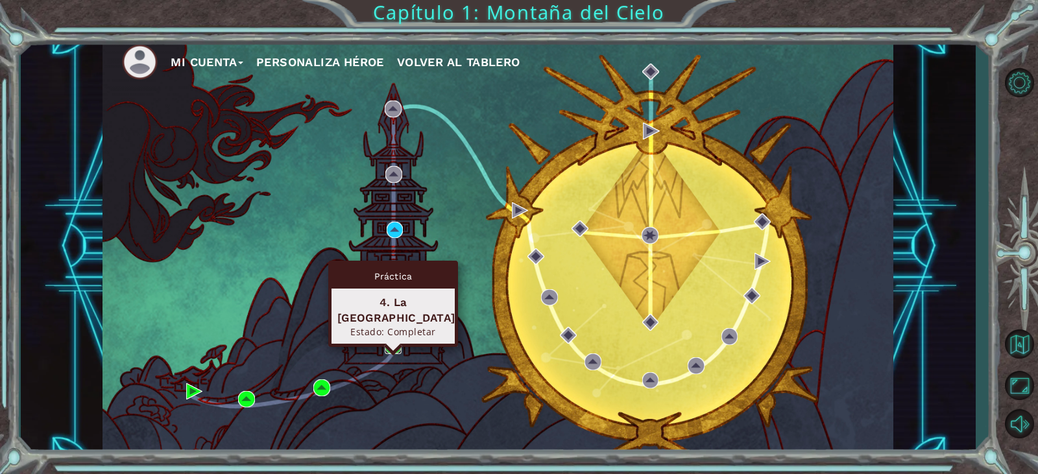
click at [389, 351] on img at bounding box center [393, 346] width 17 height 17
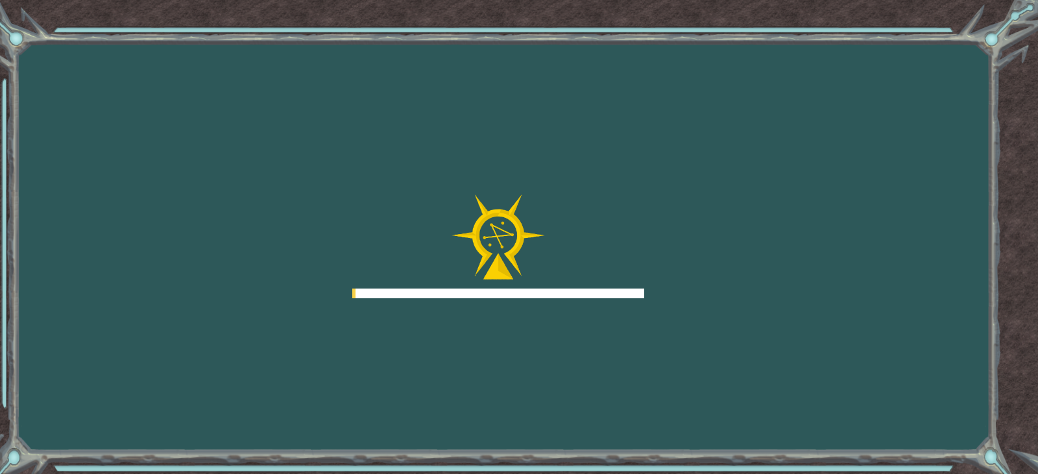
click at [389, 351] on div "Objetivos Error al cargar desde el servidor. Intenta refrescar la página. Neces…" at bounding box center [519, 237] width 1038 height 474
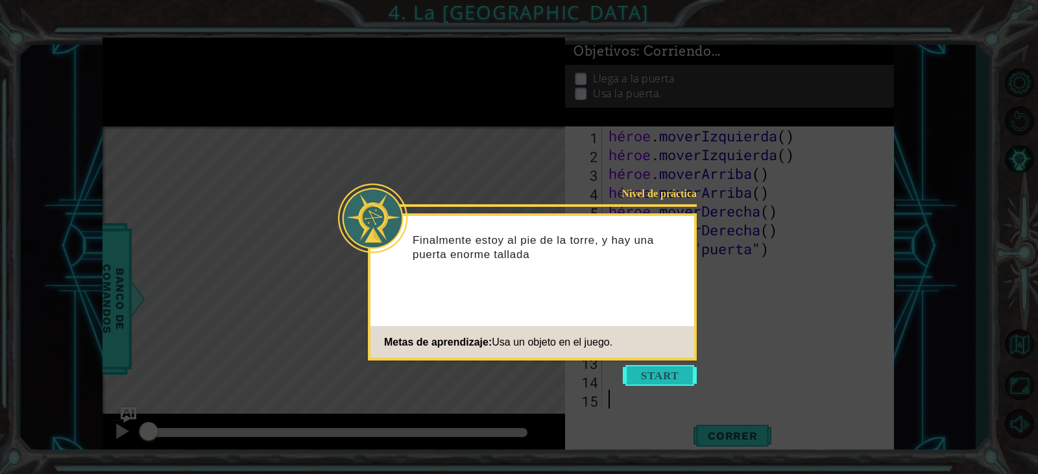
drag, startPoint x: 701, startPoint y: 390, endPoint x: 684, endPoint y: 385, distance: 17.5
click at [685, 386] on icon at bounding box center [519, 237] width 1038 height 474
click at [662, 368] on button "Comenzar" at bounding box center [660, 375] width 74 height 21
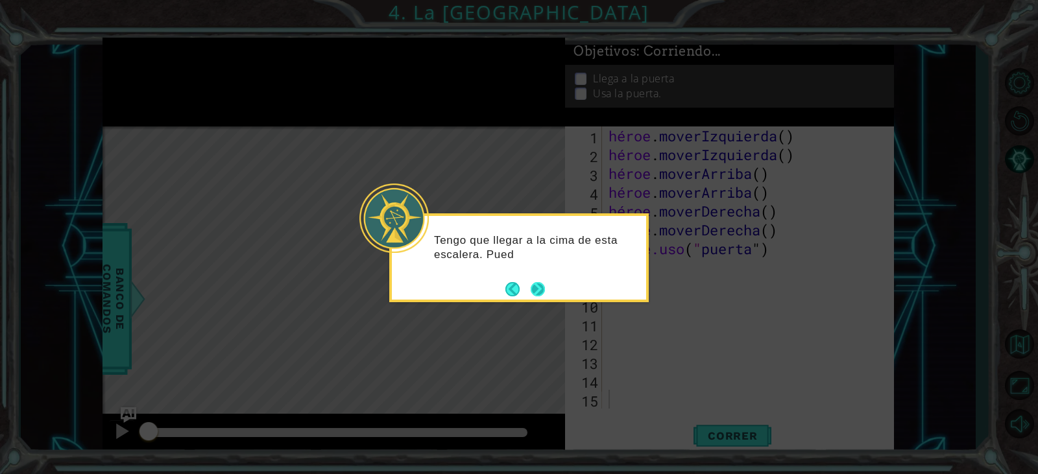
click at [532, 286] on button "Próximo" at bounding box center [538, 289] width 14 height 14
click at [540, 293] on button "Próximo" at bounding box center [538, 289] width 14 height 14
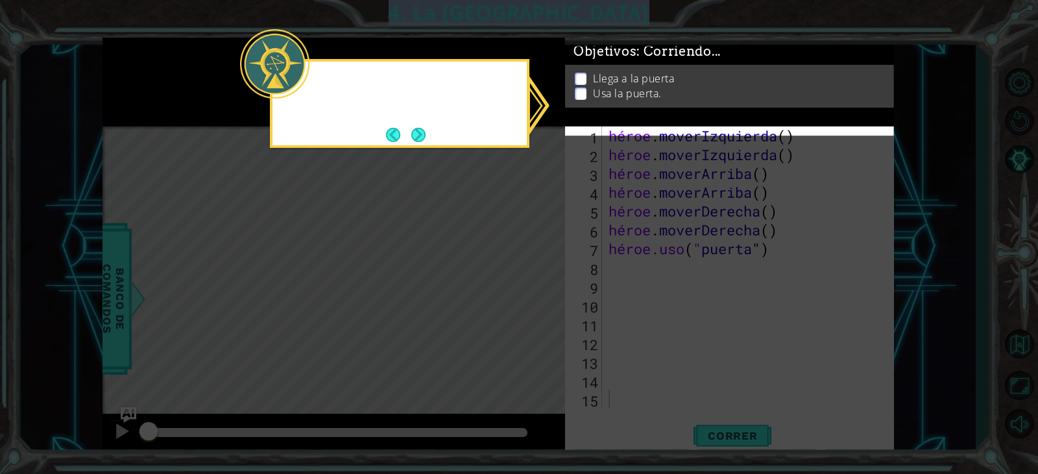
click at [540, 293] on icon at bounding box center [519, 237] width 1038 height 474
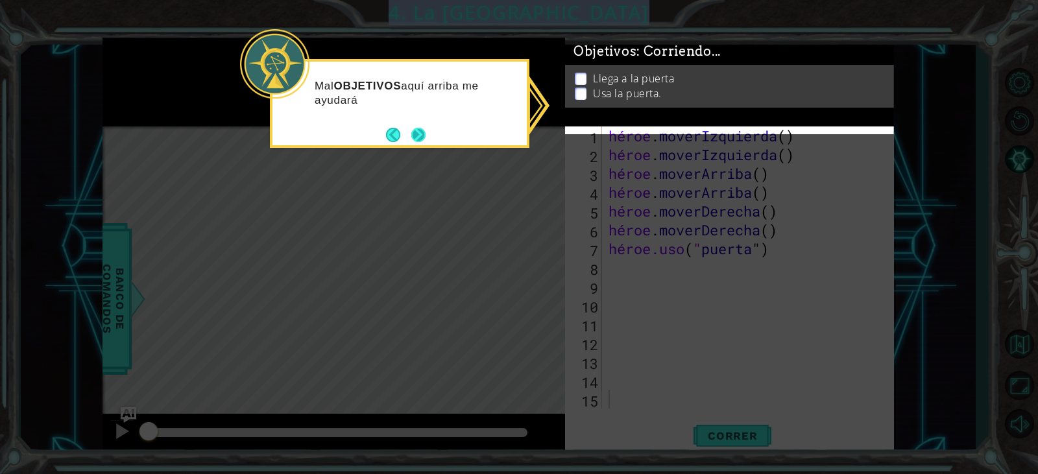
click at [417, 142] on button "Próximo" at bounding box center [418, 134] width 15 height 15
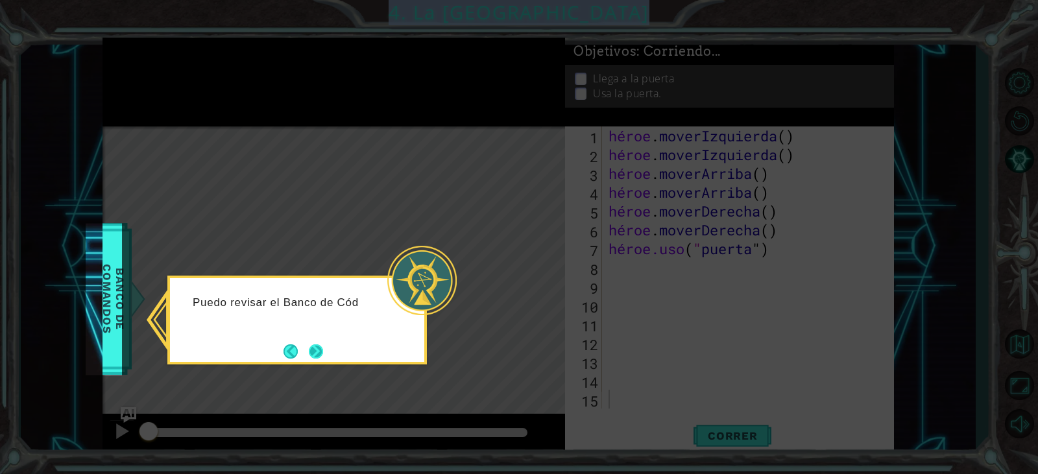
click at [321, 356] on button "Próximo" at bounding box center [316, 352] width 14 height 14
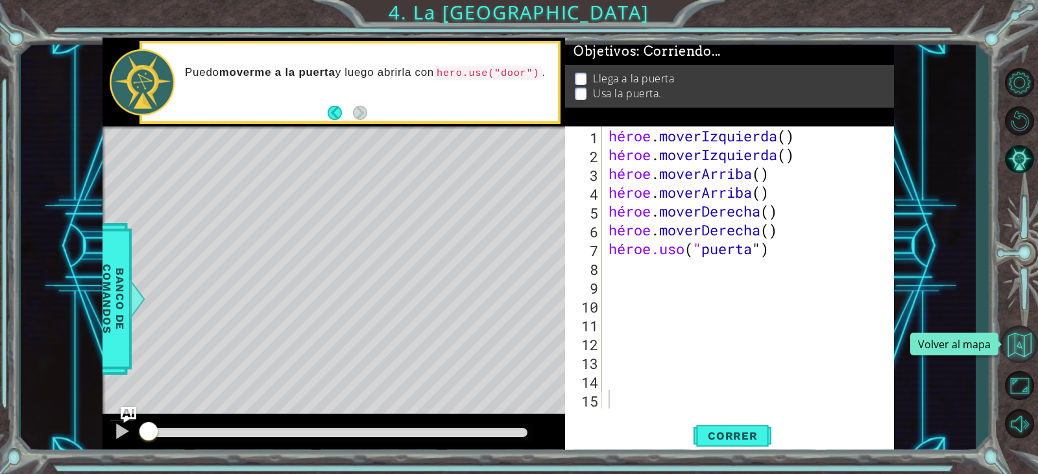
click at [1013, 341] on button "Volver al mapa" at bounding box center [1019, 345] width 38 height 38
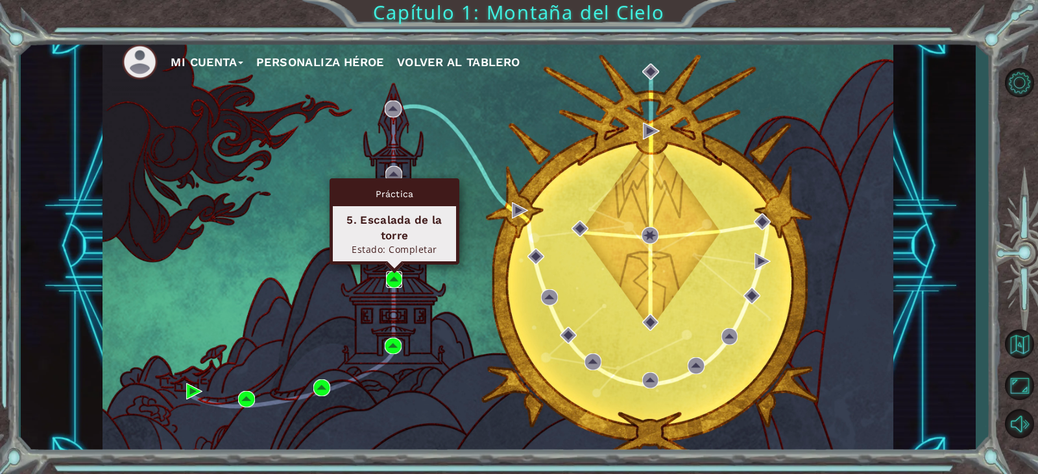
click at [391, 274] on img at bounding box center [394, 279] width 17 height 17
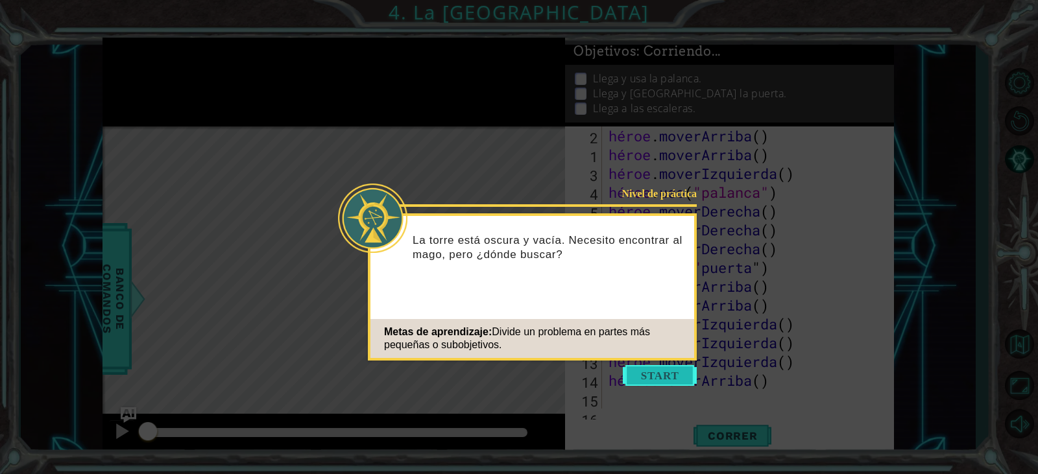
click at [657, 384] on button "Comenzar" at bounding box center [660, 375] width 74 height 21
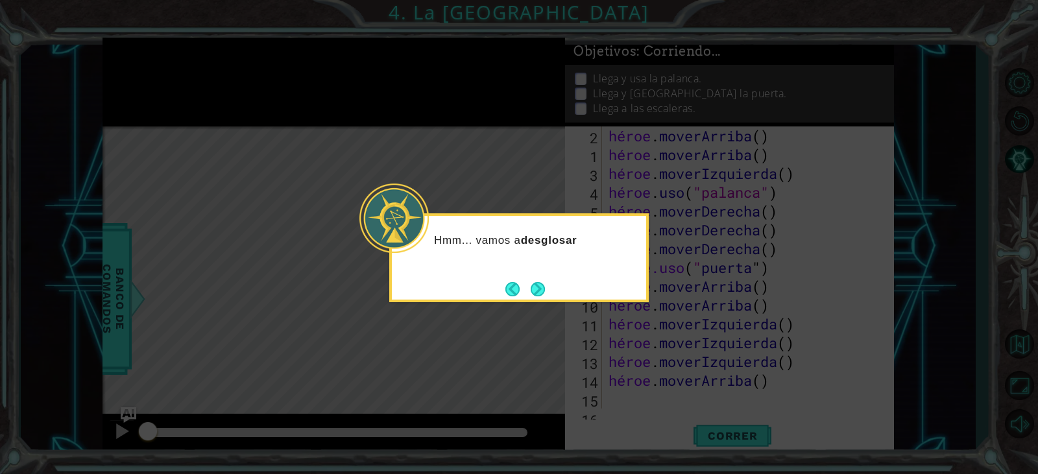
click at [537, 304] on icon at bounding box center [519, 237] width 1038 height 474
click at [544, 298] on footer at bounding box center [525, 289] width 40 height 19
click at [540, 297] on button "Próximo" at bounding box center [537, 289] width 15 height 15
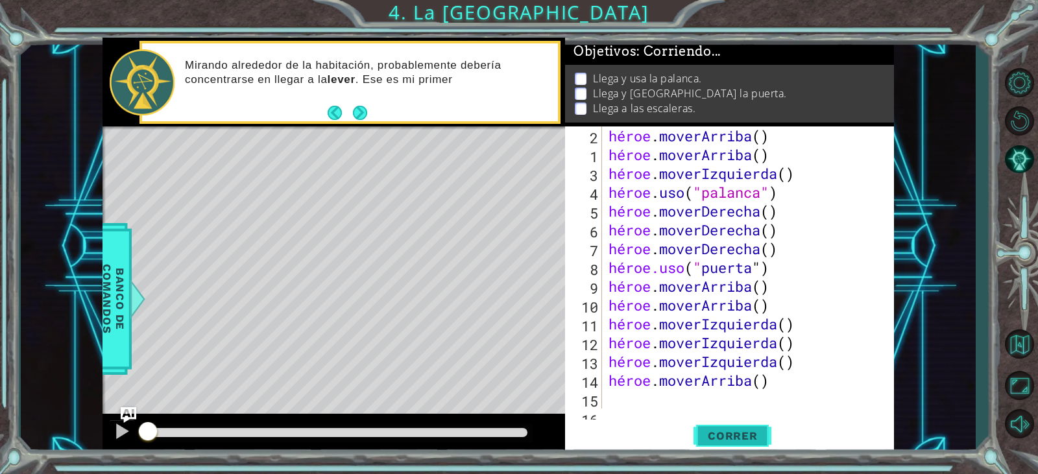
click at [719, 428] on button "Correr" at bounding box center [733, 436] width 78 height 33
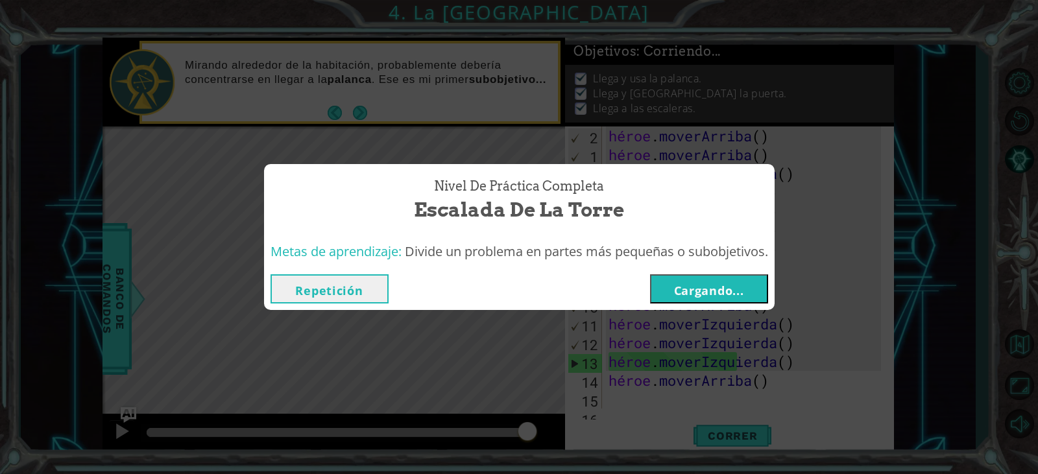
click at [346, 284] on font "Repetición" at bounding box center [328, 291] width 67 height 16
